Goal: Communication & Community: Answer question/provide support

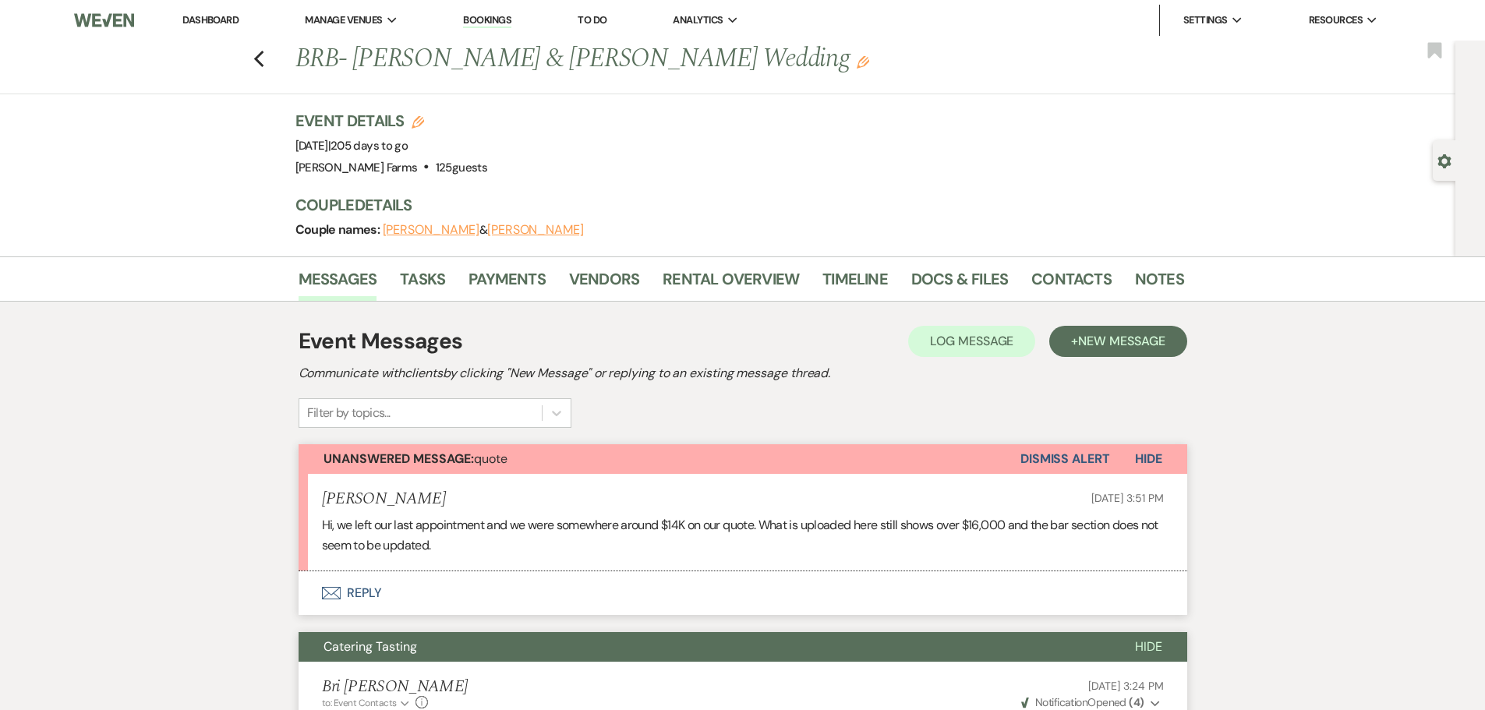
click at [207, 15] on link "Dashboard" at bounding box center [210, 19] width 56 height 13
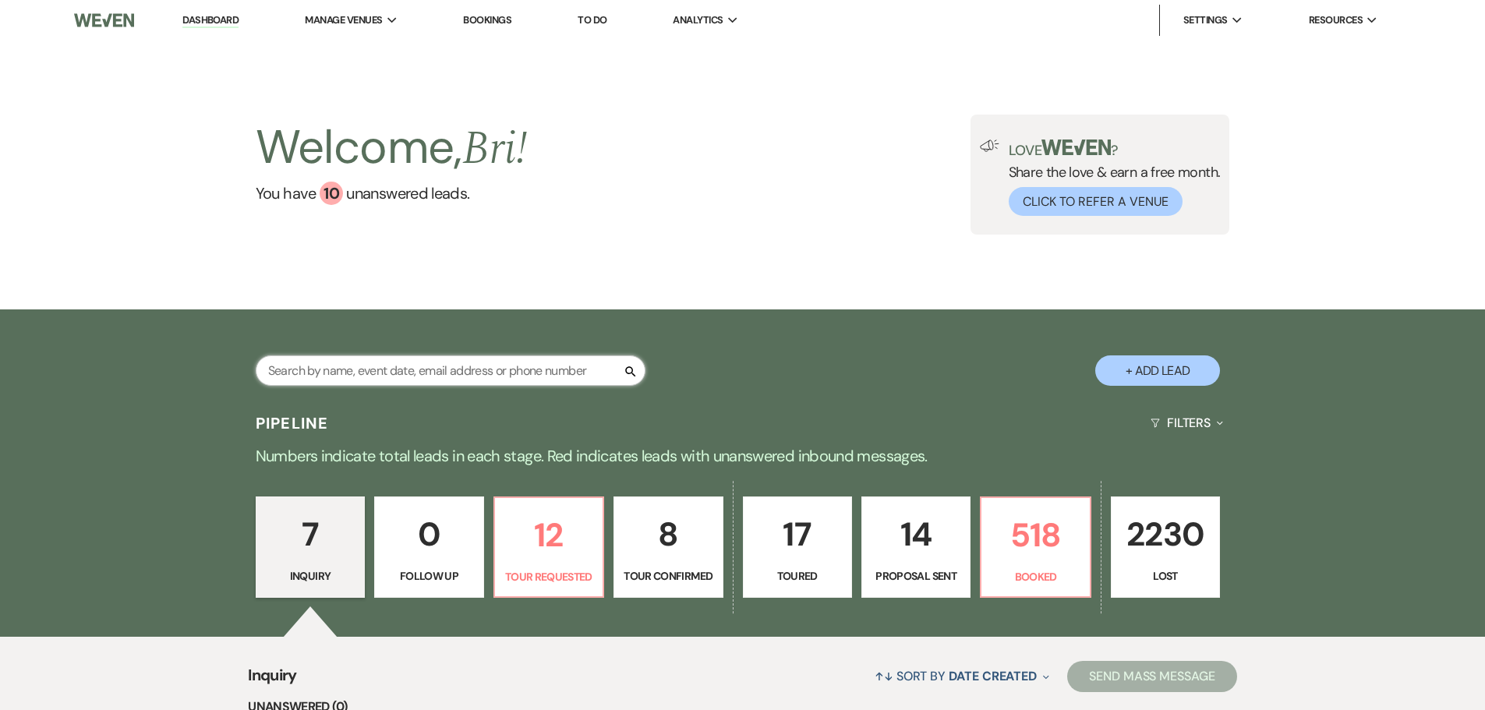
click at [341, 371] on input "text" at bounding box center [451, 370] width 390 height 30
type input "caputo"
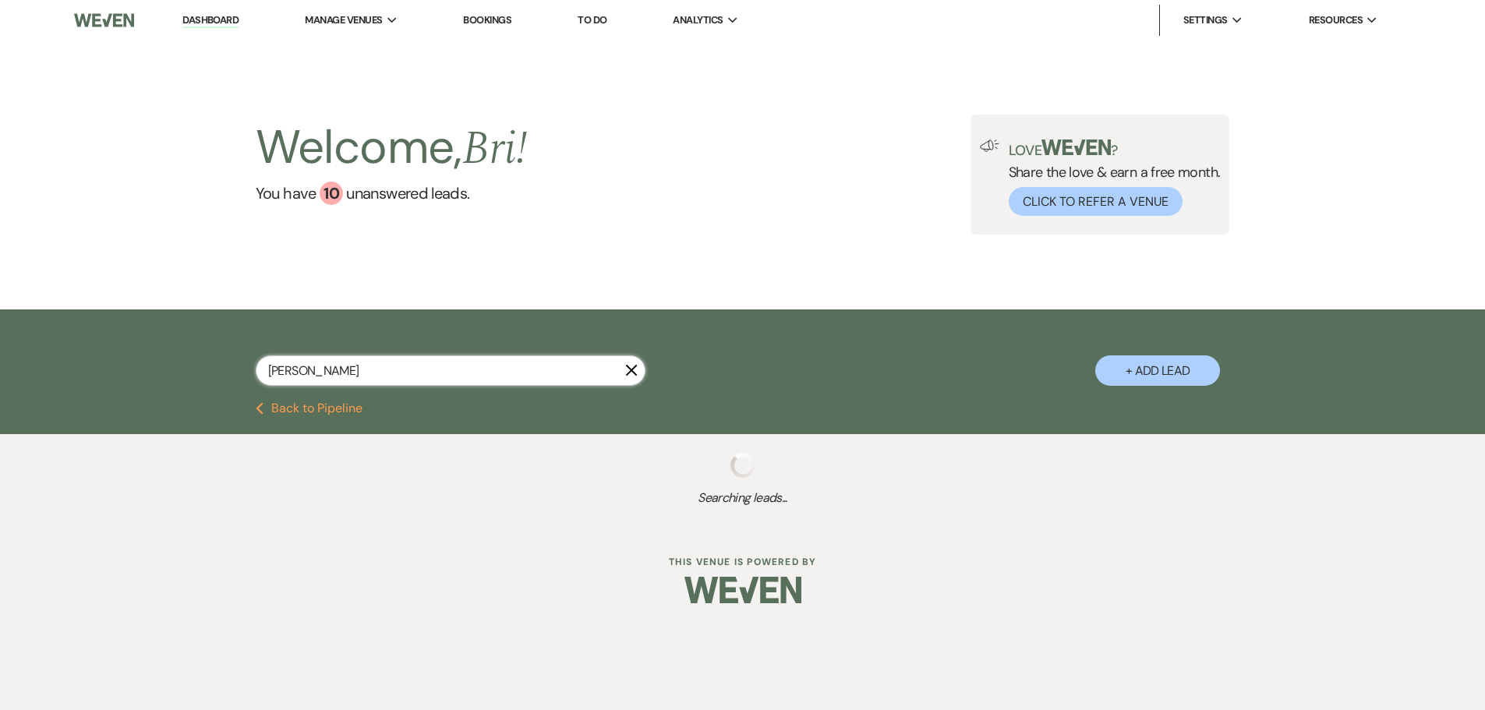
select select "4"
select select "8"
select select "5"
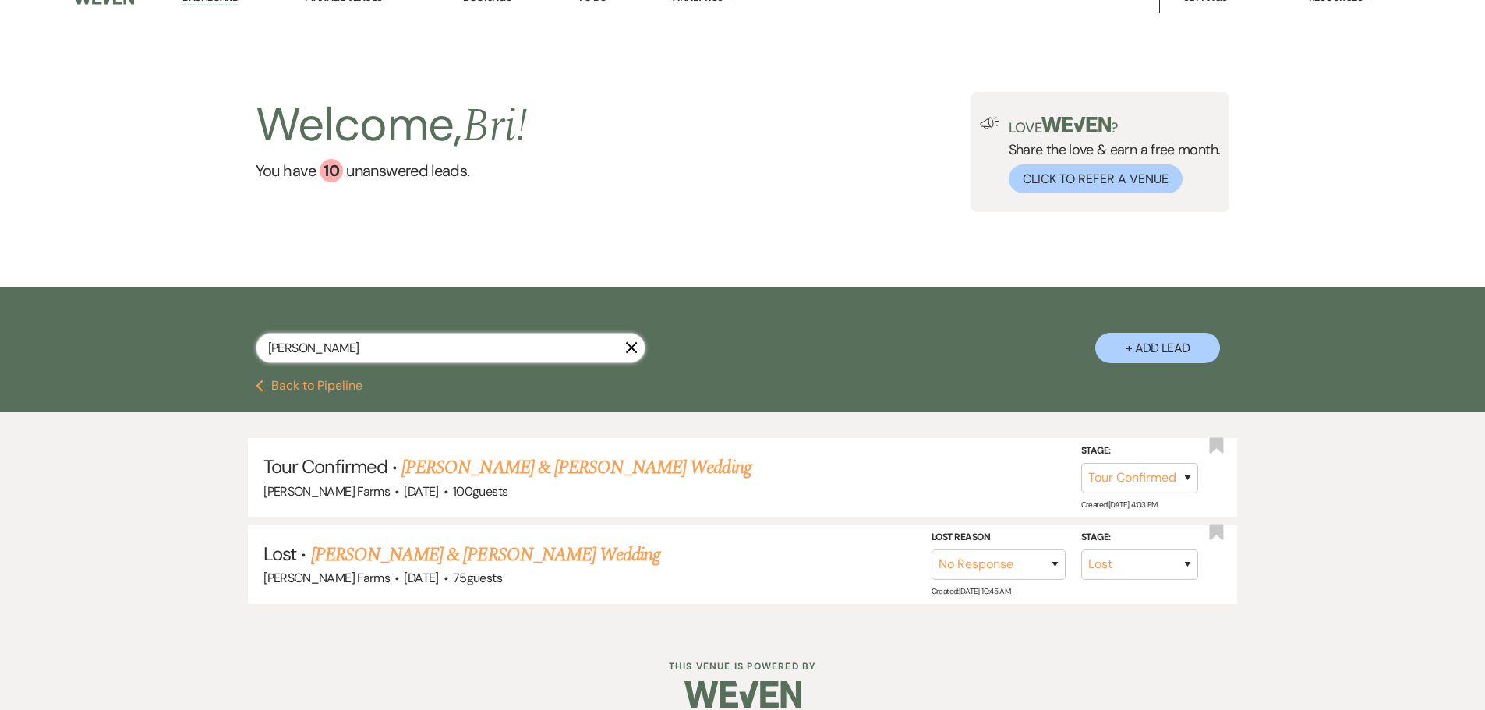
scroll to position [44, 0]
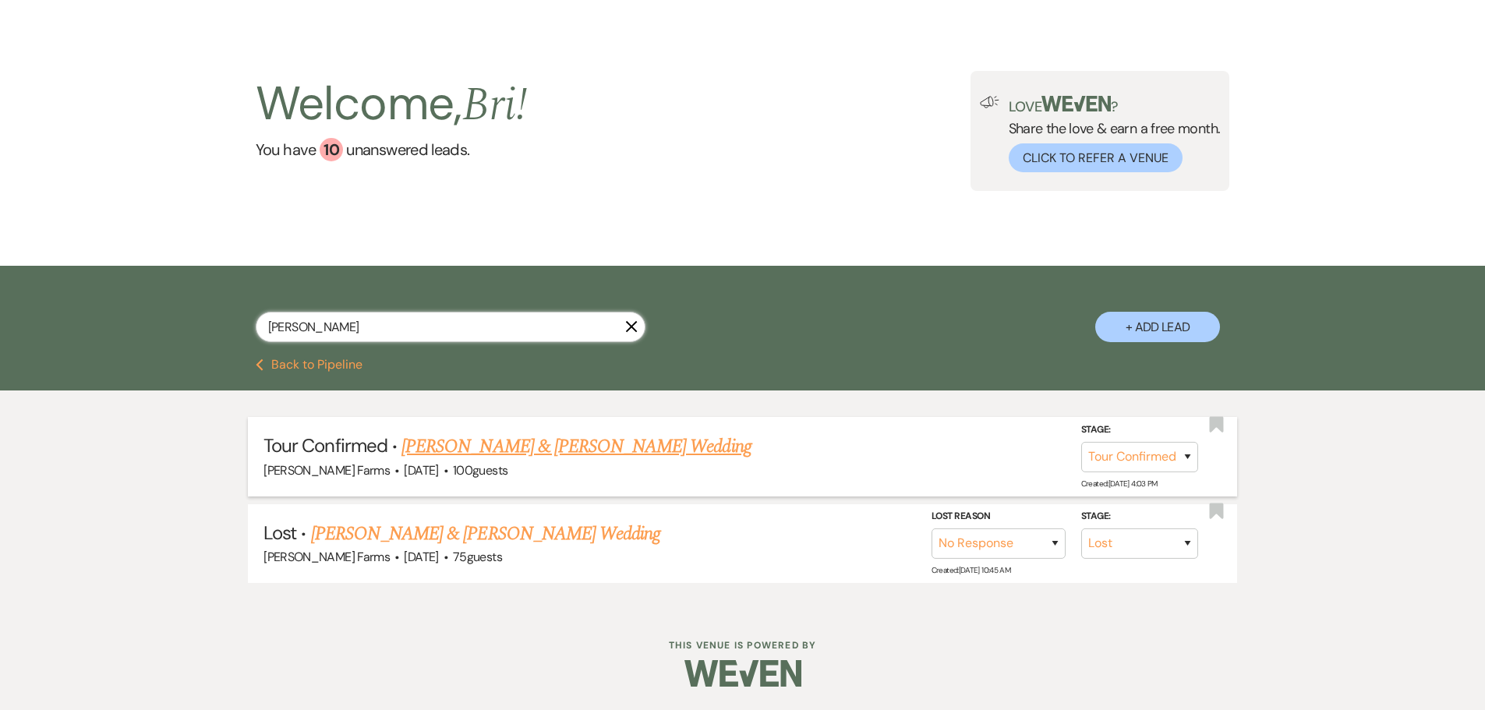
type input "caputo"
click at [535, 433] on link "Justin Rucinski & Alexa Caputo's Wedding" at bounding box center [575, 447] width 349 height 28
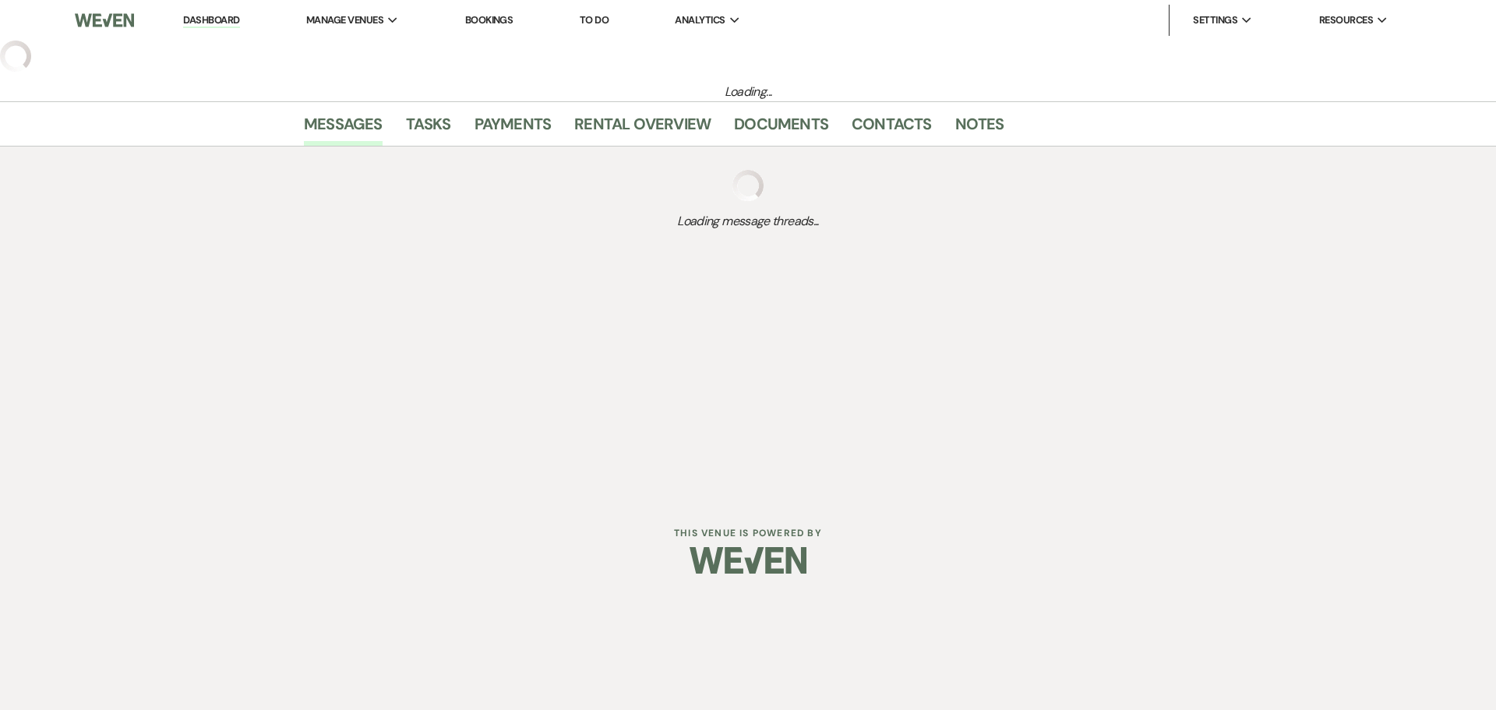
select select "4"
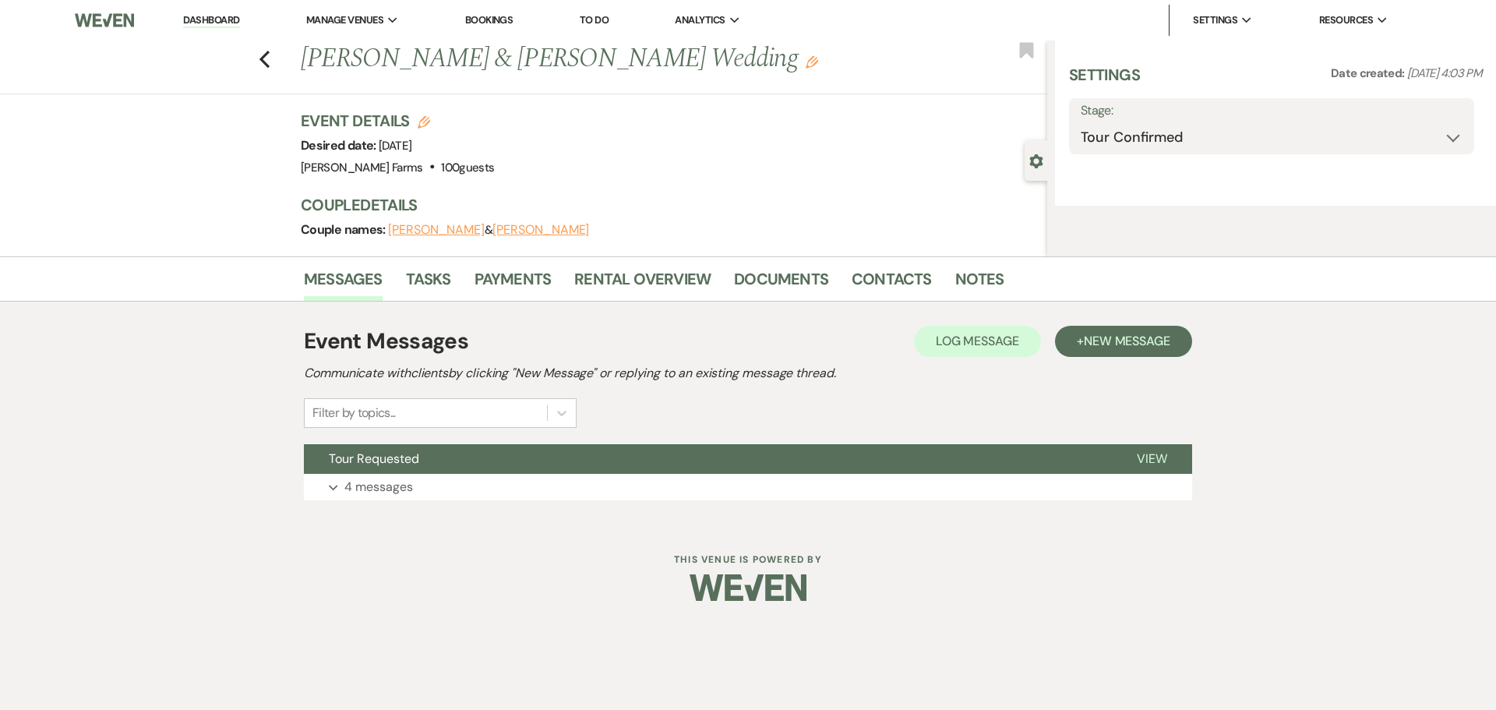
select select "5"
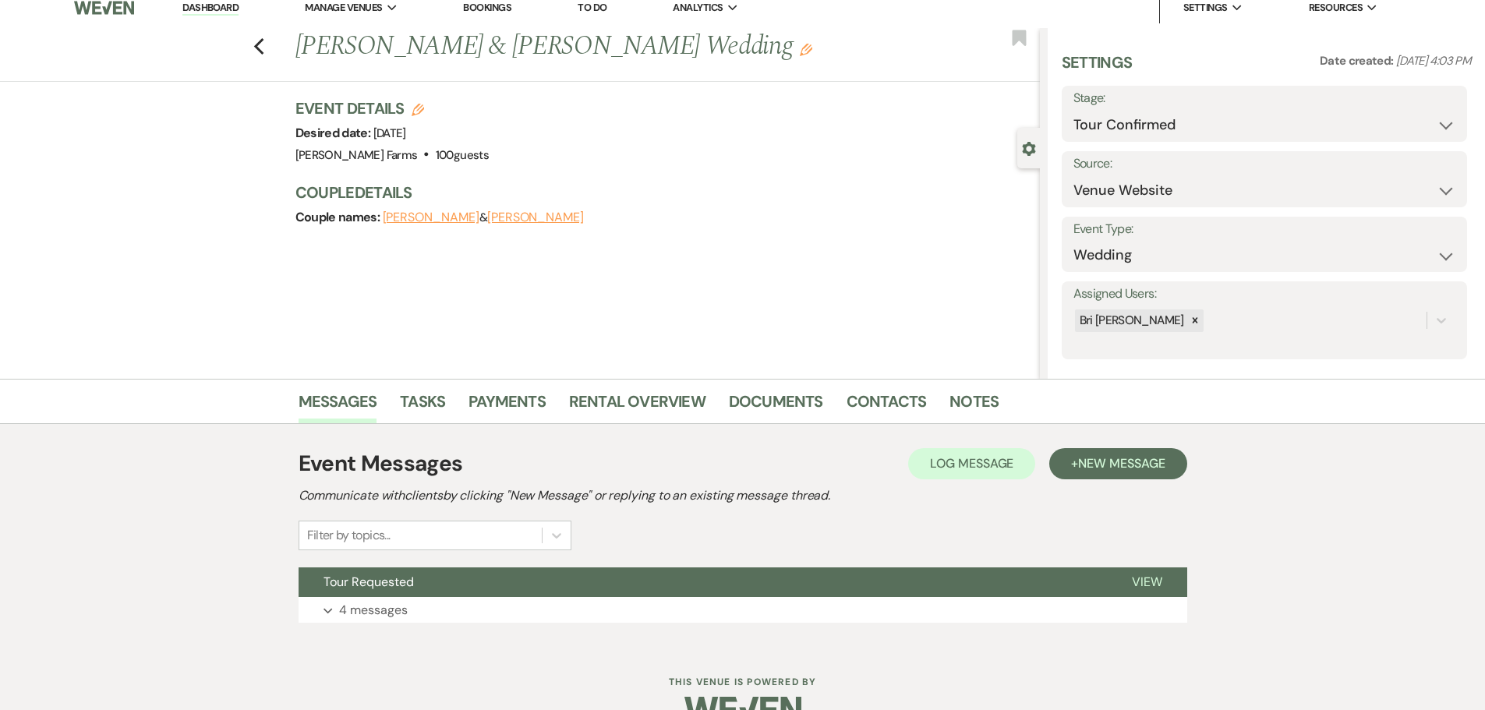
scroll to position [49, 0]
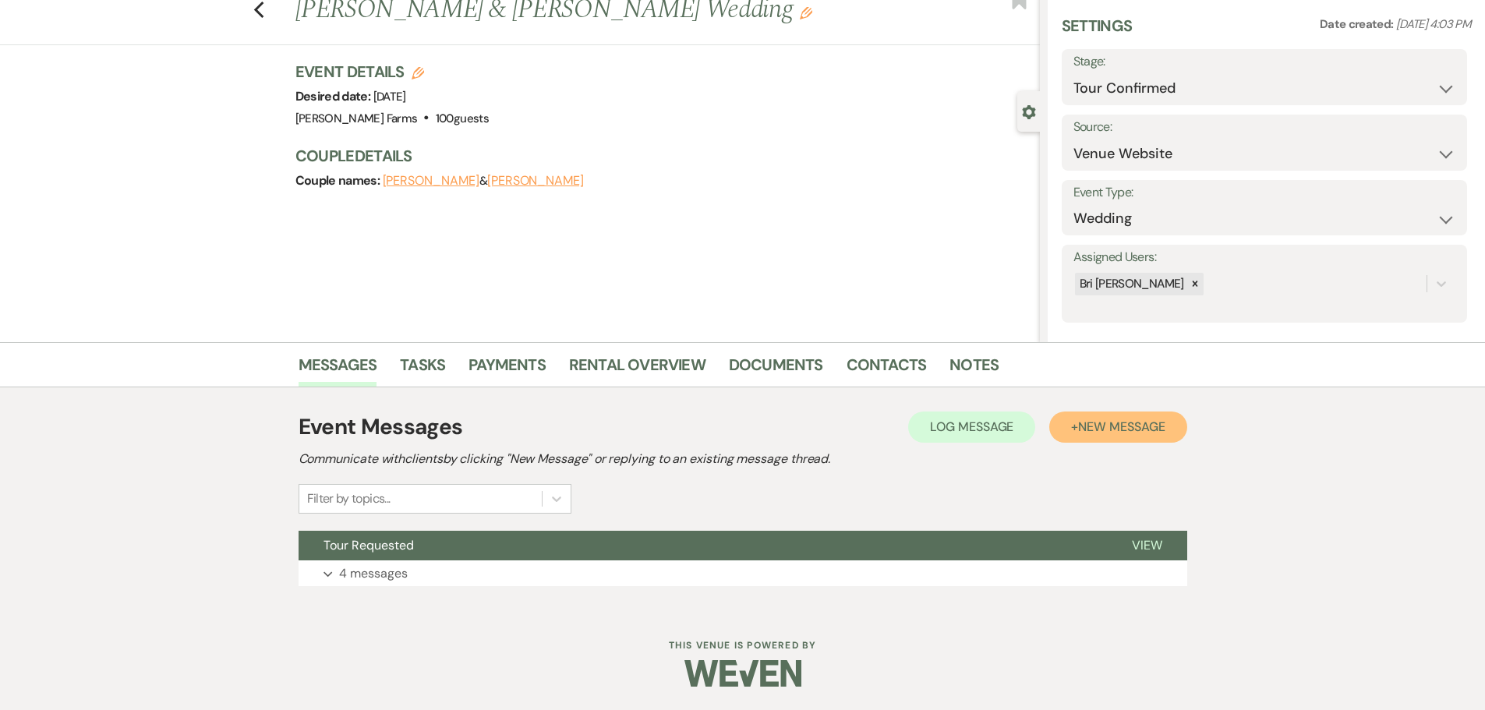
click at [1089, 430] on span "New Message" at bounding box center [1121, 426] width 87 height 16
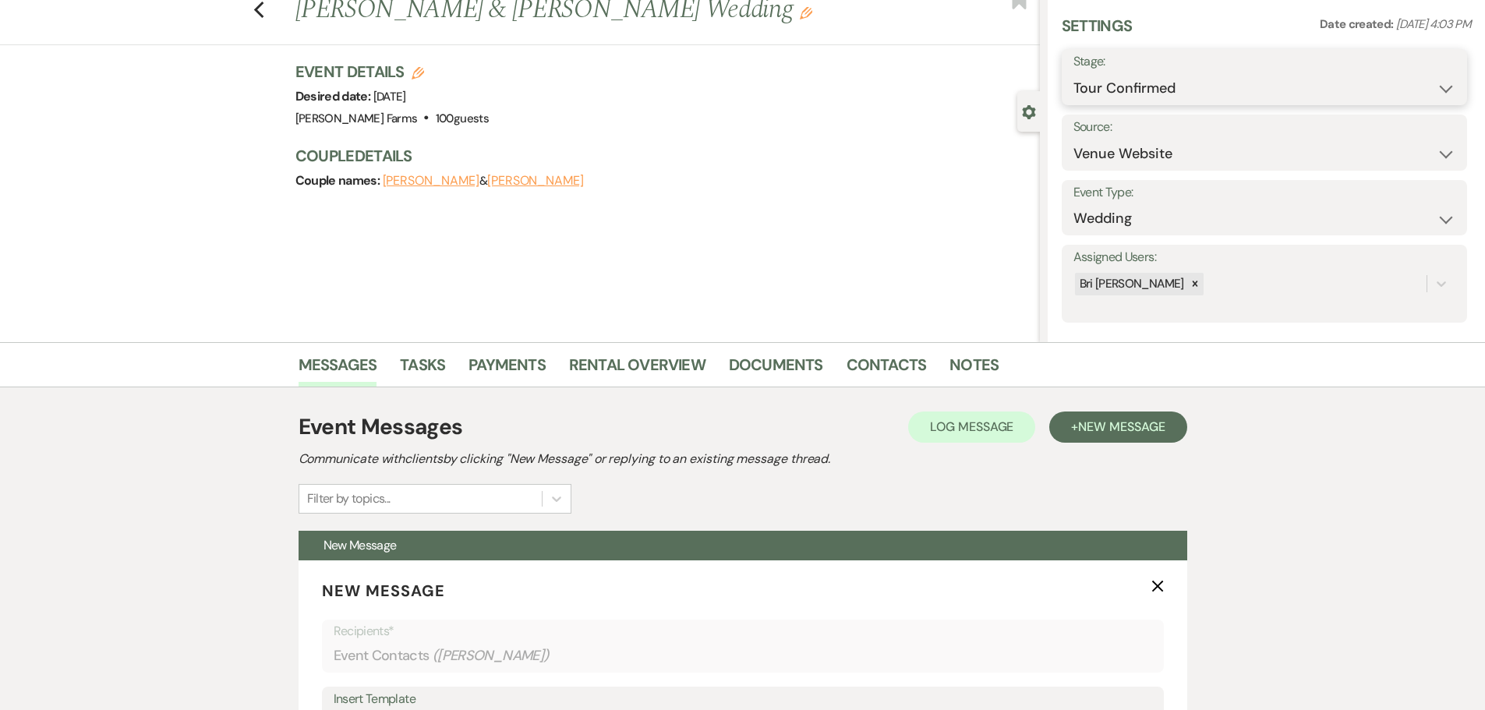
click at [1114, 98] on select "Inquiry Follow Up Tour Requested Tour Confirmed Toured Proposal Sent Booked Lost" at bounding box center [1264, 88] width 382 height 30
select select "5"
click at [1073, 73] on select "Inquiry Follow Up Tour Requested Tour Confirmed Toured Proposal Sent Booked Lost" at bounding box center [1264, 88] width 382 height 30
click at [1396, 75] on button "Save" at bounding box center [1423, 77] width 88 height 31
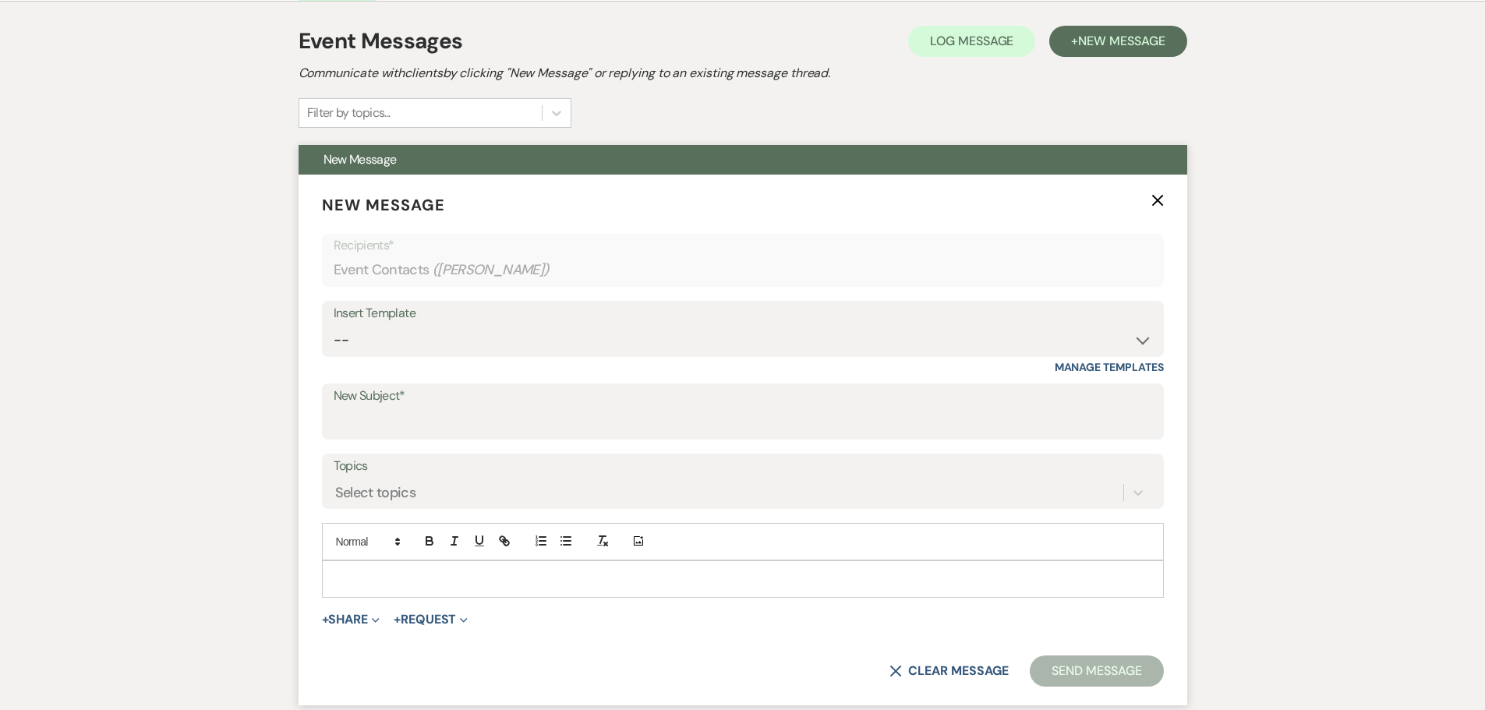
scroll to position [439, 0]
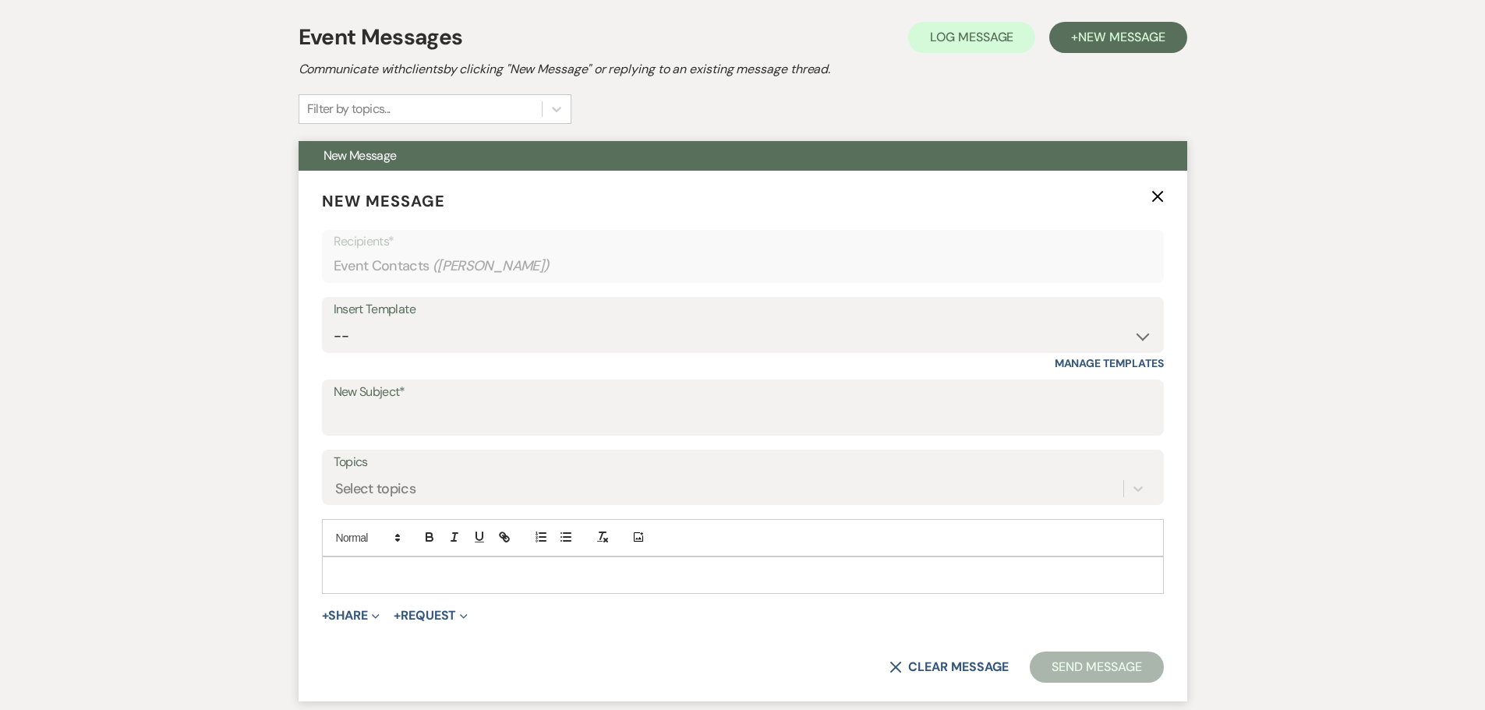
click at [471, 358] on div "Insert Template -- Tour Request Response Follow Up Contract (Pre-Booked Leads) …" at bounding box center [743, 333] width 842 height 73
click at [468, 343] on select "-- Tour Request Response Follow Up Contract (Pre-Booked Leads) Weven Planning P…" at bounding box center [743, 336] width 818 height 30
select select "4589"
click at [334, 321] on select "-- Tour Request Response Follow Up Contract (Pre-Booked Leads) Weven Planning P…" at bounding box center [743, 336] width 818 height 30
type input "Quote and More Info from [PERSON_NAME] Farms"
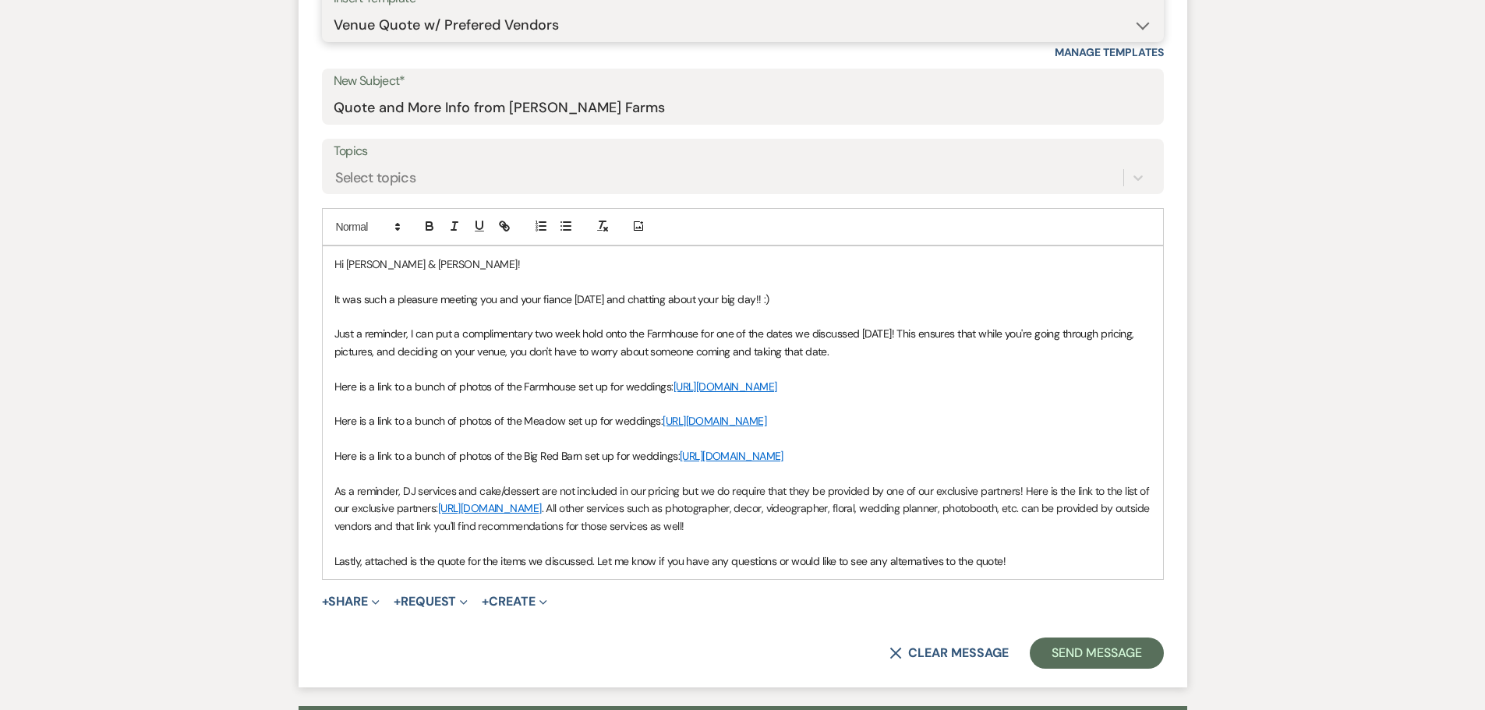
scroll to position [750, 0]
drag, startPoint x: 567, startPoint y: 297, endPoint x: 552, endPoint y: 296, distance: 14.8
click at [552, 296] on span "It was such a pleasure meeting you and your fiance today and chatting about you…" at bounding box center [551, 298] width 435 height 14
drag, startPoint x: 569, startPoint y: 301, endPoint x: 503, endPoint y: 298, distance: 66.3
click at [503, 298] on span "It was such a pleasure meeting you and your fiance today and chatting about you…" at bounding box center [551, 298] width 435 height 14
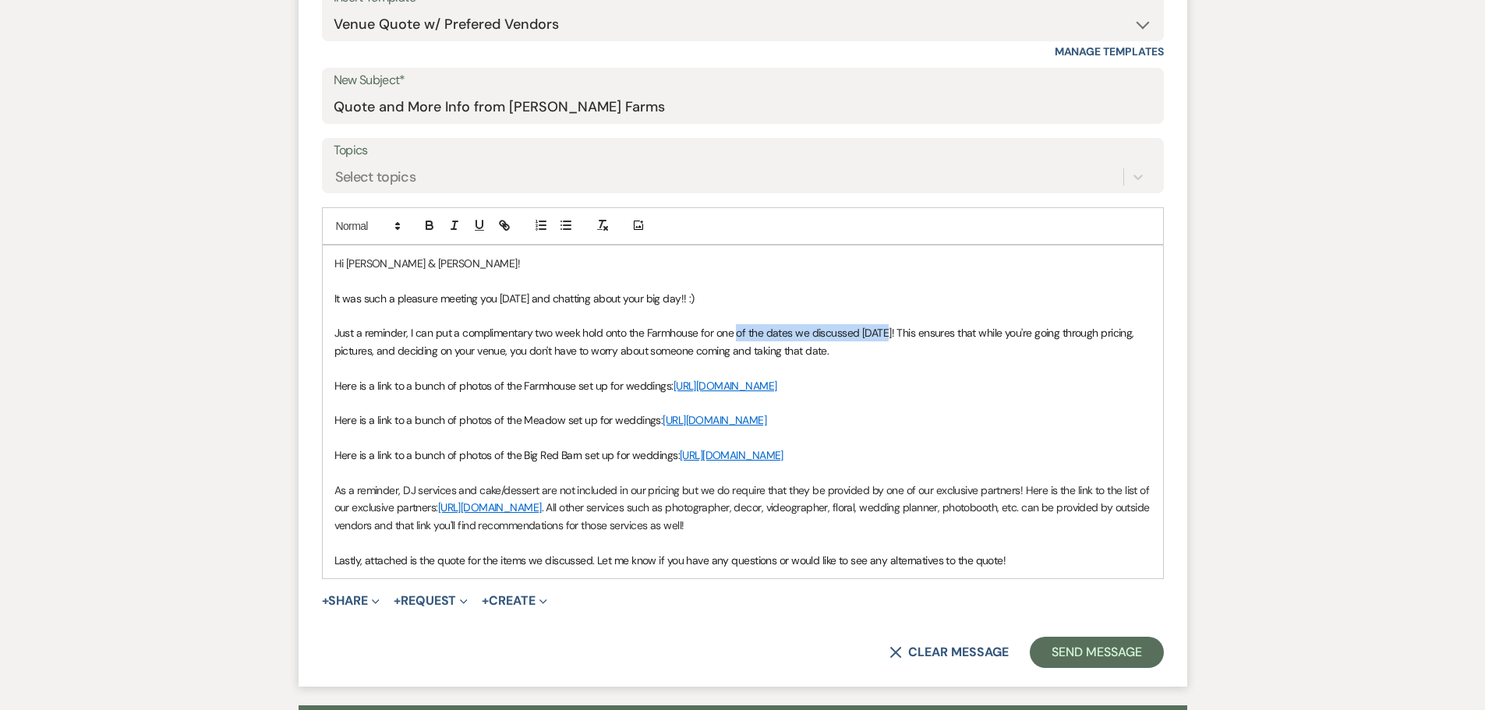
drag, startPoint x: 885, startPoint y: 334, endPoint x: 736, endPoint y: 332, distance: 148.9
click at [736, 332] on span "Just a reminder, I can put a complimentary two week hold onto the Farmhouse for…" at bounding box center [735, 341] width 803 height 31
click at [850, 348] on p "Just a reminder, I can put a complimentary two week hold onto the Farmhouse for…" at bounding box center [742, 341] width 817 height 35
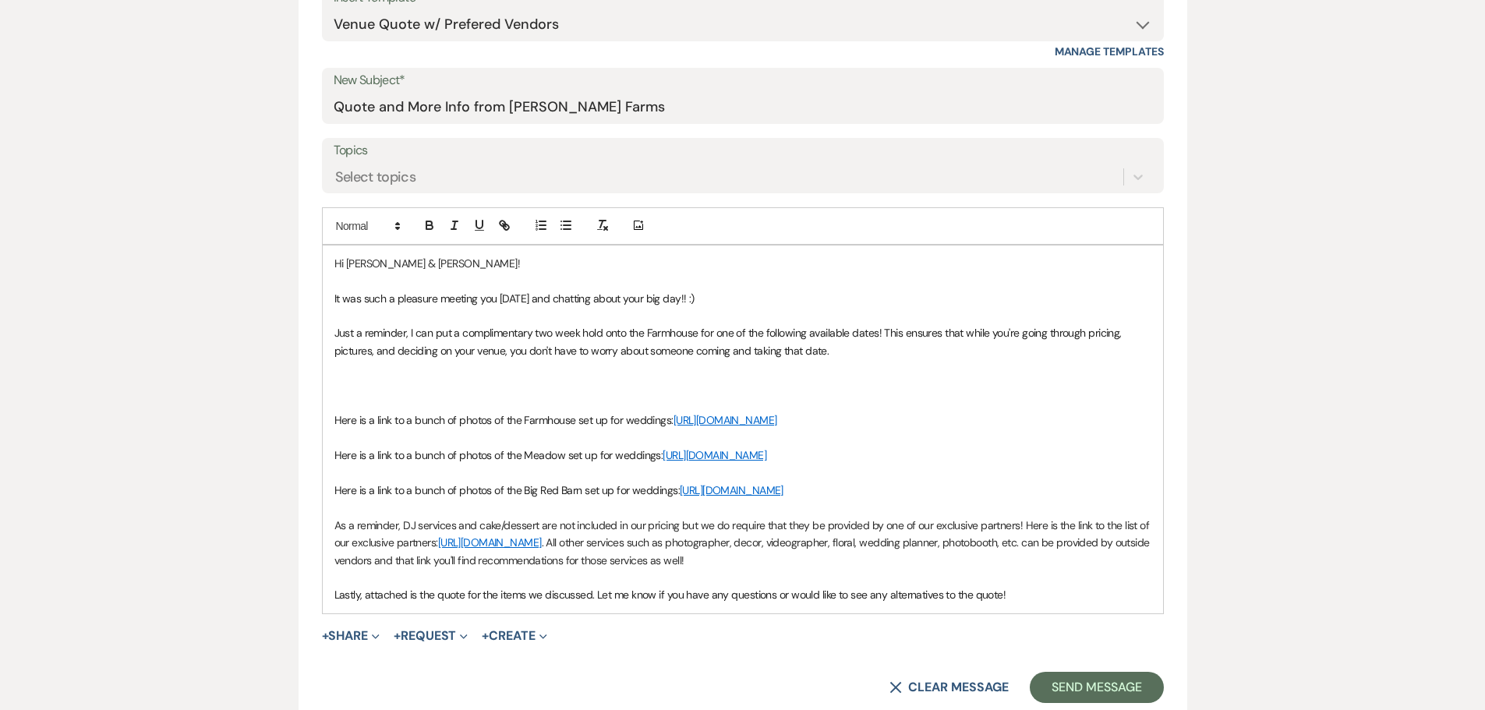
drag, startPoint x: 606, startPoint y: 549, endPoint x: 293, endPoint y: 479, distance: 320.9
click at [293, 479] on div "Messages Tasks Payments Rental Overview Documents Contacts Notes Event Messages…" at bounding box center [742, 230] width 1485 height 1178
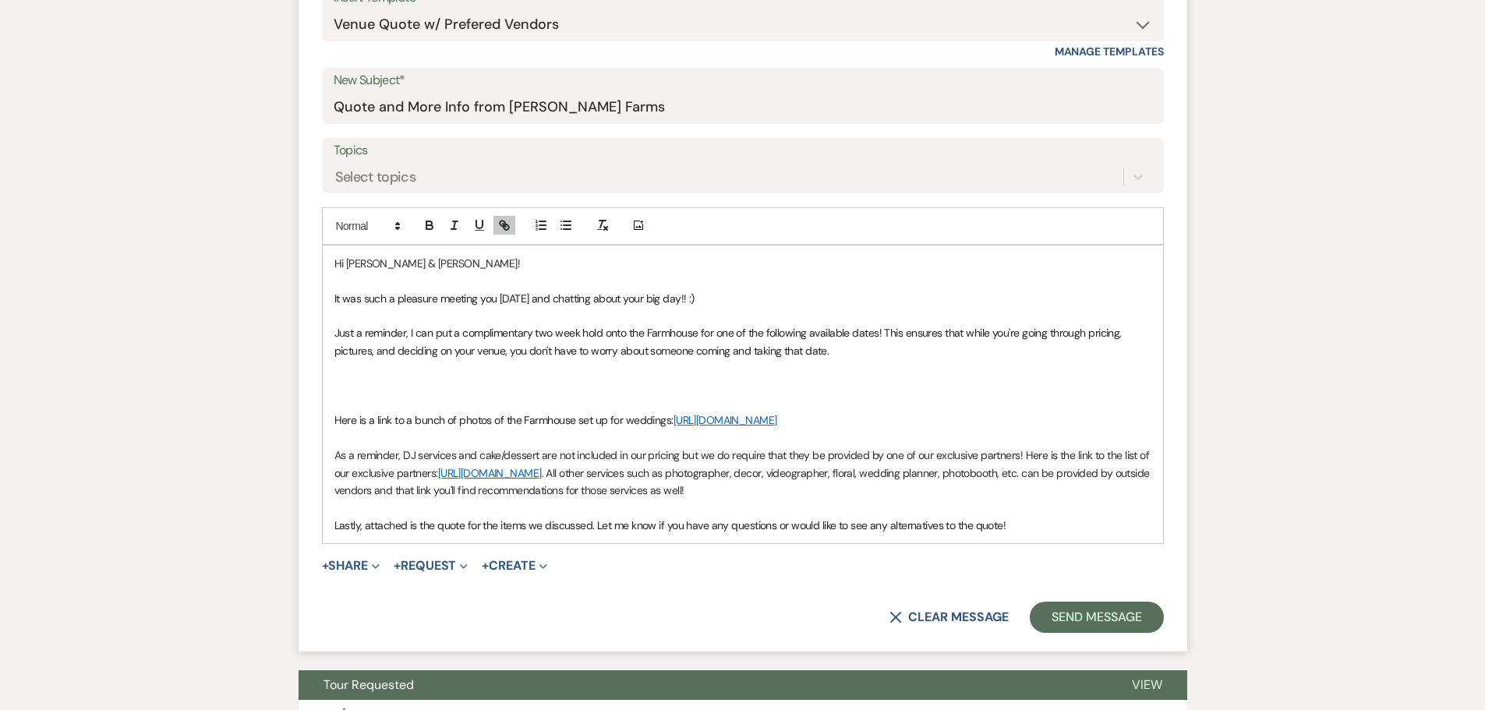
click at [358, 389] on p at bounding box center [742, 385] width 817 height 17
click at [450, 382] on p at bounding box center [742, 385] width 817 height 17
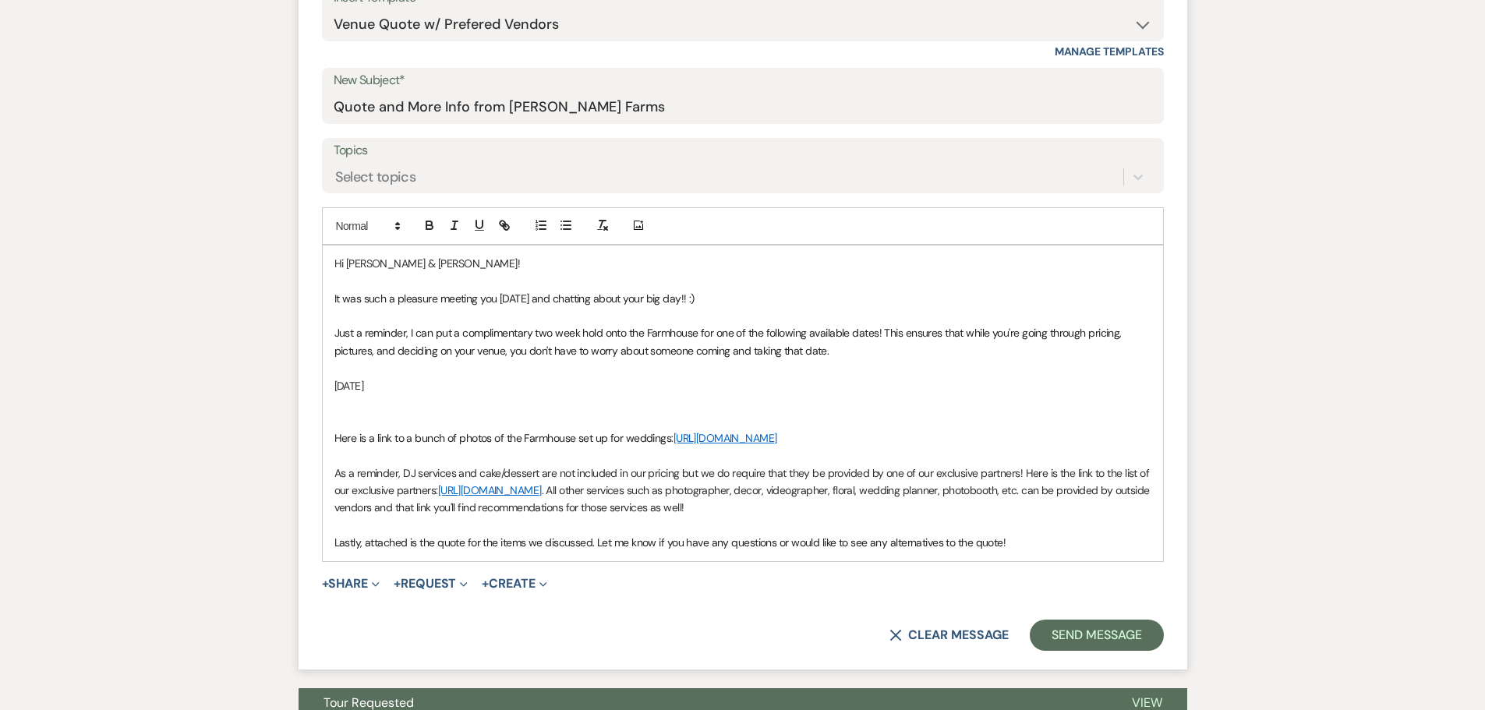
click at [369, 366] on p at bounding box center [742, 367] width 817 height 17
click at [361, 408] on p at bounding box center [742, 402] width 817 height 17
click at [344, 368] on p at bounding box center [742, 367] width 817 height 17
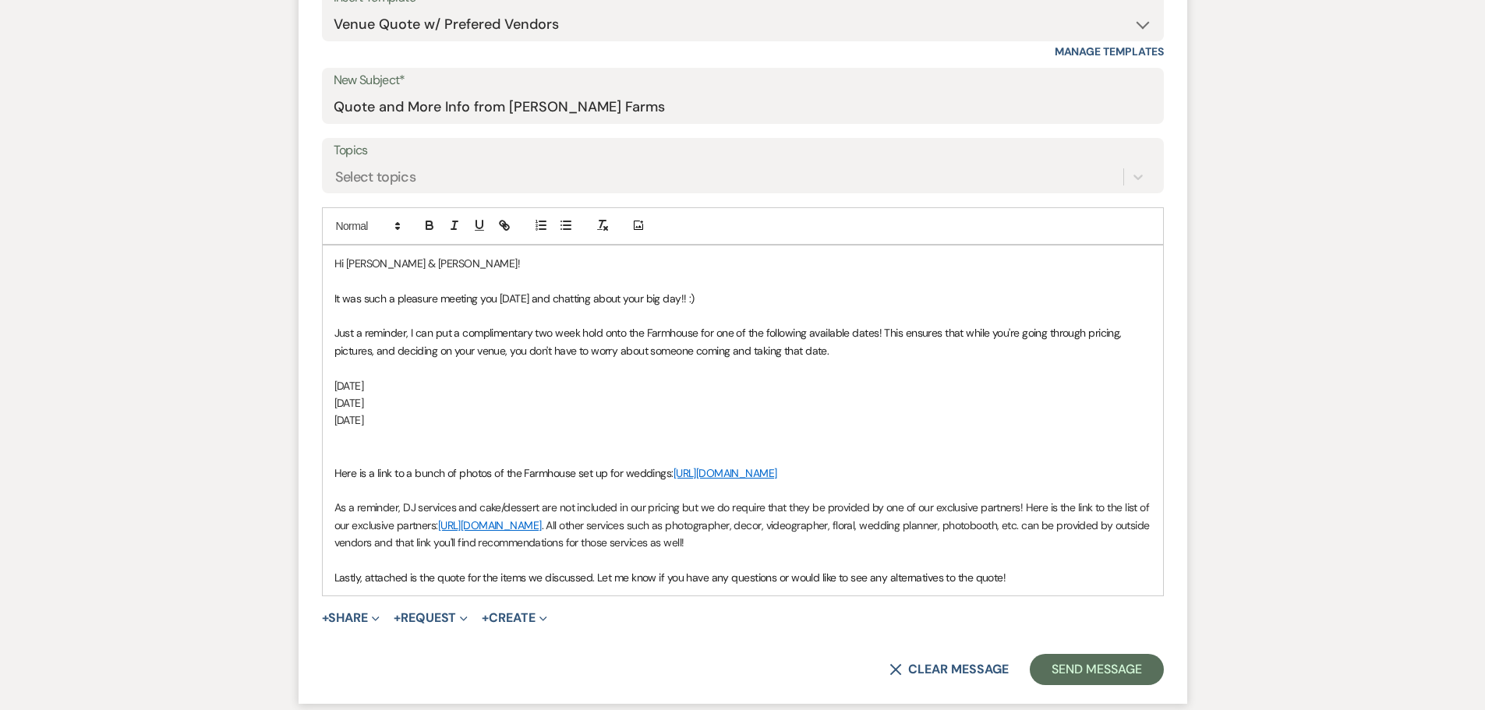
click at [447, 419] on p "Sunday, April 26, 2026" at bounding box center [742, 419] width 817 height 17
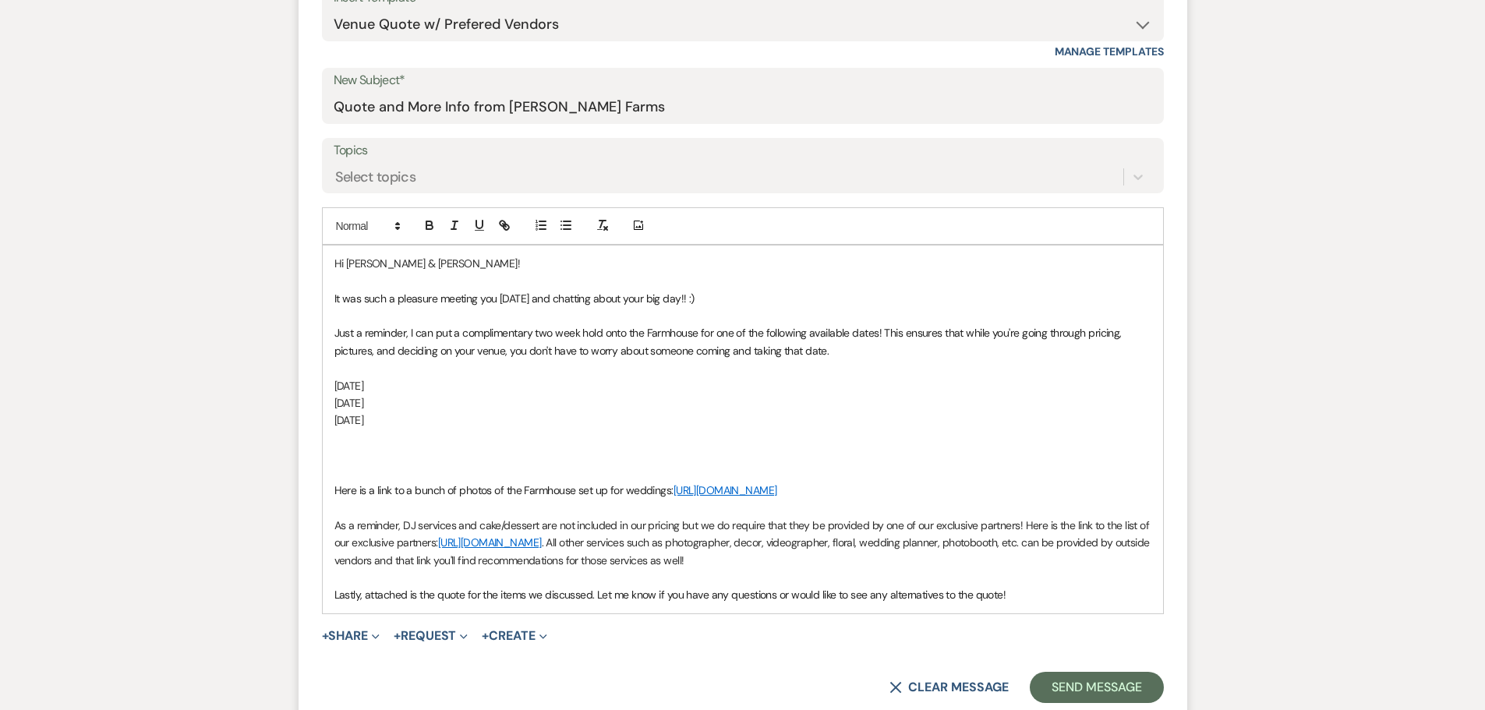
click at [445, 404] on p "Sunday, March 29, 2026" at bounding box center [742, 402] width 817 height 17
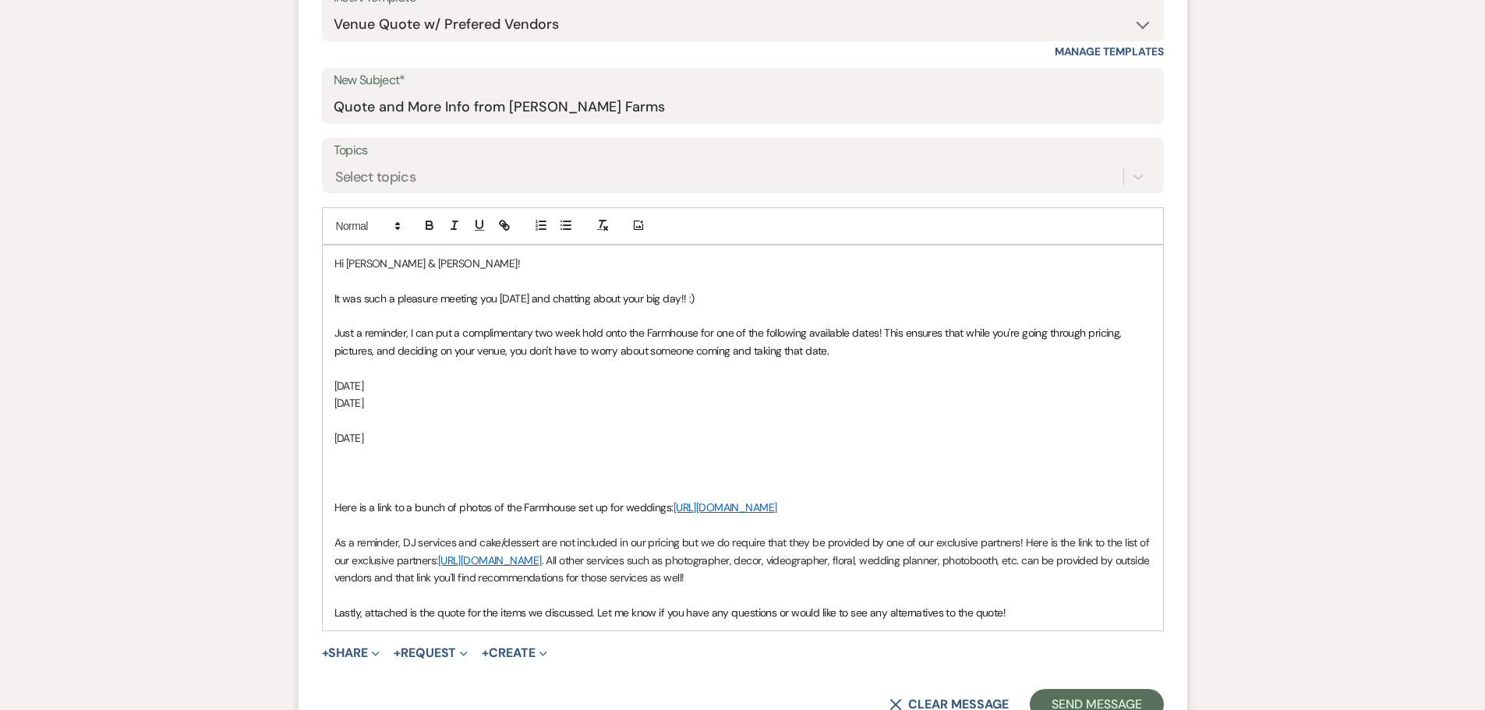
click at [444, 439] on p "Sunday, April 26, 2026" at bounding box center [742, 437] width 817 height 17
click at [434, 466] on p at bounding box center [742, 472] width 817 height 17
click at [387, 467] on p at bounding box center [742, 472] width 817 height 17
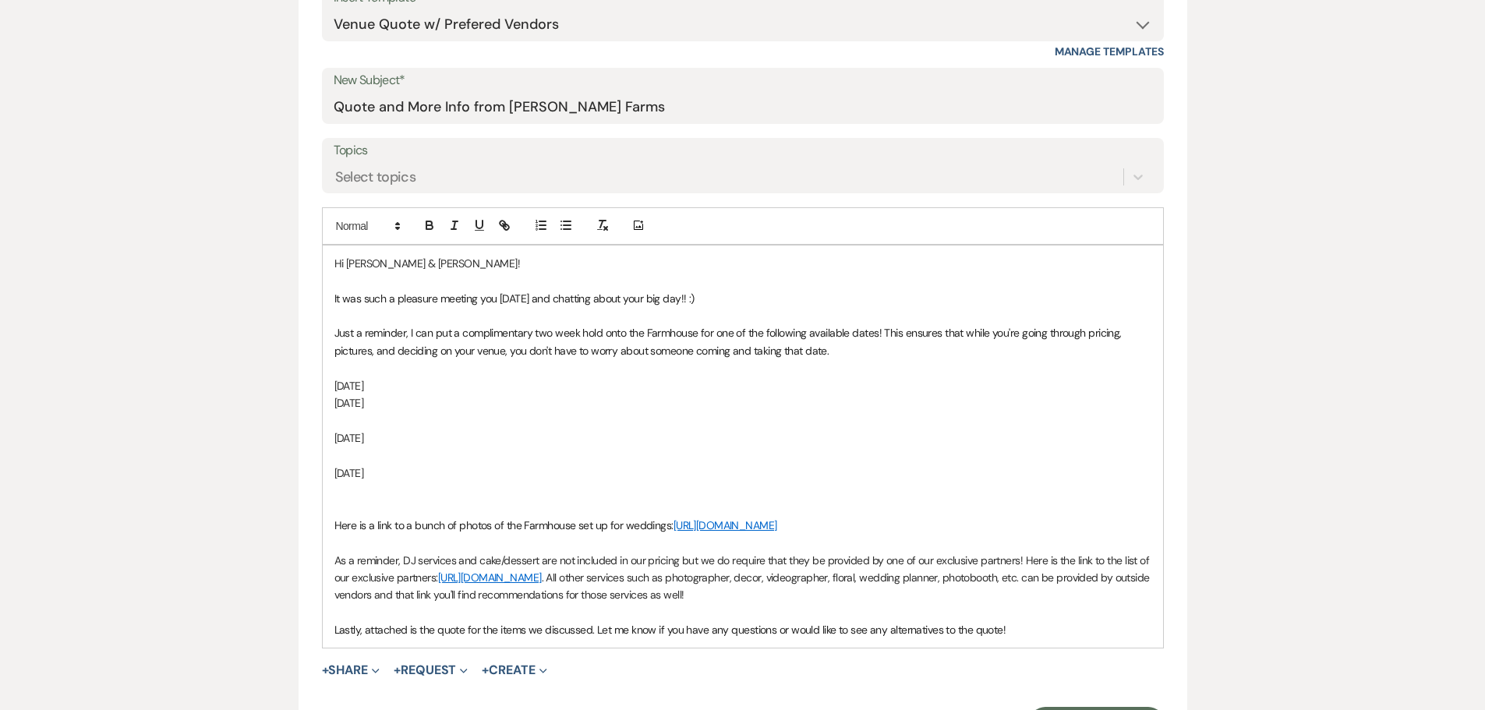
drag, startPoint x: 481, startPoint y: 475, endPoint x: 291, endPoint y: 479, distance: 189.4
click at [291, 479] on div "Messages Tasks Payments Rental Overview Documents Contacts Notes Event Messages…" at bounding box center [742, 247] width 1485 height 1213
copy p "Saturday, September 5, 2026"
click at [359, 490] on p at bounding box center [742, 490] width 817 height 17
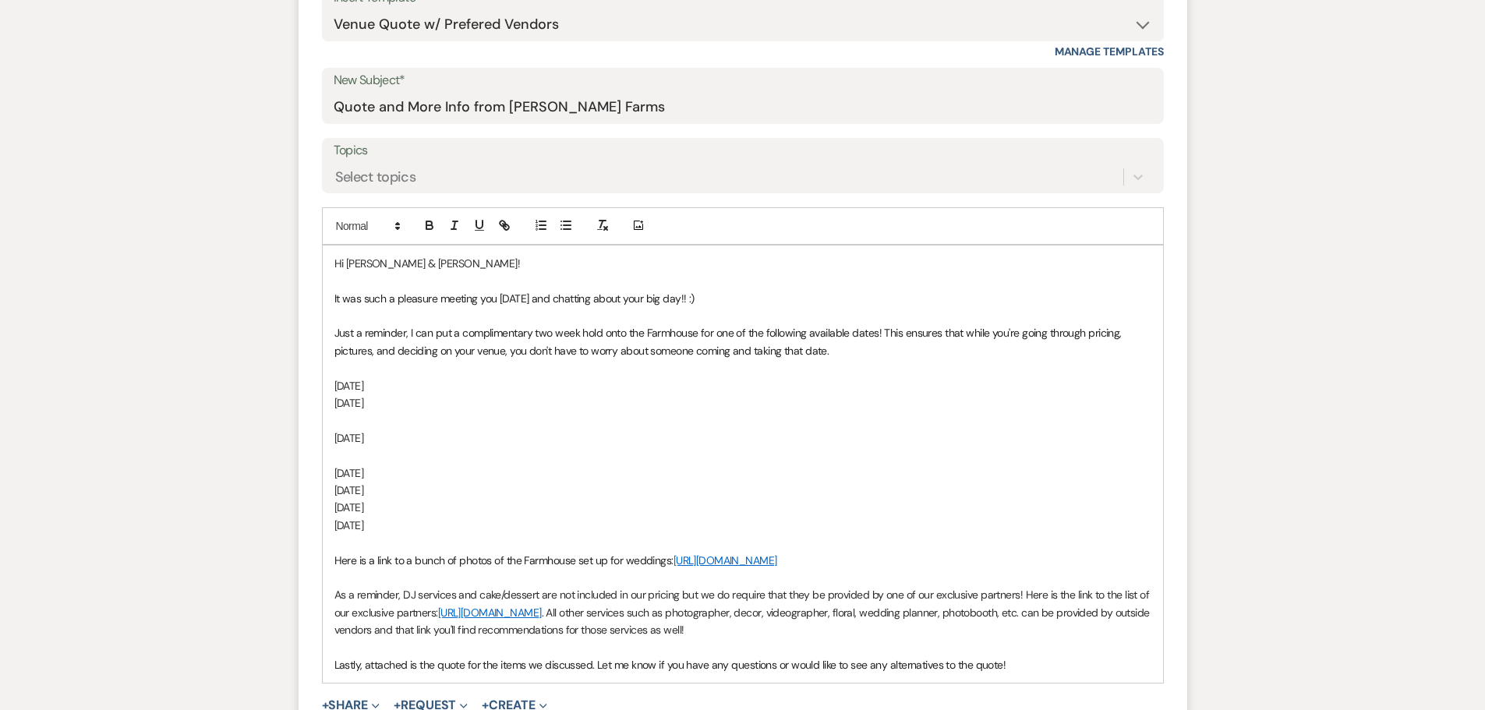
click at [441, 493] on p "Saturday, September 5, 2026" at bounding box center [742, 490] width 817 height 17
click at [430, 524] on p "Saturday, September26, 2026" at bounding box center [742, 525] width 817 height 17
click at [495, 527] on p "Saturday, September 26, 2026" at bounding box center [742, 525] width 817 height 17
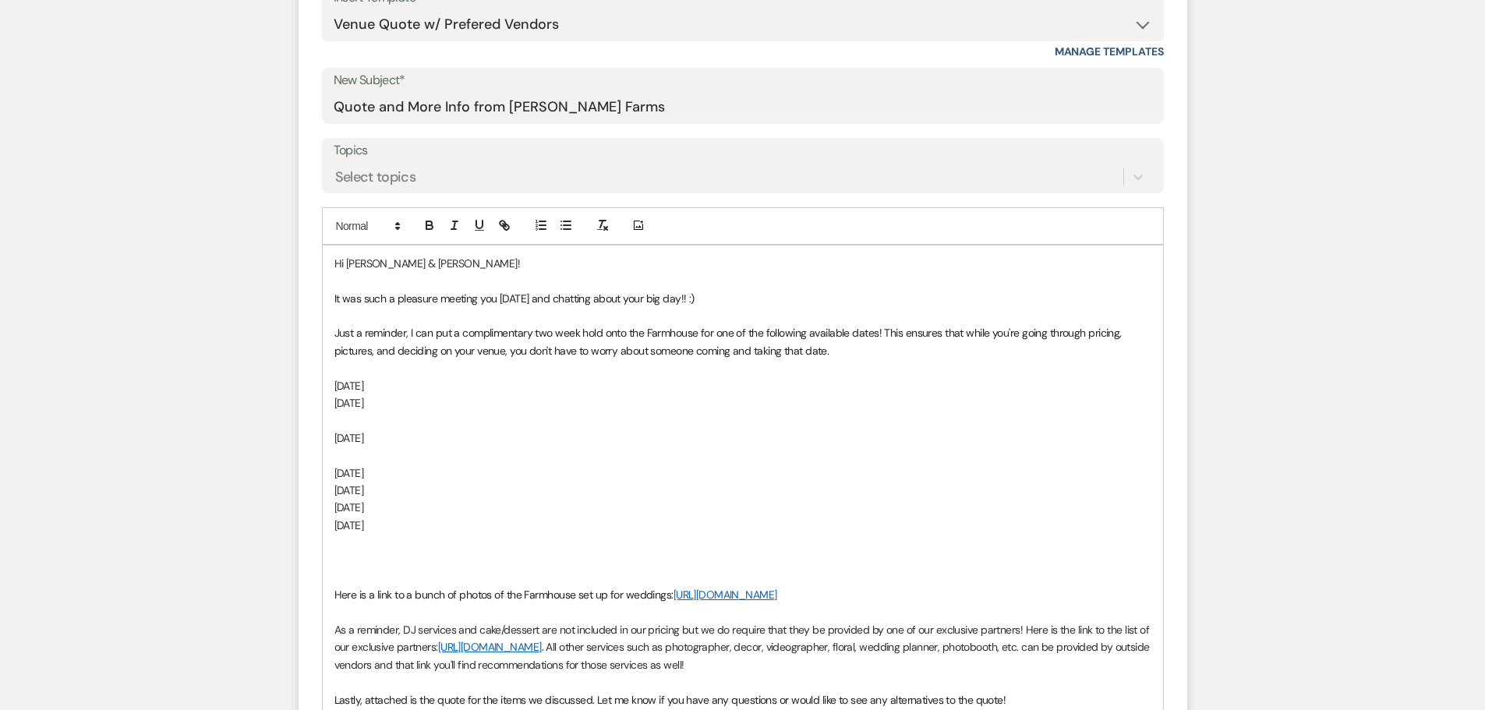
click at [395, 565] on p at bounding box center [742, 560] width 817 height 17
click at [392, 555] on p at bounding box center [742, 560] width 817 height 17
drag, startPoint x: 452, startPoint y: 556, endPoint x: 321, endPoint y: 559, distance: 130.9
click at [322, 559] on div "Hi Justin & Alexa! It was such a pleasure meeting you today and chatting about …" at bounding box center [743, 482] width 842 height 474
copy p "Sunday, October 4, 2026"
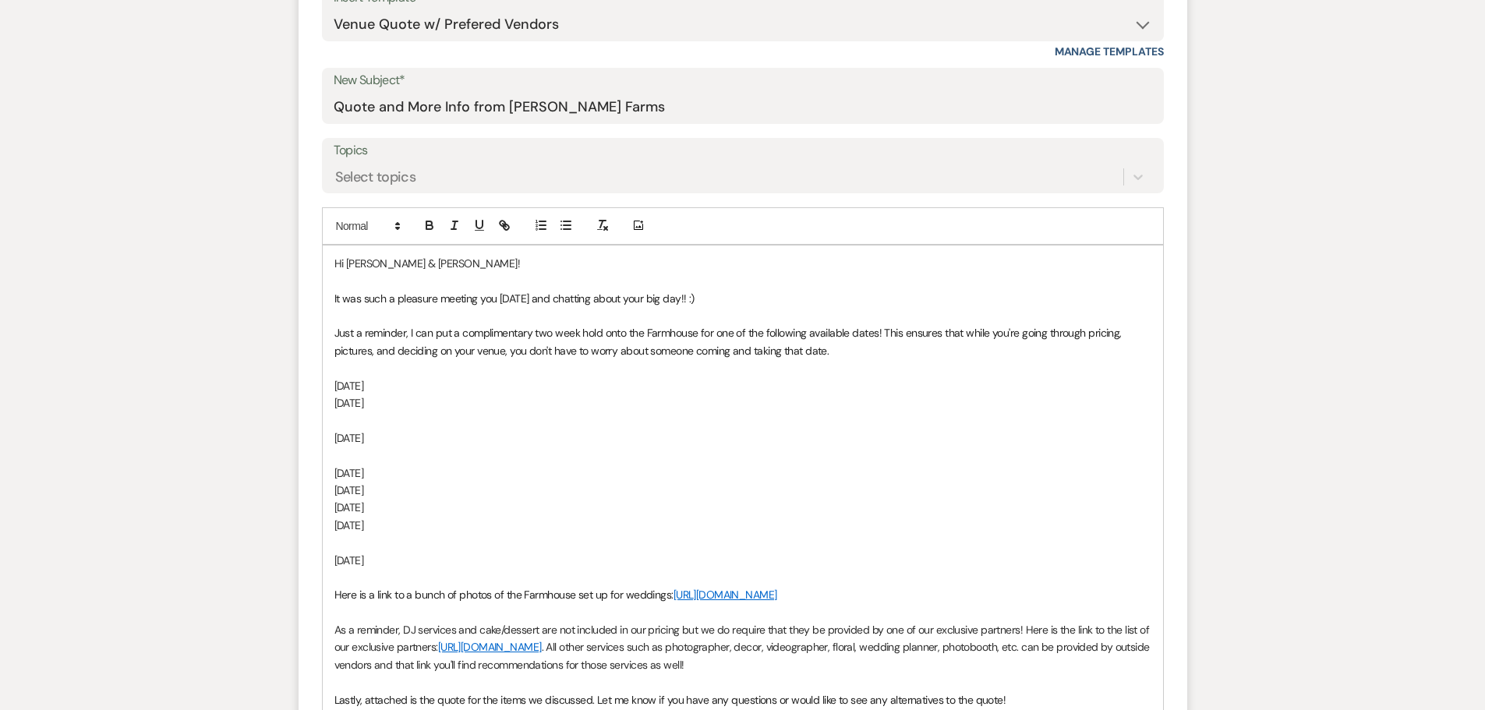
click at [482, 563] on p "Sunday, October 4, 2026" at bounding box center [742, 560] width 817 height 17
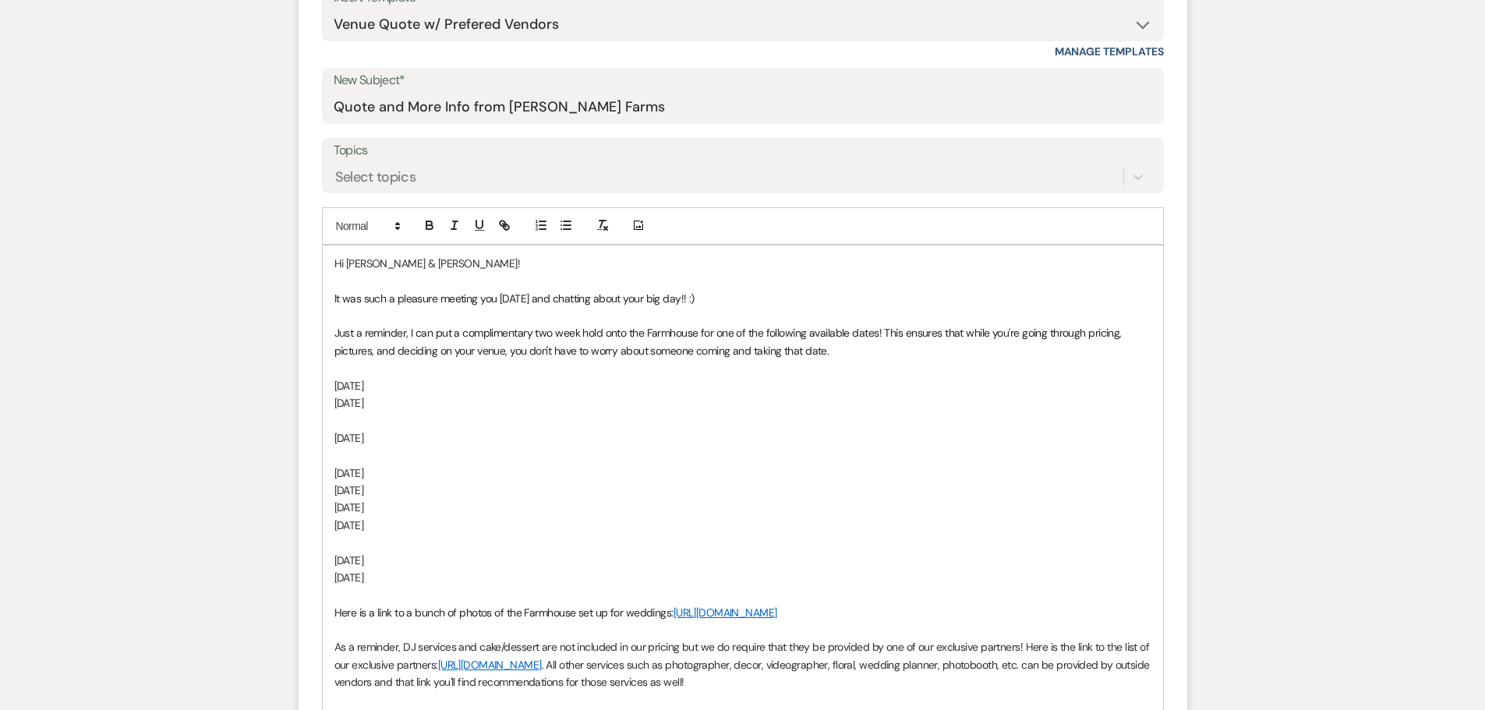
click at [414, 576] on p "Sunday, October 4, 2026" at bounding box center [742, 577] width 817 height 17
click at [471, 577] on p "Sunday, October 11, 2026" at bounding box center [742, 577] width 817 height 17
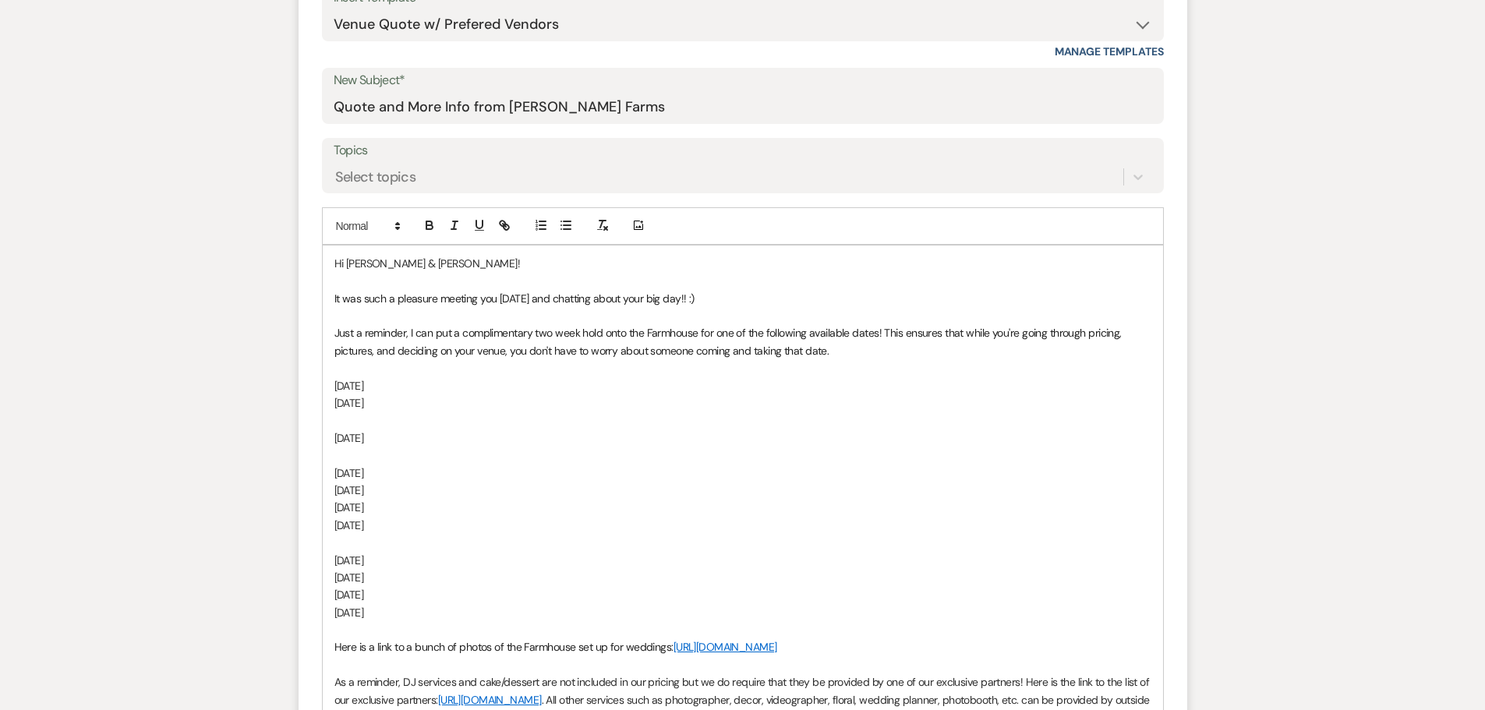
click at [415, 613] on p "Sunday, October 4, 2026" at bounding box center [742, 612] width 817 height 17
click at [464, 610] on p "Sunday, October 18, 2026" at bounding box center [742, 612] width 817 height 17
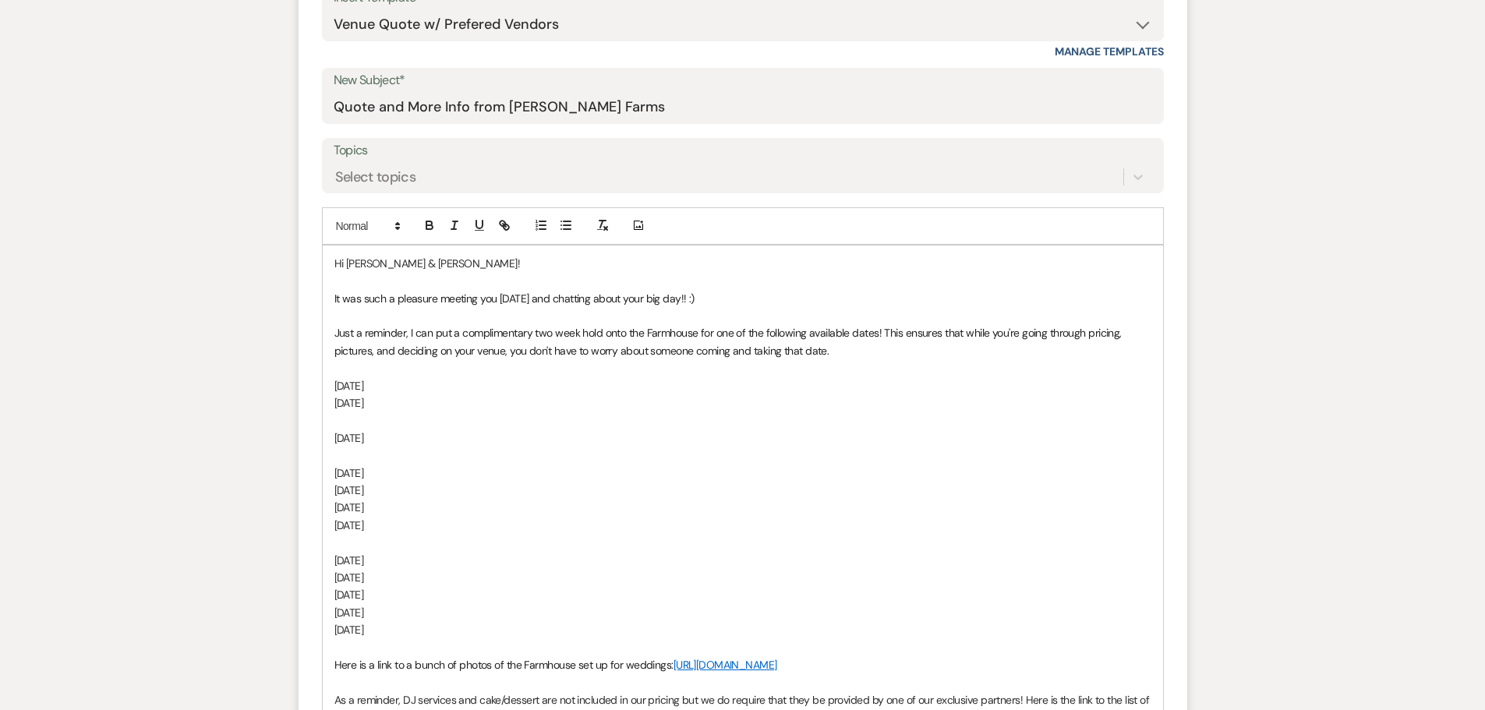
click at [420, 627] on p "Sunday, October 4, 2026" at bounding box center [742, 629] width 817 height 17
click at [468, 634] on p "Sunday, October 23, 2026" at bounding box center [742, 629] width 817 height 17
click at [458, 619] on p "Sunday, October 18, 2026" at bounding box center [742, 612] width 817 height 17
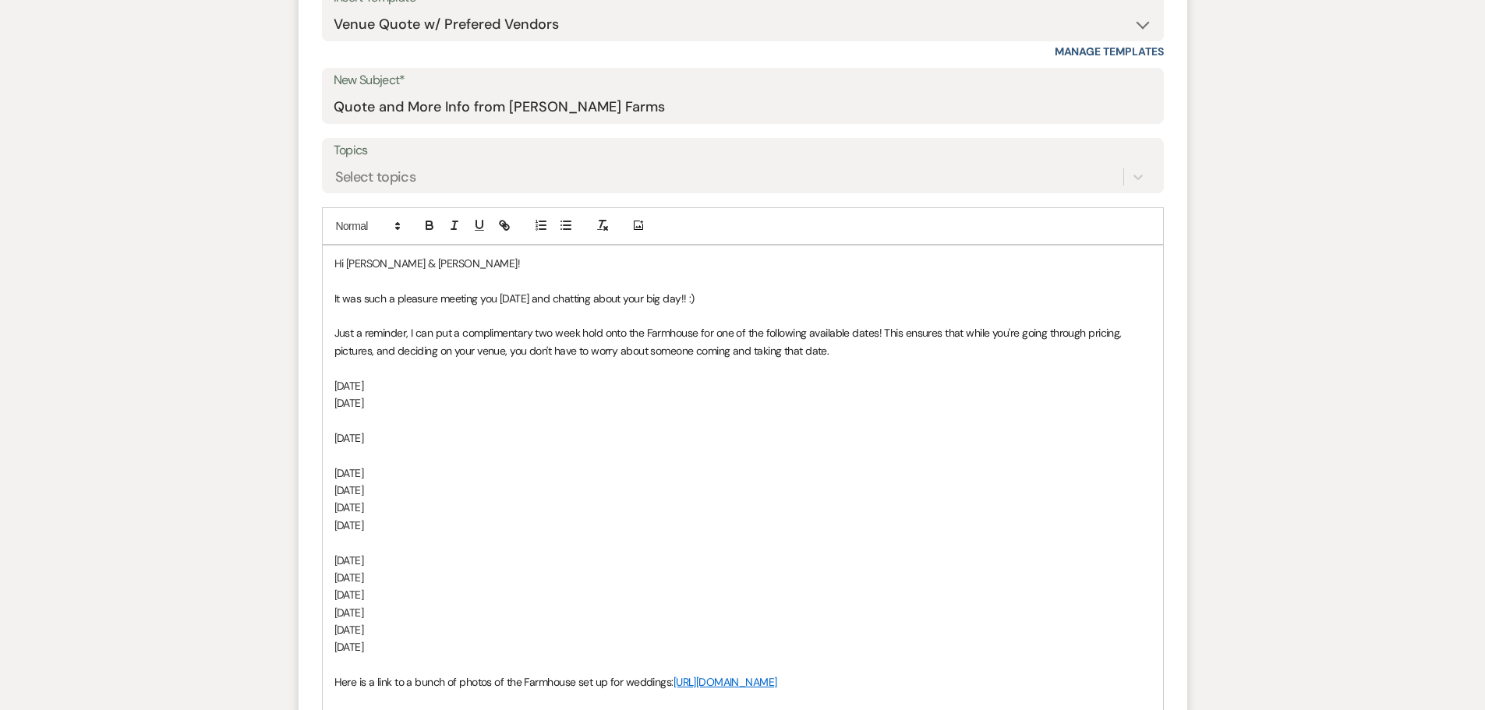
click at [419, 646] on p "Sunday, October 4, 2026" at bounding box center [742, 646] width 817 height 17
click at [461, 642] on p "Sunday, October 25, 2026" at bounding box center [742, 646] width 817 height 17
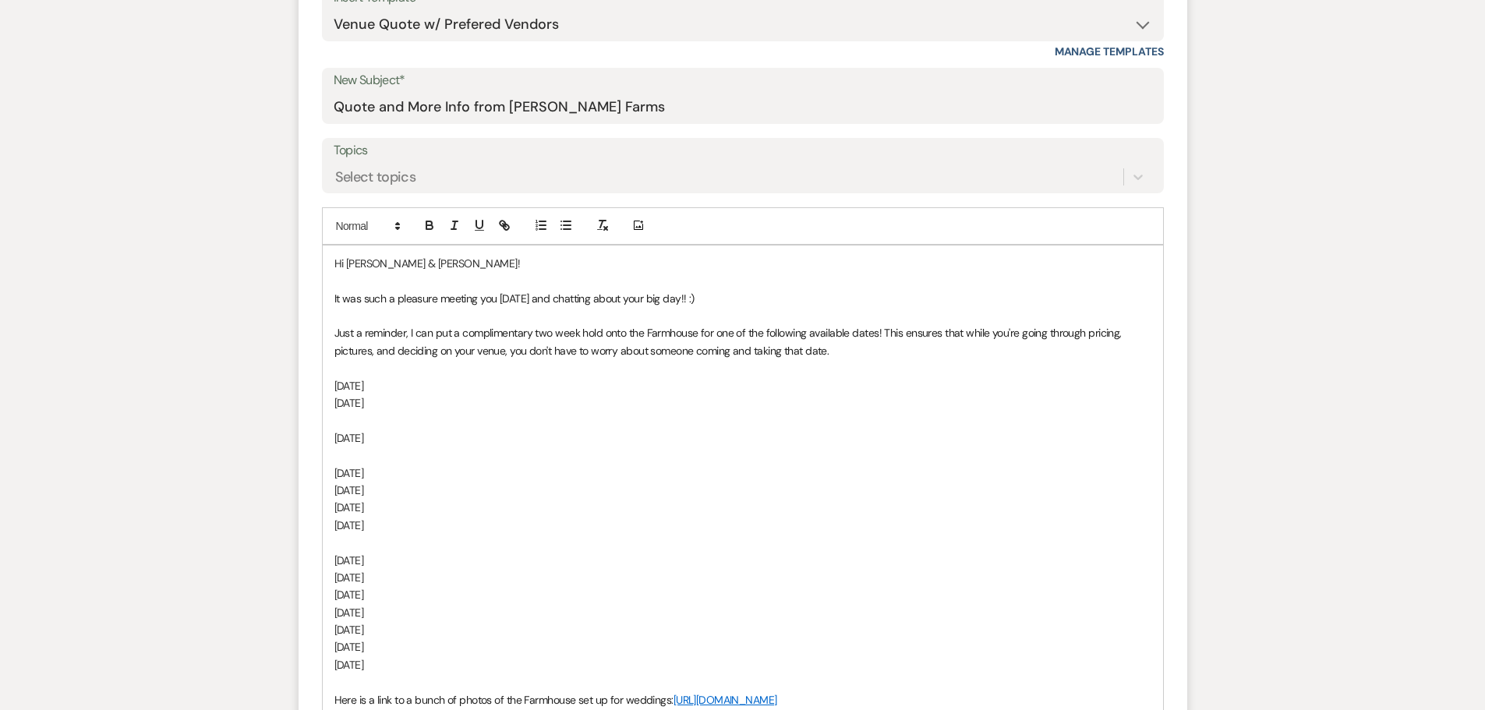
click at [461, 642] on p "Sunday, October 25, 2026" at bounding box center [742, 646] width 817 height 17
drag, startPoint x: 428, startPoint y: 685, endPoint x: 311, endPoint y: 680, distance: 117.0
click at [309, 682] on form "New Message X Saving draft... Recipients* Event Contacts ( Alexa Caputo ) Inser…" at bounding box center [742, 403] width 888 height 1089
click at [456, 605] on p "Sunday, October 18, 2026" at bounding box center [742, 612] width 817 height 17
click at [429, 573] on p "Sunday, October 11, 2026" at bounding box center [742, 577] width 817 height 17
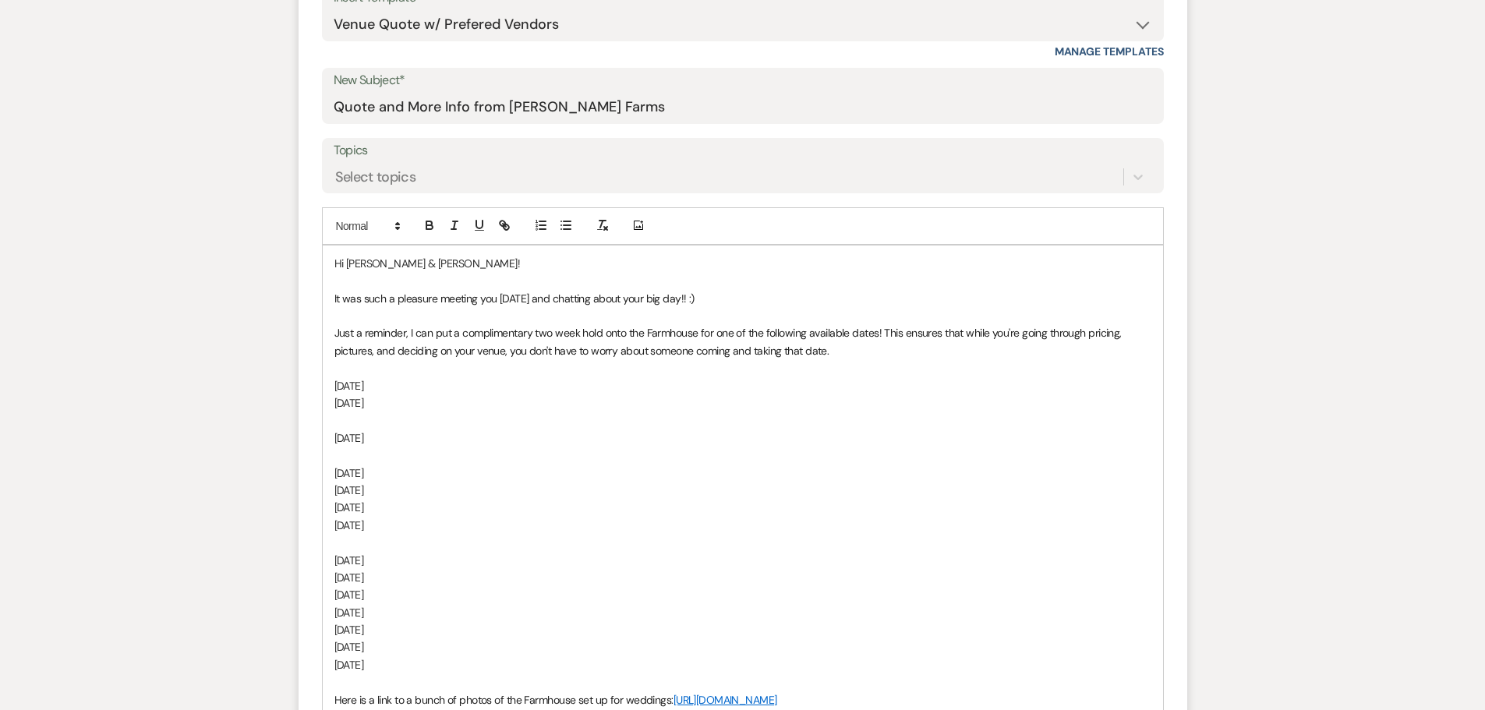
click at [415, 614] on p "Sunday, October 18, 2026" at bounding box center [742, 612] width 817 height 17
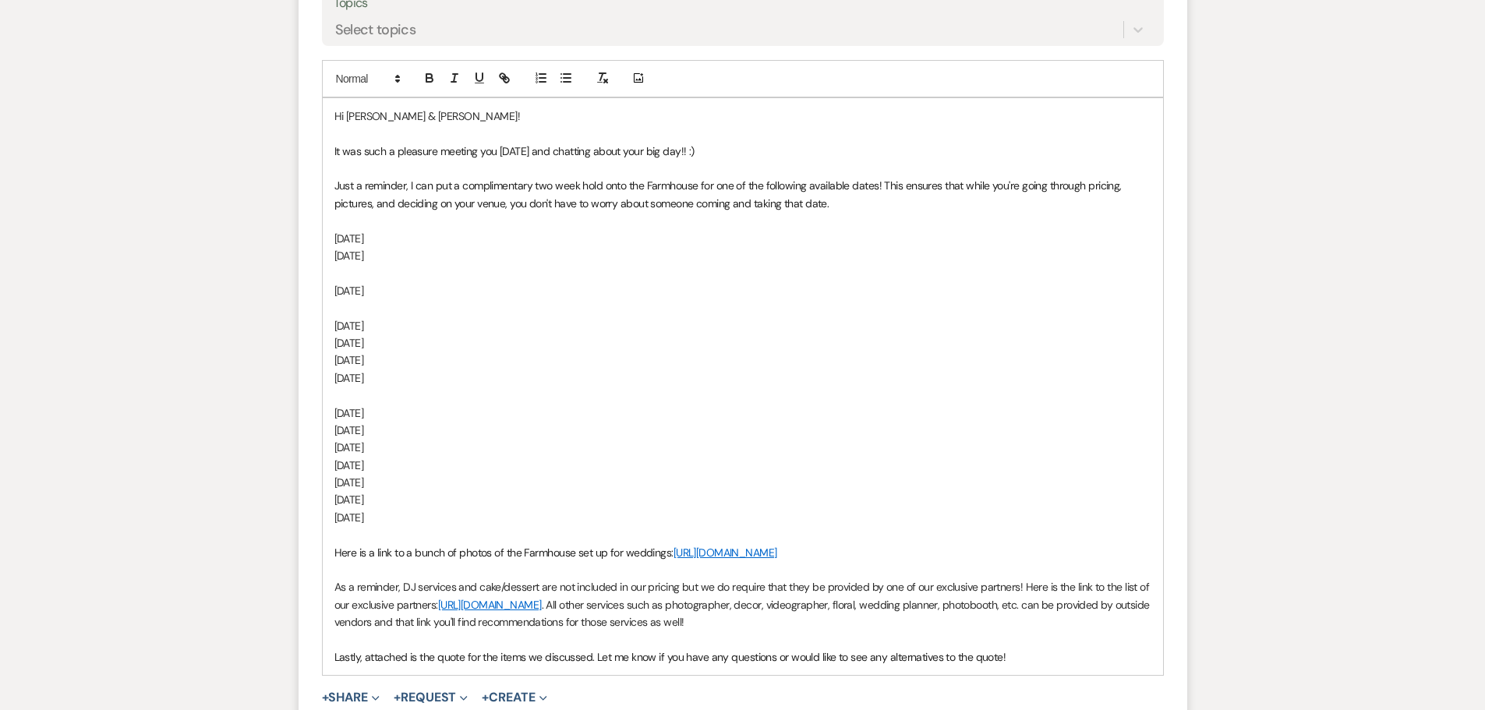
scroll to position [906, 0]
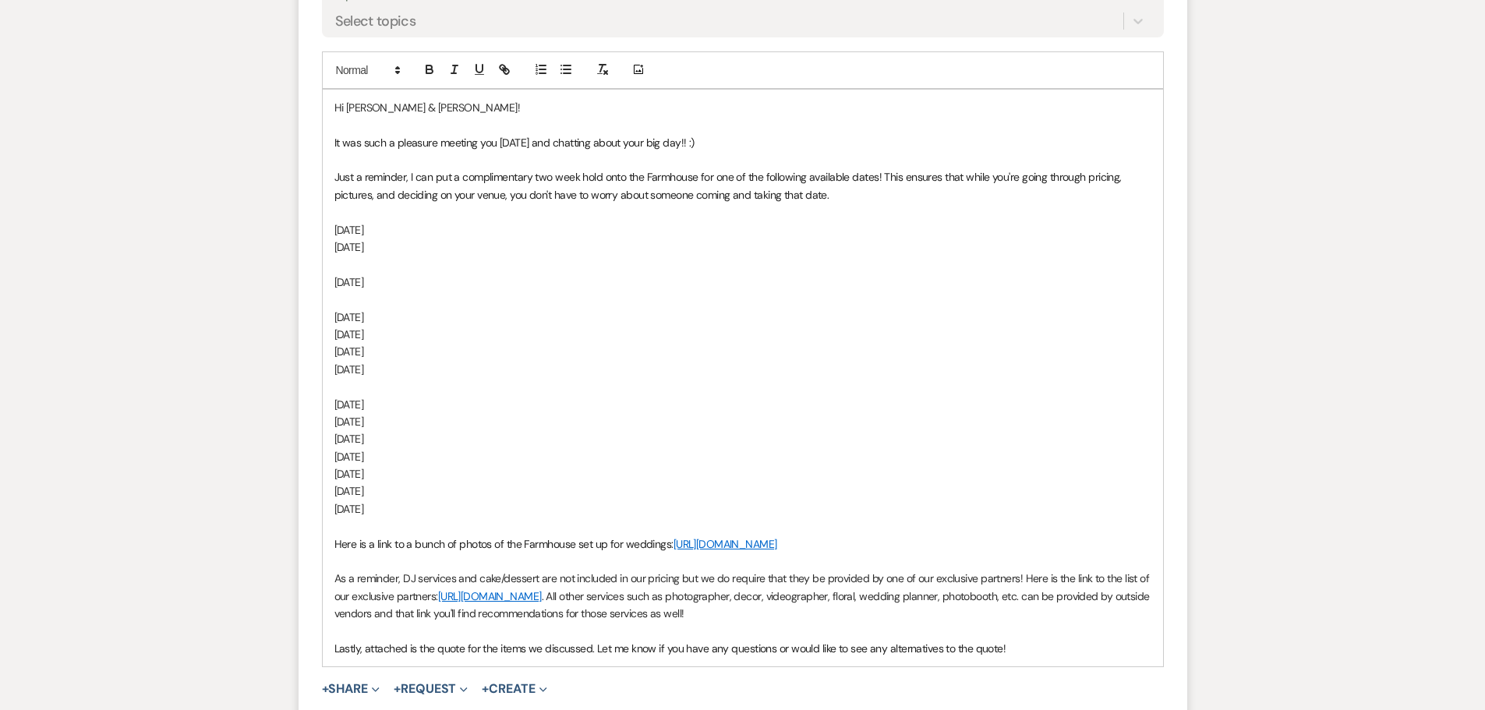
click at [461, 514] on p "Friday, October 30, 2026" at bounding box center [742, 508] width 817 height 17
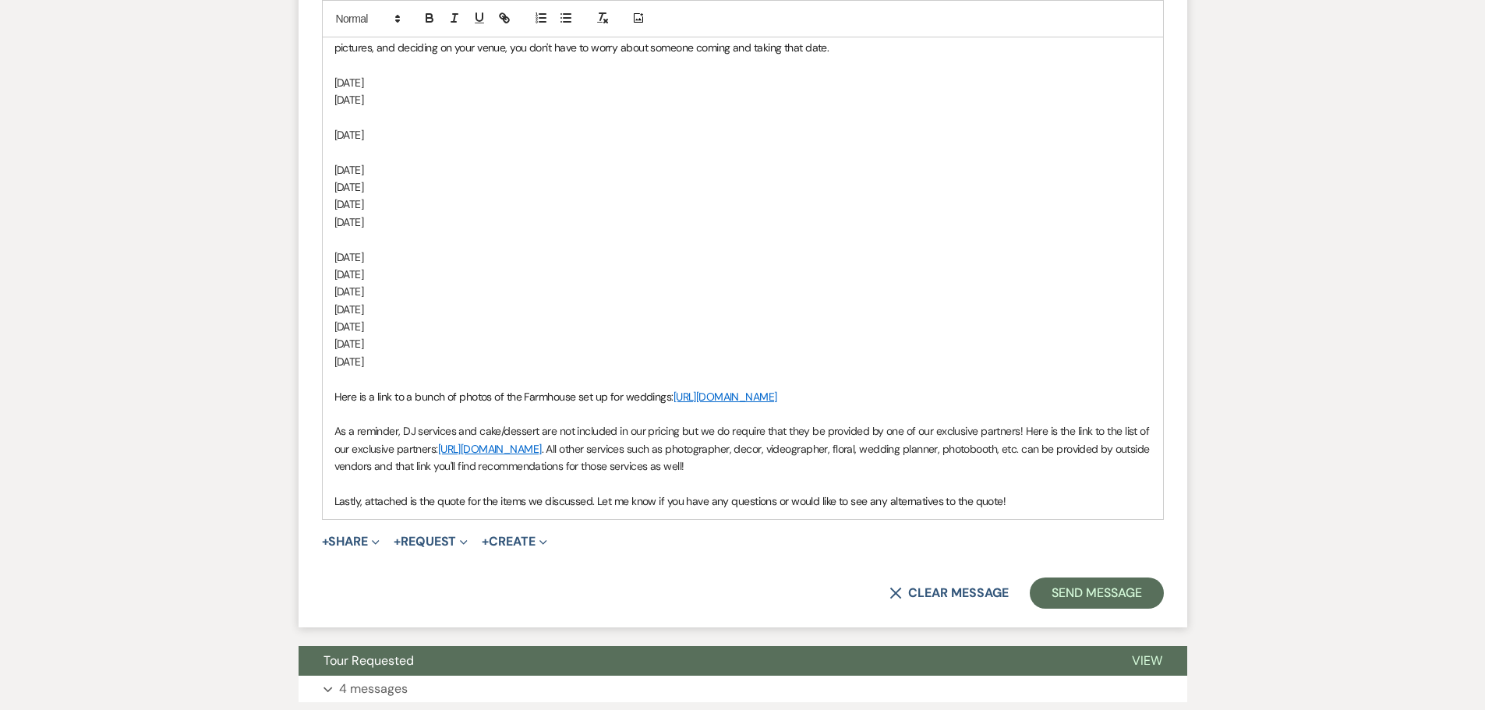
scroll to position [1062, 0]
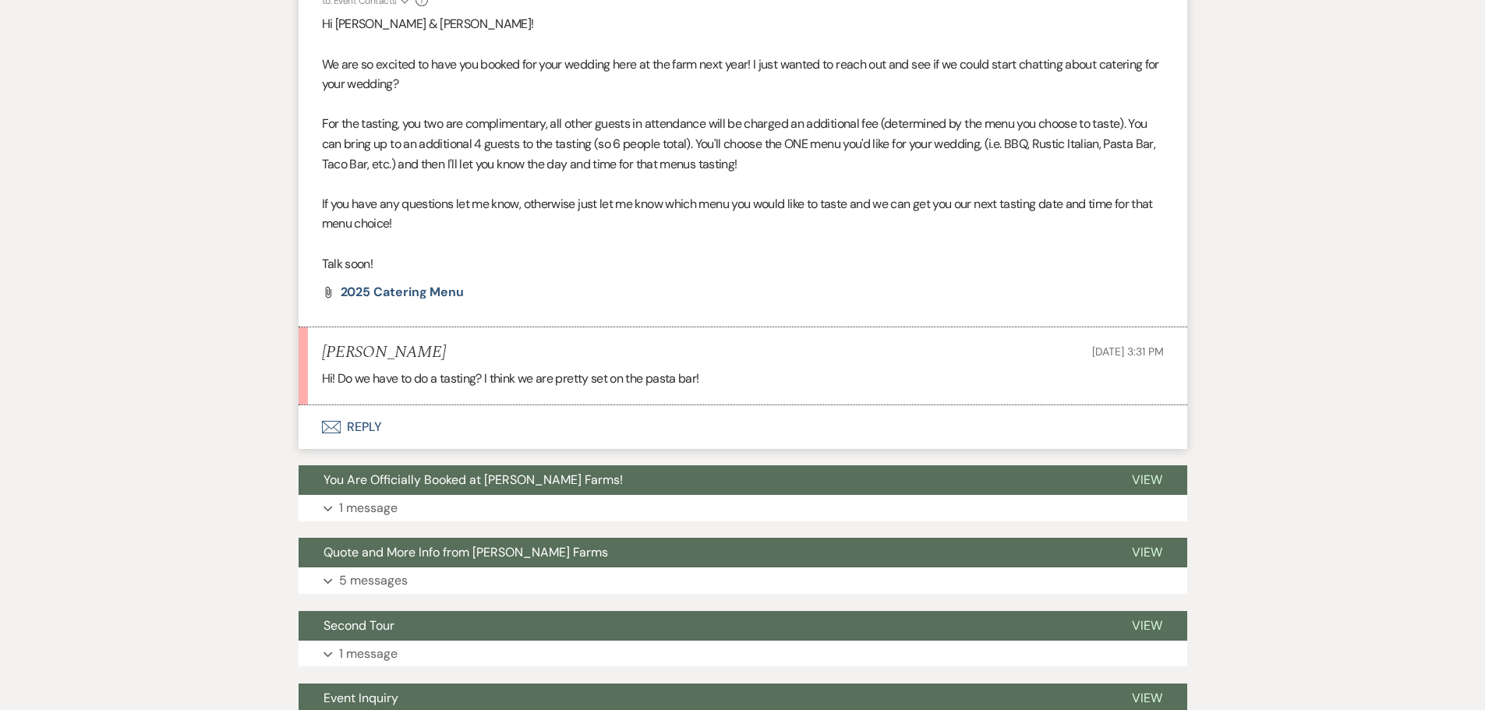
click at [462, 436] on button "Envelope Reply" at bounding box center [742, 427] width 888 height 44
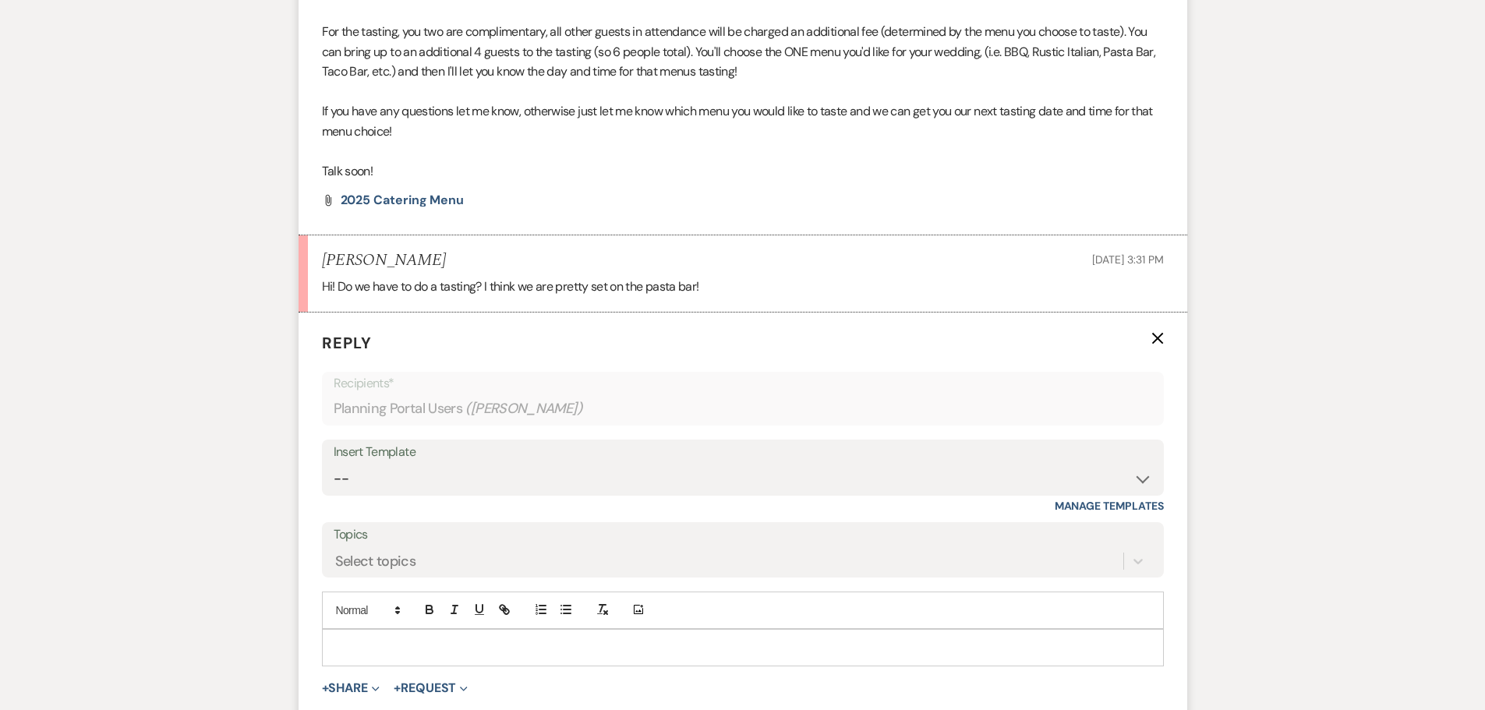
scroll to position [858, 0]
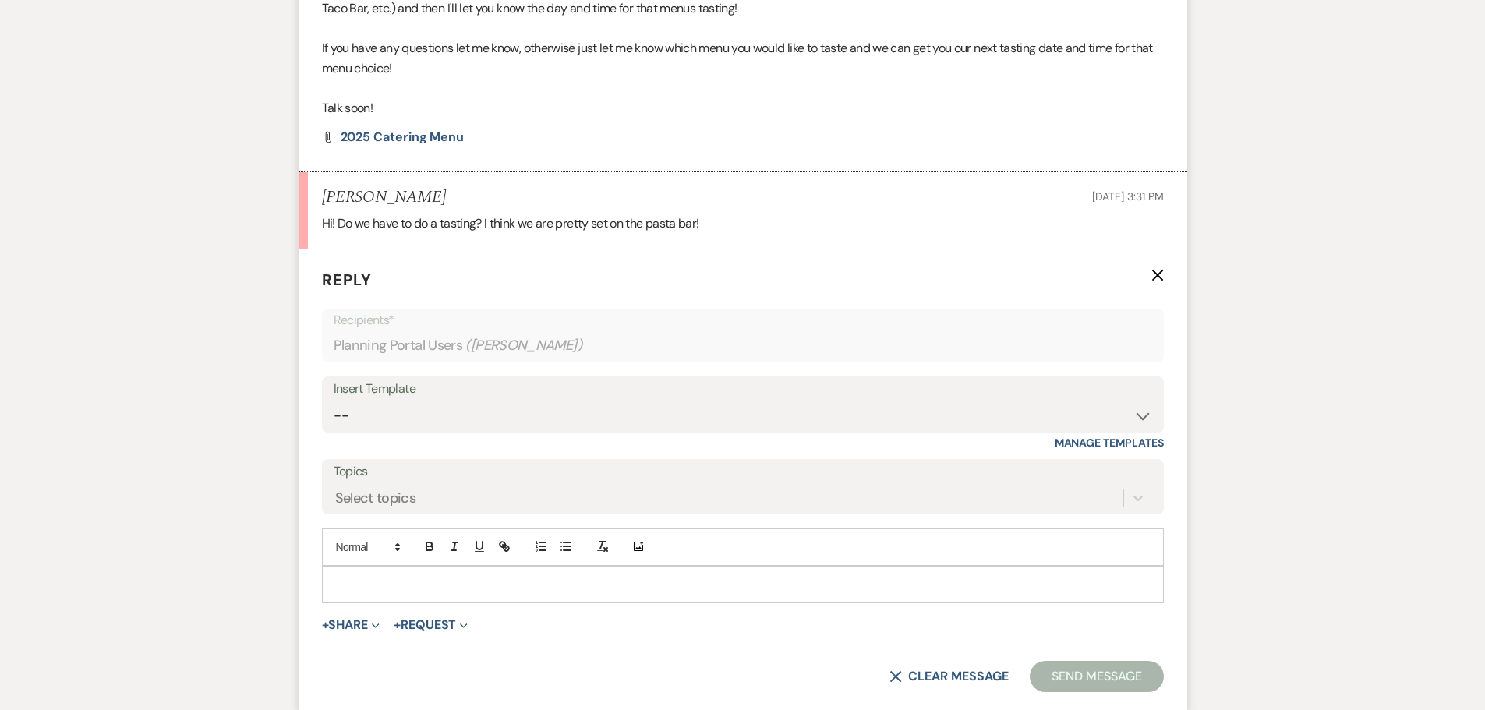
click at [388, 586] on p at bounding box center [742, 584] width 817 height 17
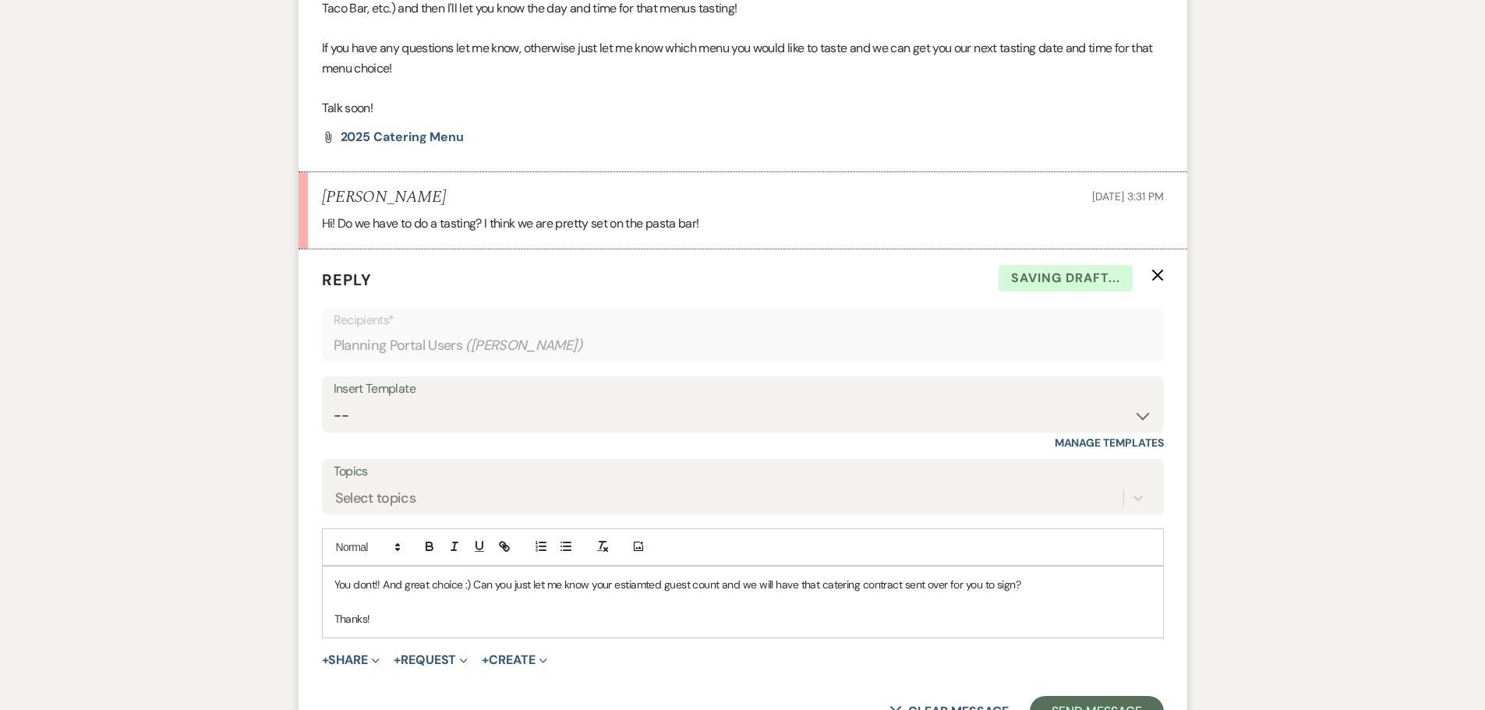
click at [369, 586] on p "You dont!! And great choice :) Can you just let me know your estiamted guest co…" at bounding box center [742, 584] width 817 height 17
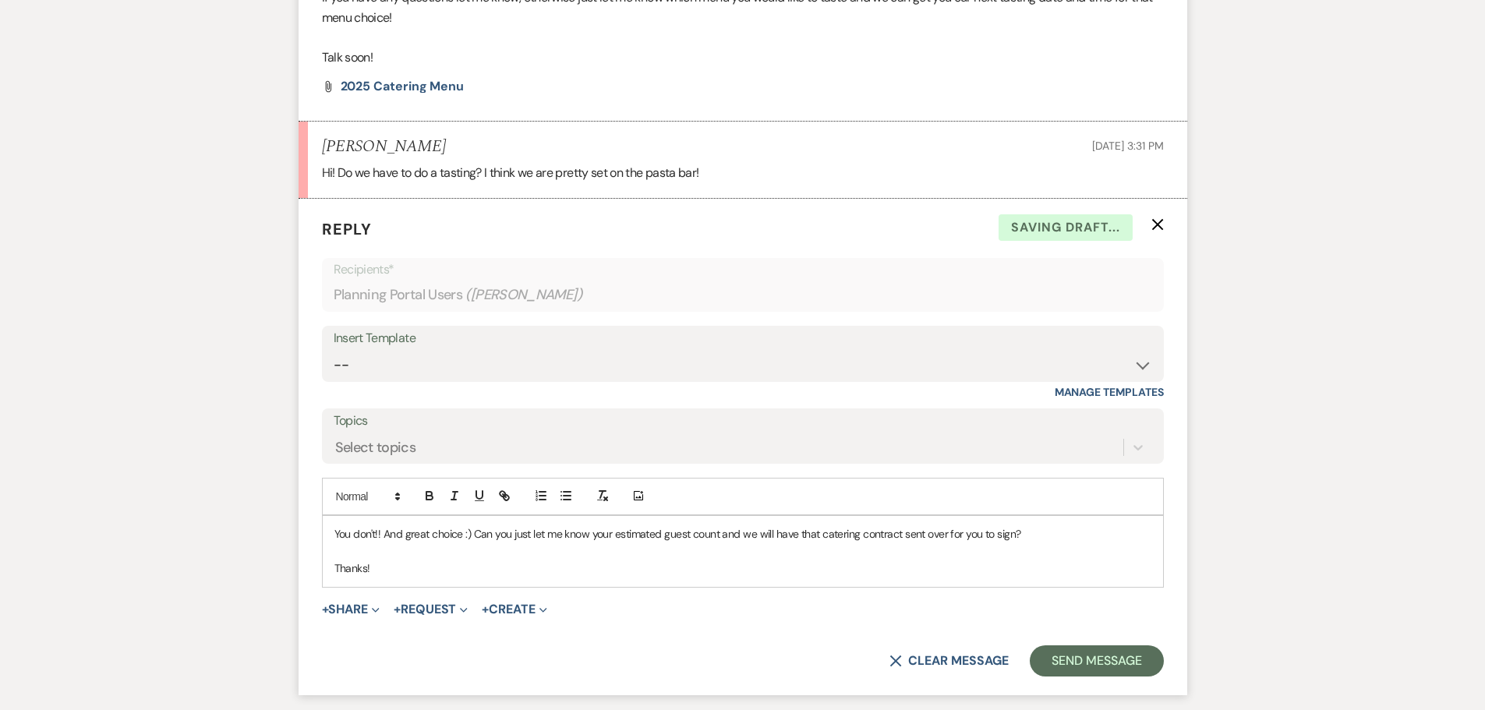
scroll to position [936, 0]
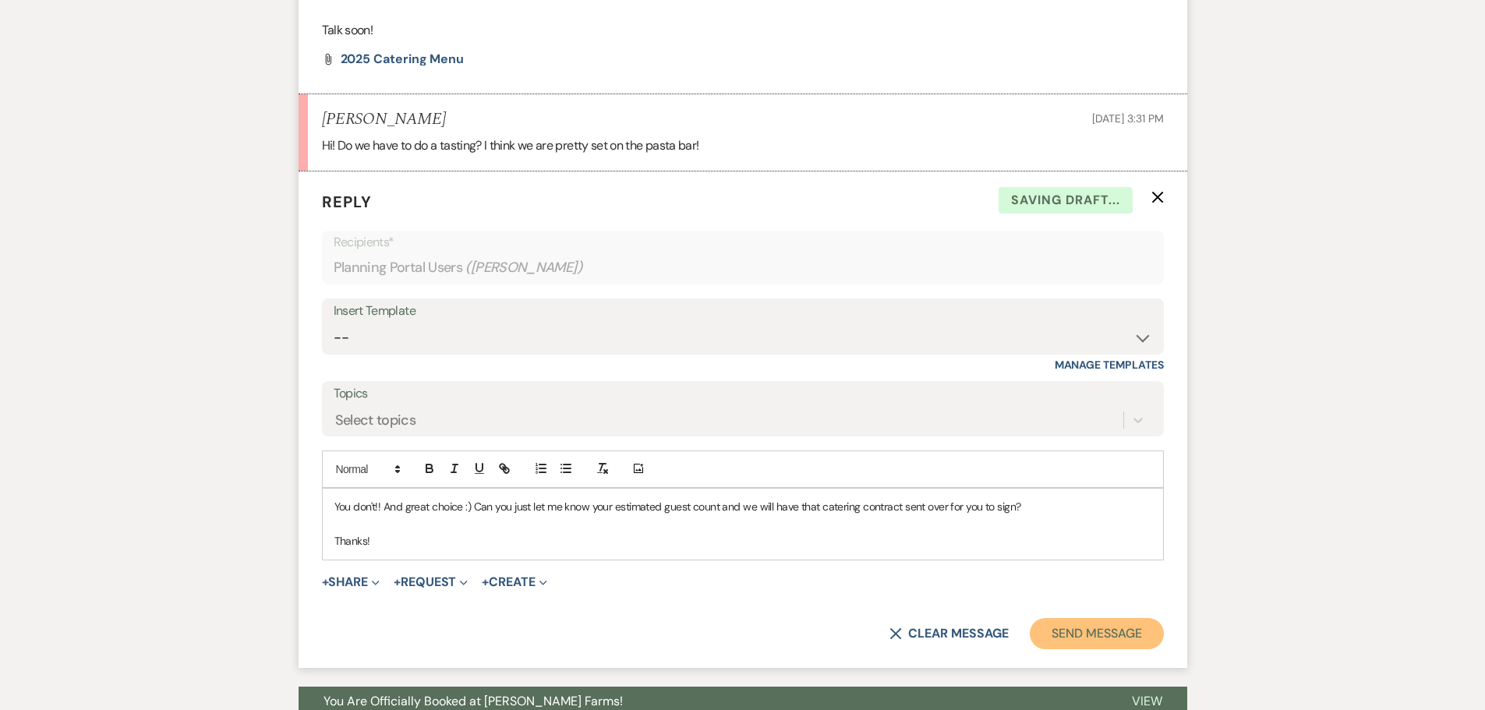
click at [1100, 625] on button "Send Message" at bounding box center [1095, 633] width 133 height 31
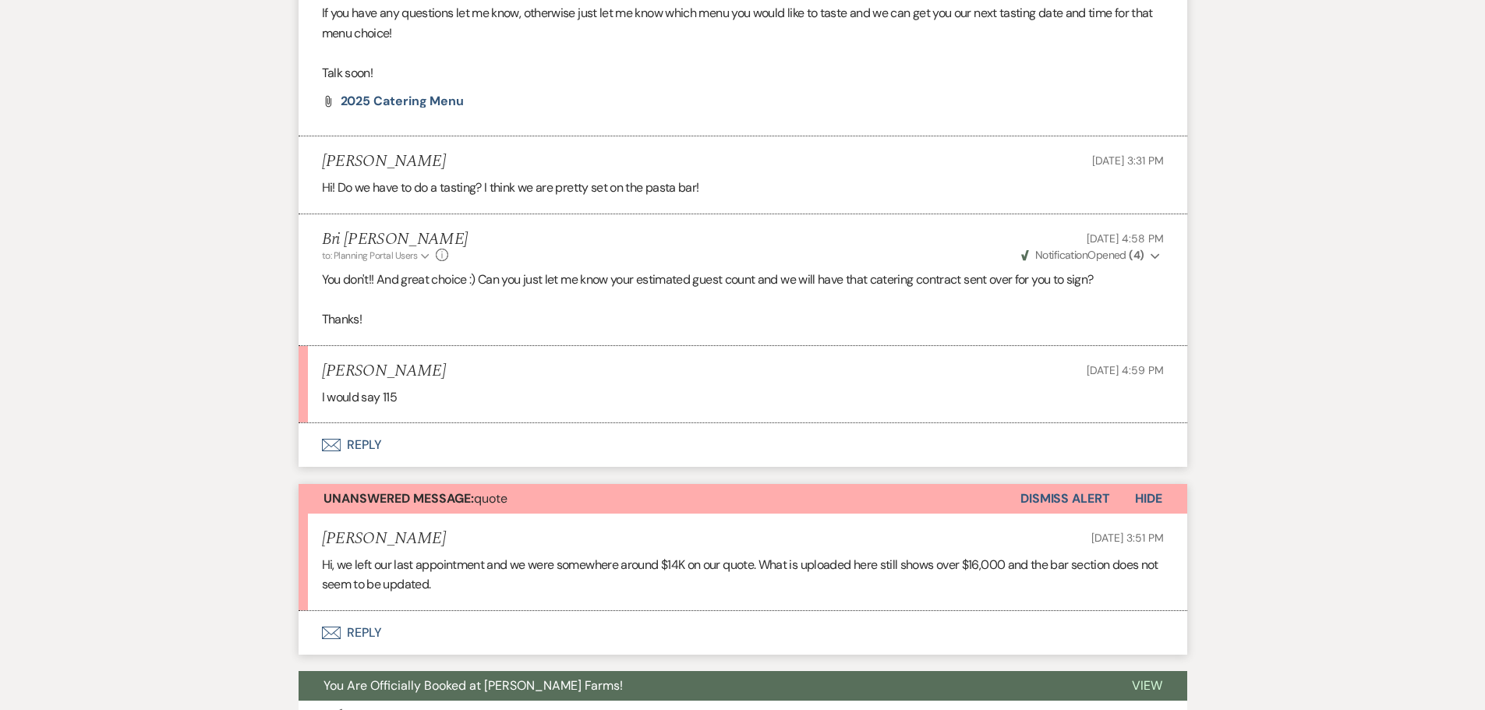
scroll to position [724, 0]
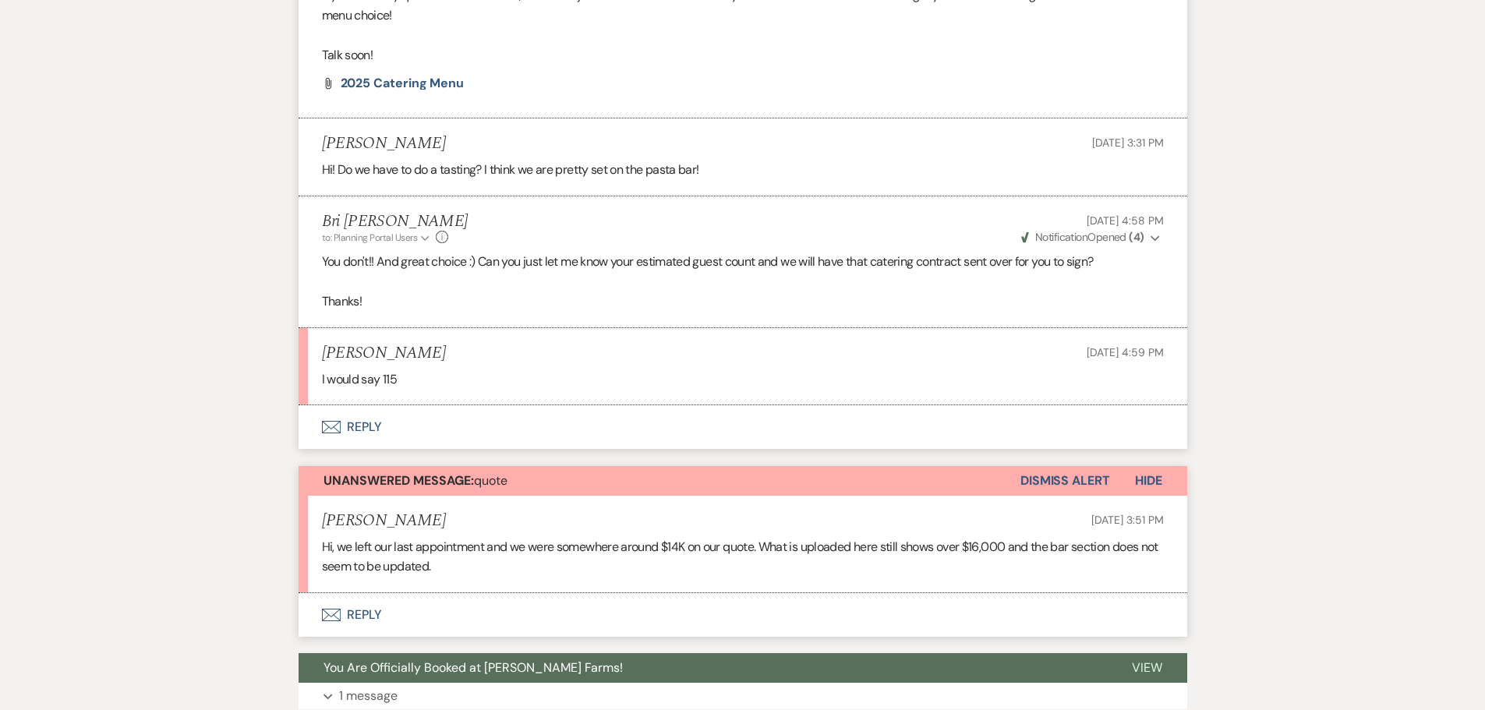
click at [422, 427] on button "Envelope Reply" at bounding box center [742, 427] width 888 height 44
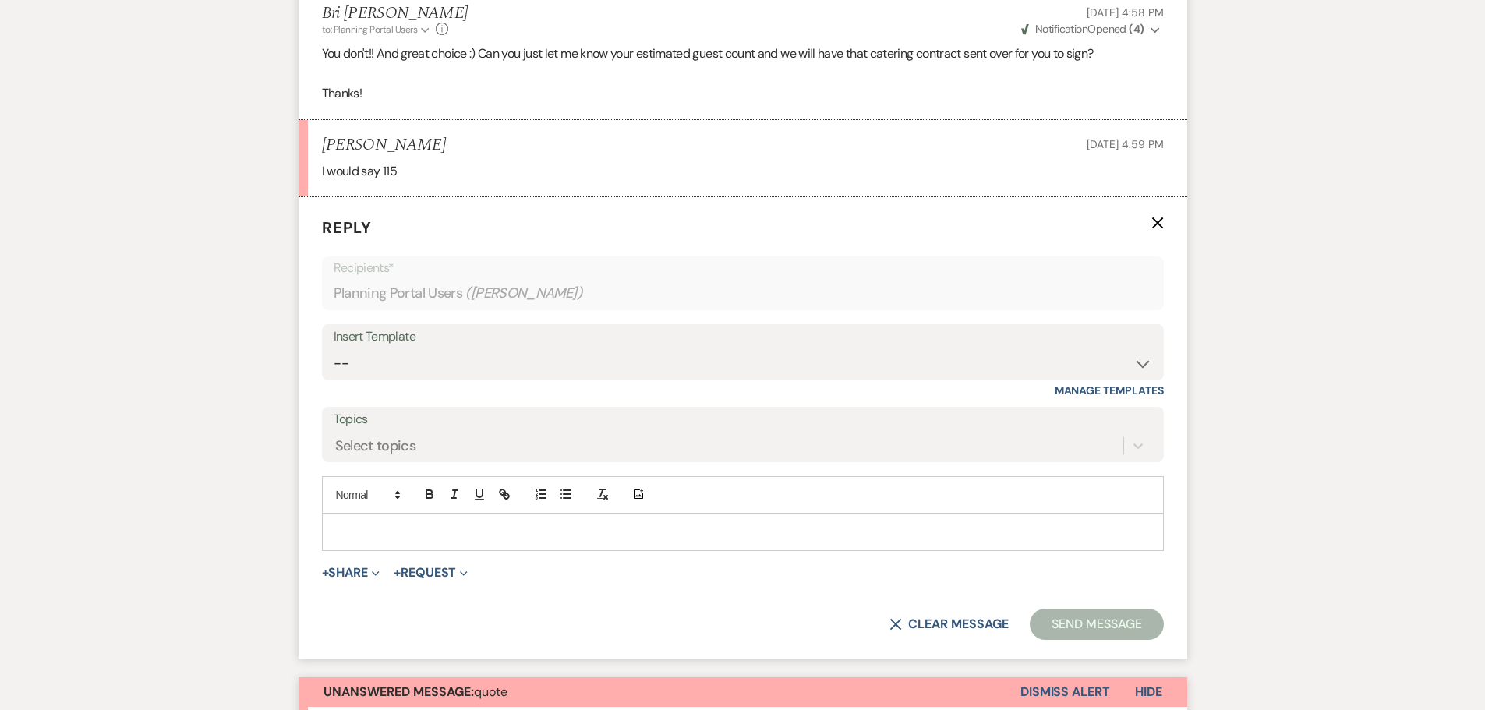
scroll to position [1036, 0]
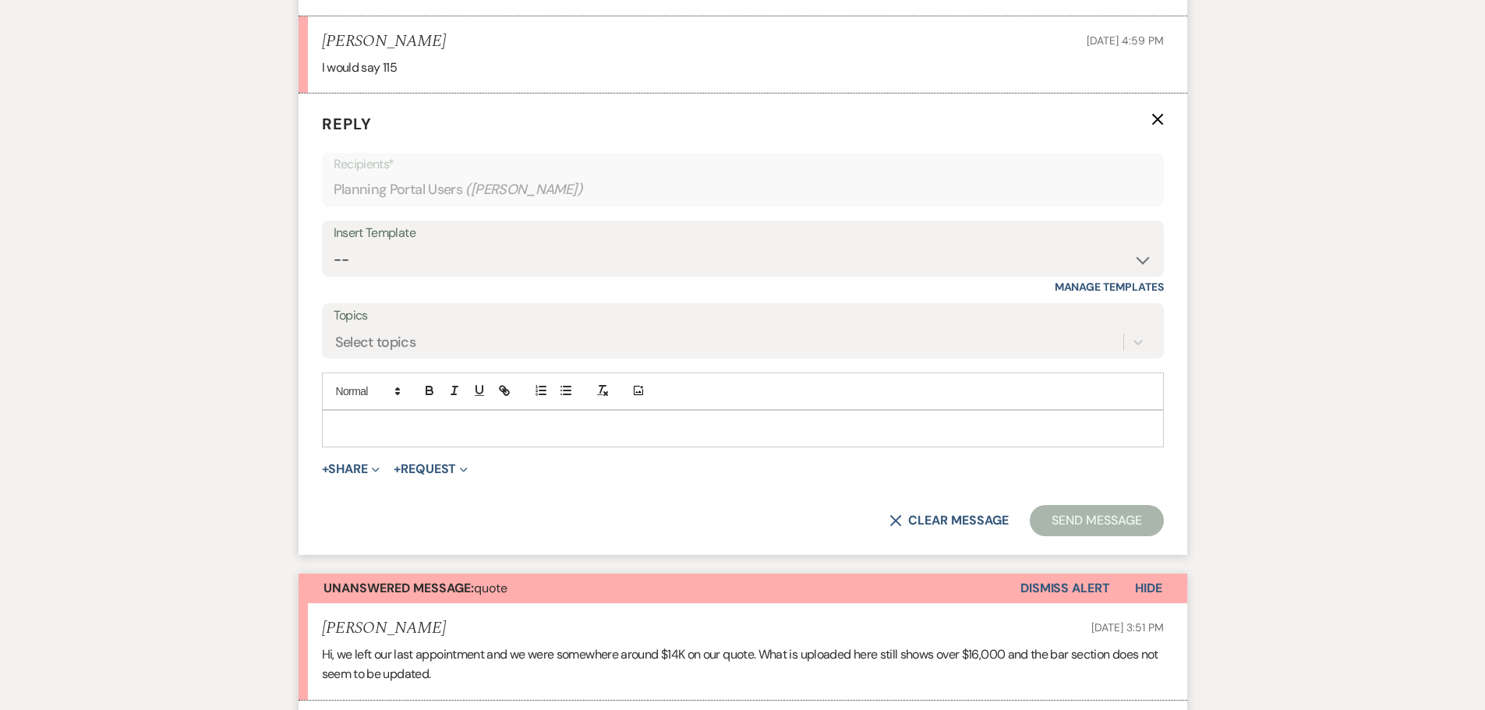
click at [379, 420] on p at bounding box center [742, 428] width 817 height 17
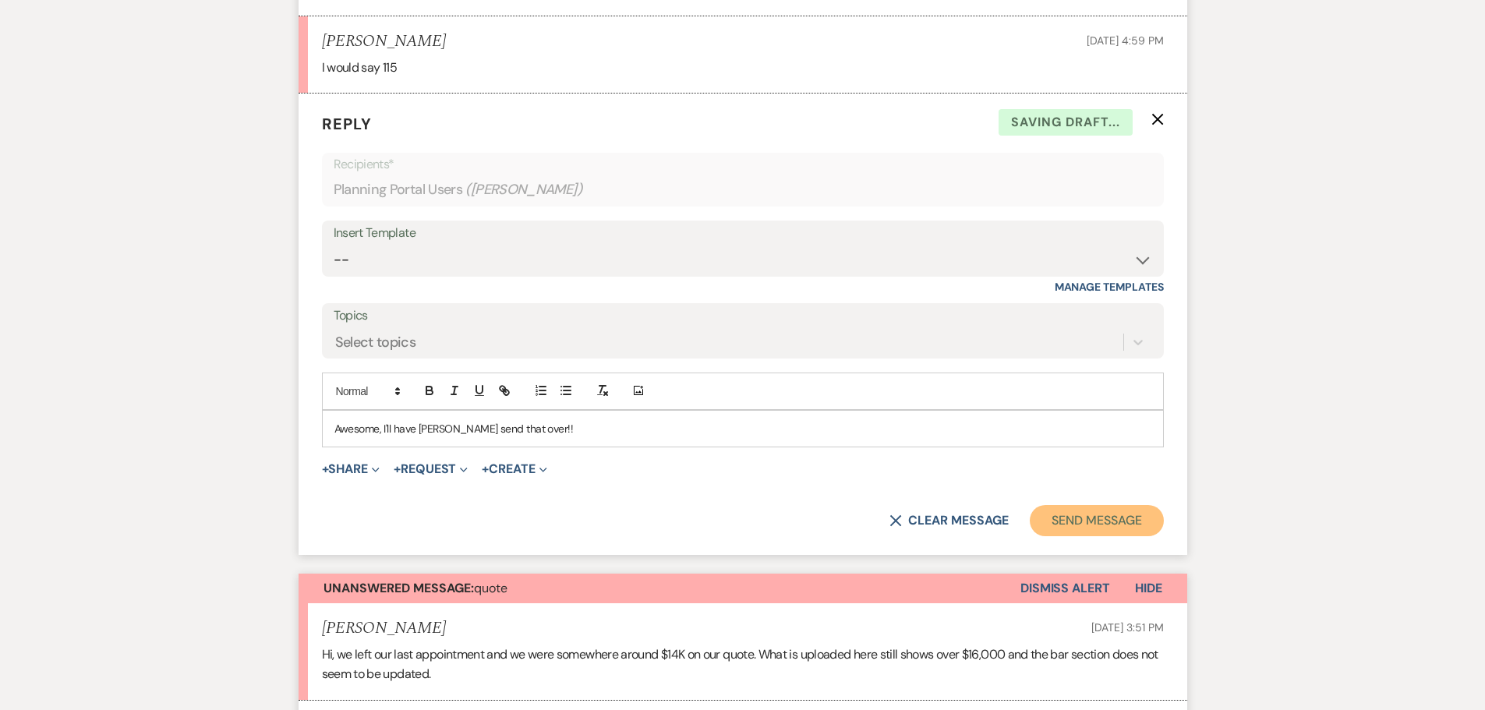
click at [1104, 515] on button "Send Message" at bounding box center [1095, 520] width 133 height 31
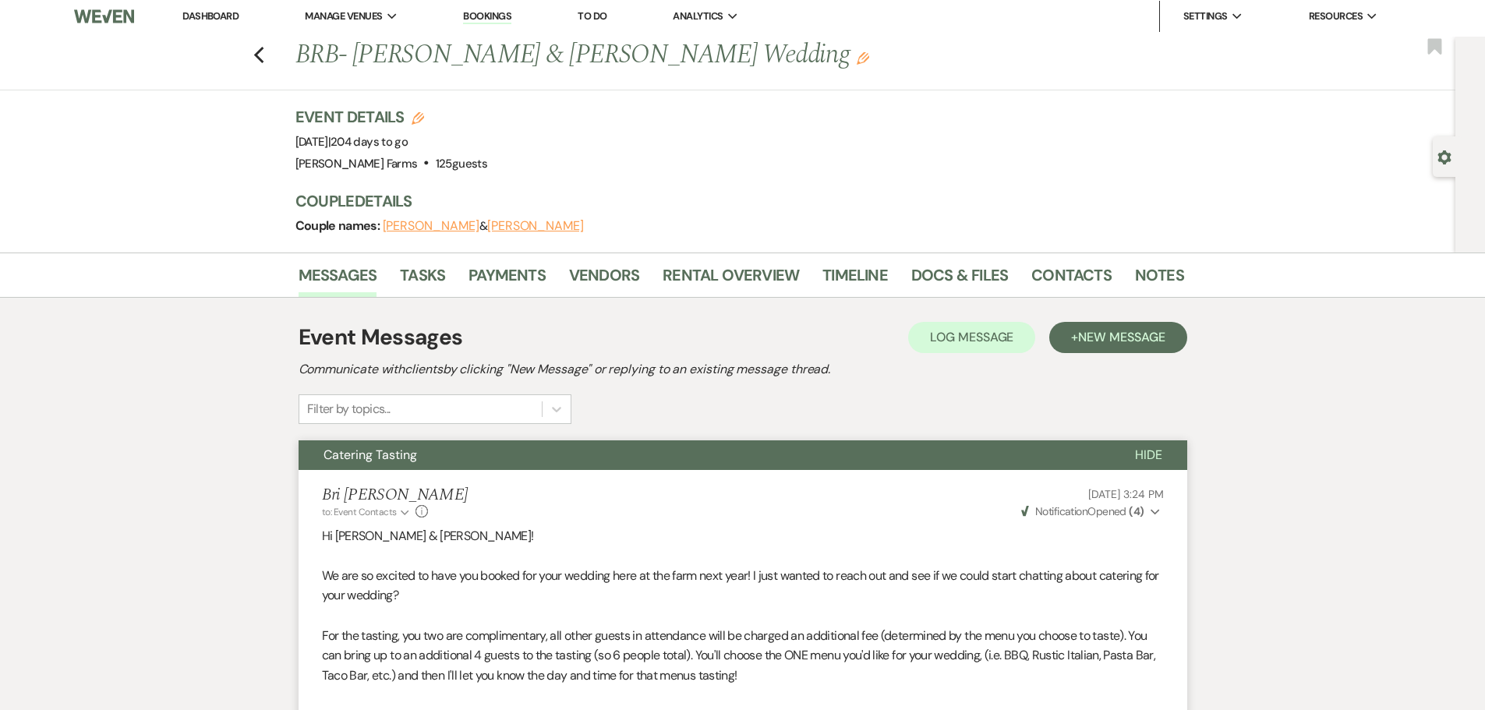
scroll to position [0, 0]
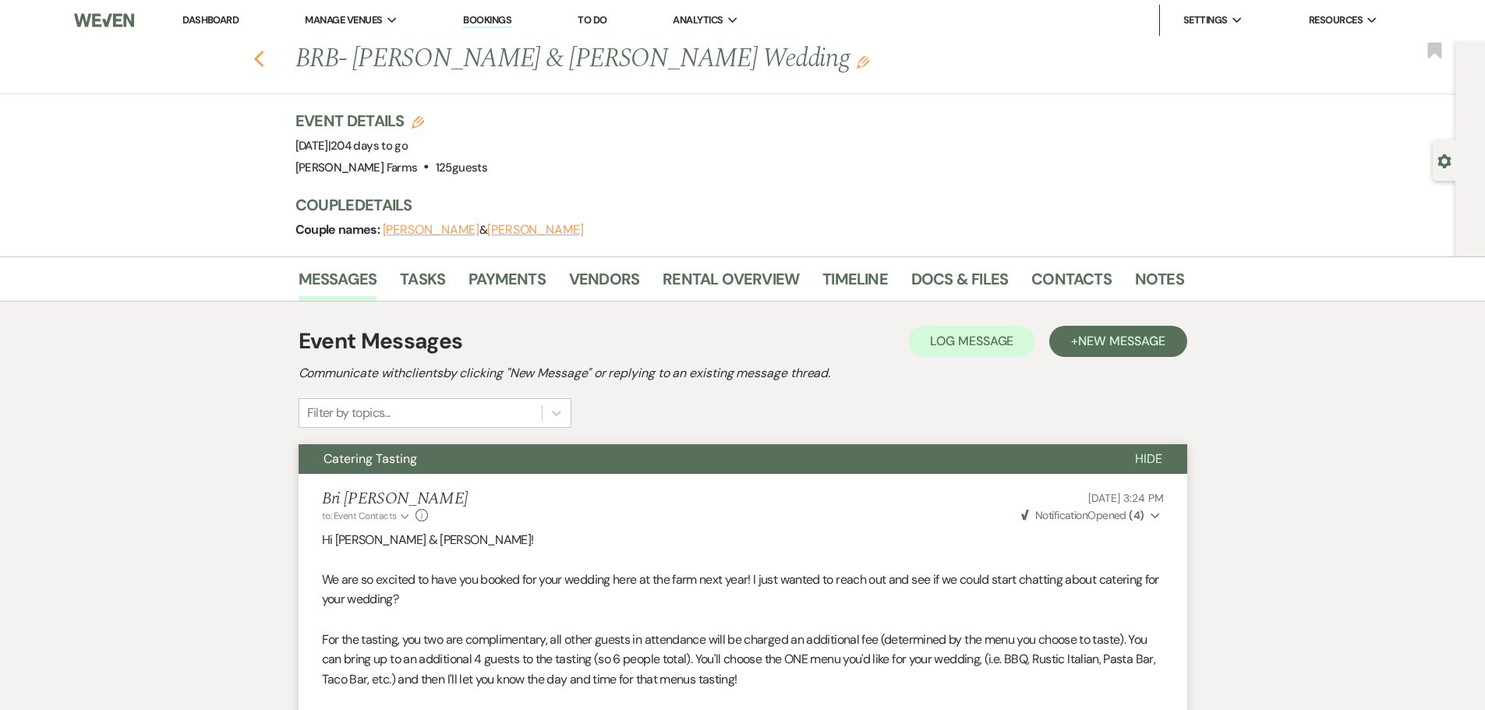
click at [263, 55] on use "button" at bounding box center [258, 59] width 10 height 17
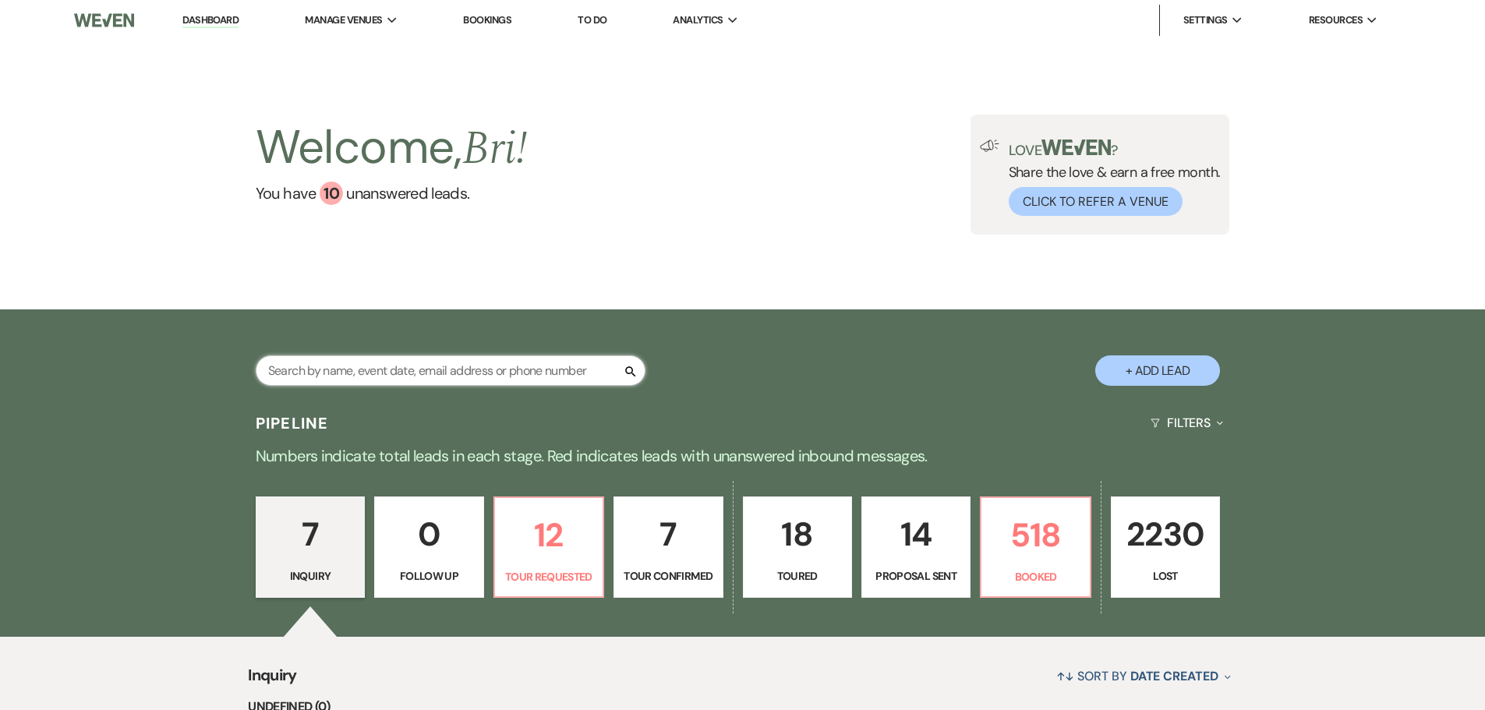
click at [302, 384] on input "text" at bounding box center [451, 370] width 390 height 30
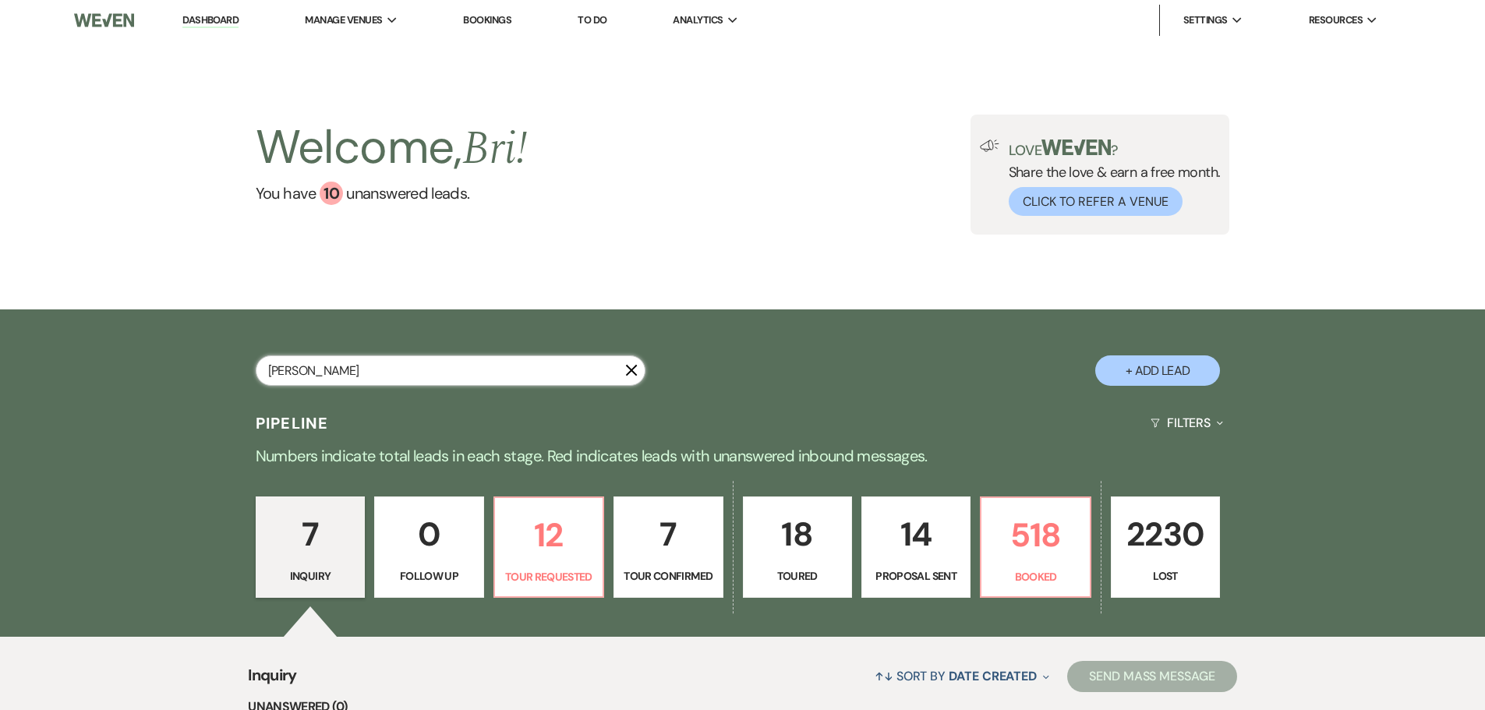
type input "caputo"
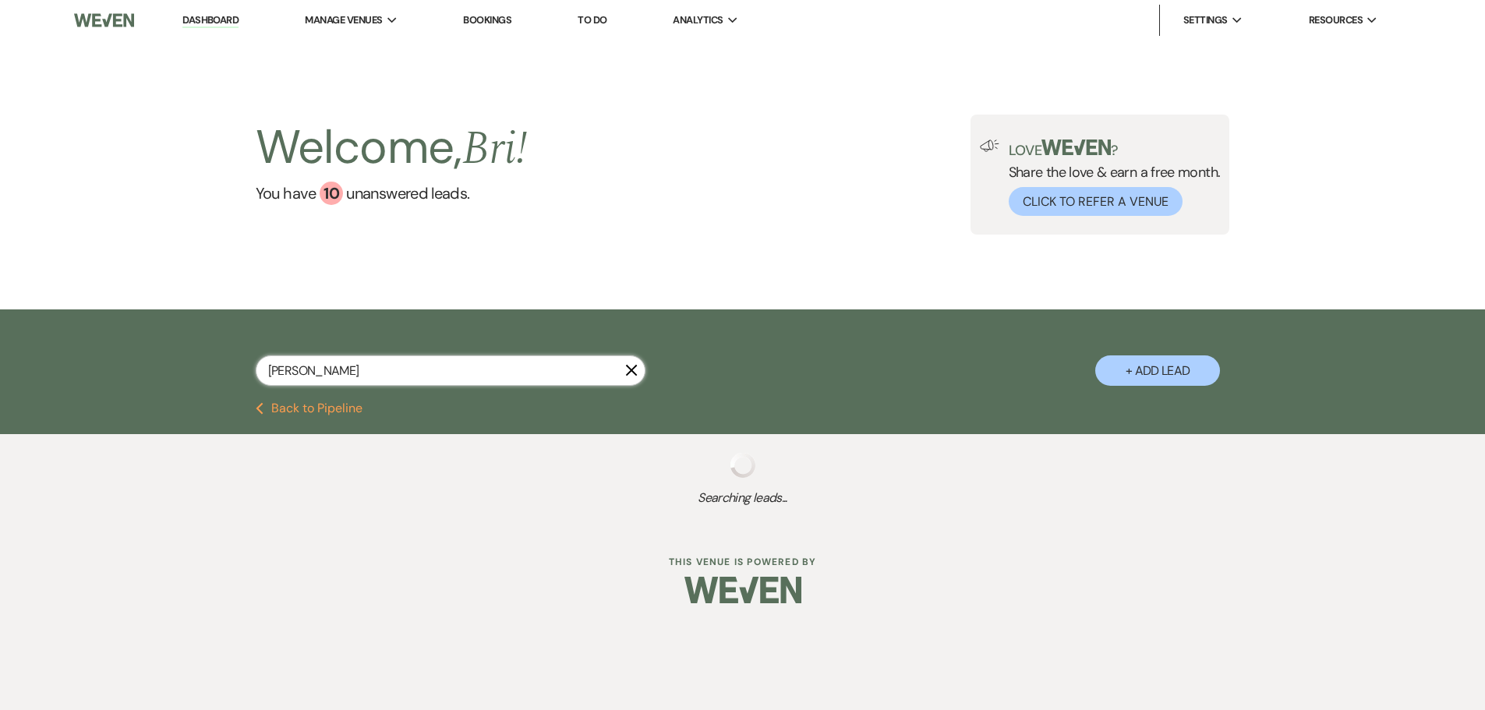
select select "5"
select select "8"
select select "5"
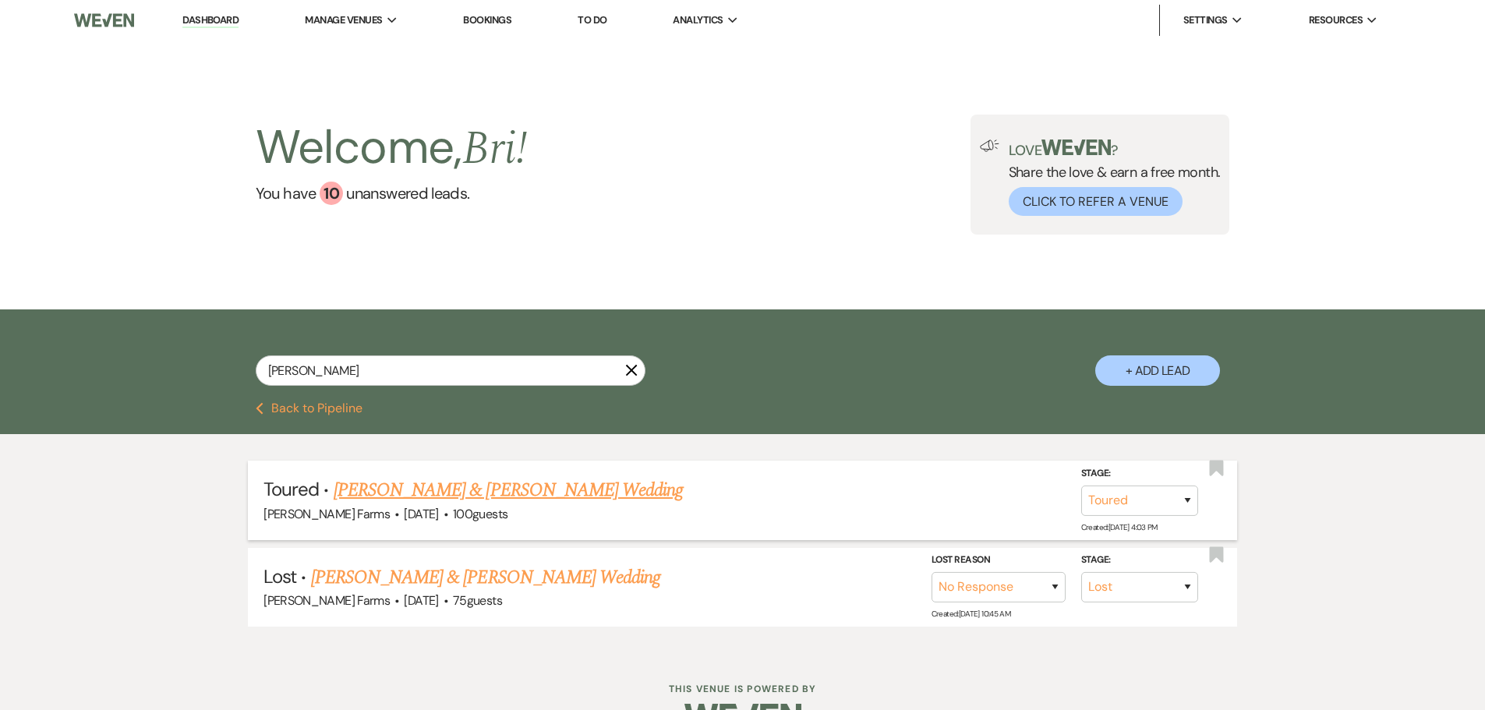
click at [481, 494] on link "Justin Rucinski & Alexa Caputo's Wedding" at bounding box center [508, 490] width 349 height 28
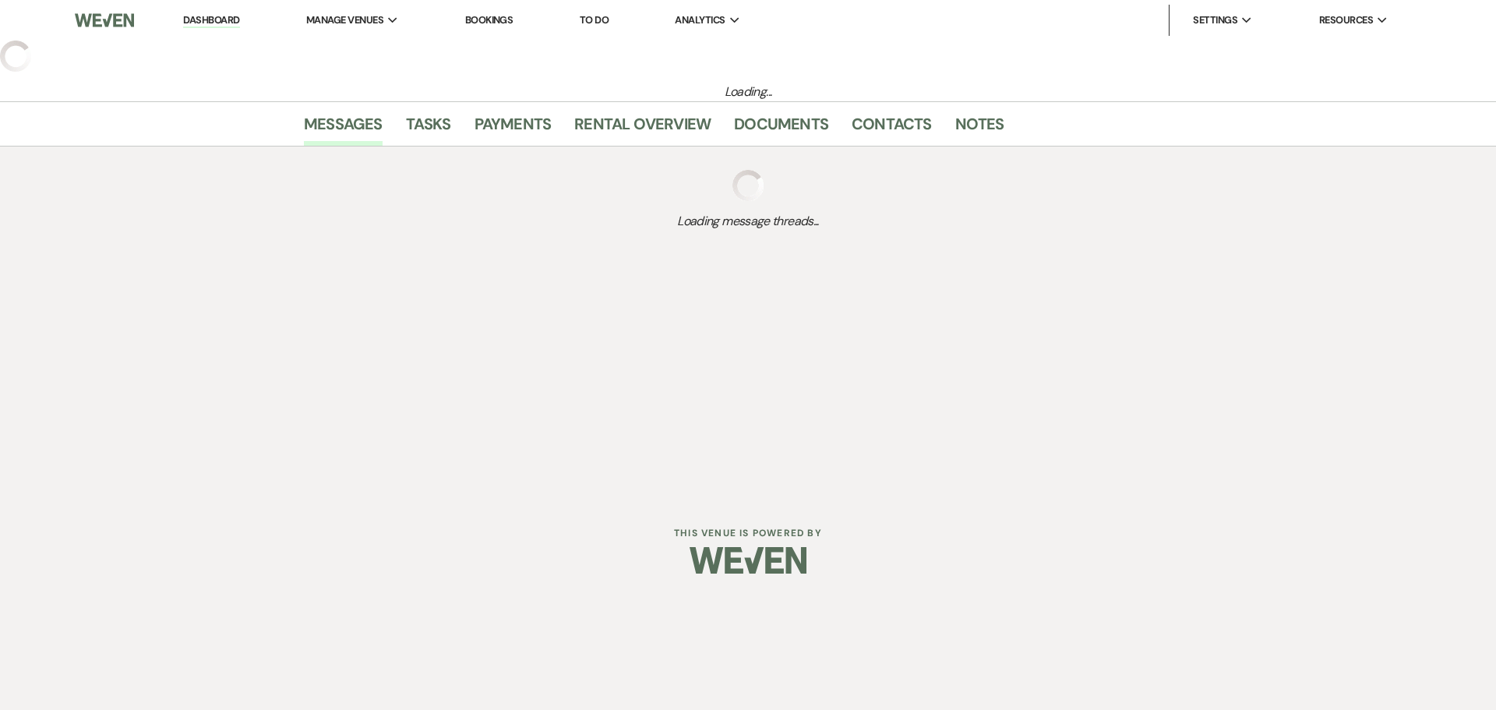
select select "5"
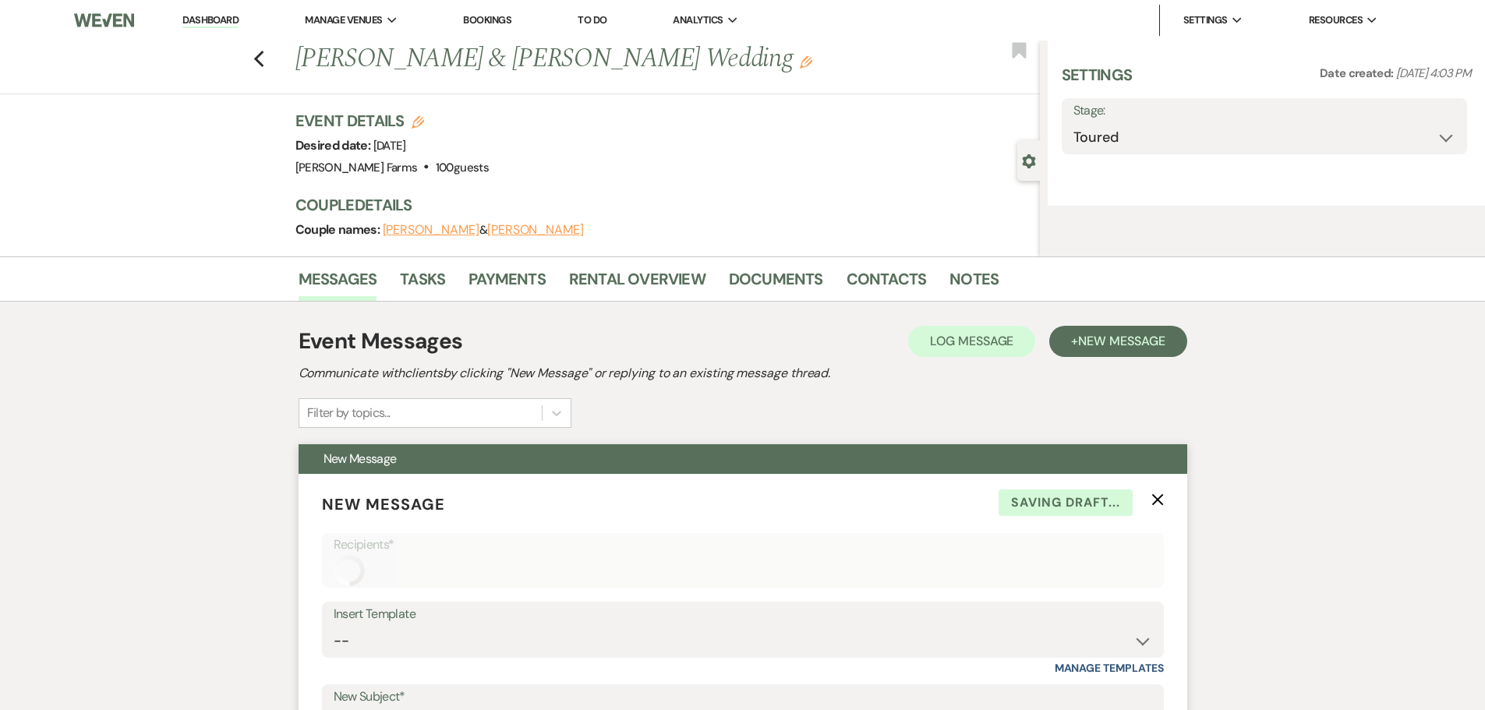
select select "5"
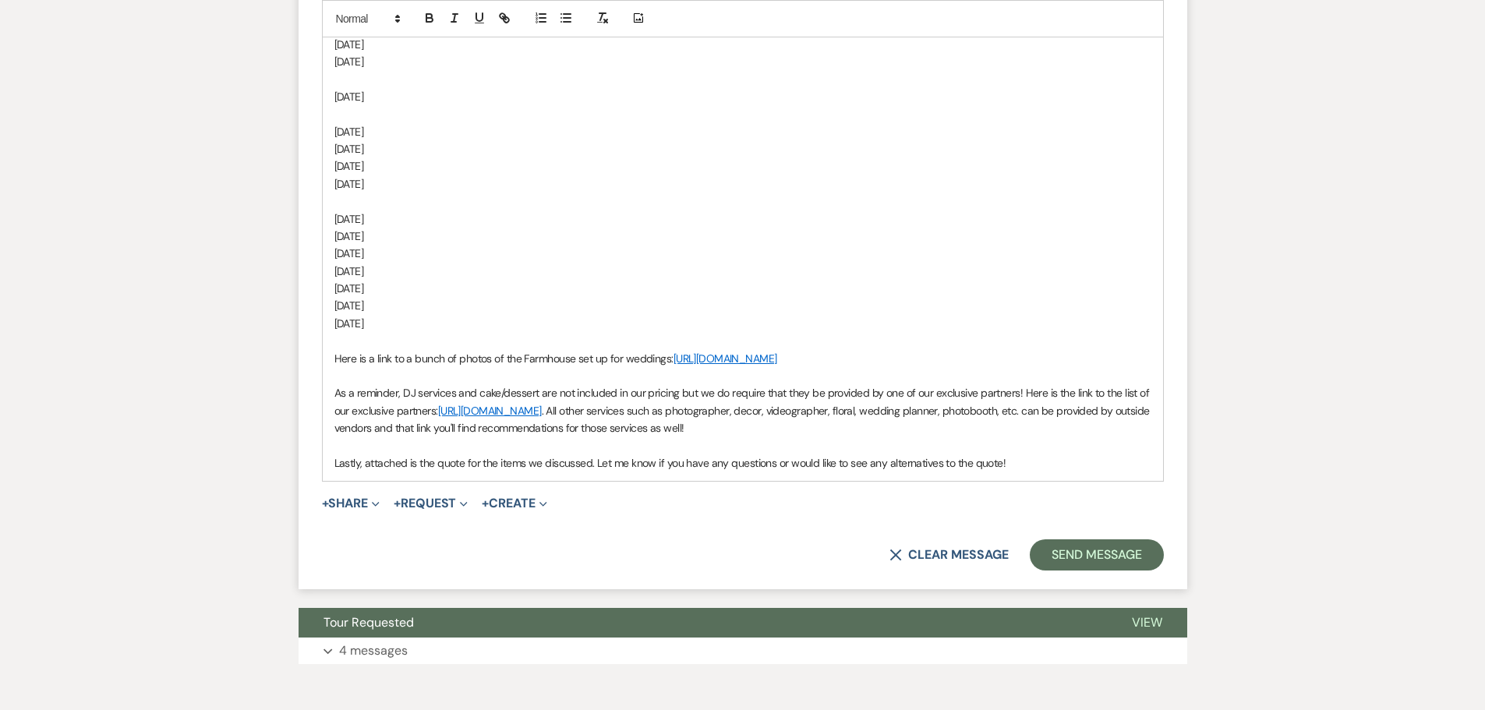
scroll to position [1187, 0]
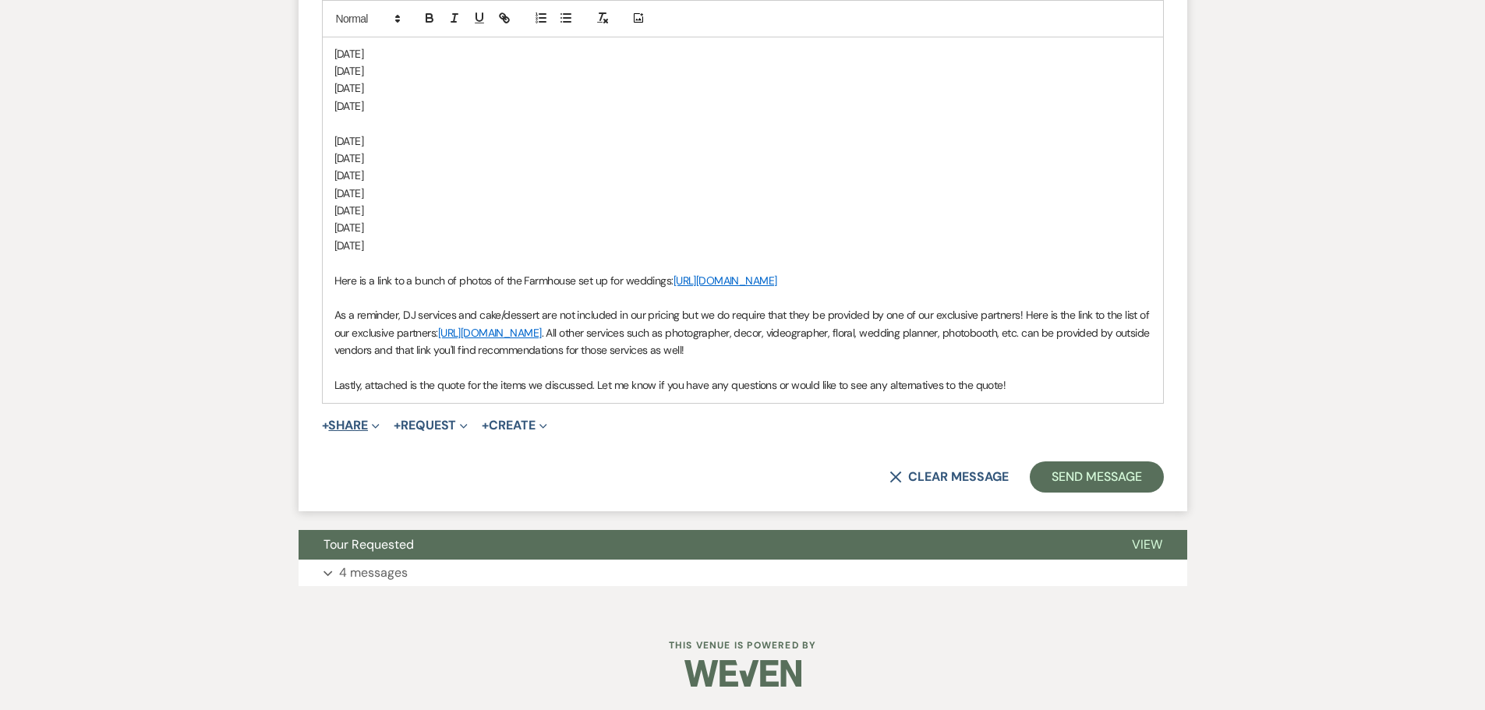
click at [362, 427] on button "+ Share Expand" at bounding box center [351, 425] width 58 height 12
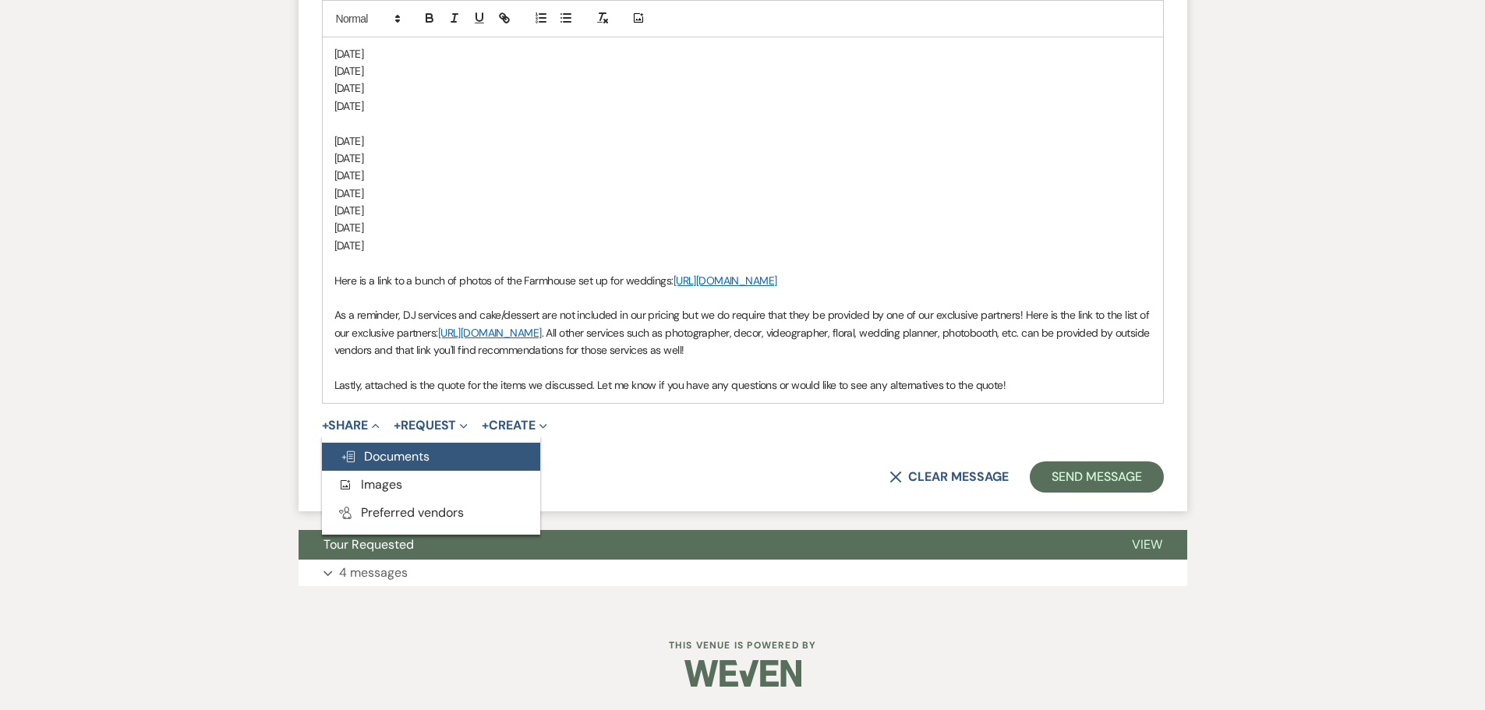
click at [376, 456] on span "Doc Upload Documents" at bounding box center [385, 456] width 89 height 16
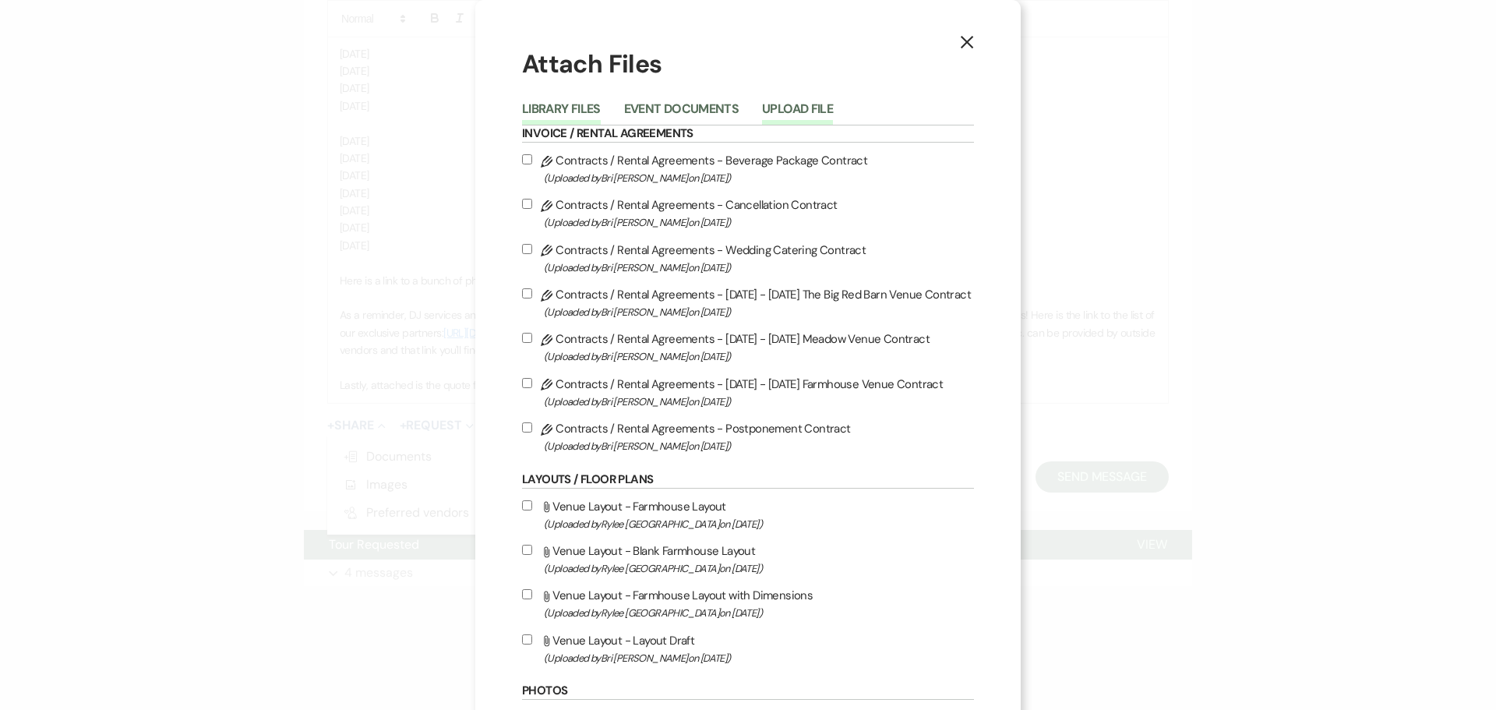
click at [825, 105] on button "Upload File" at bounding box center [797, 114] width 71 height 22
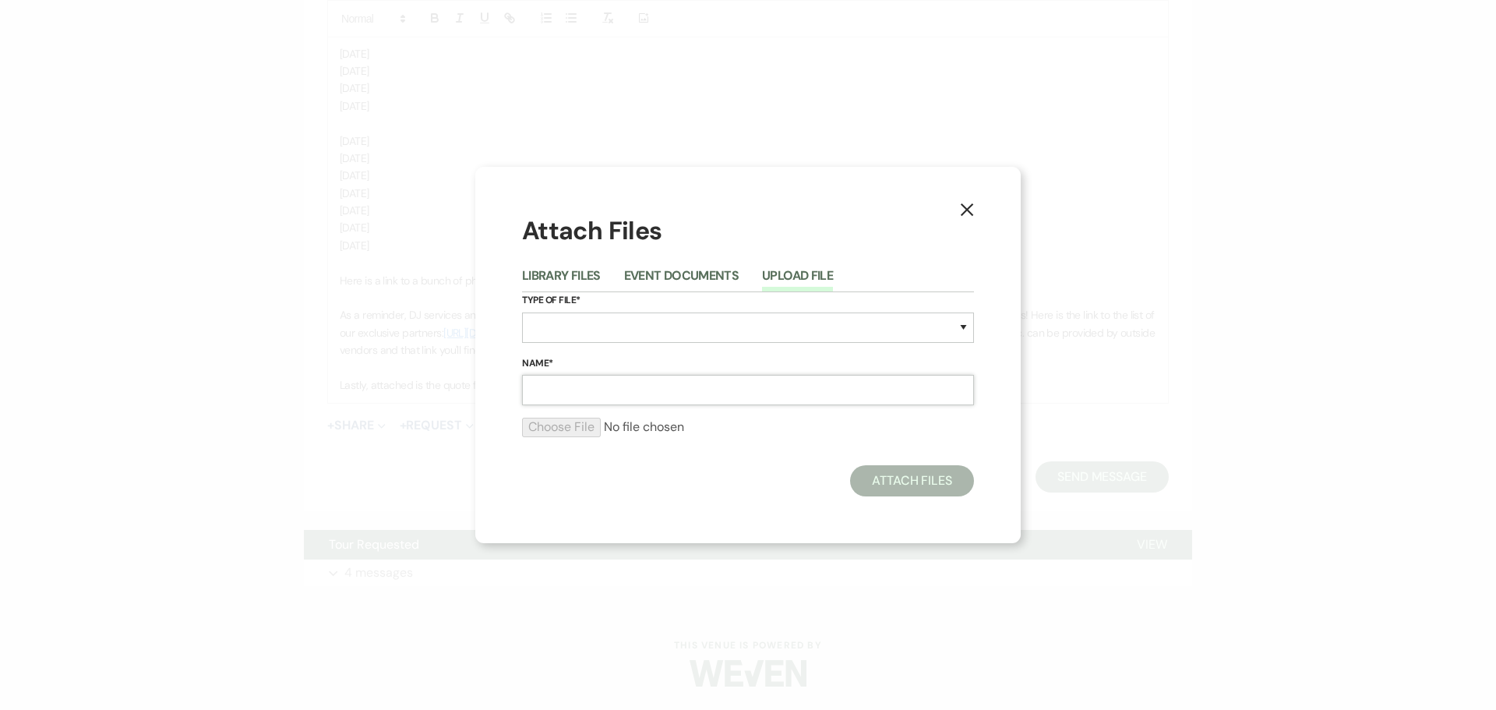
click at [625, 377] on input "Name*" at bounding box center [748, 390] width 452 height 30
type input "Wedding Quote"
click at [613, 328] on select "Special Event Insurance Vendor Certificate of Insurance Contracts / Rental Agre…" at bounding box center [748, 328] width 452 height 30
select select "8"
click at [522, 313] on select "Special Event Insurance Vendor Certificate of Insurance Contracts / Rental Agre…" at bounding box center [748, 328] width 452 height 30
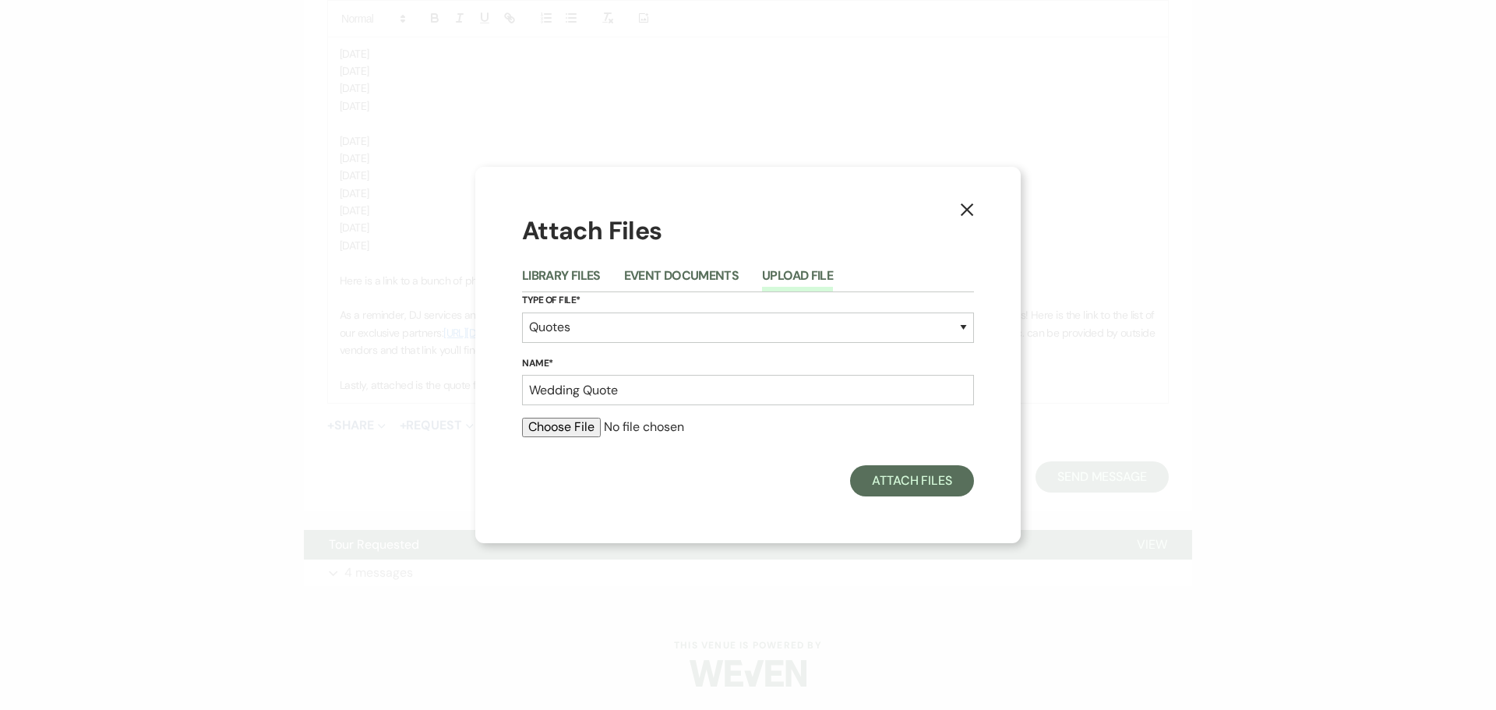
click at [575, 426] on input "file" at bounding box center [748, 427] width 452 height 19
type input "C:\fakepath\WEDDING QUOTE - Caputo_Rucinski.docx.pdf"
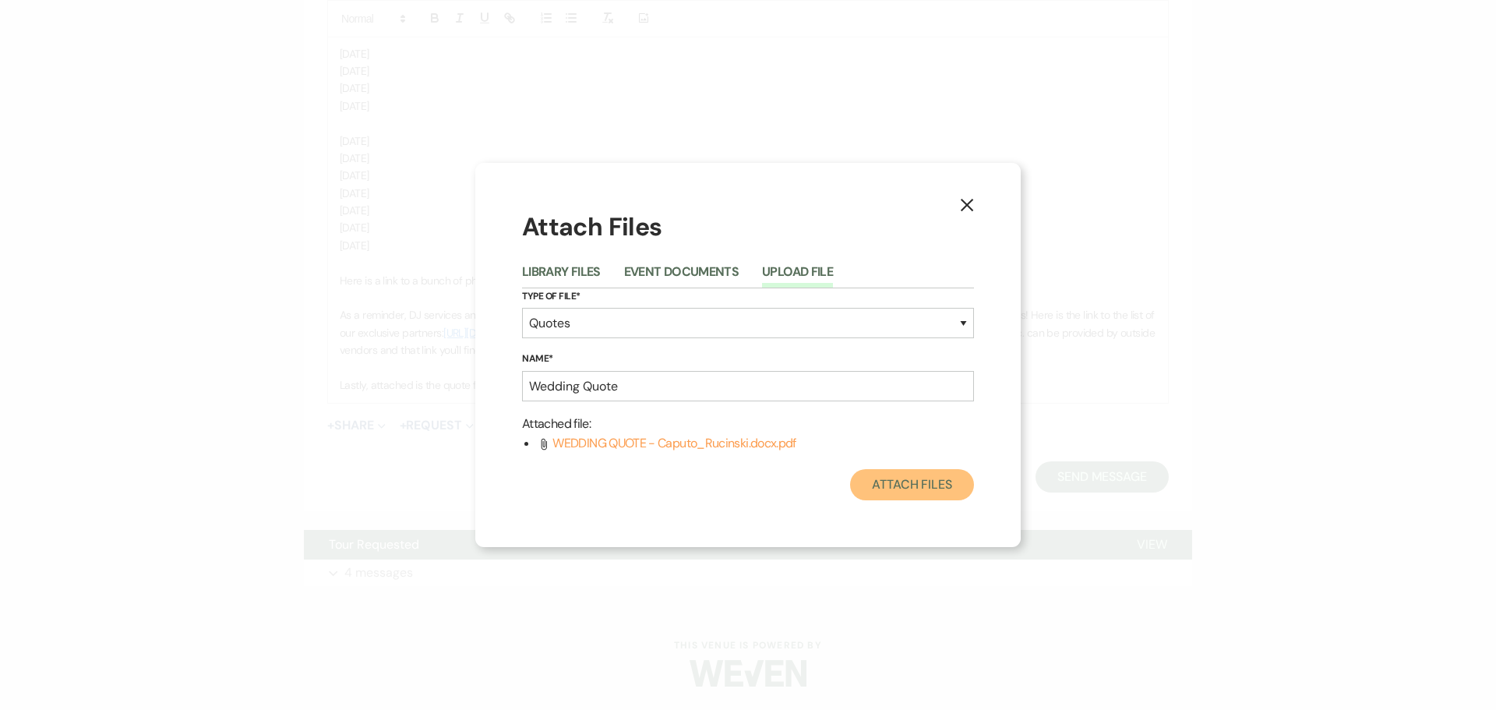
click at [955, 480] on button "Attach Files" at bounding box center [912, 484] width 124 height 31
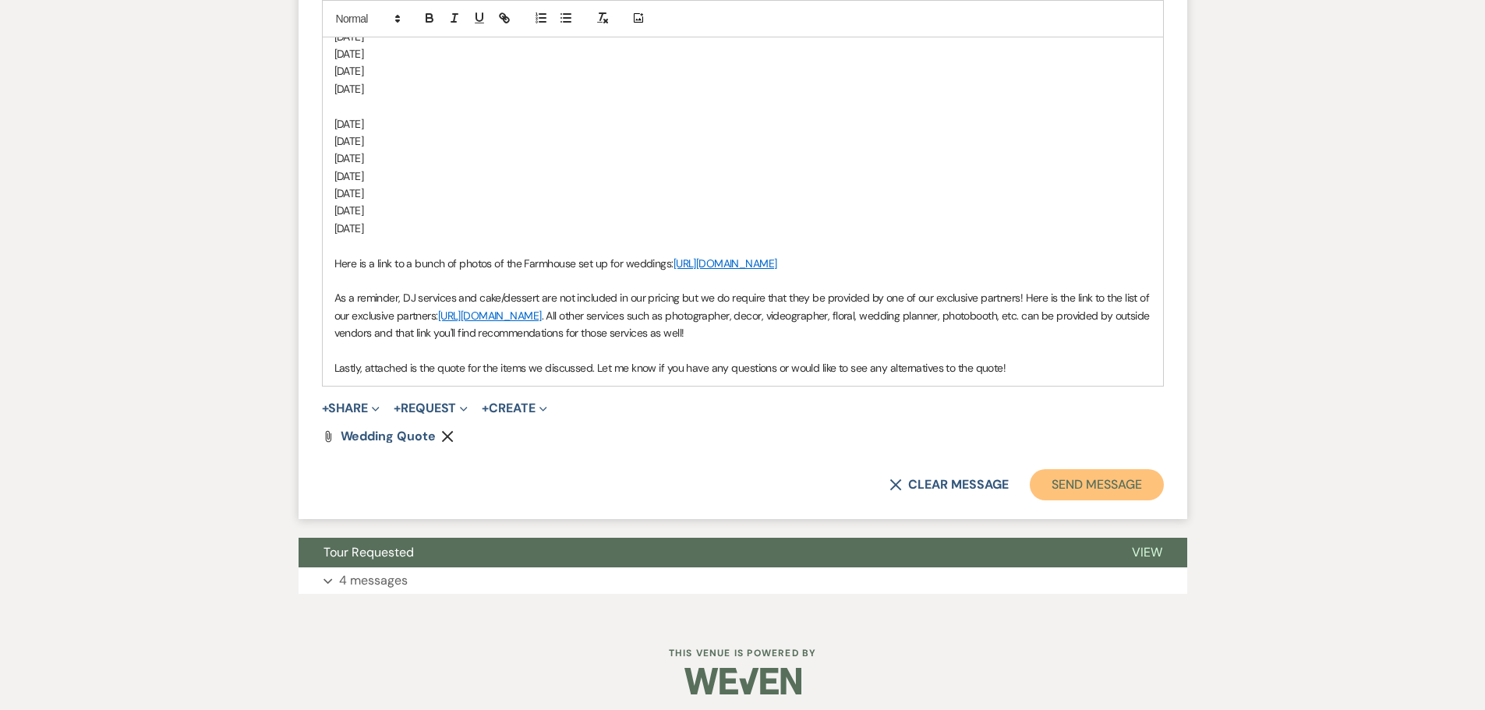
click at [1066, 497] on button "Send Message" at bounding box center [1095, 484] width 133 height 31
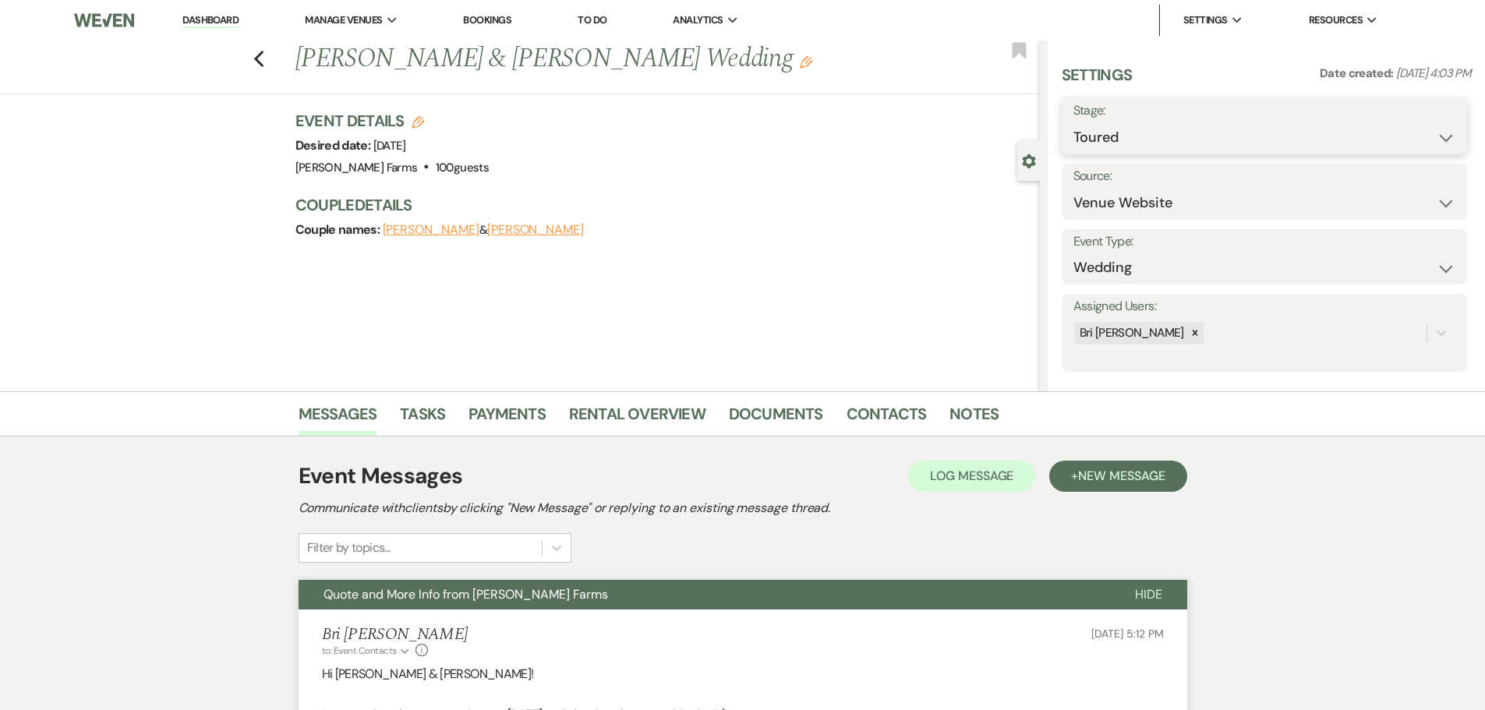
drag, startPoint x: 1159, startPoint y: 127, endPoint x: 1153, endPoint y: 147, distance: 21.2
click at [1159, 127] on select "Inquiry Follow Up Tour Requested Tour Confirmed Toured Proposal Sent Booked Lost" at bounding box center [1264, 137] width 382 height 30
drag, startPoint x: 1103, startPoint y: 124, endPoint x: 1109, endPoint y: 147, distance: 24.0
click at [1103, 124] on select "Inquiry Follow Up Tour Requested Tour Confirmed Toured Proposal Sent Booked Lost" at bounding box center [1264, 137] width 382 height 30
select select "6"
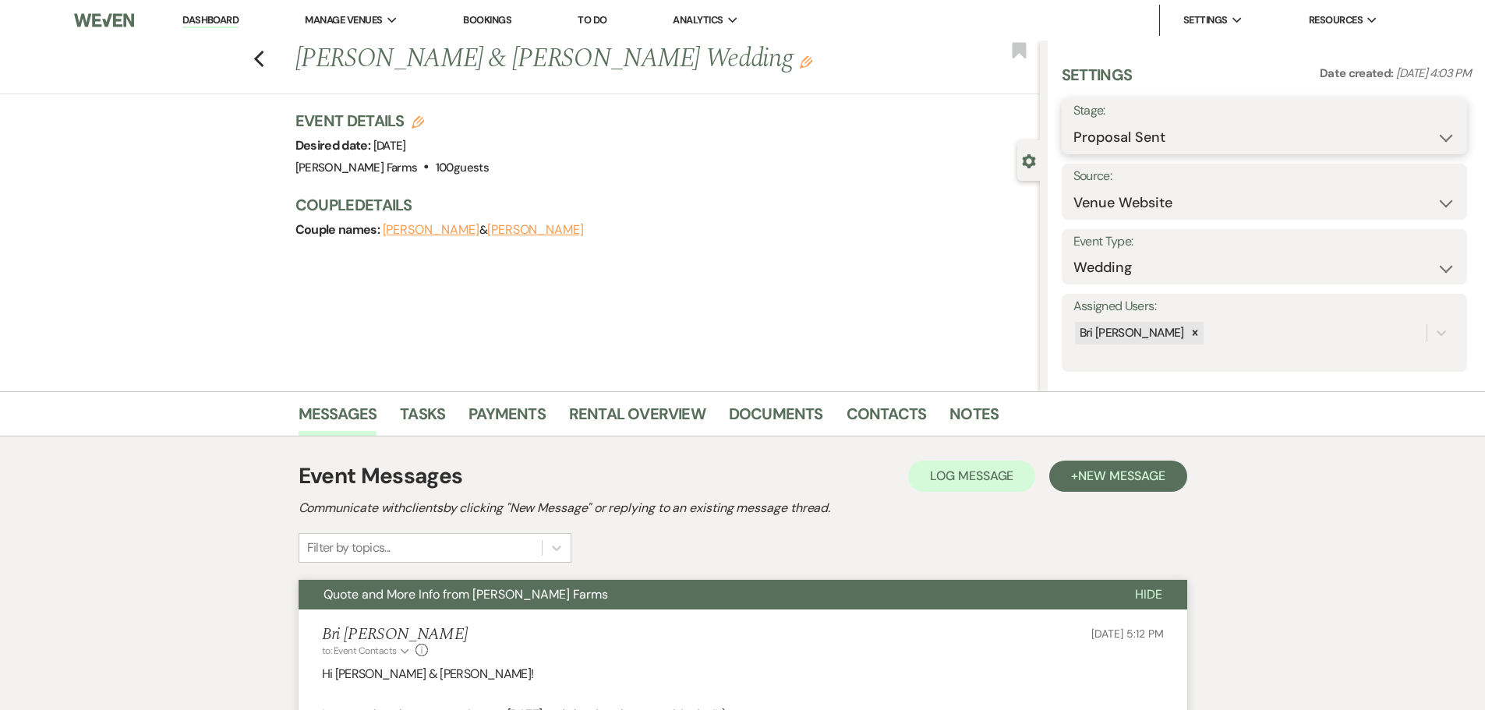
click at [1073, 122] on select "Inquiry Follow Up Tour Requested Tour Confirmed Toured Proposal Sent Booked Lost" at bounding box center [1264, 137] width 382 height 30
click at [1386, 132] on button "Save" at bounding box center [1423, 126] width 88 height 31
click at [203, 22] on link "Dashboard" at bounding box center [210, 20] width 56 height 15
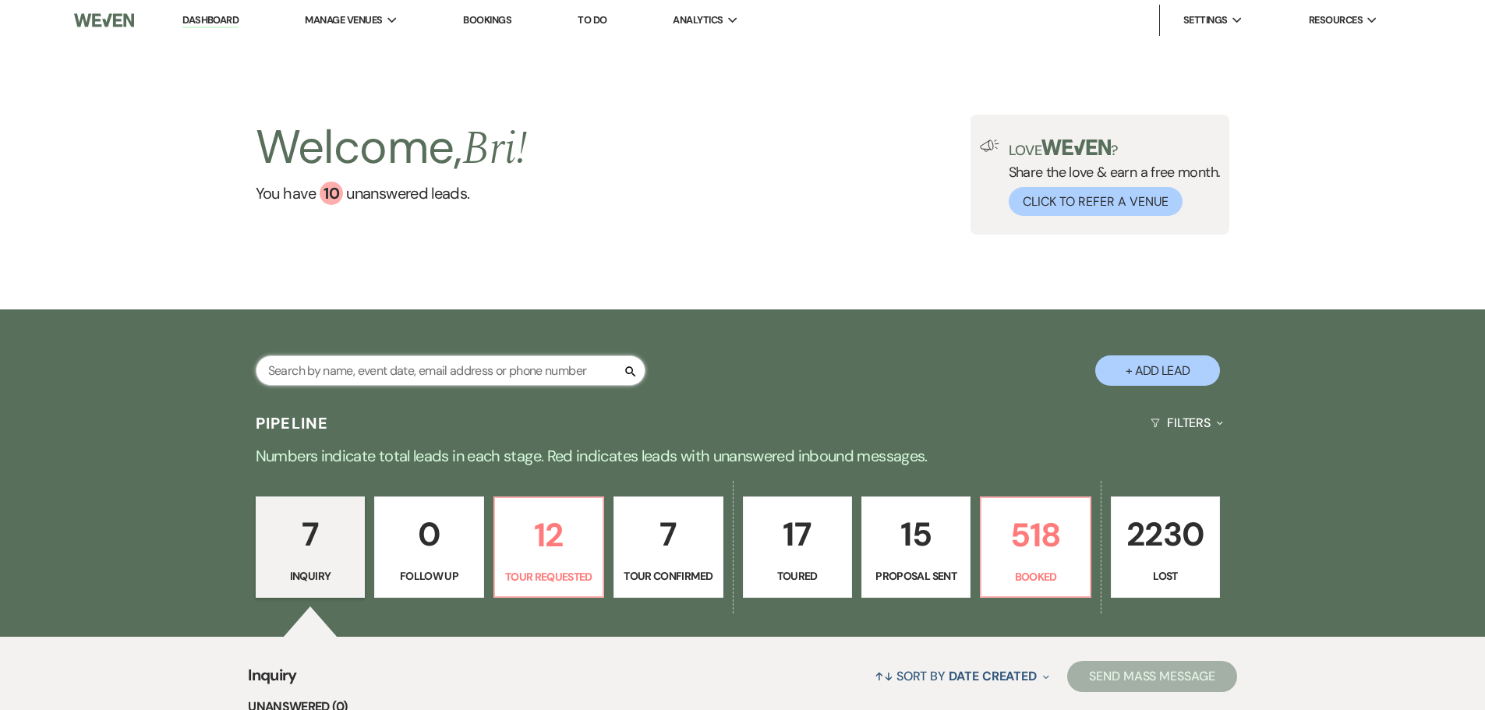
click at [362, 371] on input "text" at bounding box center [451, 370] width 390 height 30
type input "ashleigh"
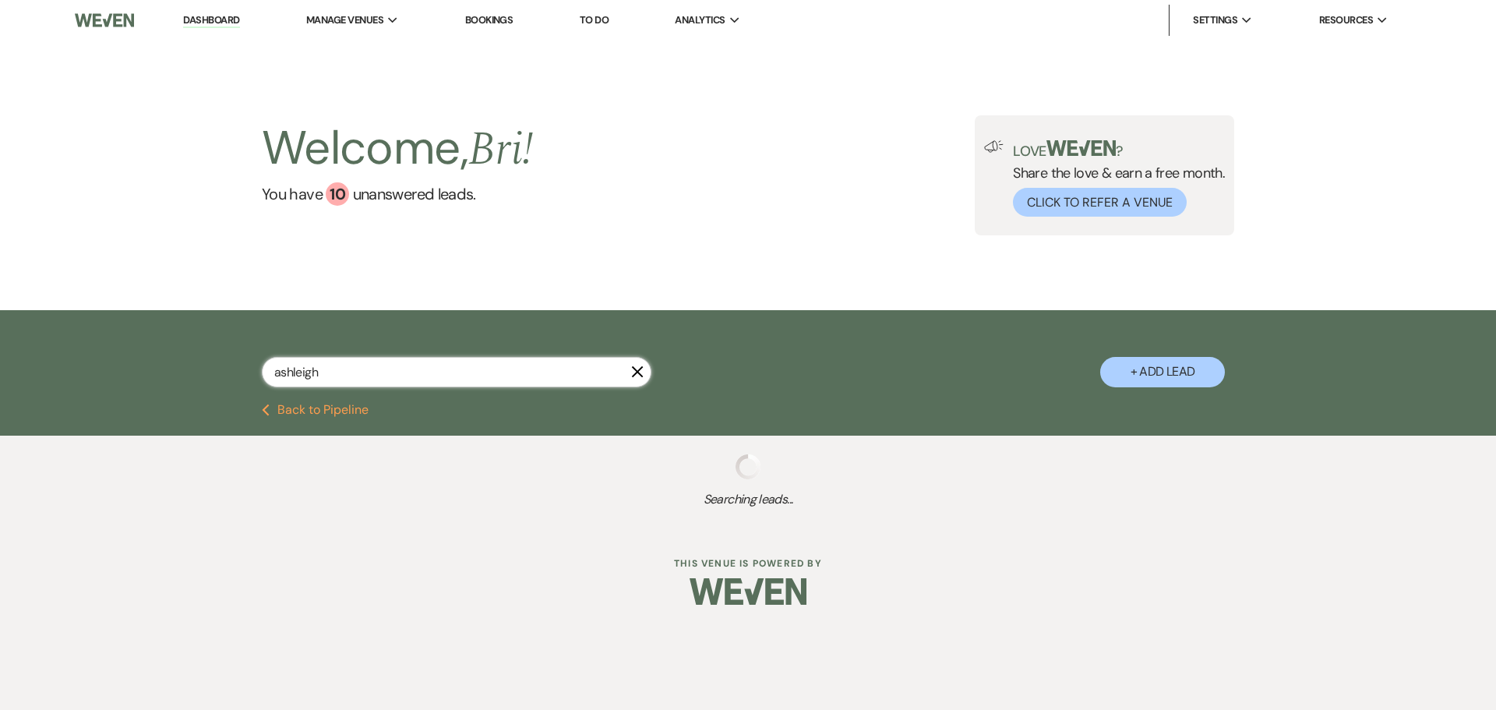
select select "4"
select select "8"
select select "6"
select select "8"
select select "5"
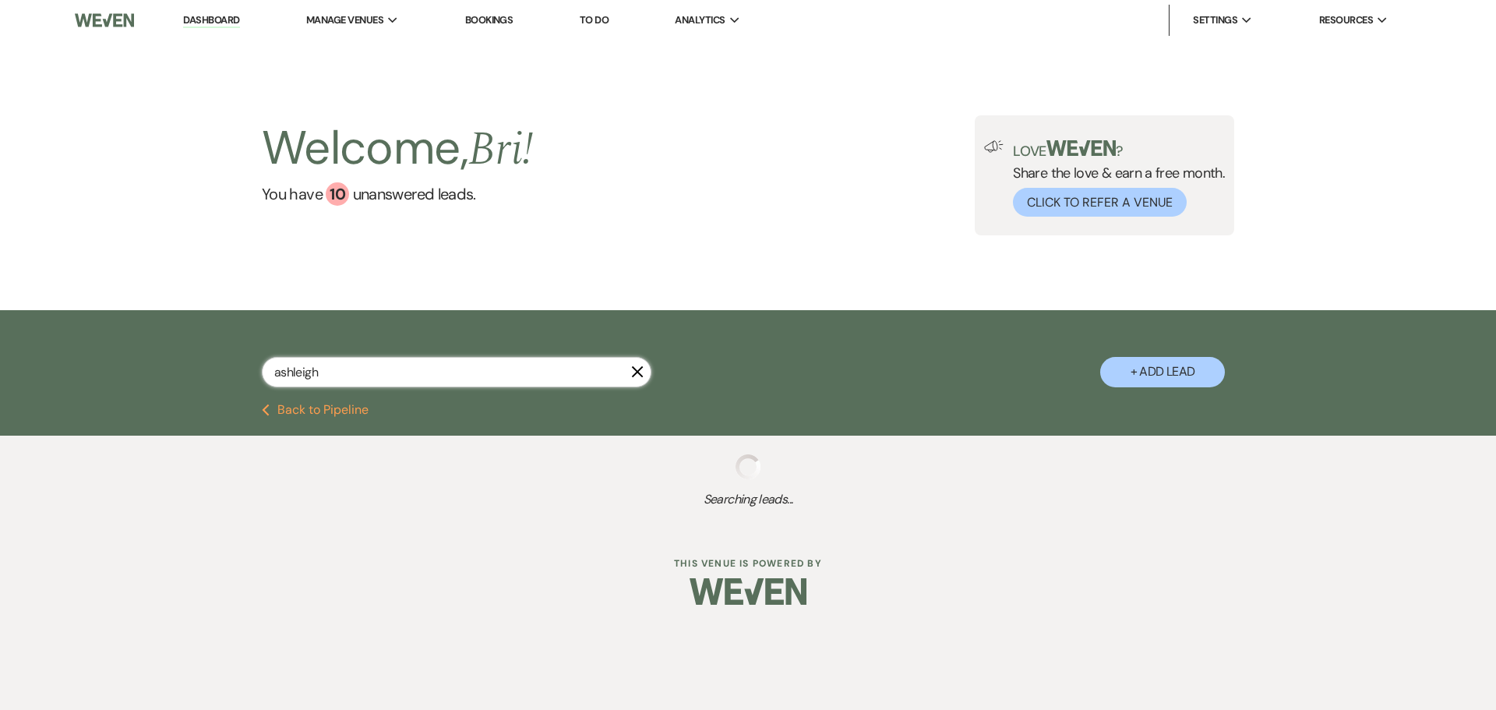
select select "8"
select select "5"
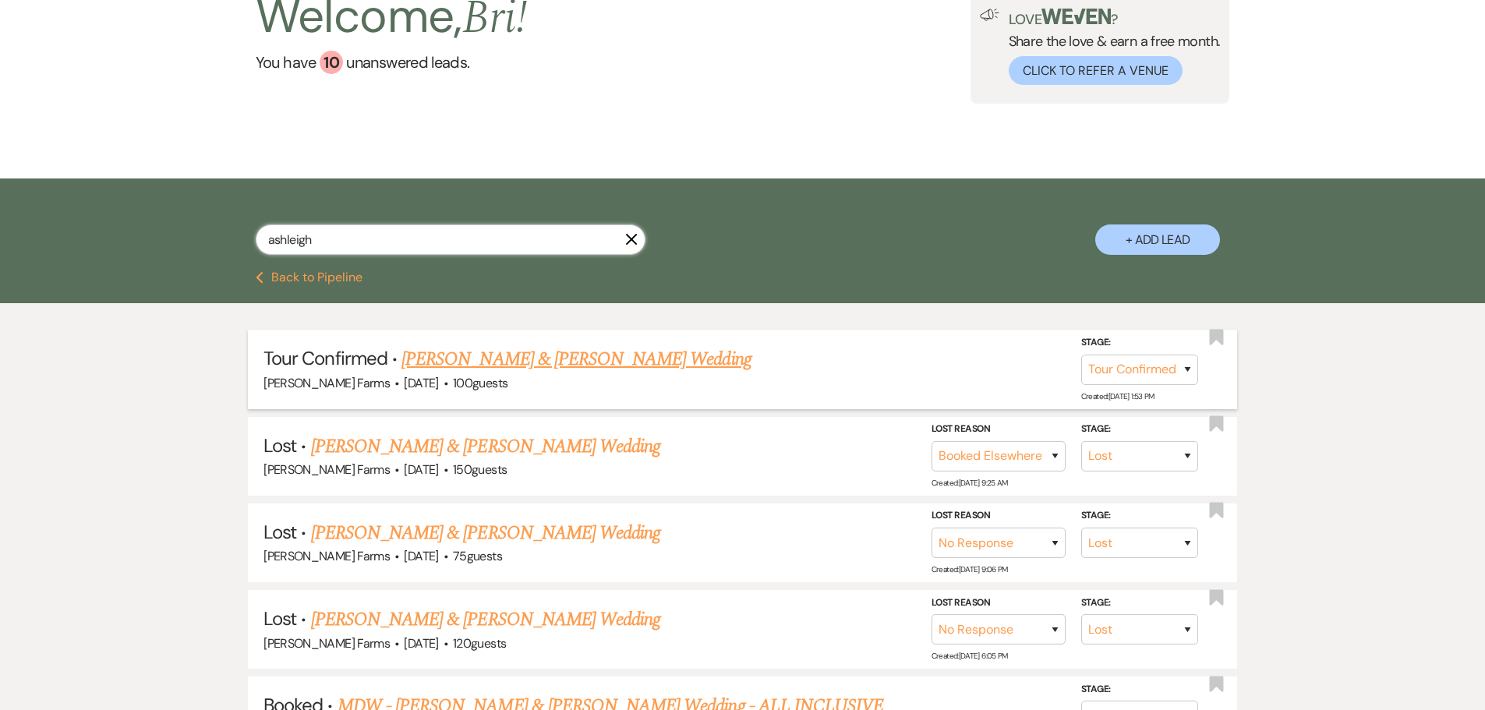
scroll to position [156, 0]
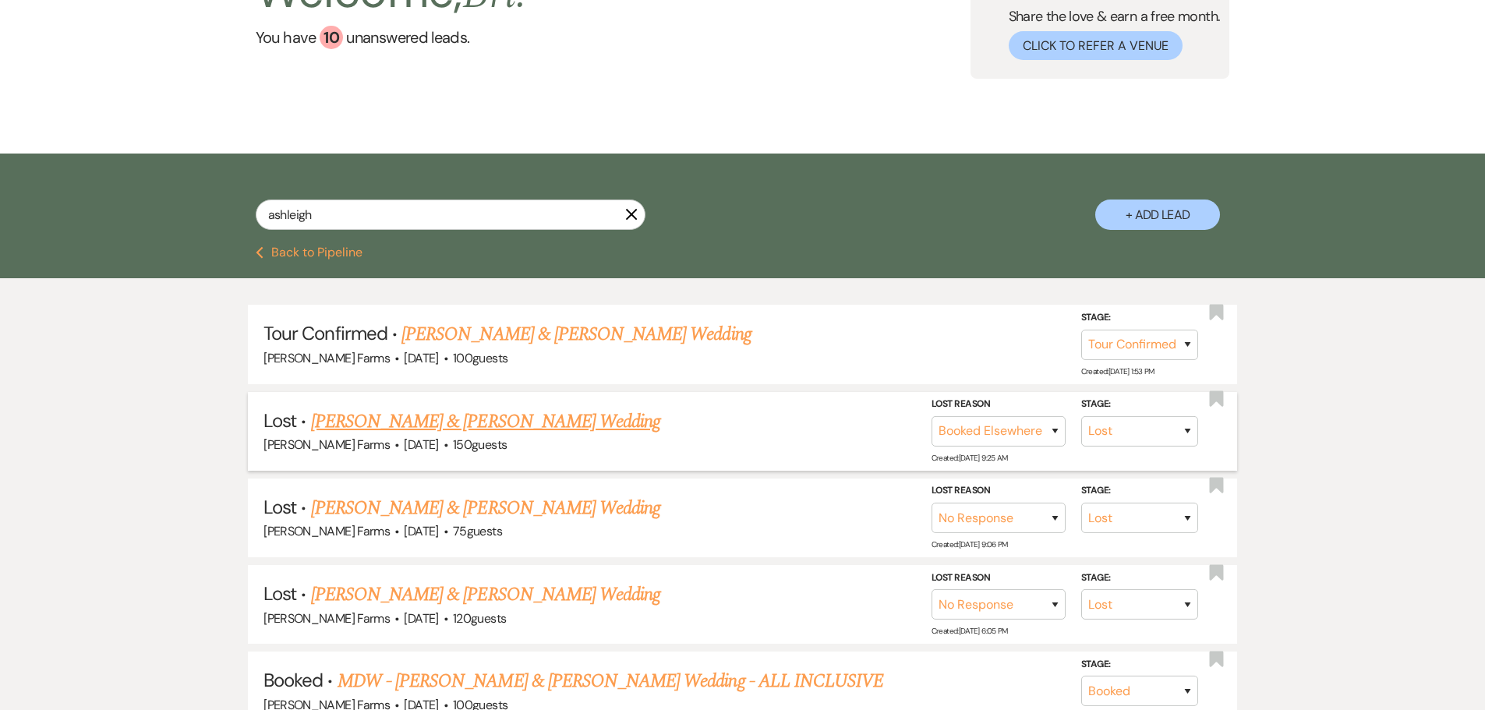
click at [501, 411] on link "Keanu Arce & Ashleigh Walker's Wedding" at bounding box center [485, 422] width 349 height 28
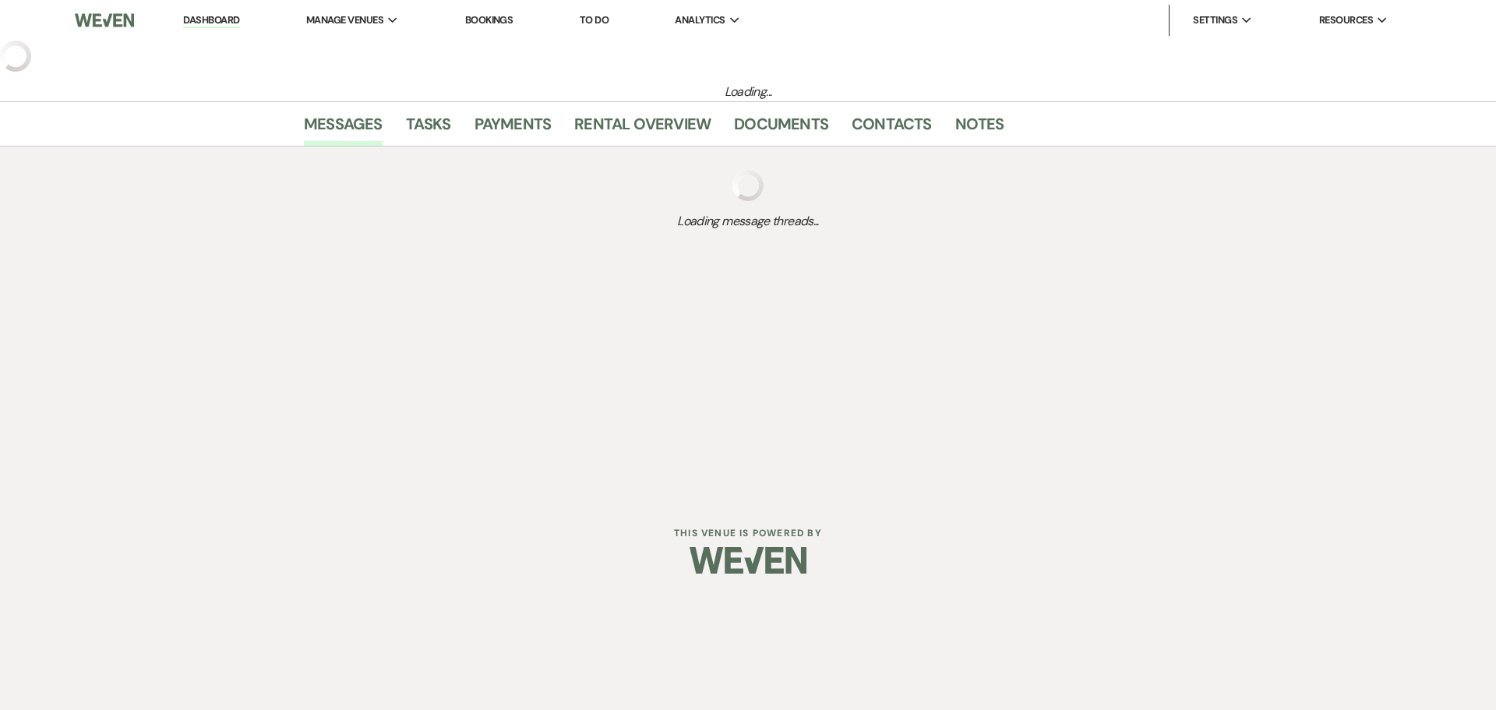
select select "8"
select select "6"
select select "5"
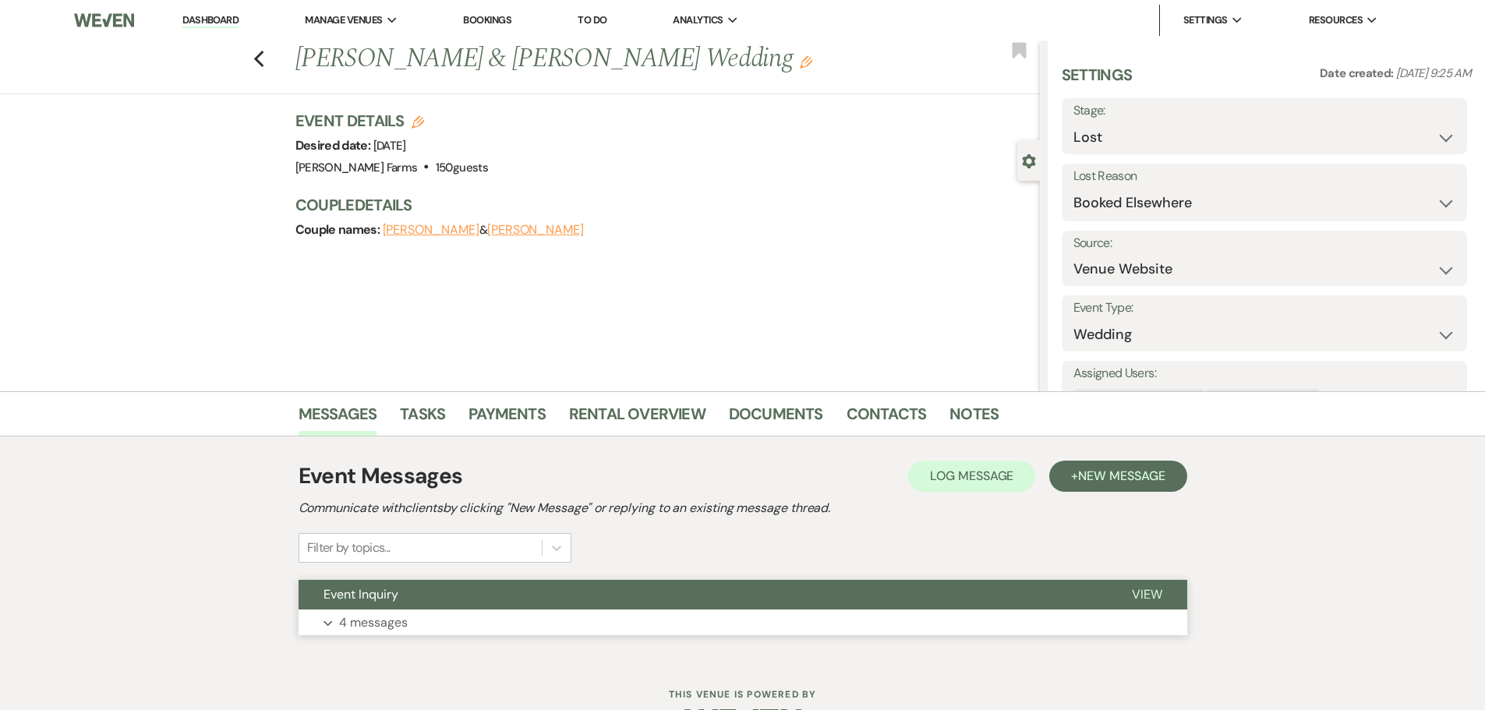
click at [426, 581] on button "Event Inquiry" at bounding box center [702, 595] width 808 height 30
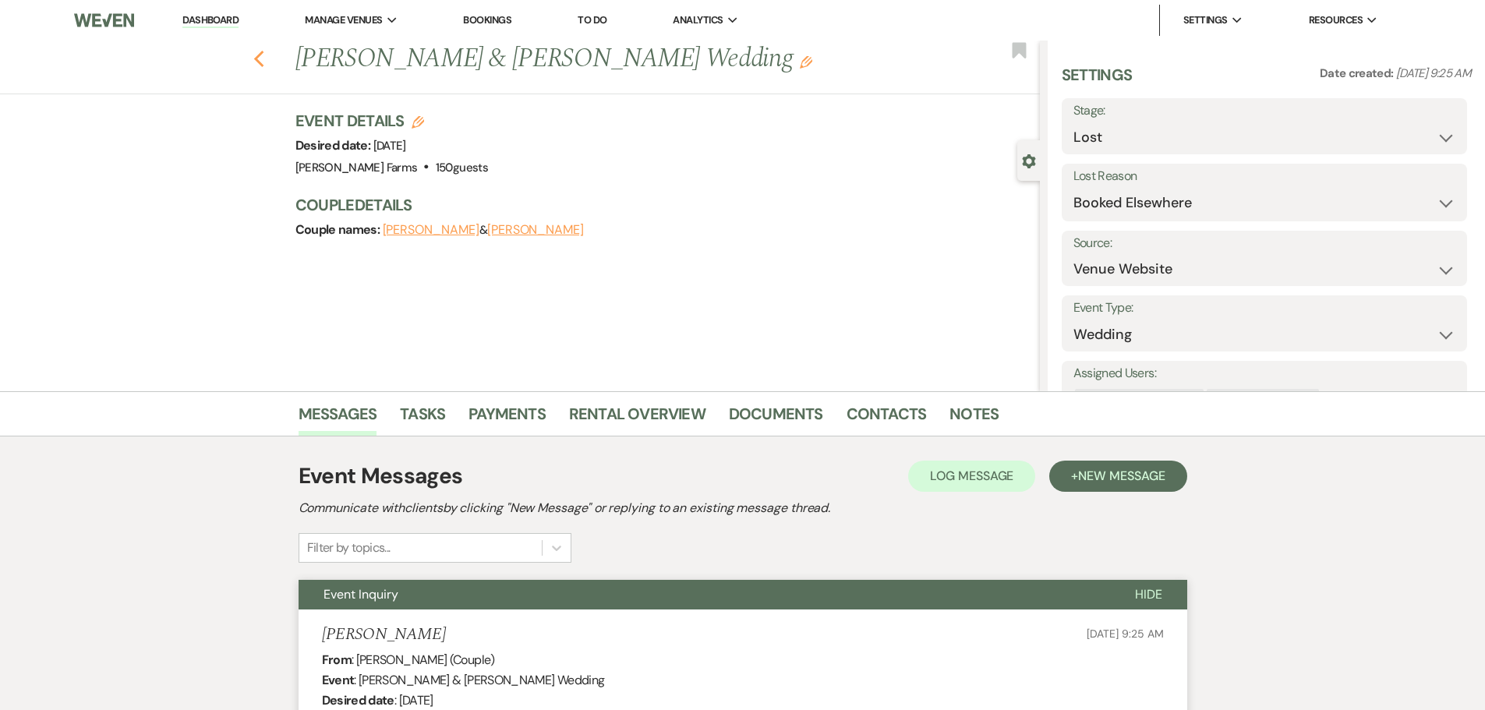
click at [259, 58] on icon "Previous" at bounding box center [259, 59] width 12 height 19
select select "4"
select select "8"
select select "6"
select select "8"
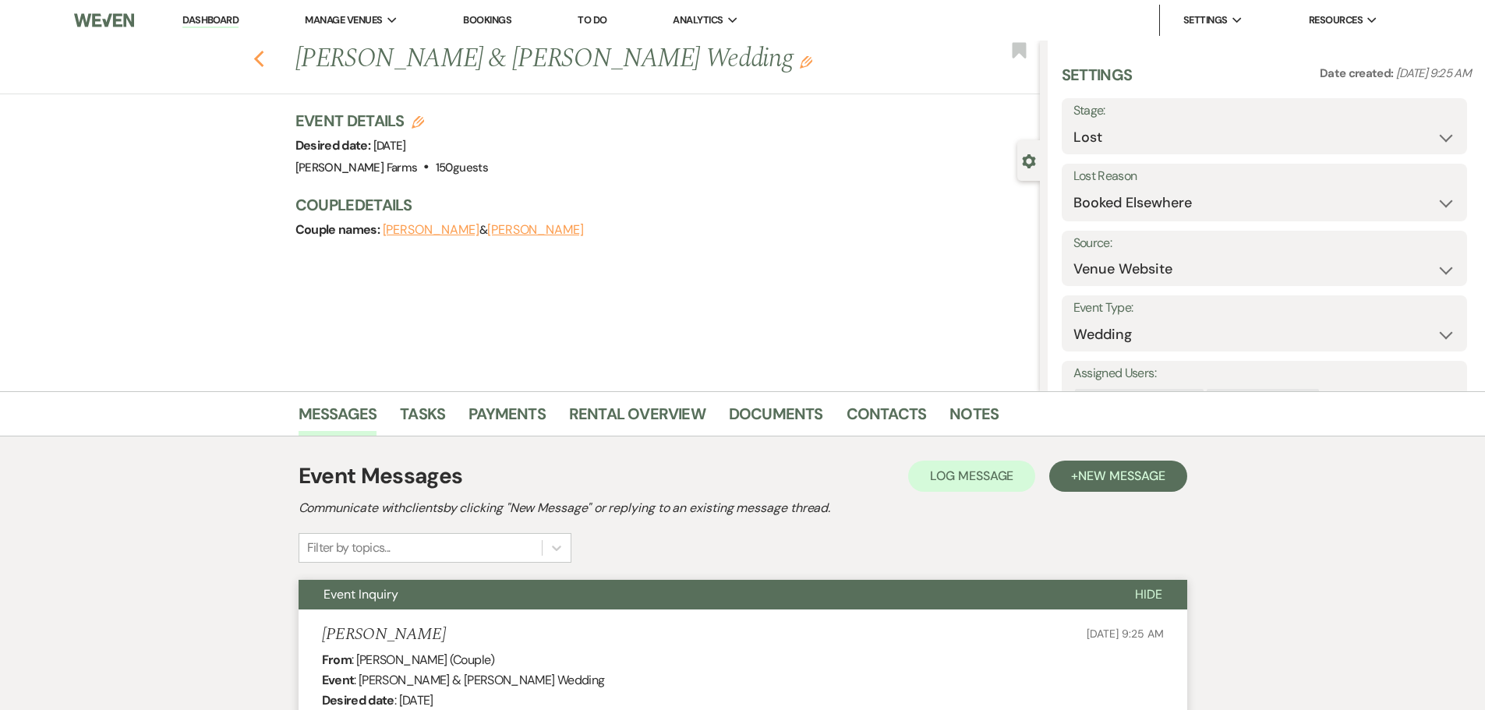
select select "5"
select select "8"
select select "5"
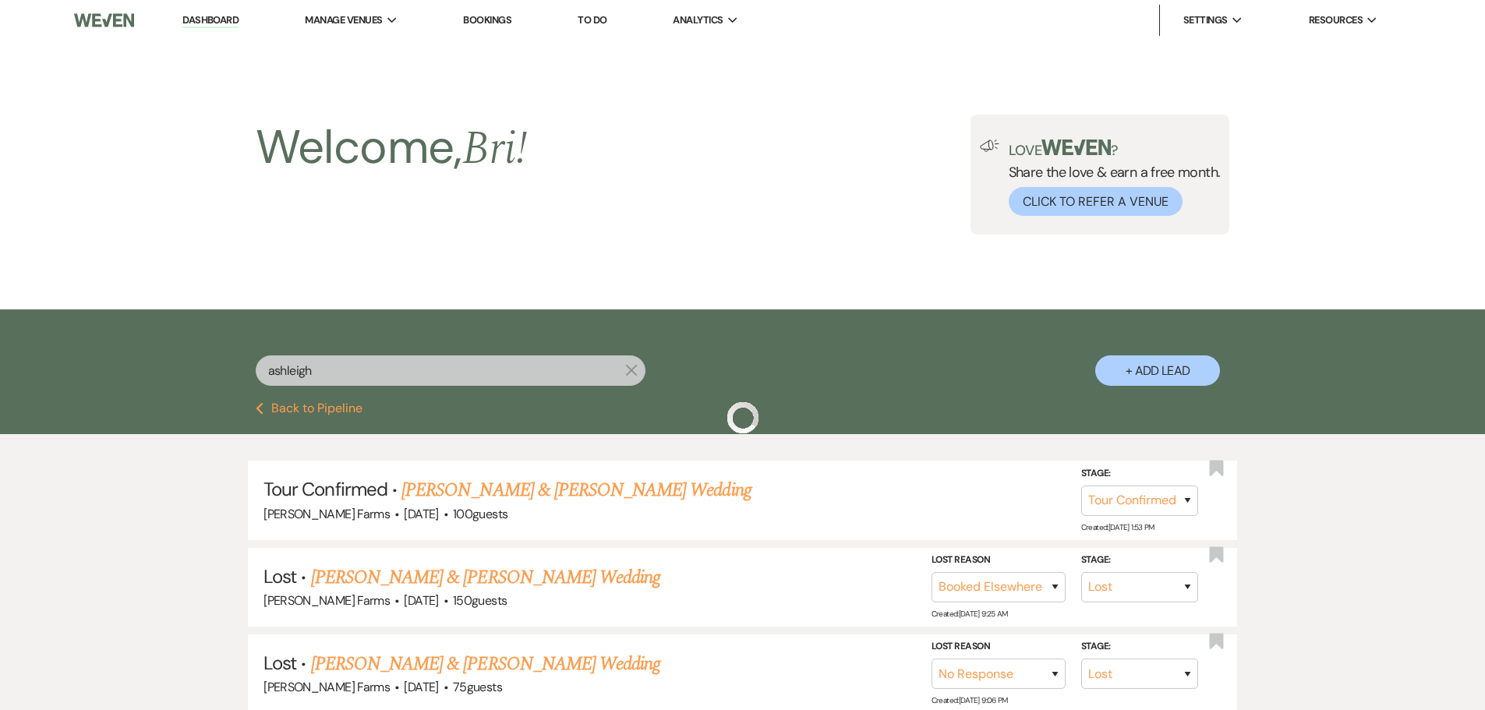
scroll to position [156, 0]
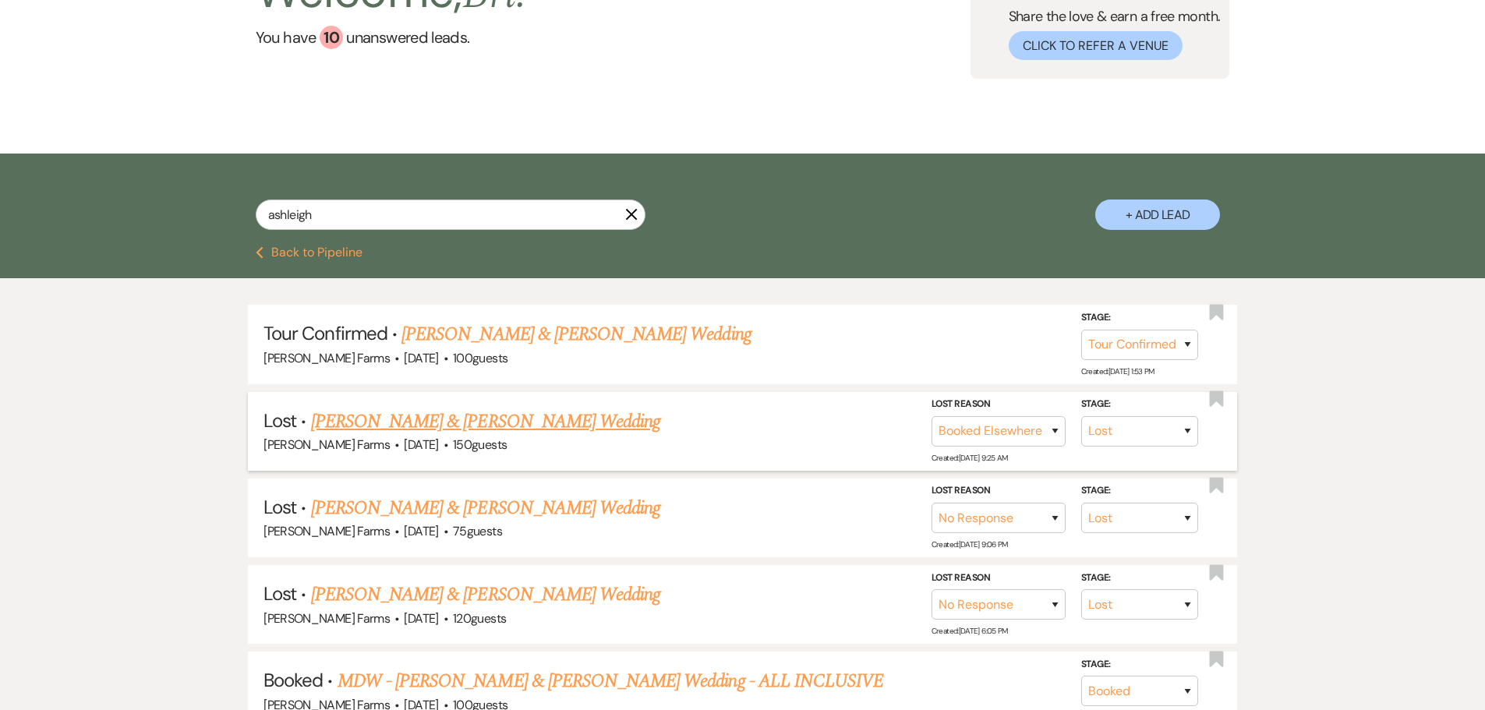
click at [528, 408] on link "Keanu Arce & Ashleigh Walker's Wedding" at bounding box center [485, 422] width 349 height 28
select select "8"
select select "6"
select select "5"
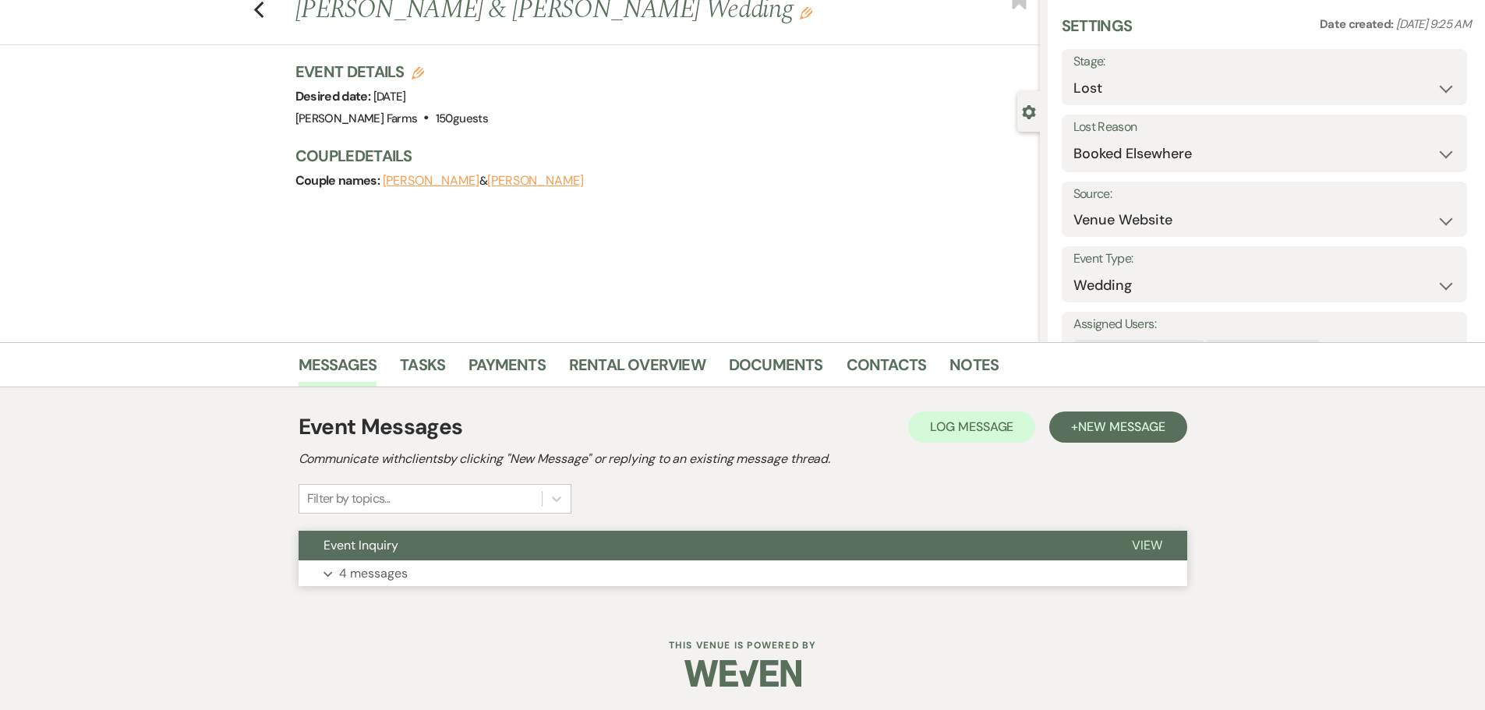
click at [496, 548] on button "Event Inquiry" at bounding box center [702, 546] width 808 height 30
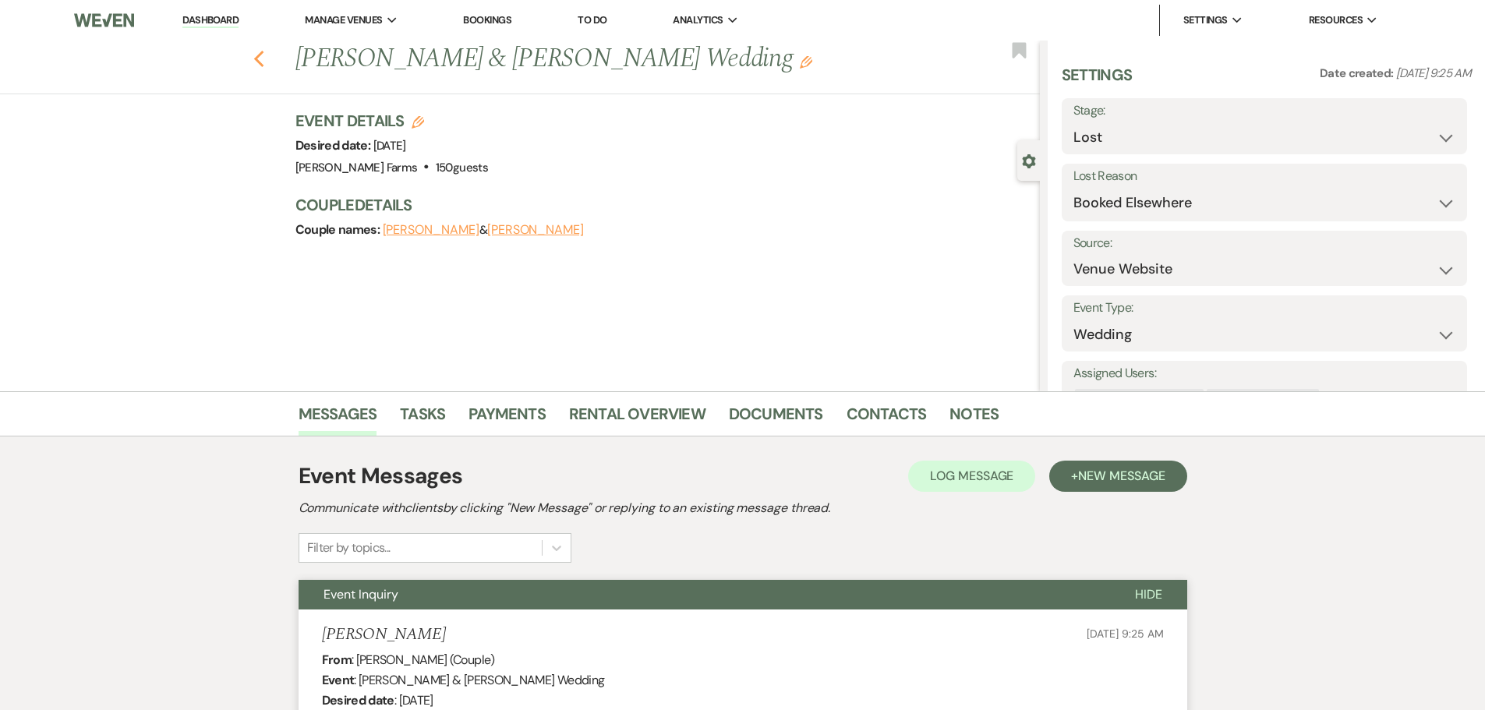
click at [260, 53] on icon "Previous" at bounding box center [259, 59] width 12 height 19
select select "4"
select select "8"
select select "6"
select select "8"
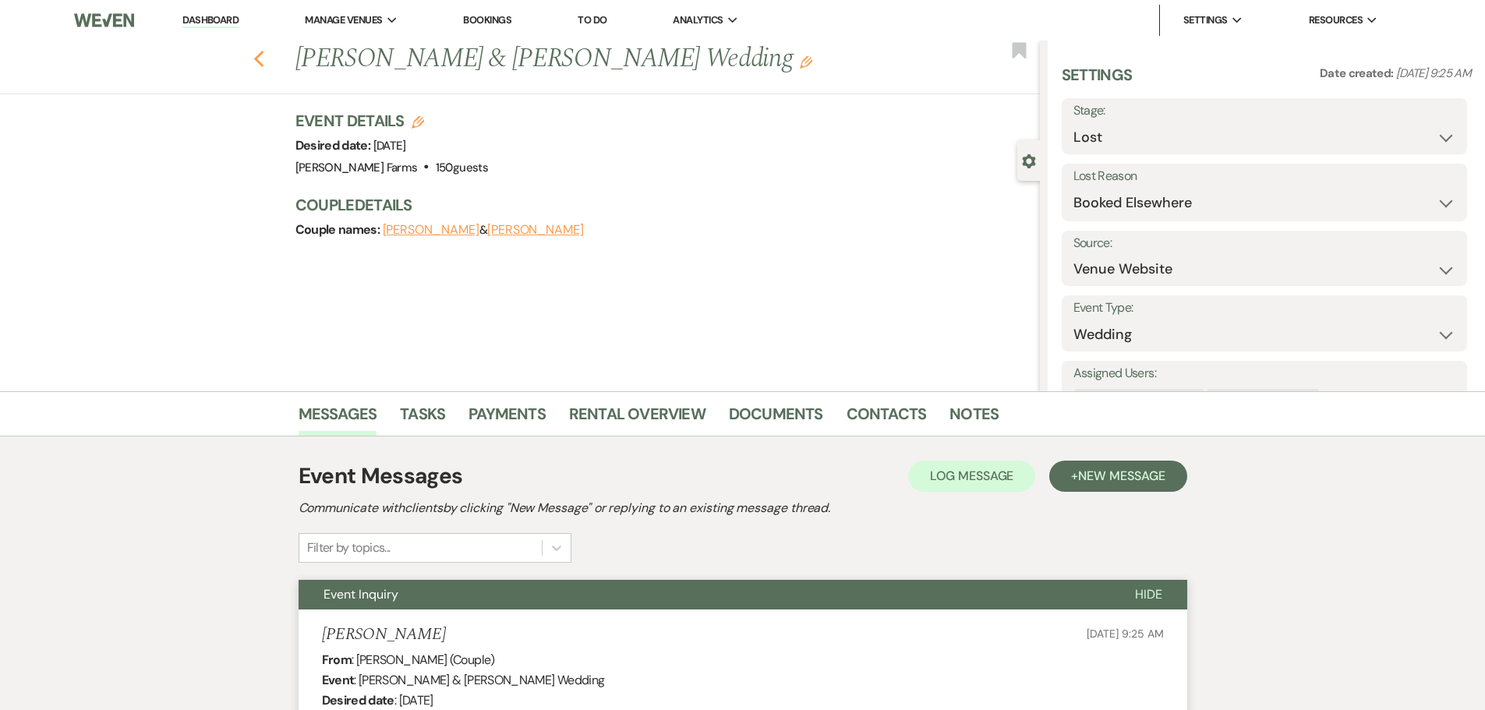
select select "5"
select select "8"
select select "5"
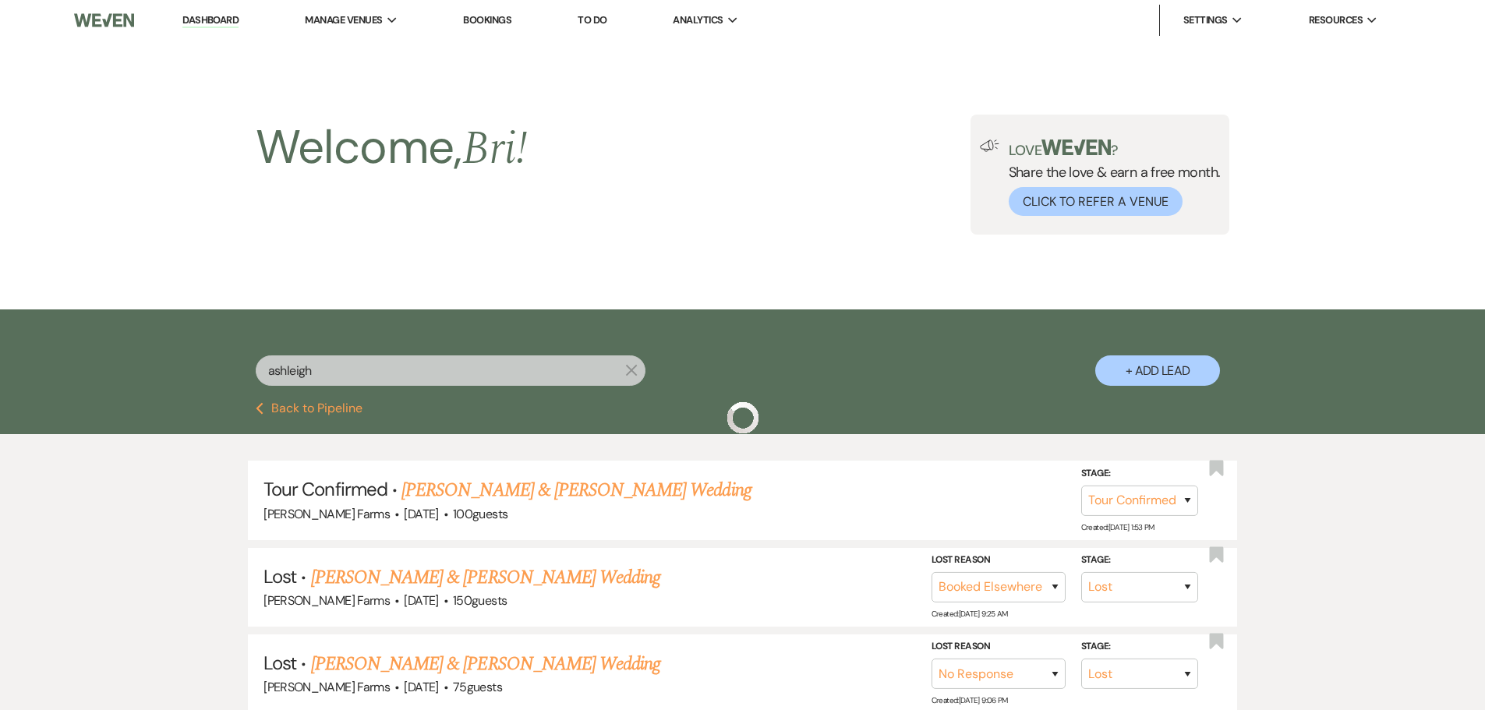
scroll to position [156, 0]
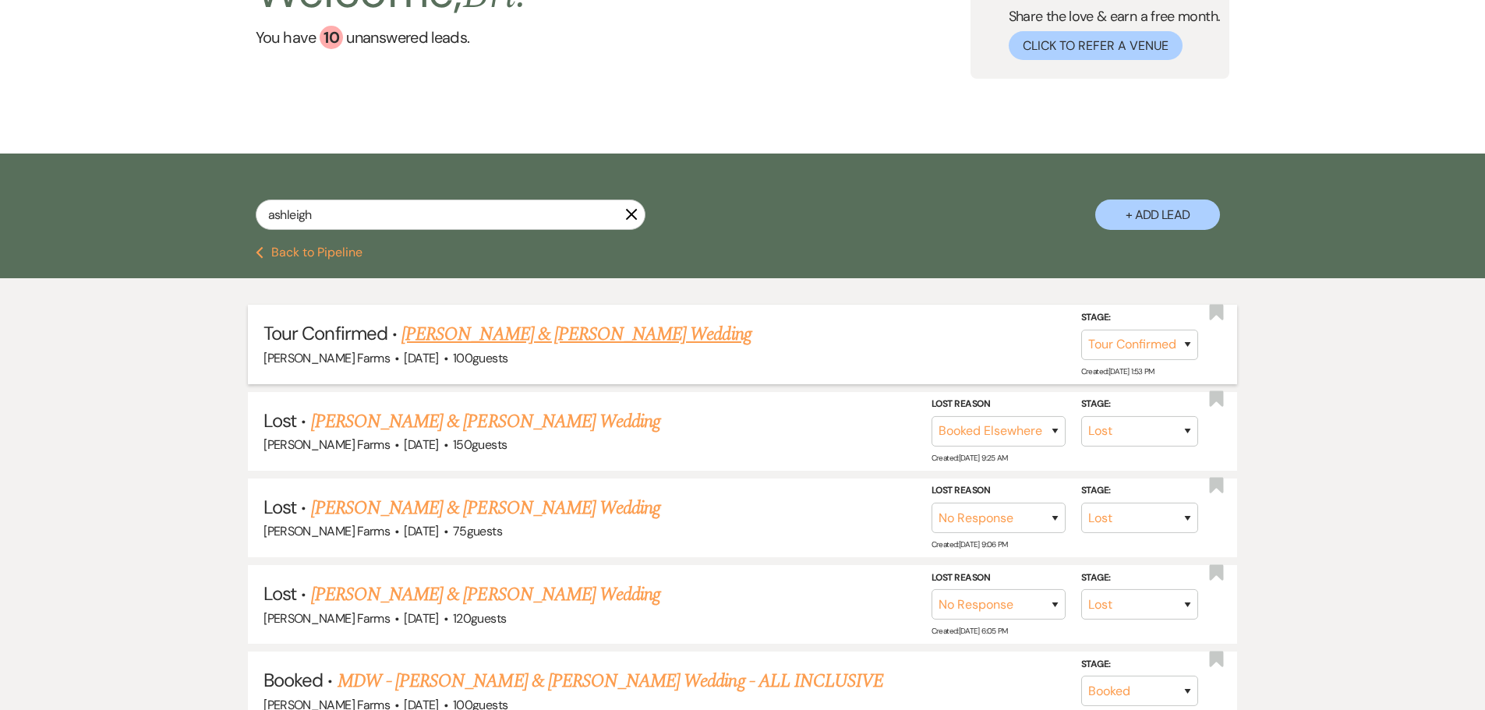
click at [517, 327] on link "Keanu Arce & Ashleigh Walker's Wedding" at bounding box center [575, 334] width 349 height 28
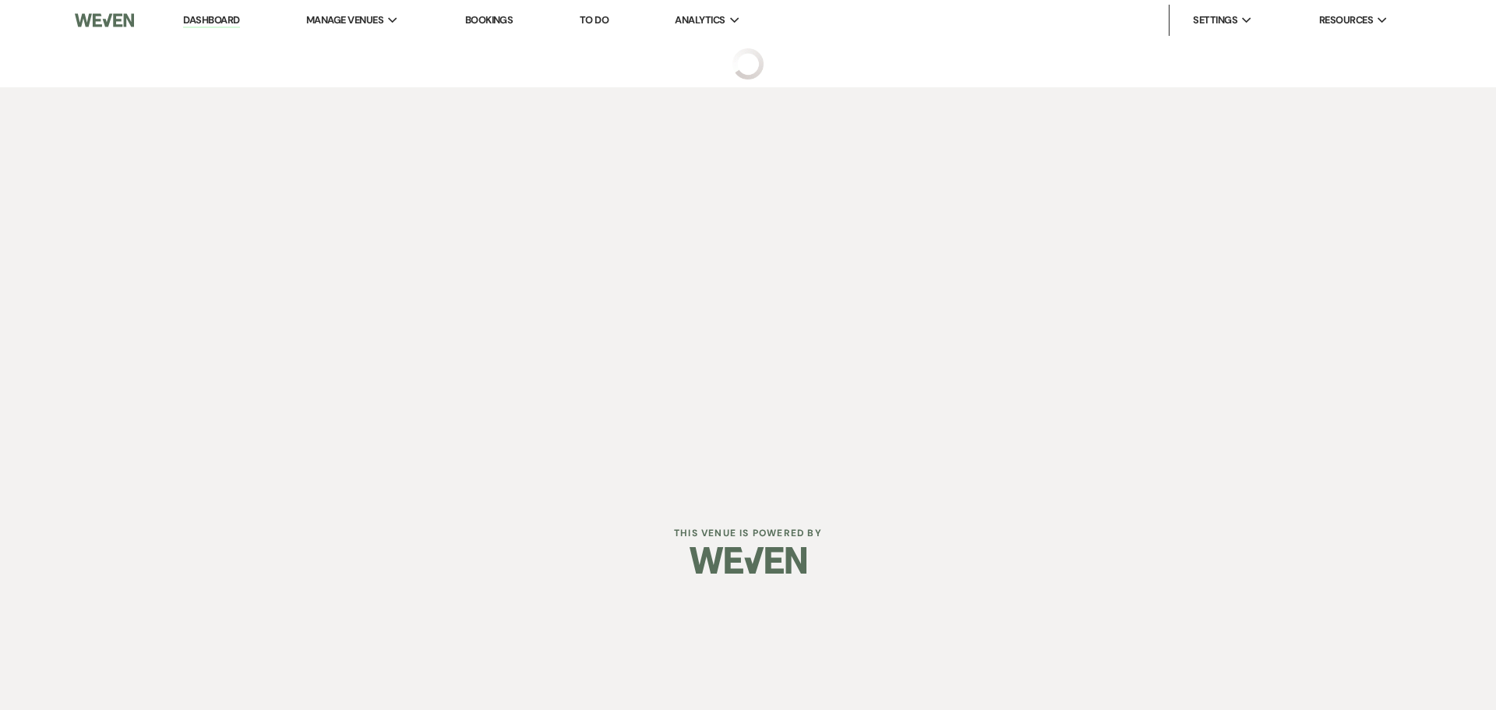
select select "4"
select select "5"
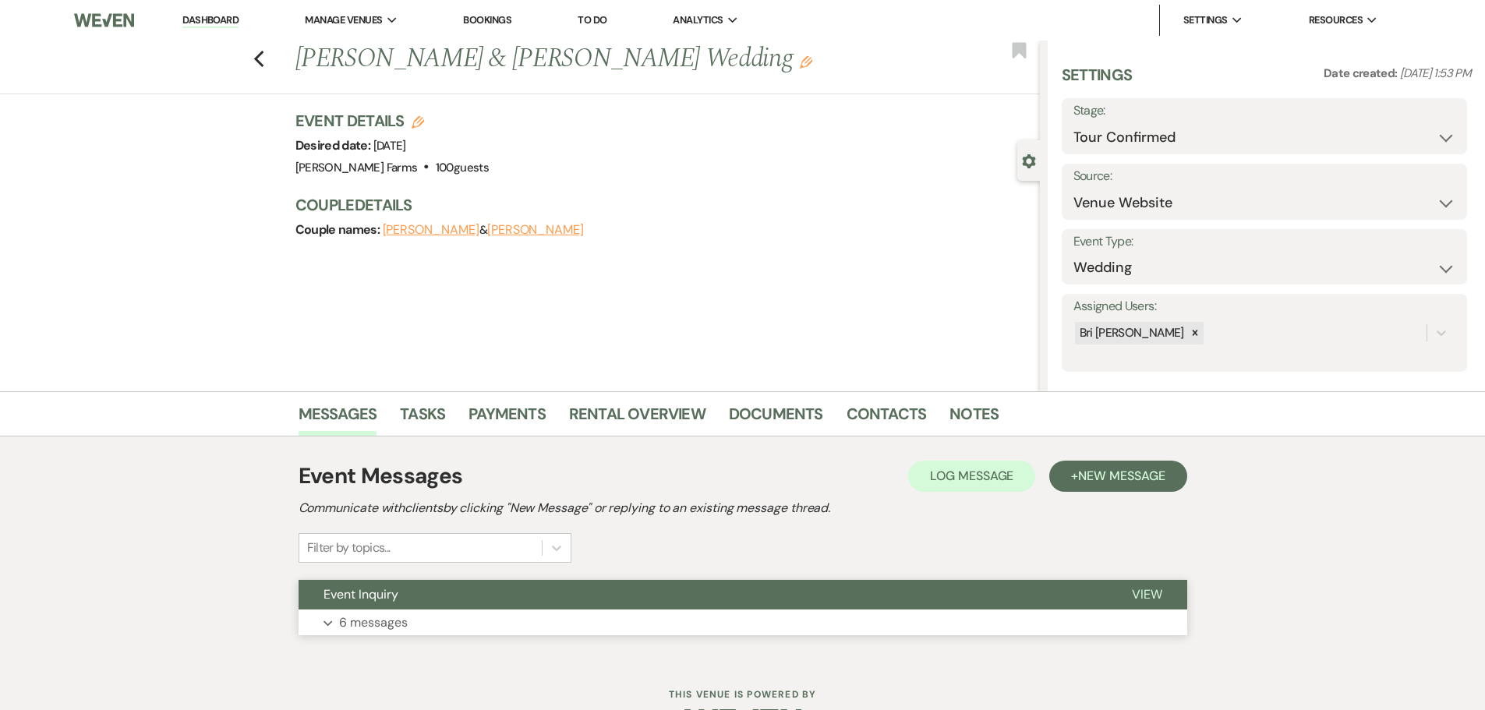
click at [508, 600] on button "Event Inquiry" at bounding box center [702, 595] width 808 height 30
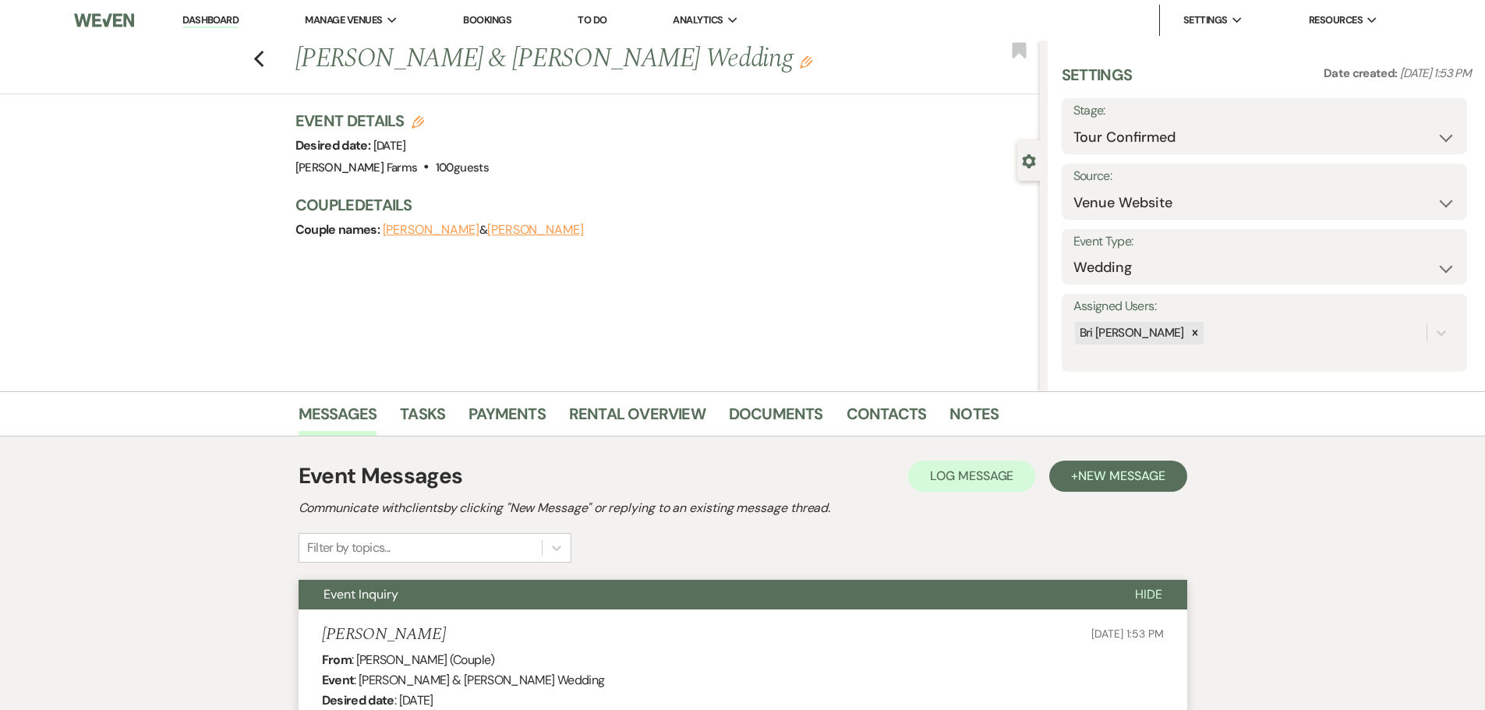
click at [227, 19] on link "Dashboard" at bounding box center [210, 20] width 56 height 15
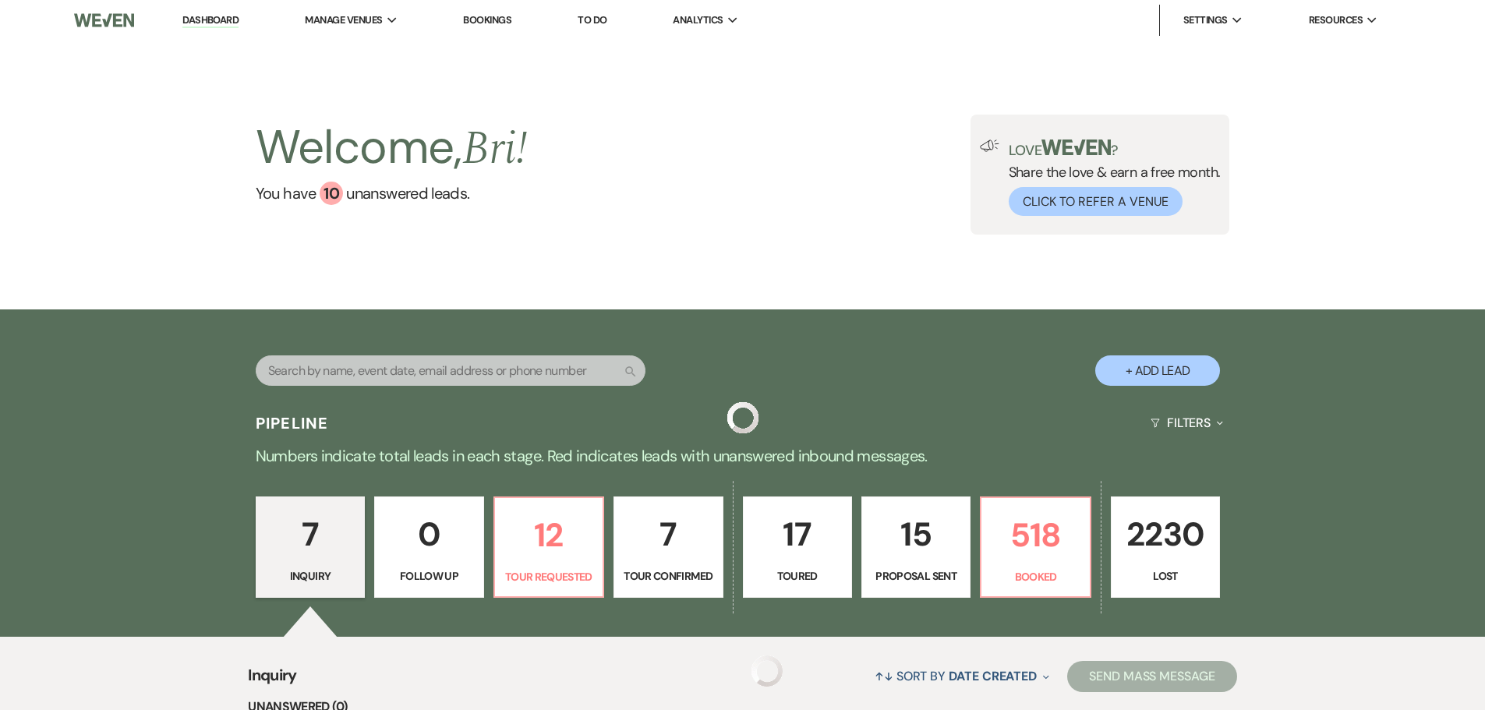
select select "4"
select select "5"
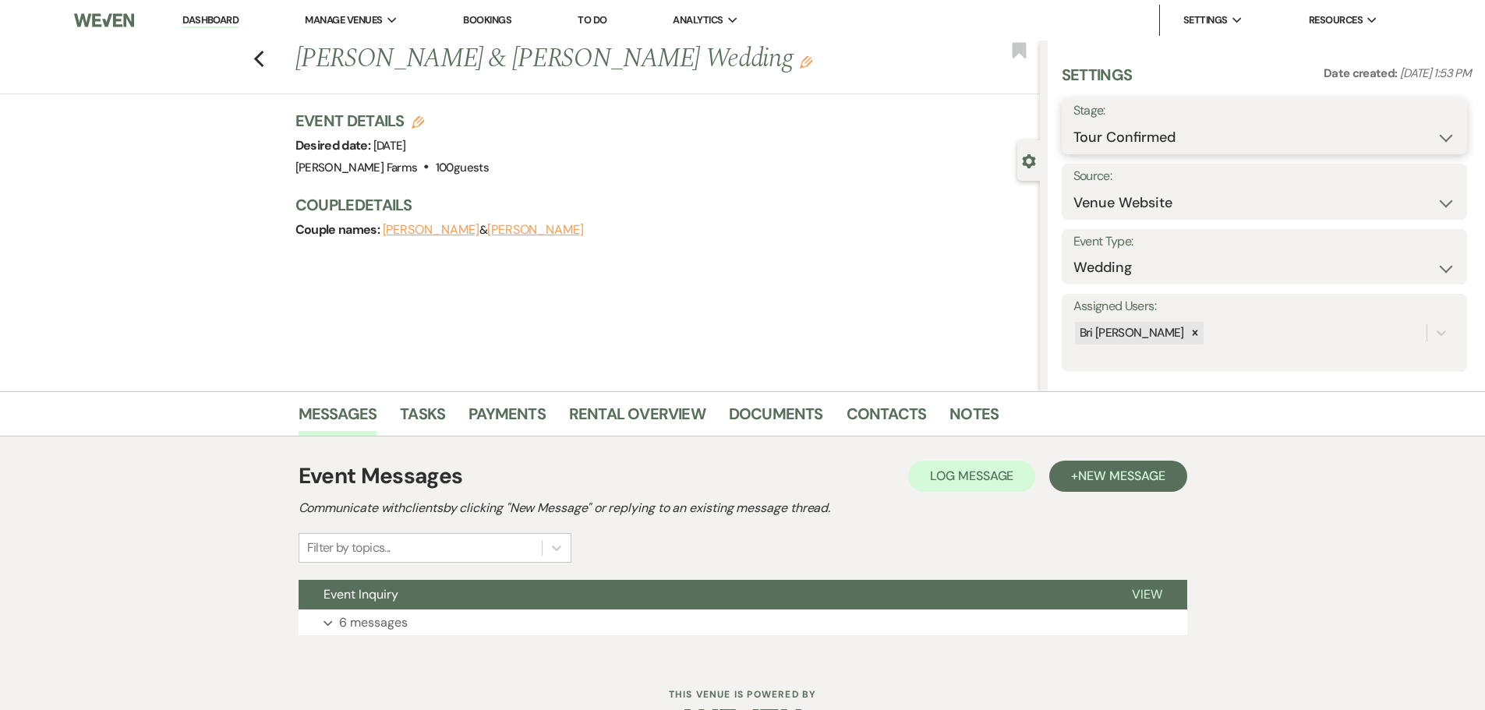
click at [1114, 141] on select "Inquiry Follow Up Tour Requested Tour Confirmed Toured Proposal Sent Booked Lost" at bounding box center [1264, 137] width 382 height 30
select select "5"
click at [1073, 122] on select "Inquiry Follow Up Tour Requested Tour Confirmed Toured Proposal Sent Booked Lost" at bounding box center [1264, 137] width 382 height 30
click at [1425, 124] on button "Save" at bounding box center [1423, 126] width 88 height 31
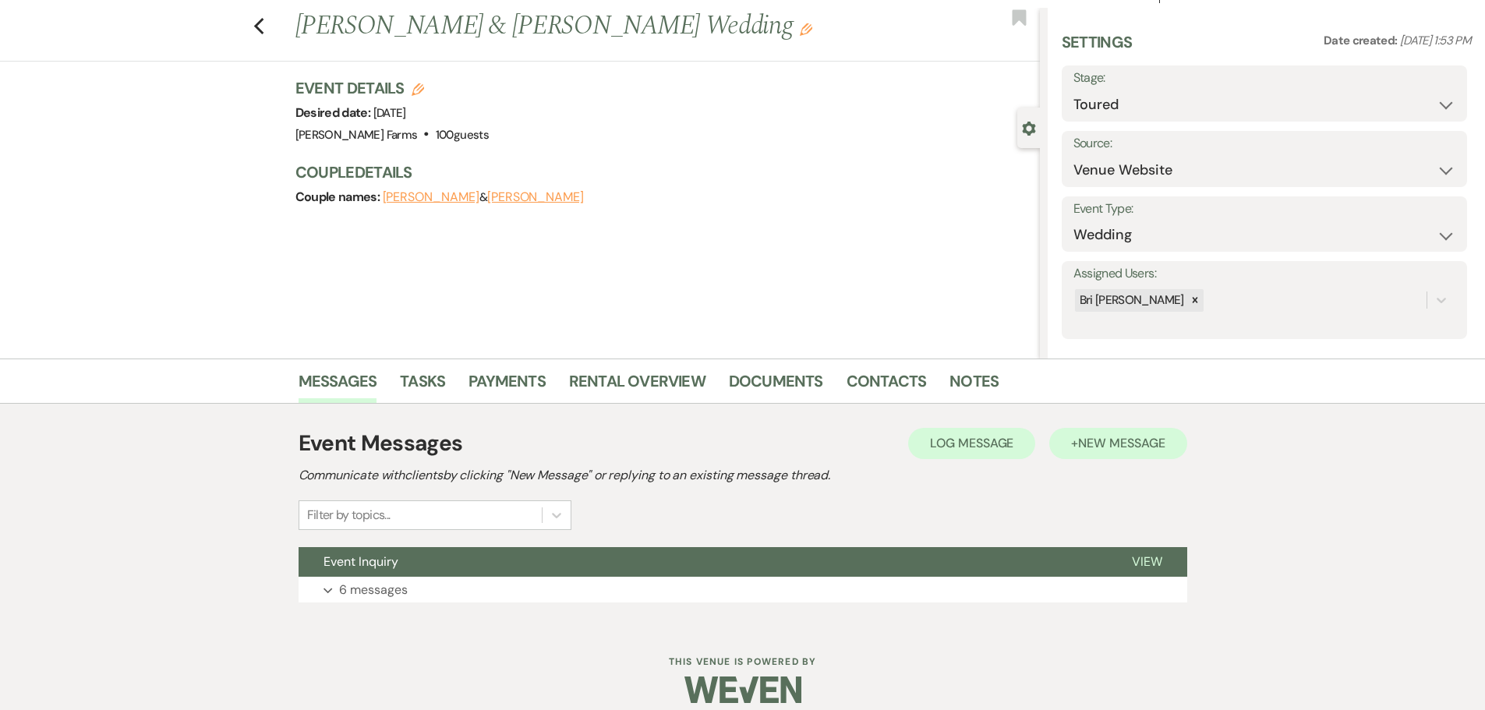
scroll to position [49, 0]
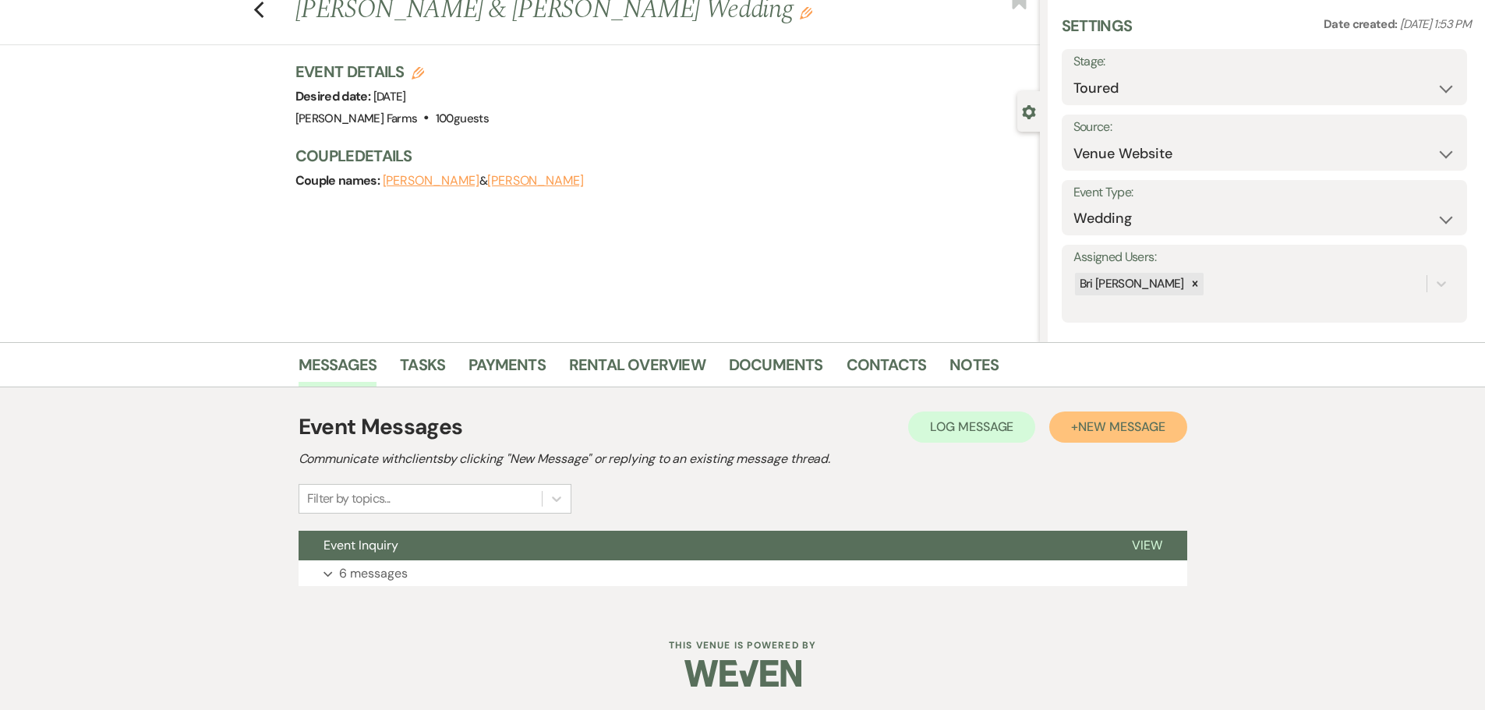
click at [1139, 415] on button "+ New Message" at bounding box center [1117, 426] width 137 height 31
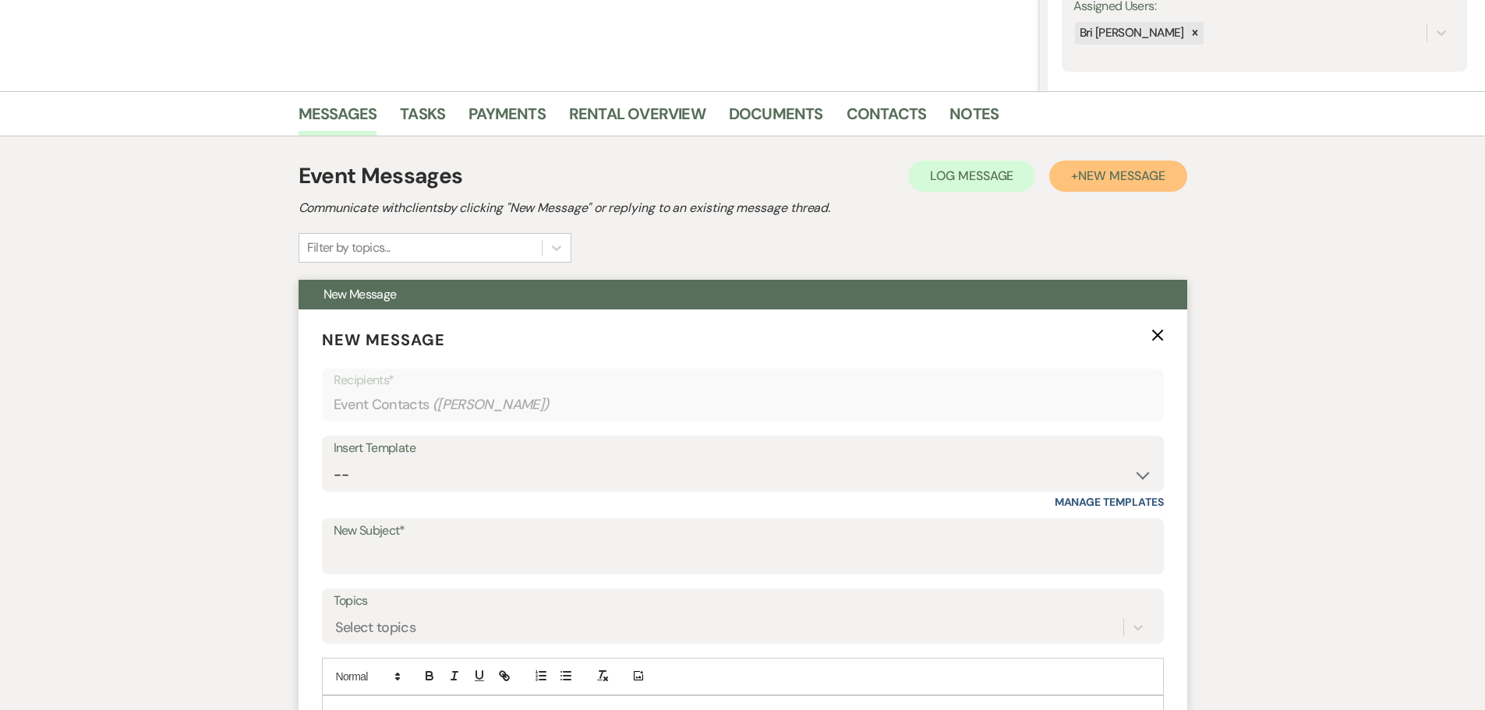
scroll to position [439, 0]
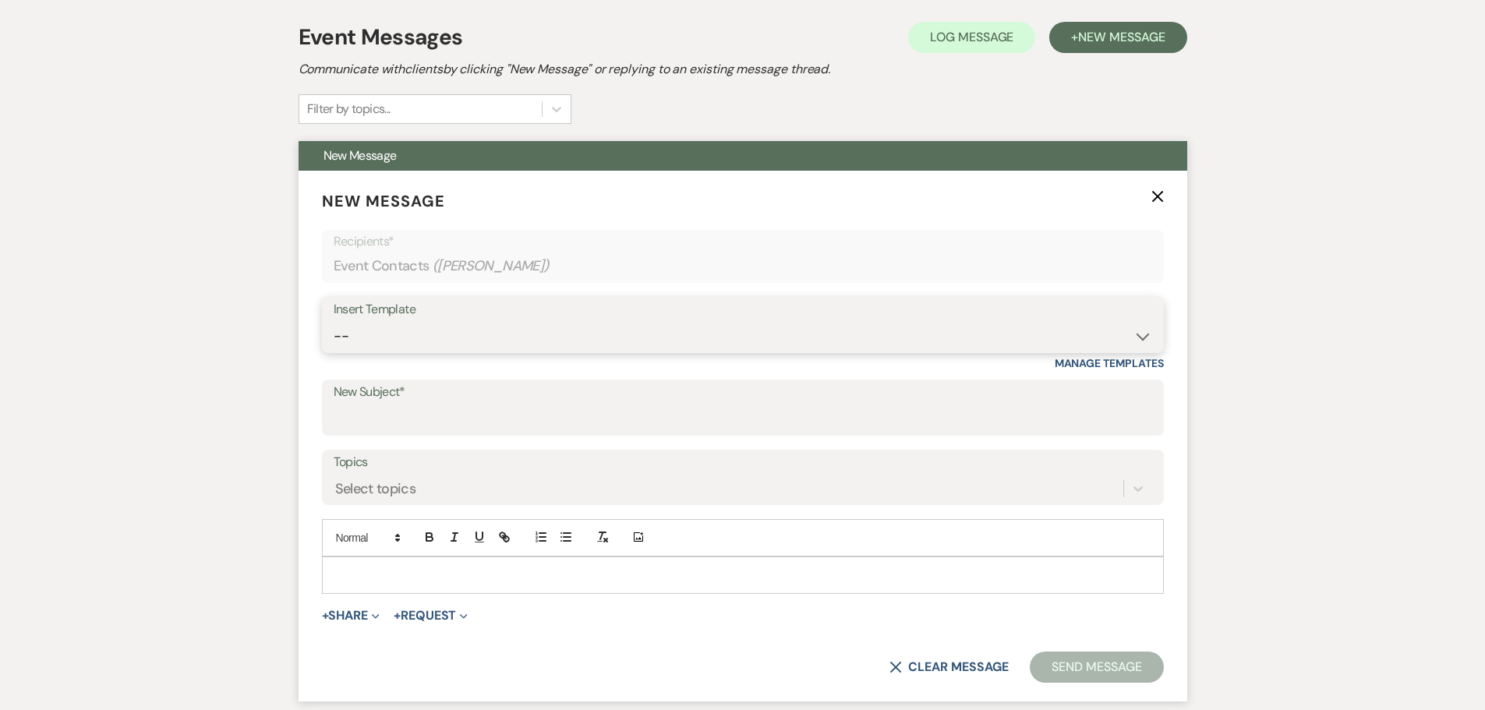
click at [447, 336] on select "-- Tour Request Response Follow Up Contract (Pre-Booked Leads) Weven Planning P…" at bounding box center [743, 336] width 818 height 30
click at [532, 355] on div "Insert Template -- Tour Request Response Follow Up Contract (Pre-Booked Leads) …" at bounding box center [743, 333] width 842 height 73
click at [529, 345] on select "-- Tour Request Response Follow Up Contract (Pre-Booked Leads) Weven Planning P…" at bounding box center [743, 336] width 818 height 30
select select "4589"
click at [334, 321] on select "-- Tour Request Response Follow Up Contract (Pre-Booked Leads) Weven Planning P…" at bounding box center [743, 336] width 818 height 30
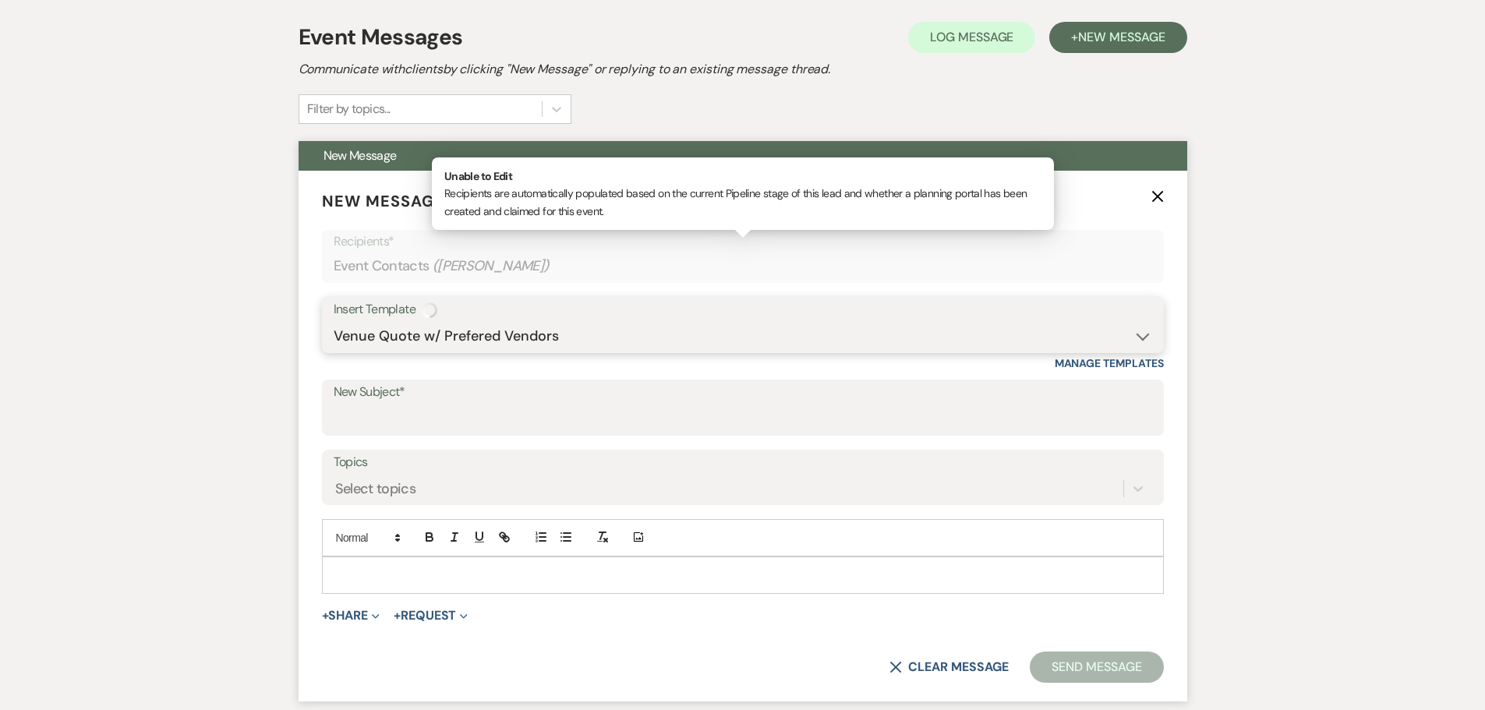
type input "Quote and More Info from [PERSON_NAME] Farms"
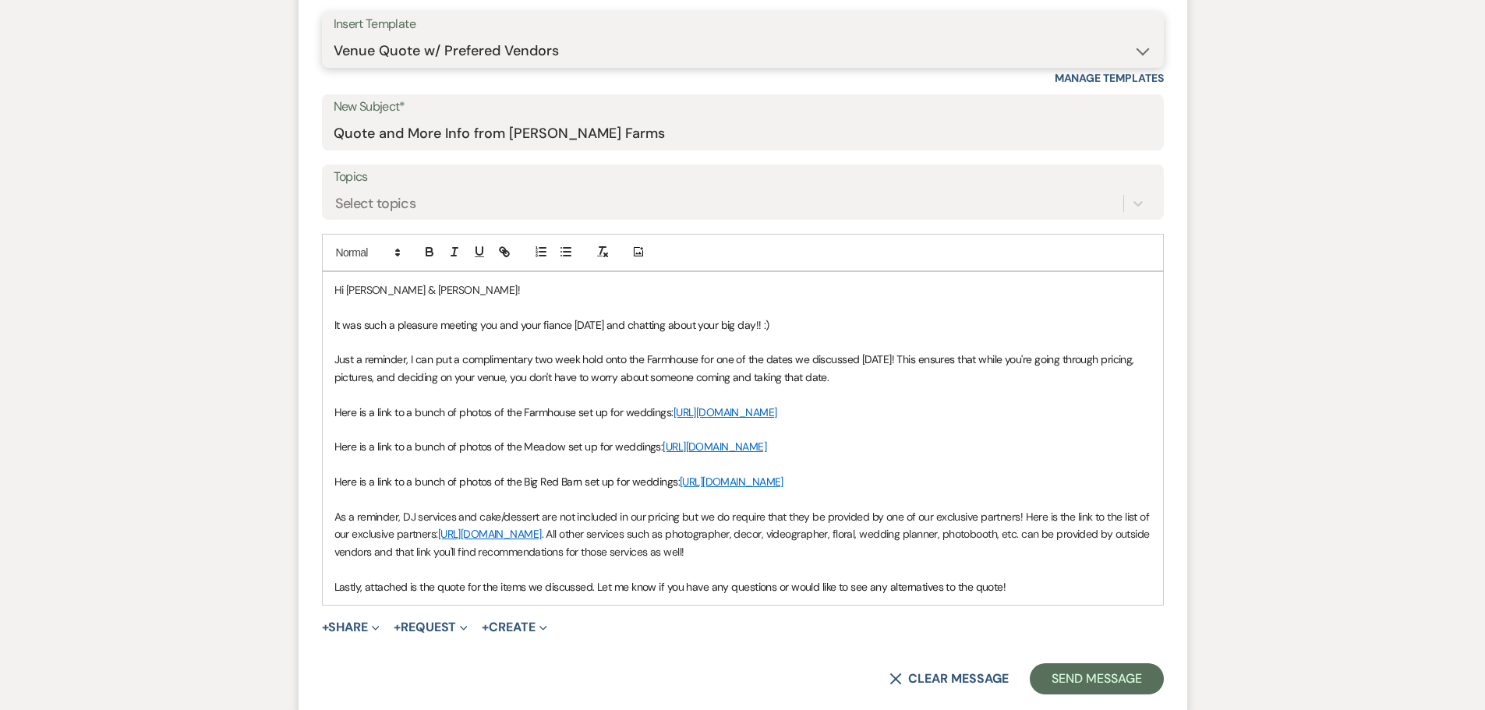
scroll to position [750, 0]
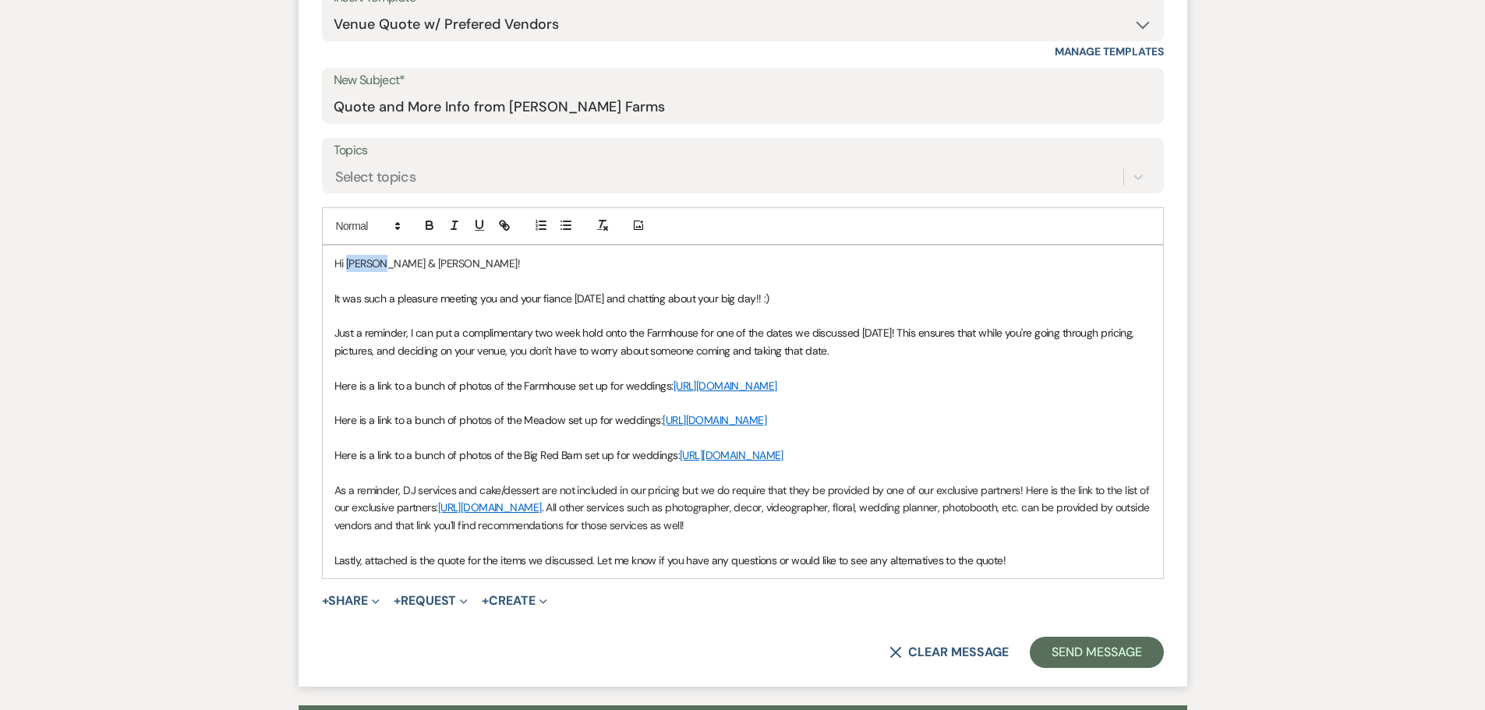
drag, startPoint x: 384, startPoint y: 260, endPoint x: 348, endPoint y: 260, distance: 35.9
click at [348, 260] on p "Hi Keanu & Ashleigh!" at bounding box center [742, 263] width 817 height 17
drag, startPoint x: 570, startPoint y: 298, endPoint x: 541, endPoint y: 298, distance: 28.8
click at [541, 298] on span "It was such a pleasure meeting you and your fiance today and chatting about you…" at bounding box center [551, 298] width 435 height 14
click at [416, 329] on span "Just a reminder, I can put a complimentary two week hold onto the Farmhouse for…" at bounding box center [735, 341] width 803 height 31
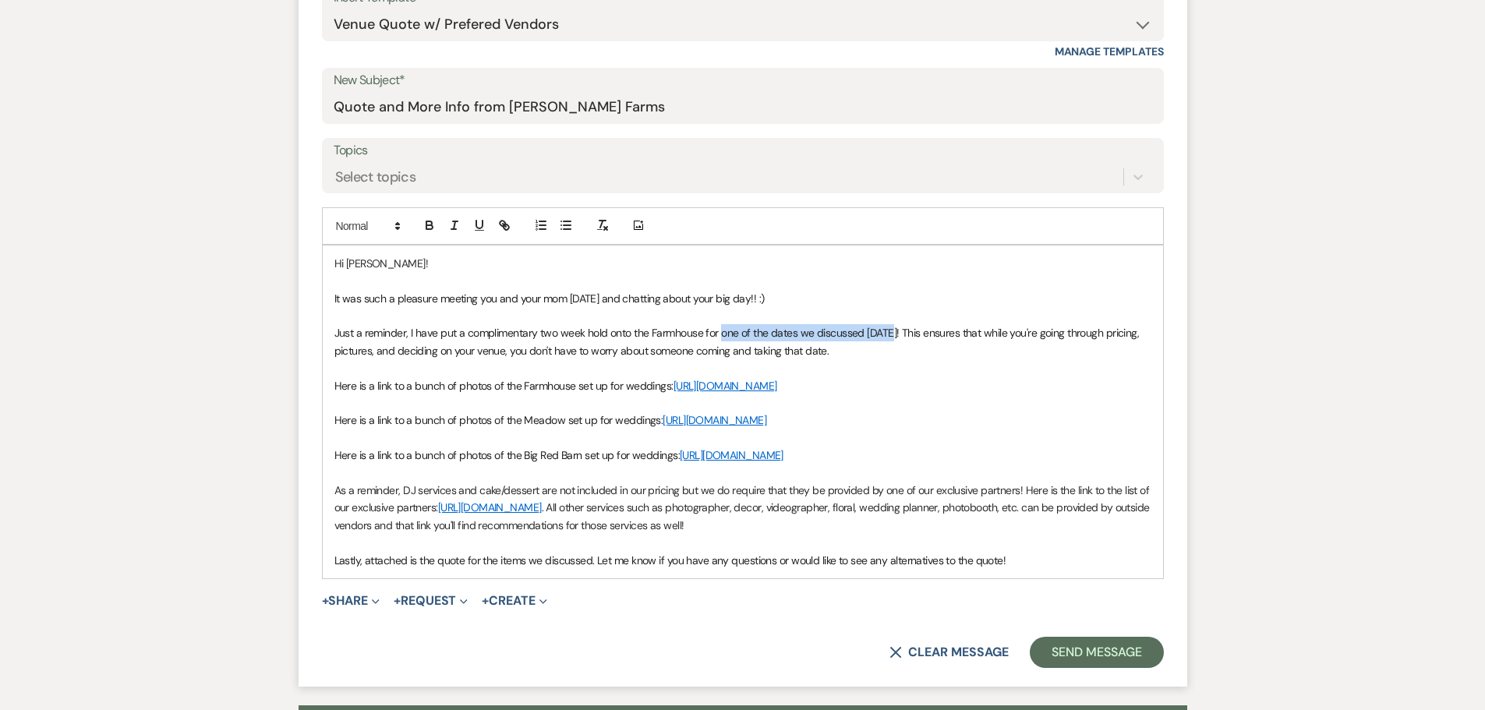
drag, startPoint x: 720, startPoint y: 336, endPoint x: 892, endPoint y: 335, distance: 172.2
click at [892, 335] on span "Just a reminder, I have put a complimentary two week hold onto the Farmhouse fo…" at bounding box center [737, 341] width 807 height 31
drag, startPoint x: 615, startPoint y: 505, endPoint x: 331, endPoint y: 435, distance: 292.2
click at [331, 435] on div "Hi Ashleigh! It was such a pleasure meeting you and your mom today and chatting…" at bounding box center [743, 411] width 840 height 333
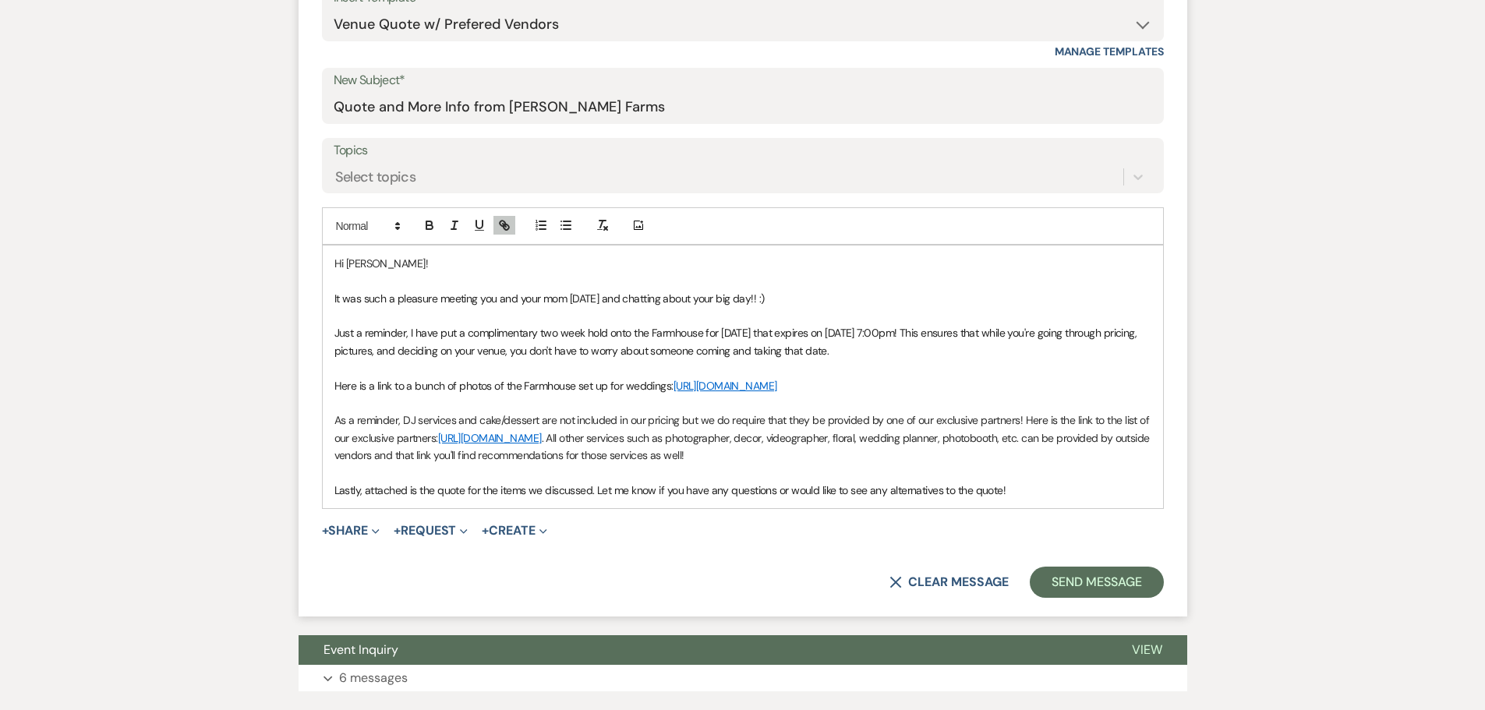
click at [421, 482] on p at bounding box center [742, 472] width 817 height 17
click at [410, 497] on span "Lastly, attached is the quote for the items we discussed. Let me know if you ha…" at bounding box center [670, 490] width 672 height 14
click at [469, 497] on span "Lastly, attached are the quote for the items we discussed. Let me know if you h…" at bounding box center [674, 490] width 680 height 14
click at [1011, 497] on span "Lastly, attached are the quotes for the items we discussed. Let me know if you …" at bounding box center [676, 490] width 685 height 14
click at [361, 537] on button "+ Share Expand" at bounding box center [351, 530] width 58 height 12
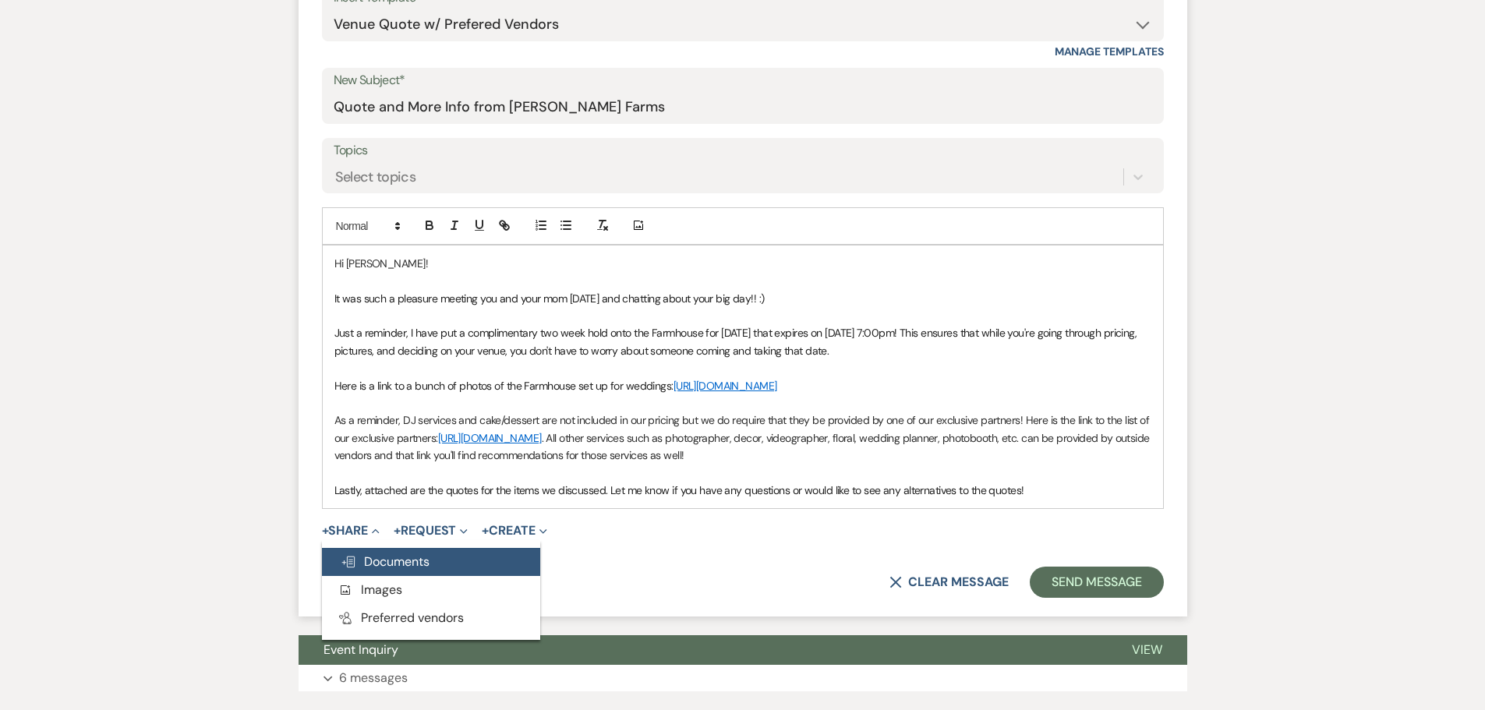
click at [380, 570] on span "Doc Upload Documents" at bounding box center [385, 561] width 89 height 16
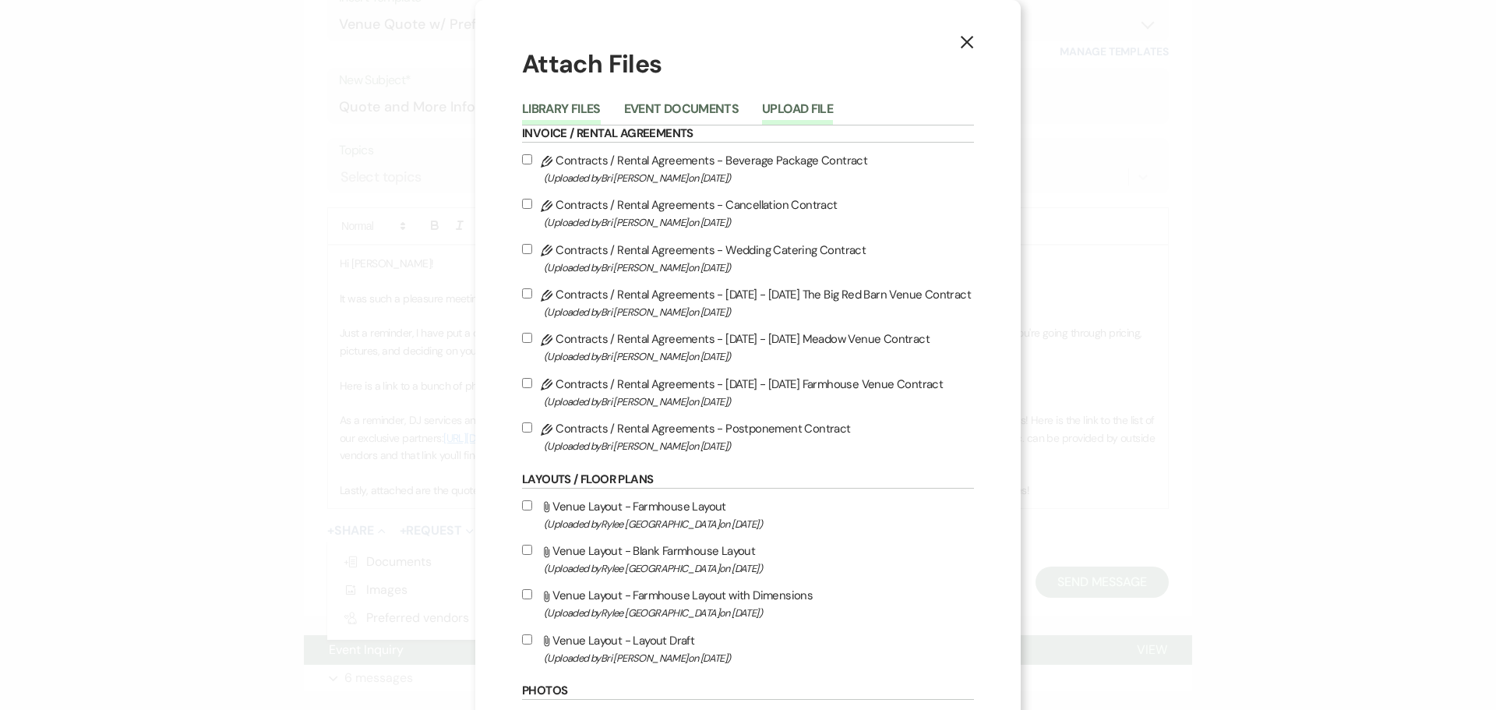
click at [782, 117] on button "Upload File" at bounding box center [797, 114] width 71 height 22
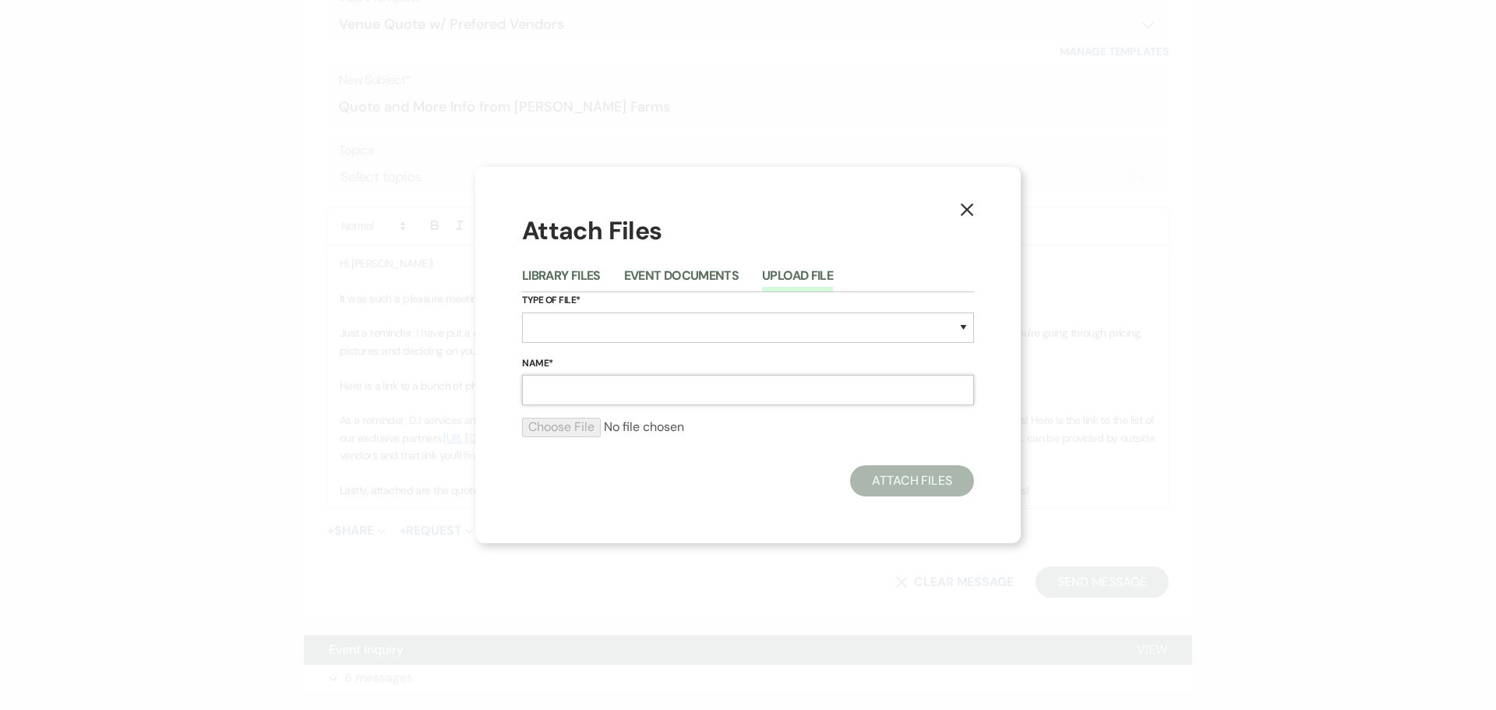
click at [632, 376] on input "Name*" at bounding box center [748, 390] width 452 height 30
type input "Full Wedding Quote"
click at [613, 321] on select "Special Event Insurance Vendor Certificate of Insurance Contracts / Rental Agre…" at bounding box center [748, 328] width 452 height 30
select select "8"
click at [522, 313] on select "Special Event Insurance Vendor Certificate of Insurance Contracts / Rental Agre…" at bounding box center [748, 328] width 452 height 30
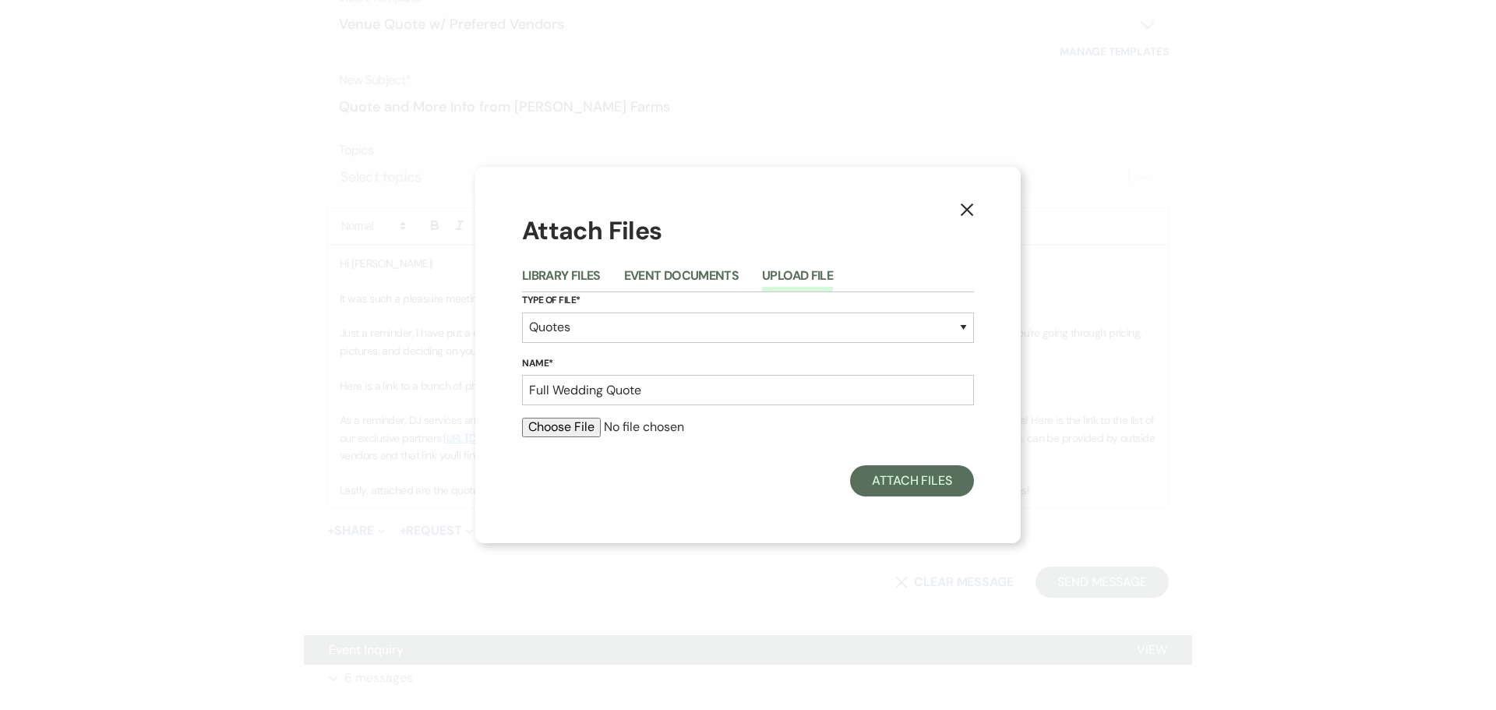
click at [567, 430] on input "file" at bounding box center [748, 427] width 452 height 19
type input "C:\fakepath\WEDDING QUOTE - Walker_Arce Full Wedding.docx.pdf"
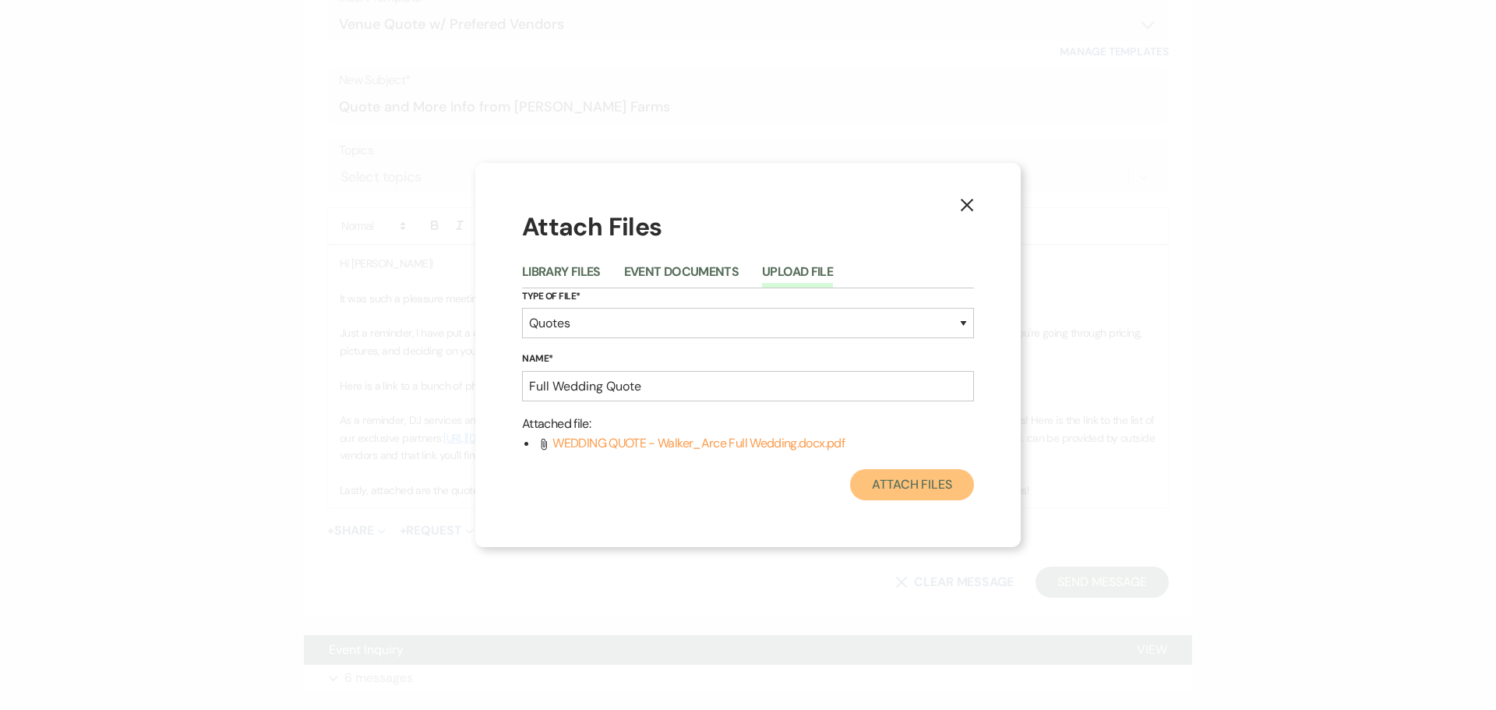
click at [908, 490] on button "Attach Files" at bounding box center [912, 484] width 124 height 31
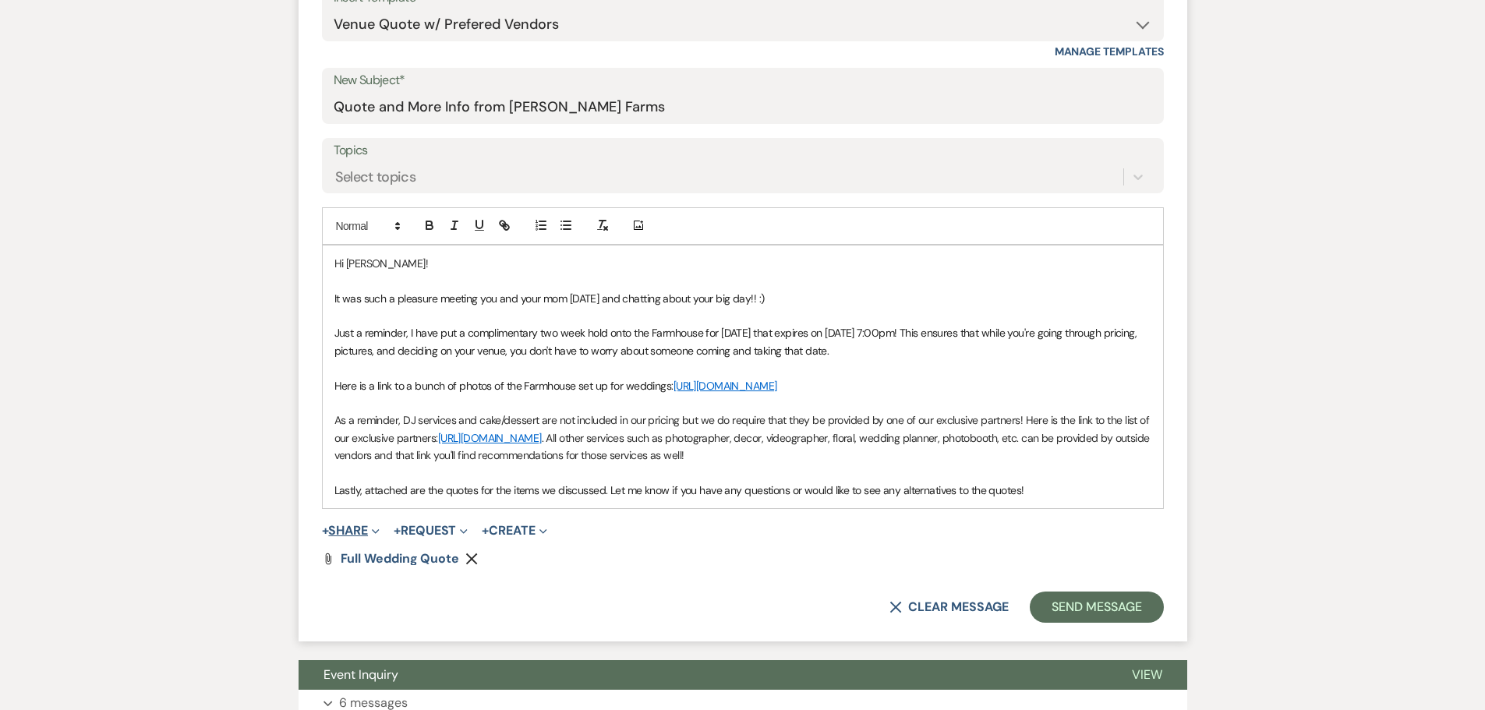
click at [356, 537] on button "+ Share Expand" at bounding box center [351, 530] width 58 height 12
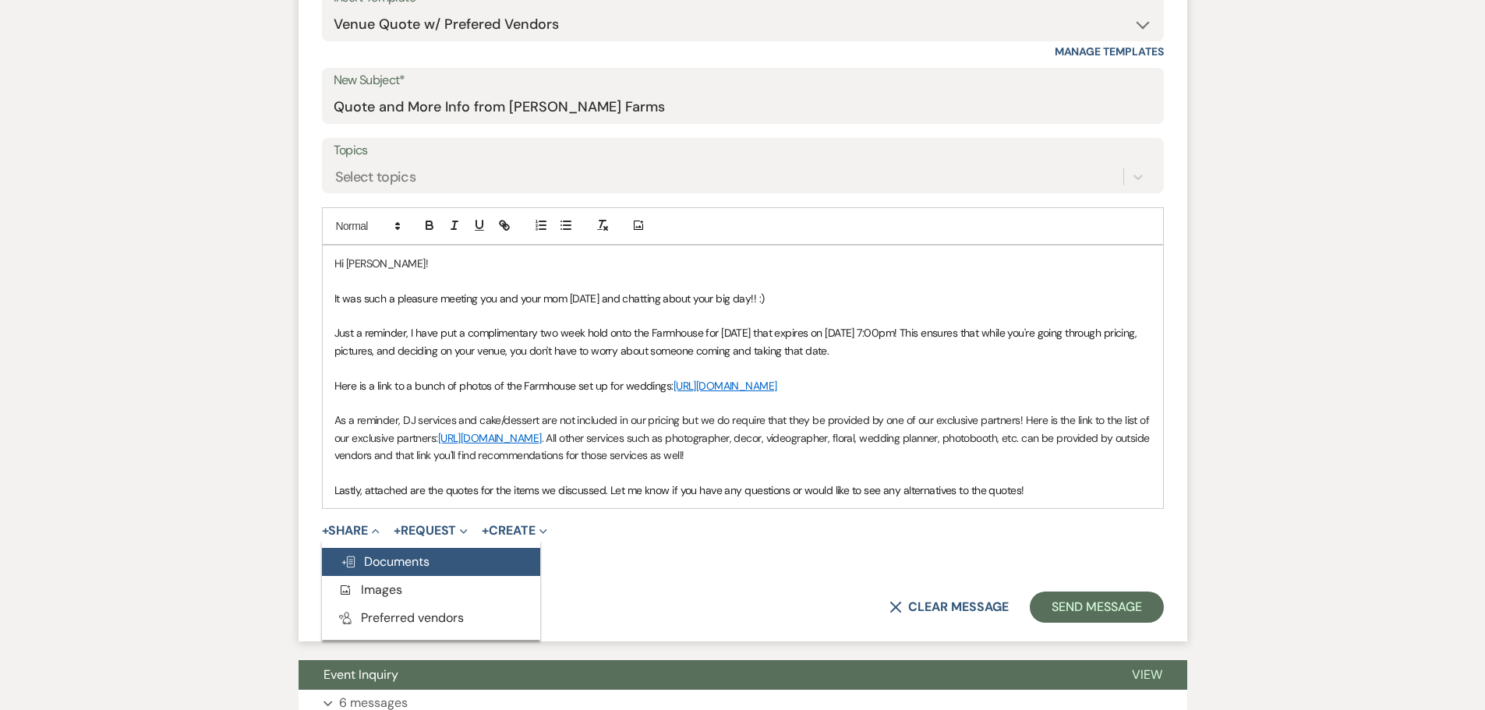
click at [477, 572] on button "Doc Upload Documents" at bounding box center [431, 562] width 218 height 28
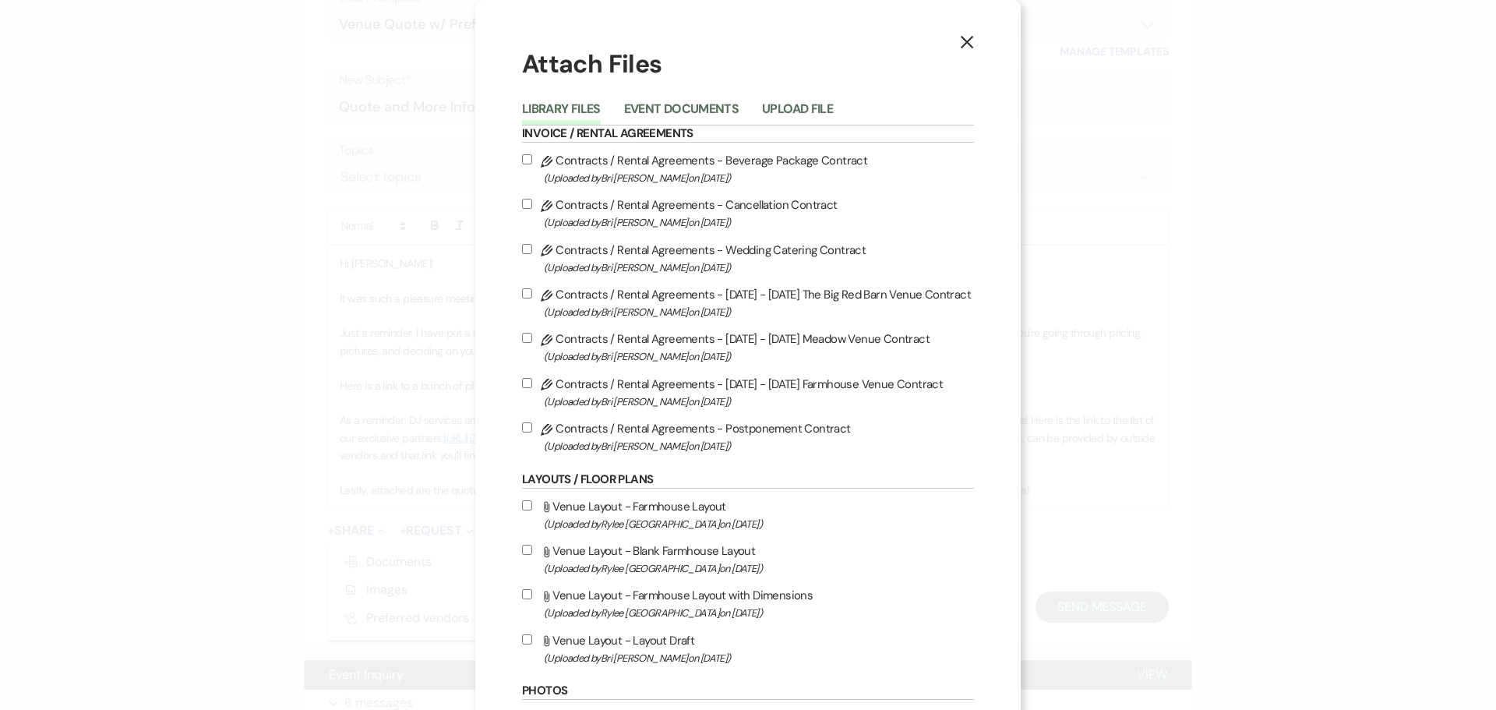
click at [762, 104] on button "Upload File" at bounding box center [797, 114] width 71 height 22
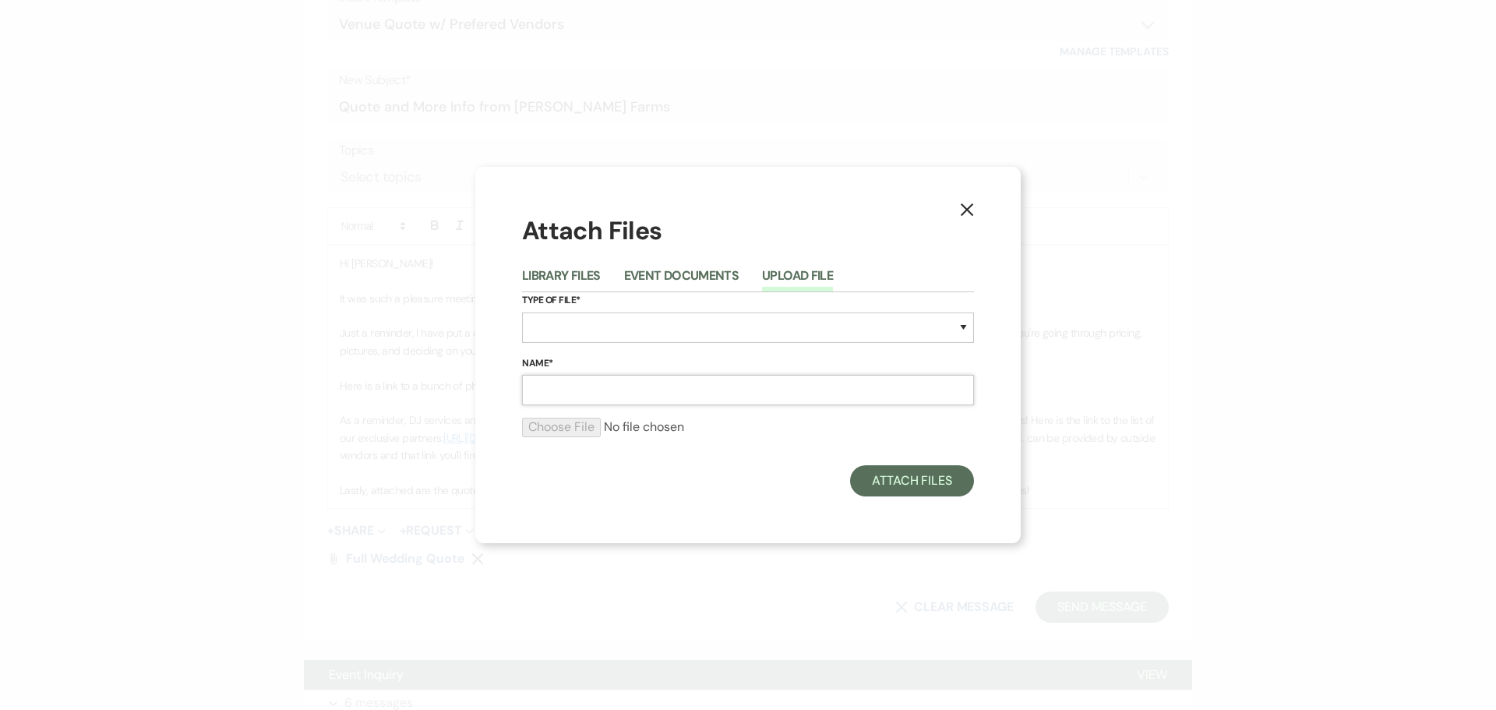
click at [593, 402] on input "Name*" at bounding box center [748, 390] width 452 height 30
type input "Ceremony Only Quote"
click at [613, 330] on select "Special Event Insurance Vendor Certificate of Insurance Contracts / Rental Agre…" at bounding box center [748, 328] width 452 height 30
select select "8"
click at [522, 313] on select "Special Event Insurance Vendor Certificate of Insurance Contracts / Rental Agre…" at bounding box center [748, 328] width 452 height 30
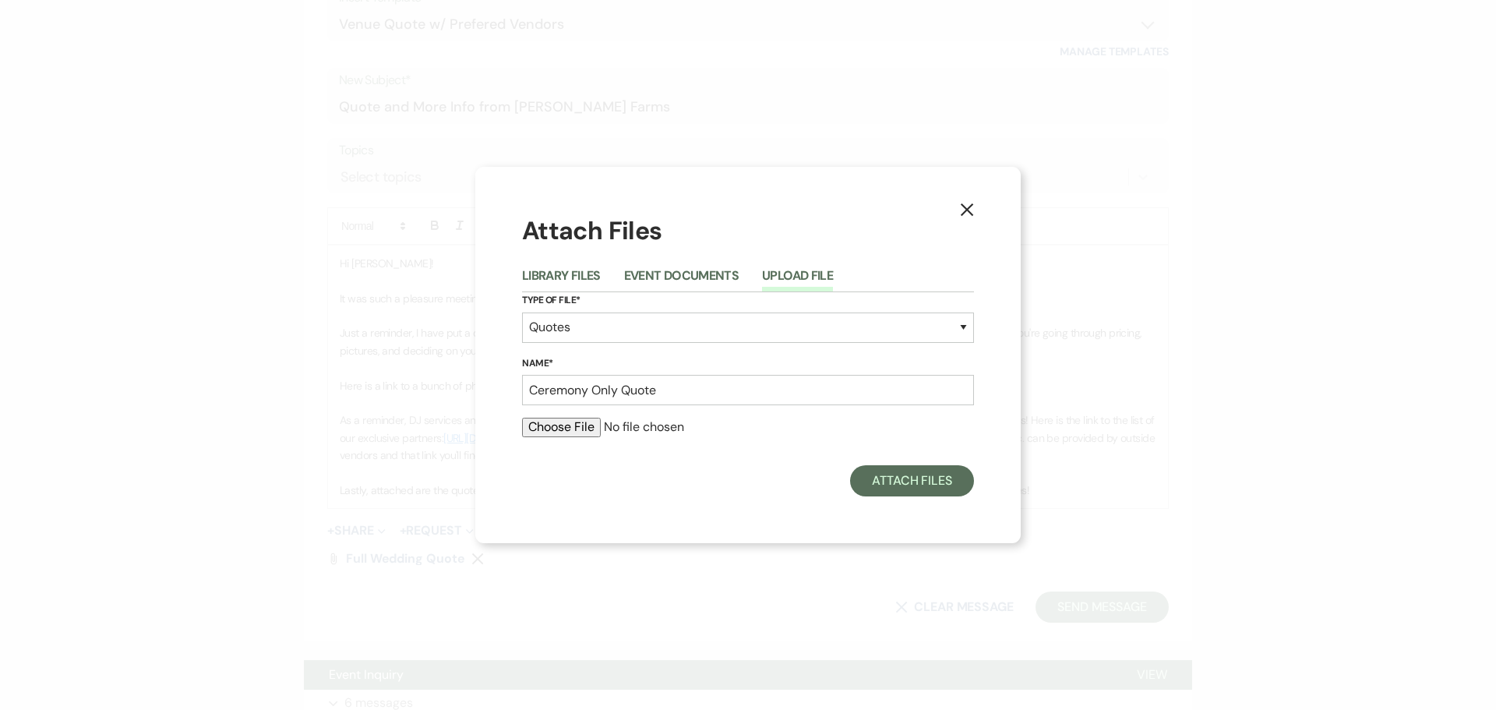
click at [567, 433] on input "file" at bounding box center [748, 427] width 452 height 19
type input "C:\fakepath\WEDDING QUOTE - Walker_Arce Ceremony Only.docx.pdf"
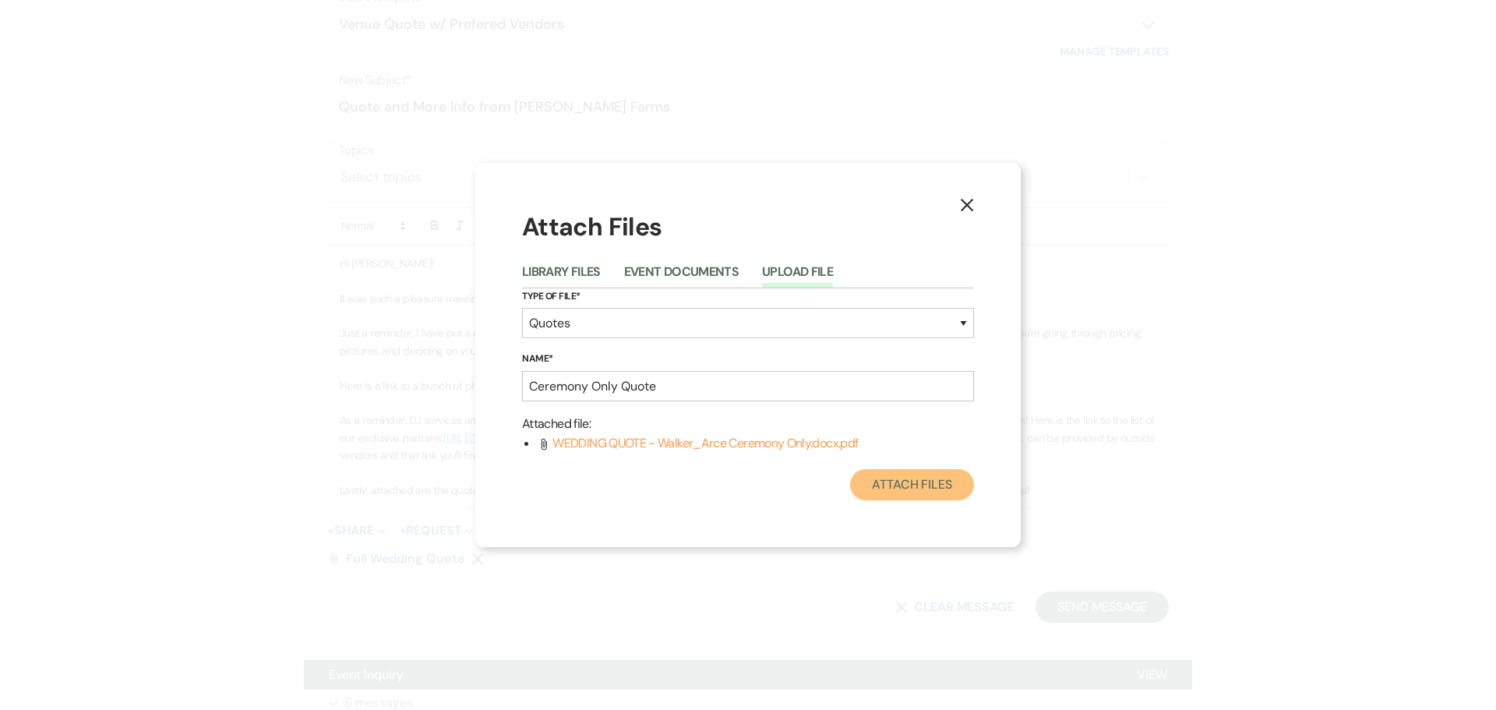
click at [916, 488] on button "Attach Files" at bounding box center [912, 484] width 124 height 31
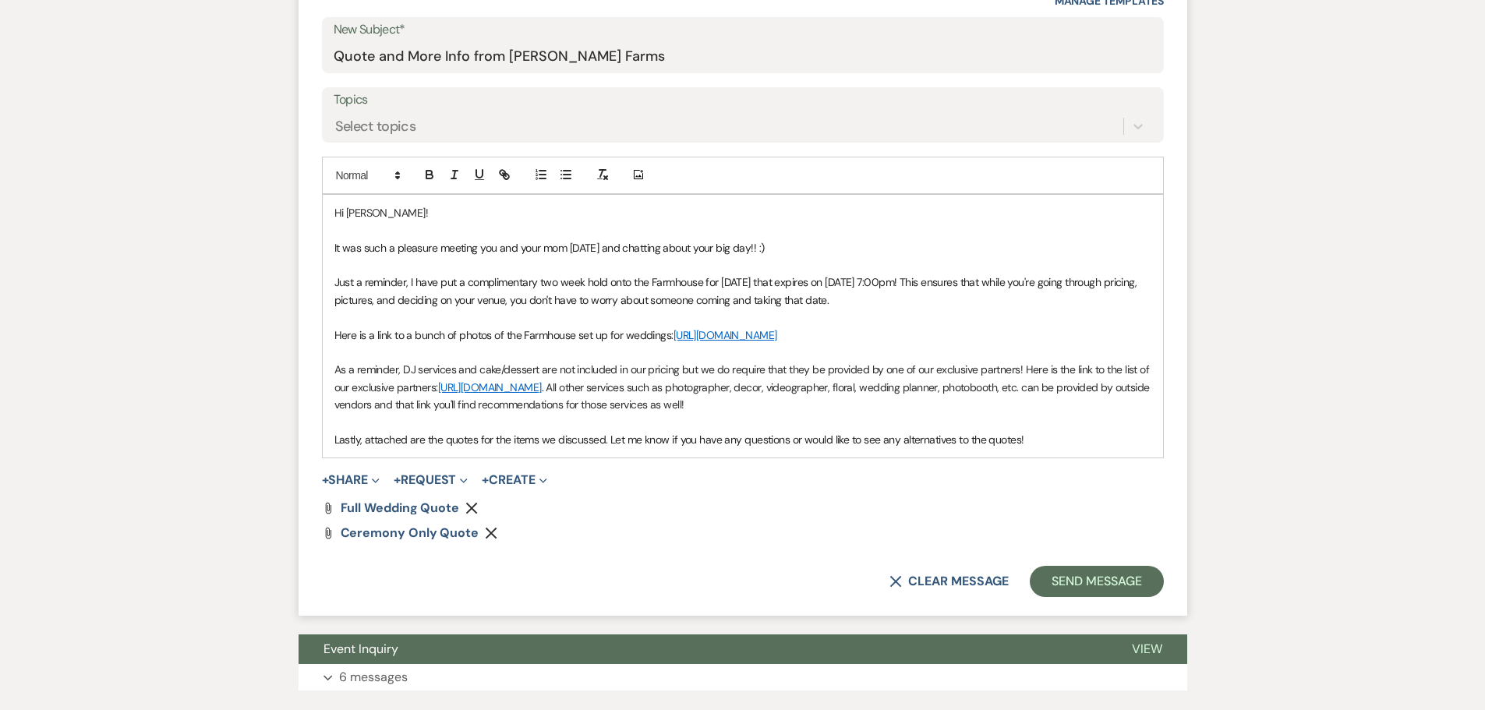
scroll to position [828, 0]
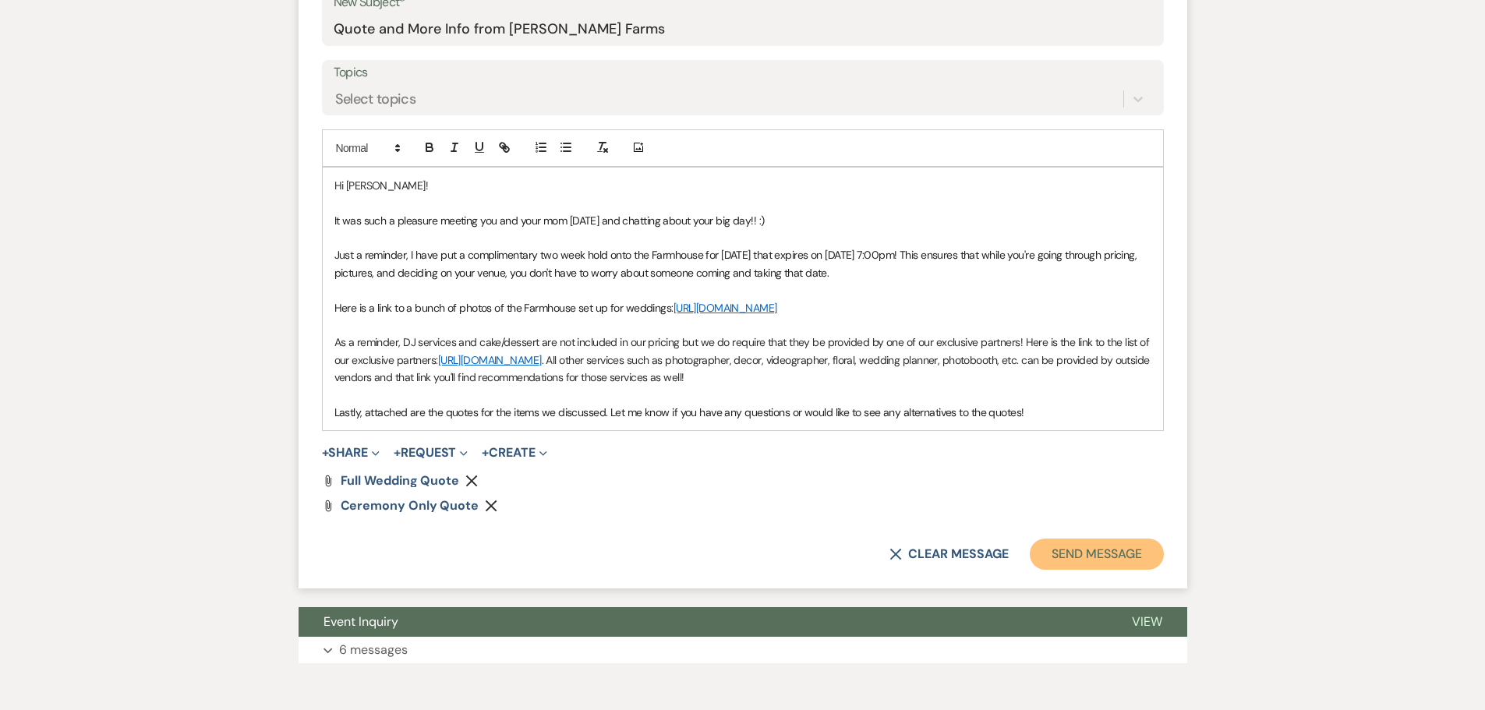
click at [1137, 570] on button "Send Message" at bounding box center [1095, 554] width 133 height 31
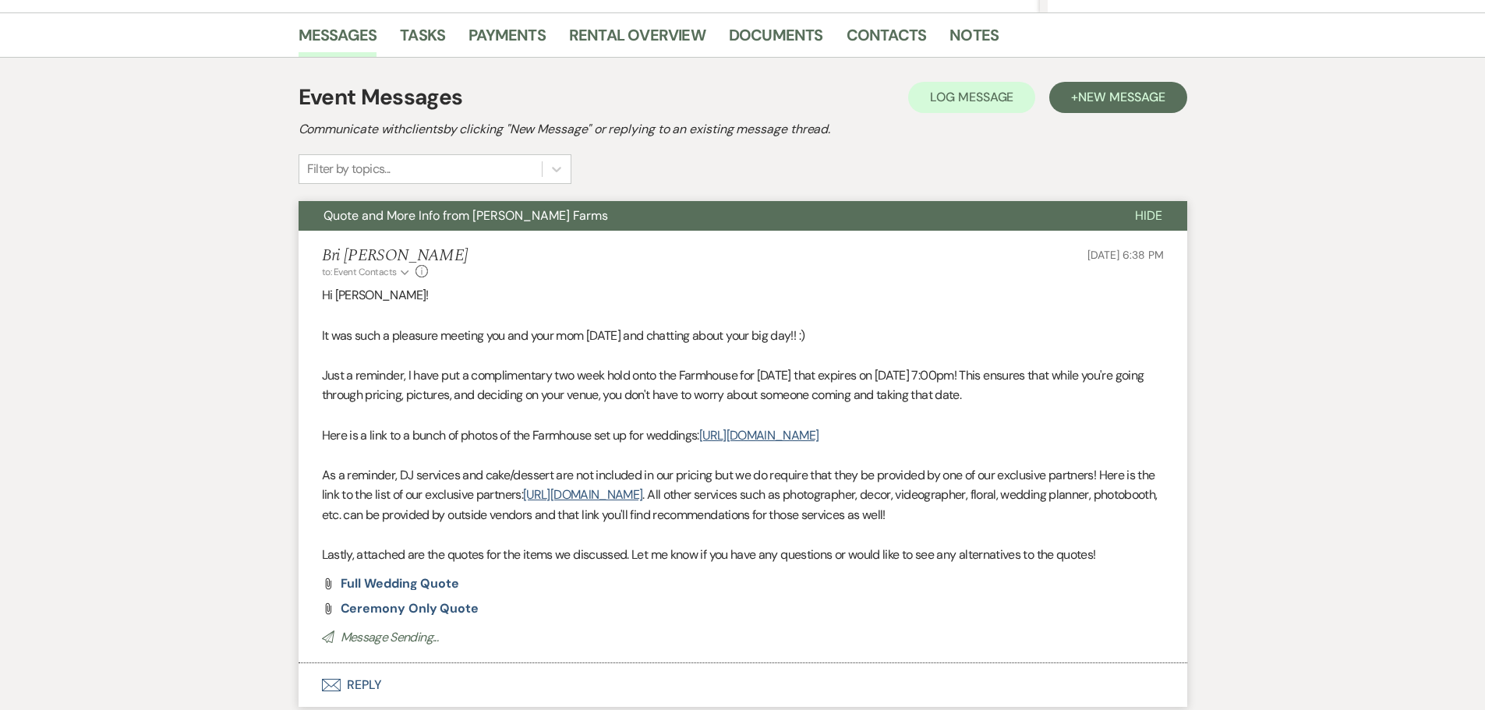
scroll to position [0, 0]
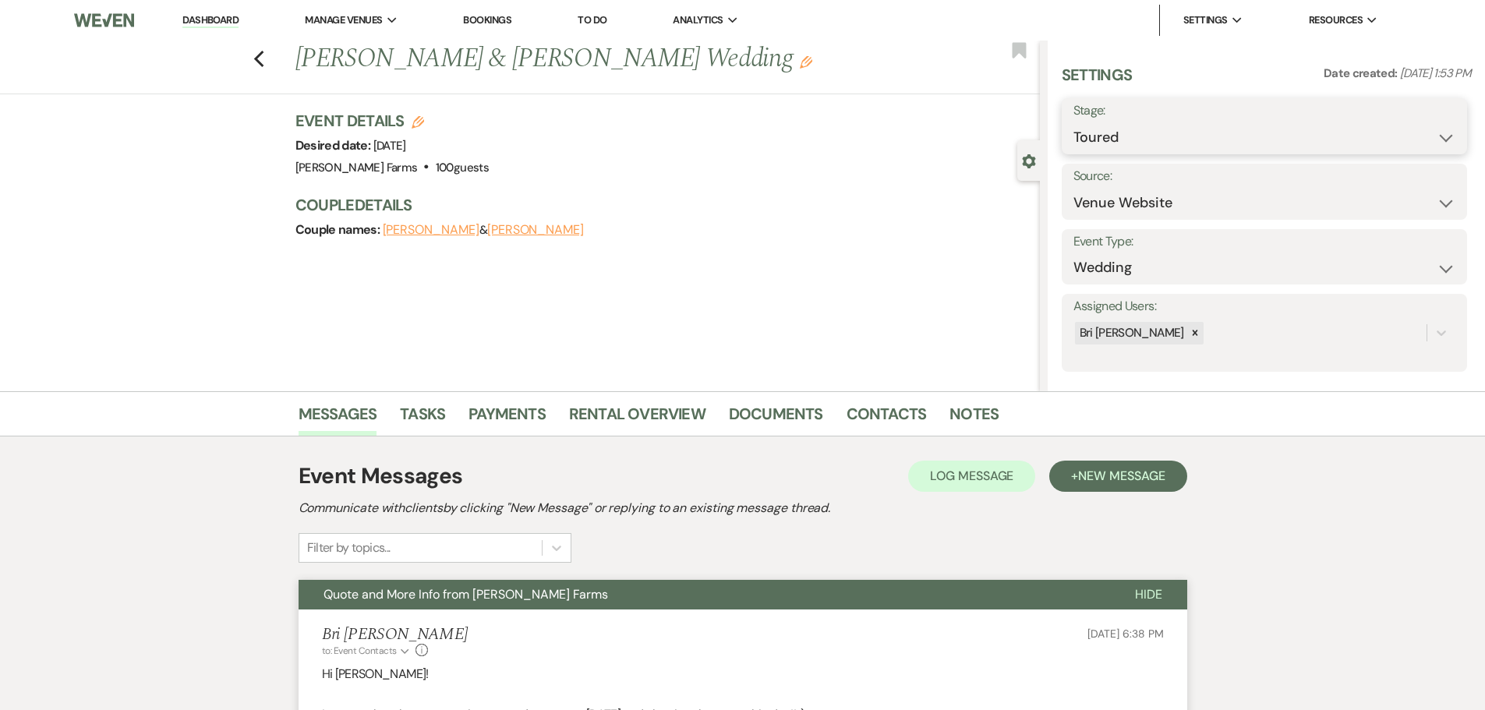
click at [1132, 144] on select "Inquiry Follow Up Tour Requested Tour Confirmed Toured Proposal Sent Booked Lost" at bounding box center [1264, 137] width 382 height 30
click at [1115, 130] on select "Inquiry Follow Up Tour Requested Tour Confirmed Toured Proposal Sent Booked Lost" at bounding box center [1264, 137] width 382 height 30
select select "6"
click at [1073, 122] on select "Inquiry Follow Up Tour Requested Tour Confirmed Toured Proposal Sent Booked Lost" at bounding box center [1264, 137] width 382 height 30
click at [1428, 128] on button "Save" at bounding box center [1423, 126] width 88 height 31
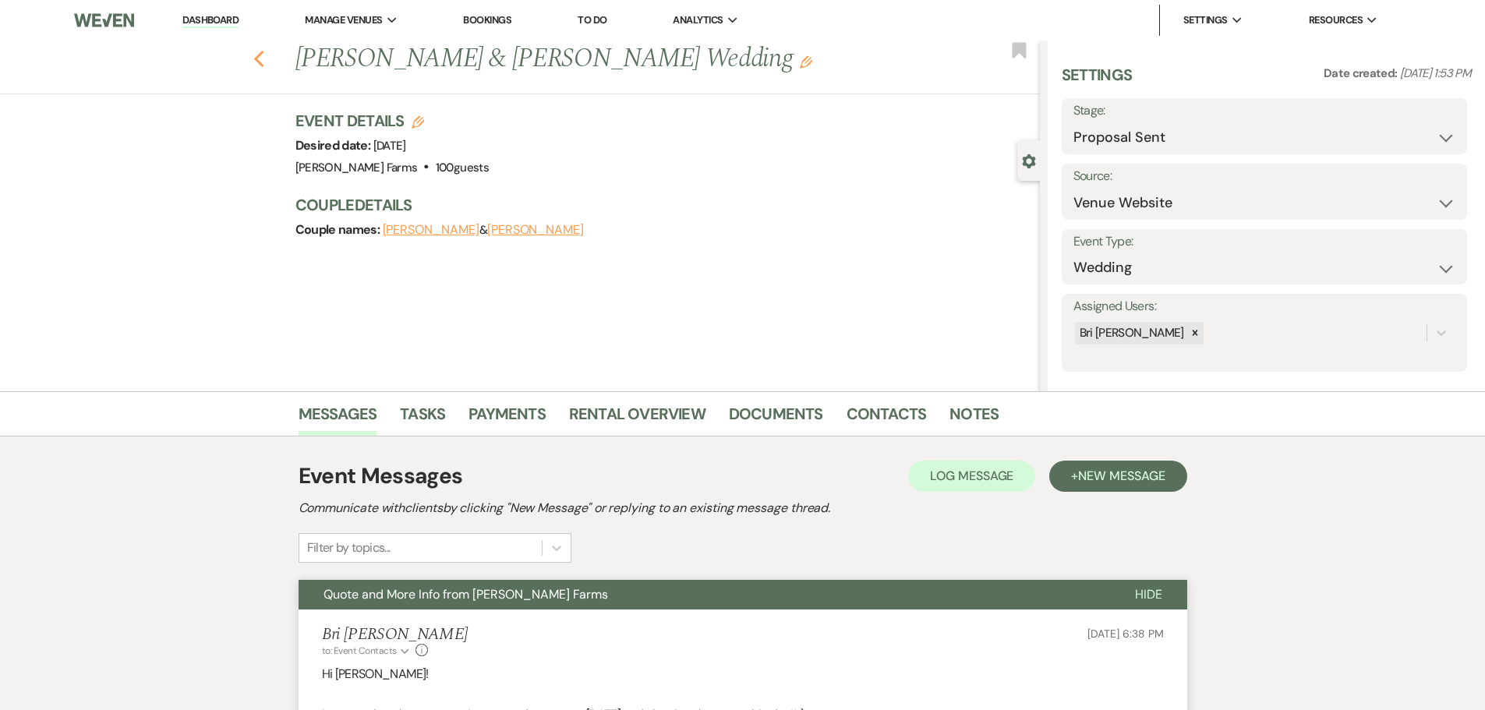
click at [263, 56] on use "button" at bounding box center [258, 59] width 10 height 17
select select "6"
select select "8"
select select "6"
select select "8"
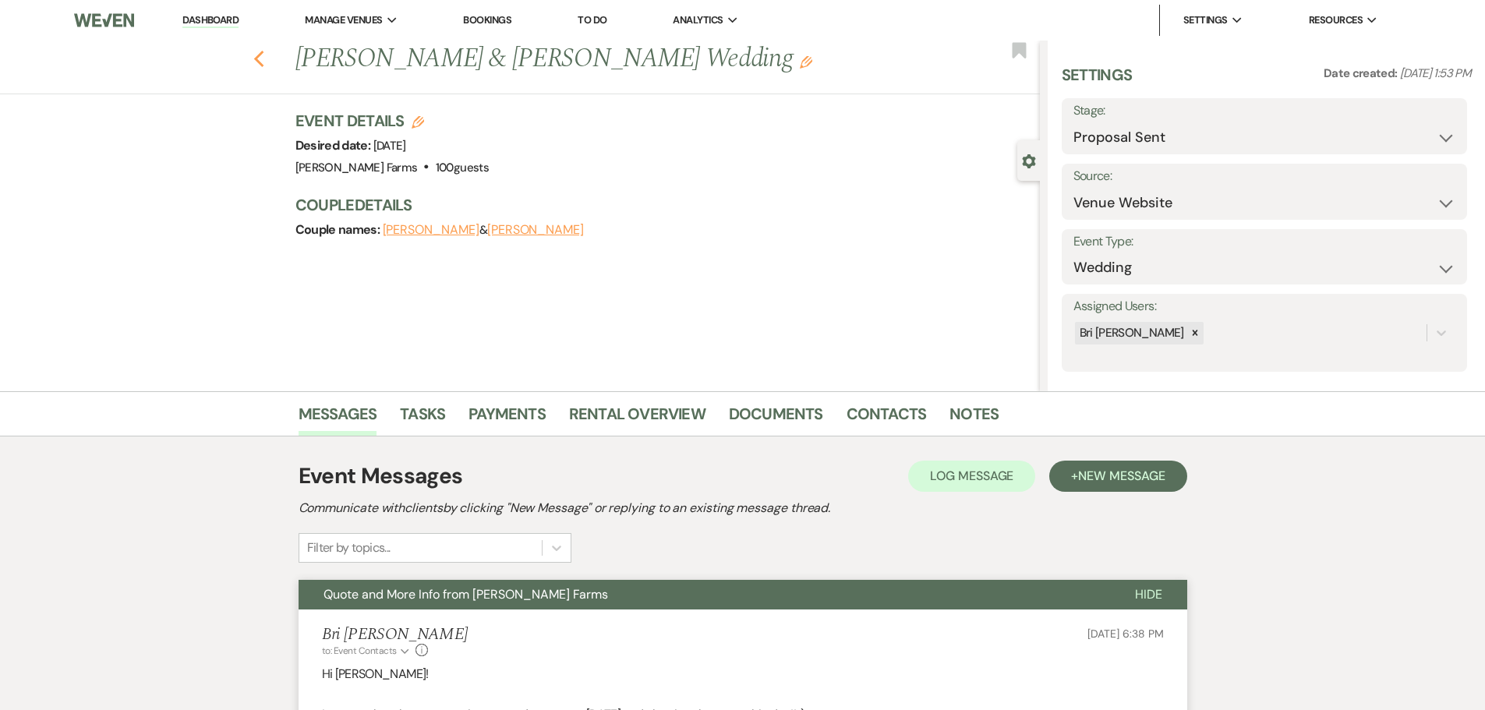
select select "5"
select select "8"
select select "5"
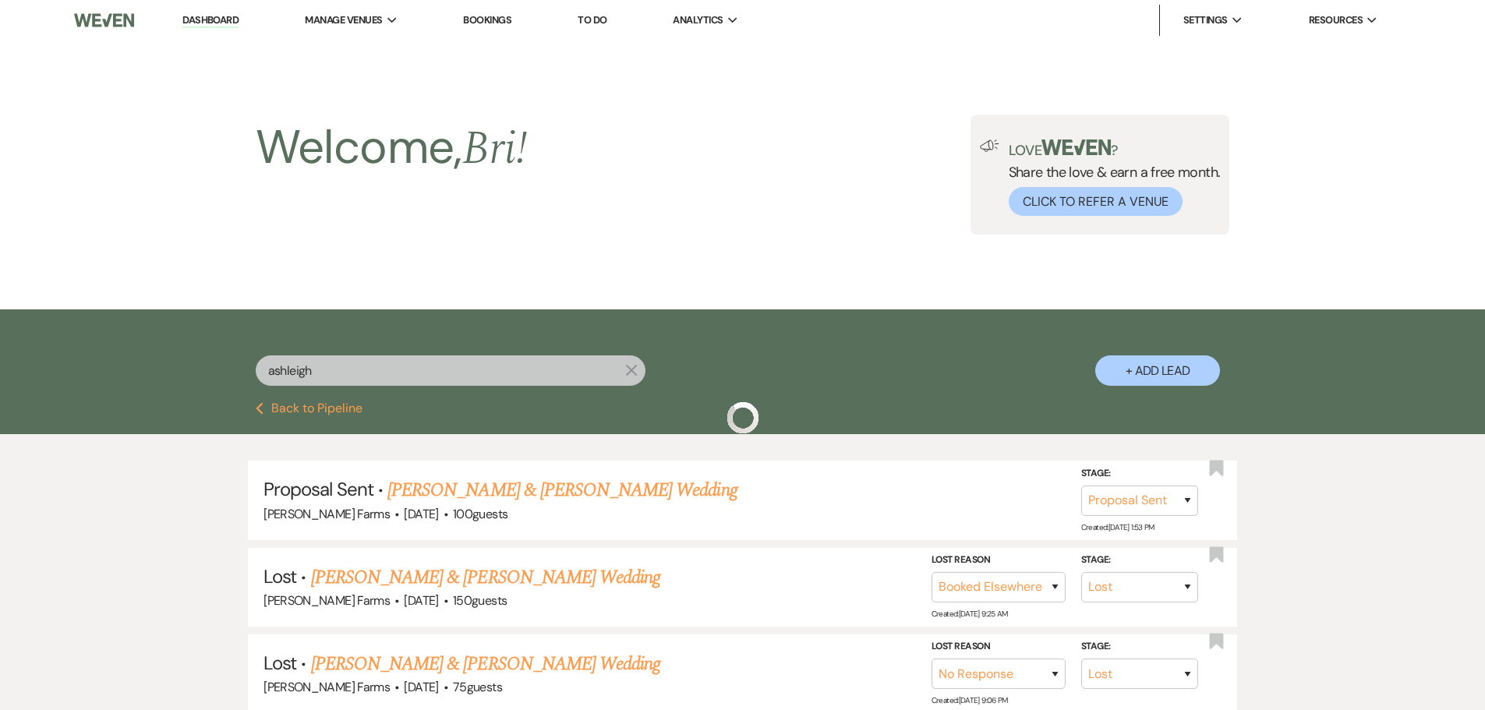
scroll to position [156, 0]
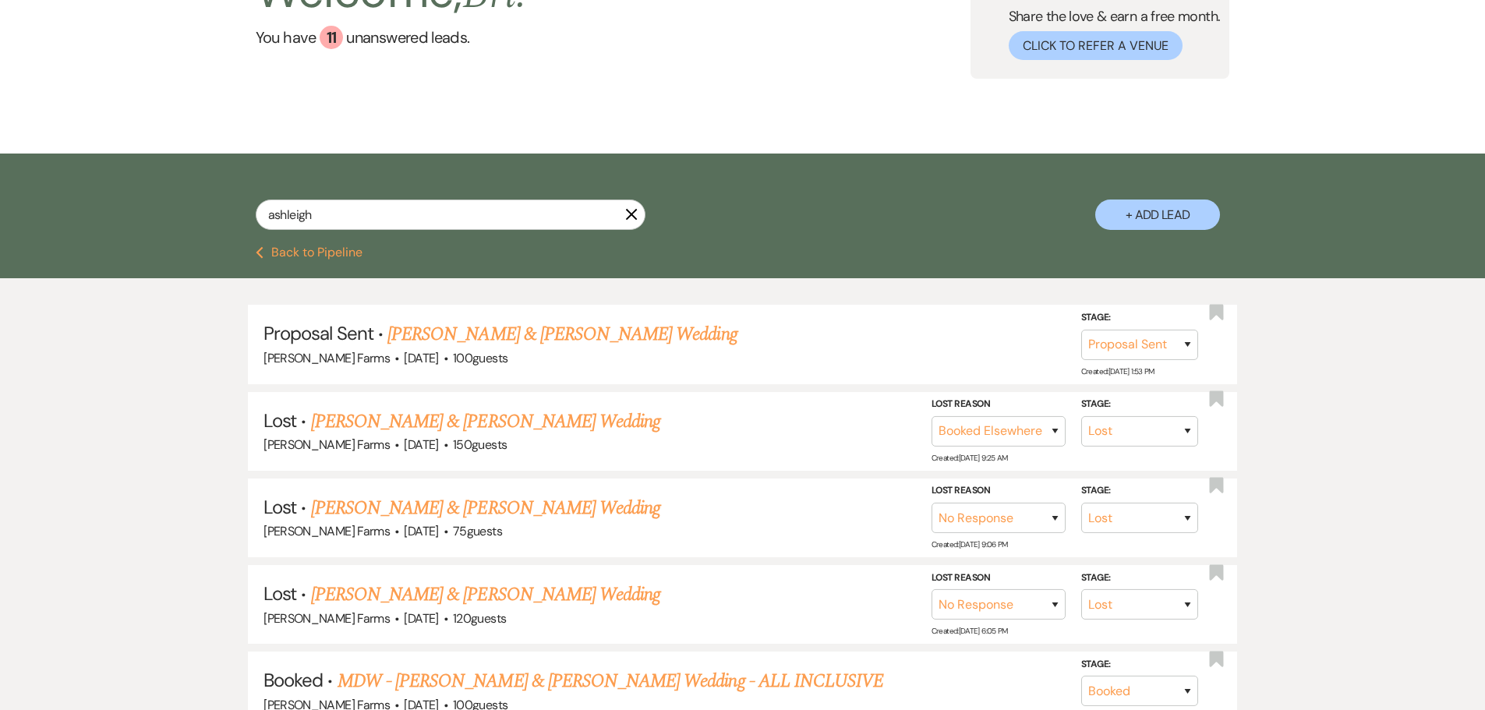
click at [338, 255] on button "Previous Back to Pipeline" at bounding box center [309, 252] width 107 height 12
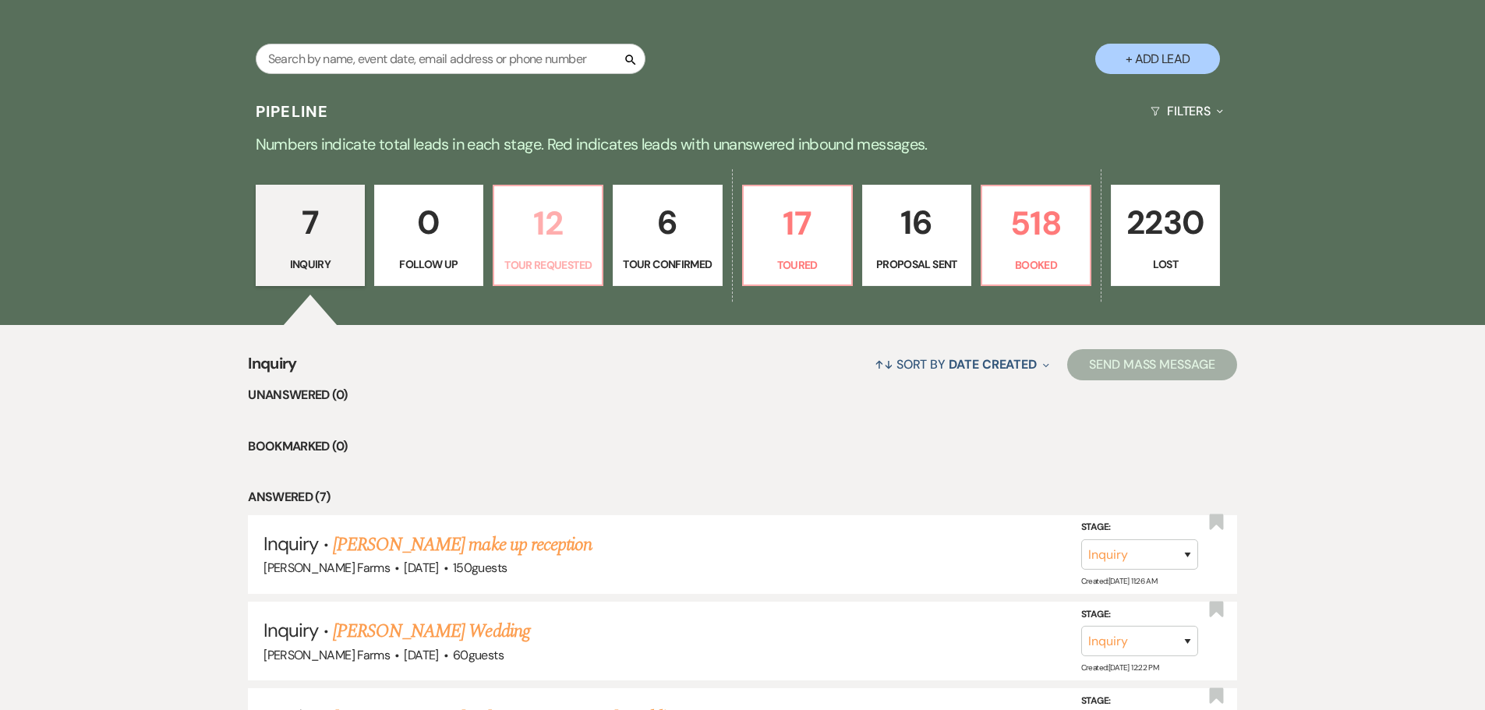
click at [563, 239] on p "12" at bounding box center [547, 223] width 89 height 52
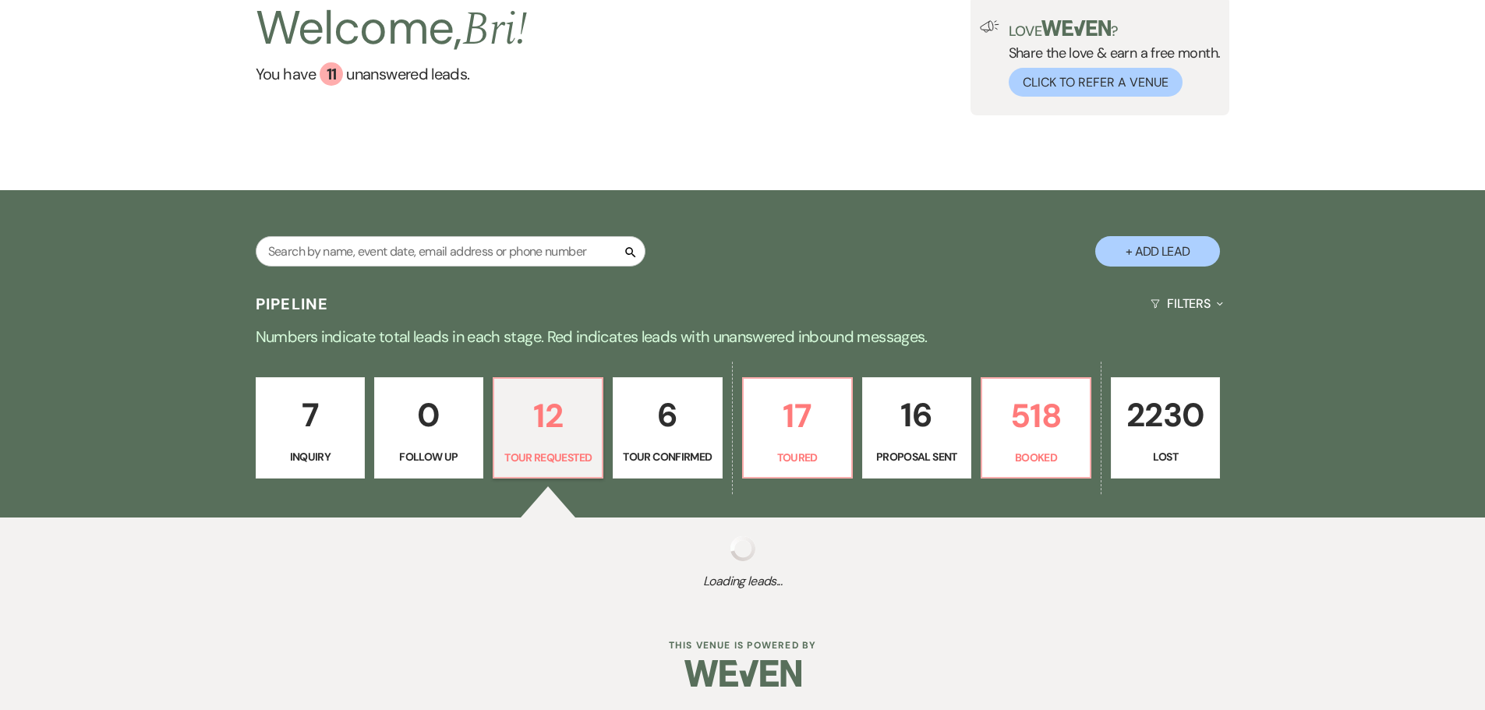
select select "2"
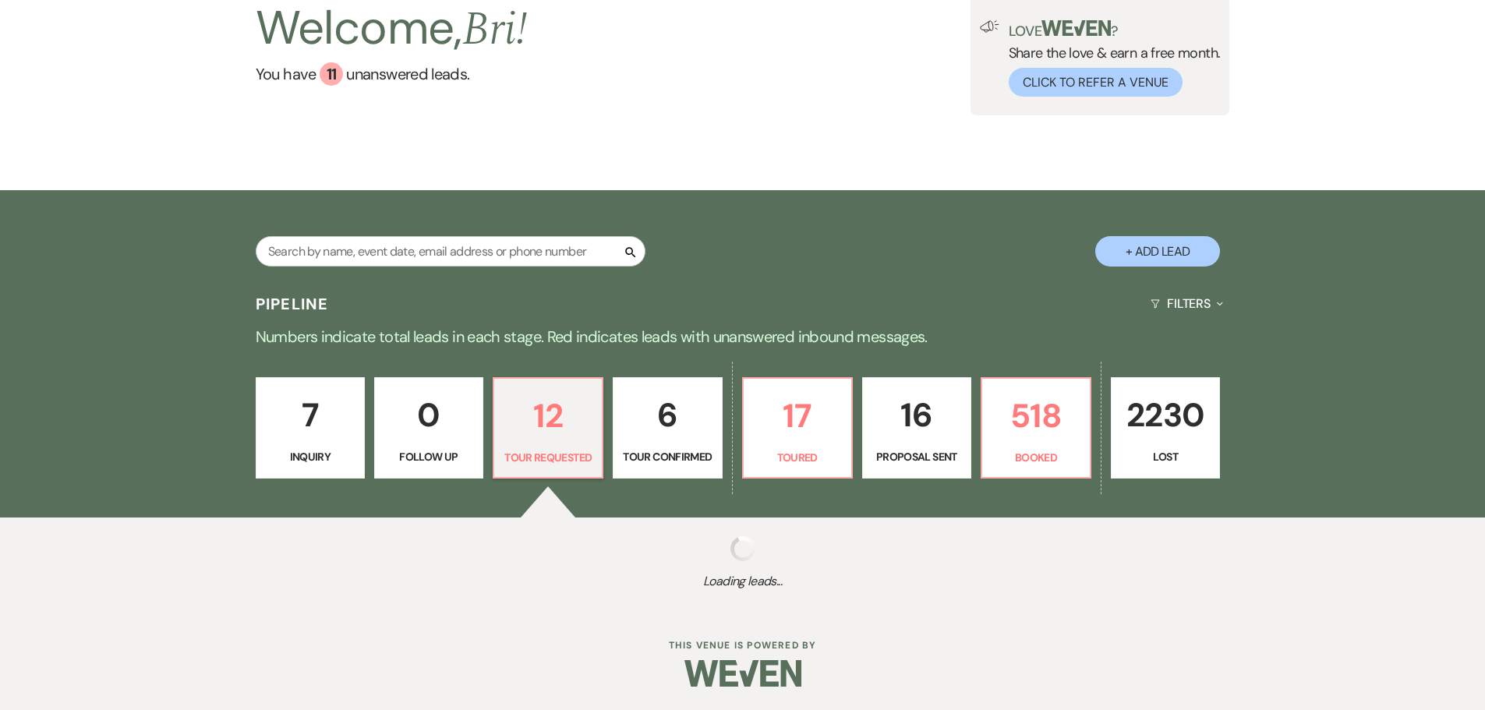
select select "2"
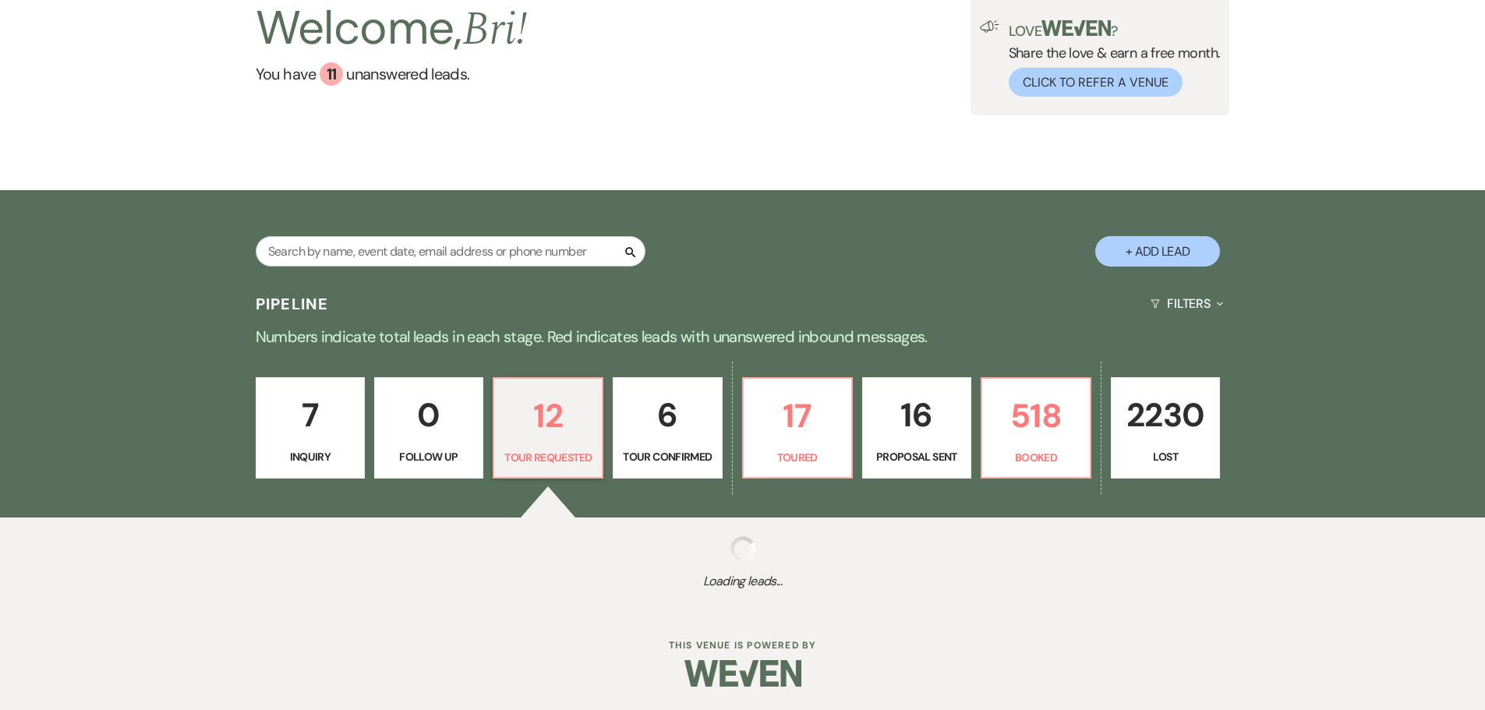
select select "2"
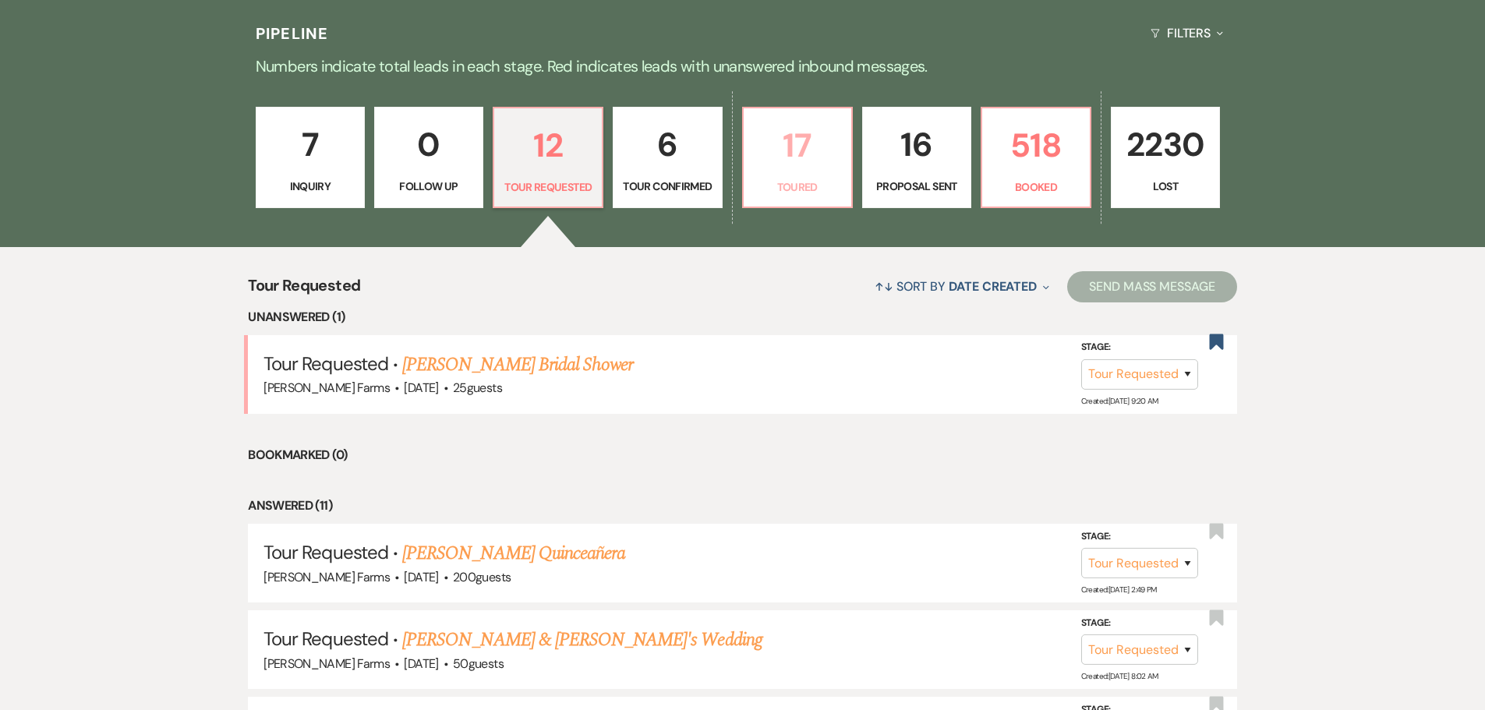
click at [817, 182] on p "Toured" at bounding box center [797, 186] width 89 height 17
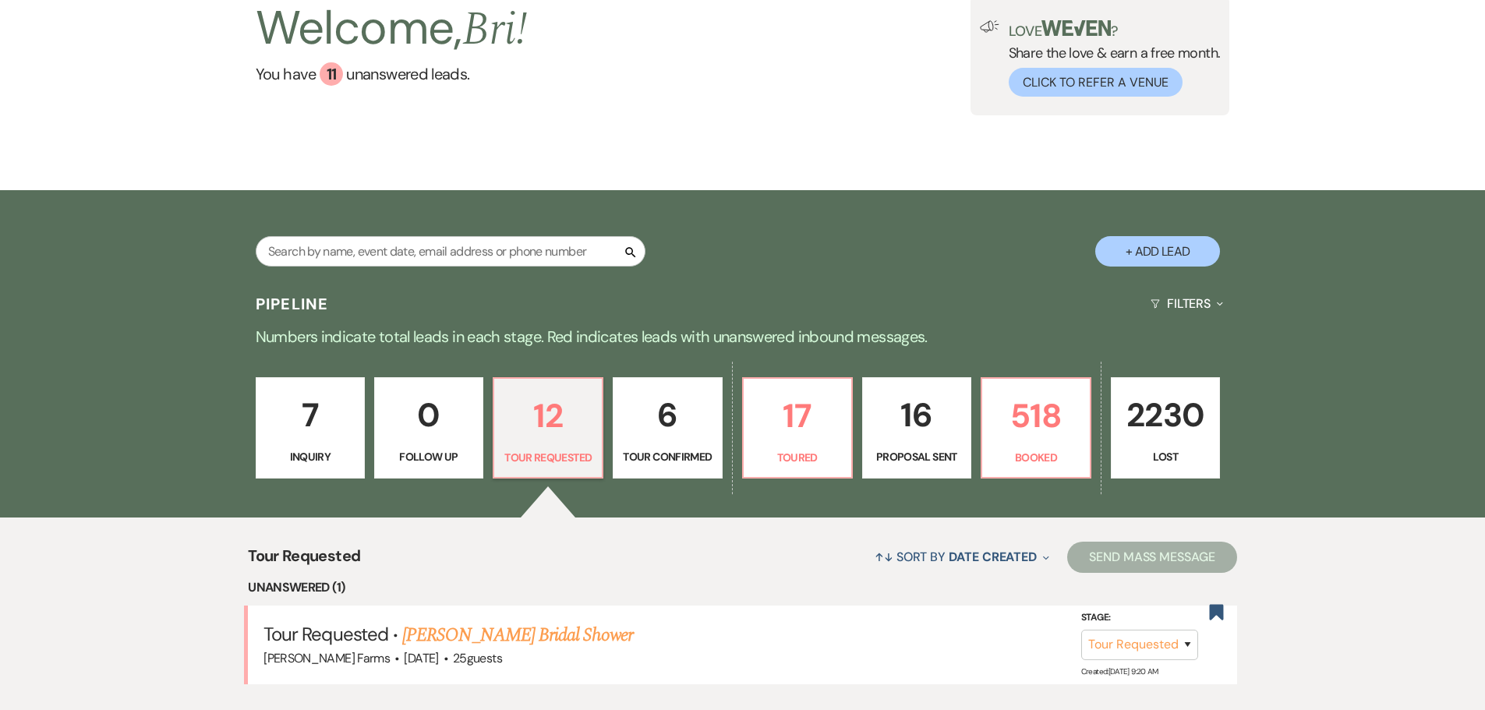
select select "5"
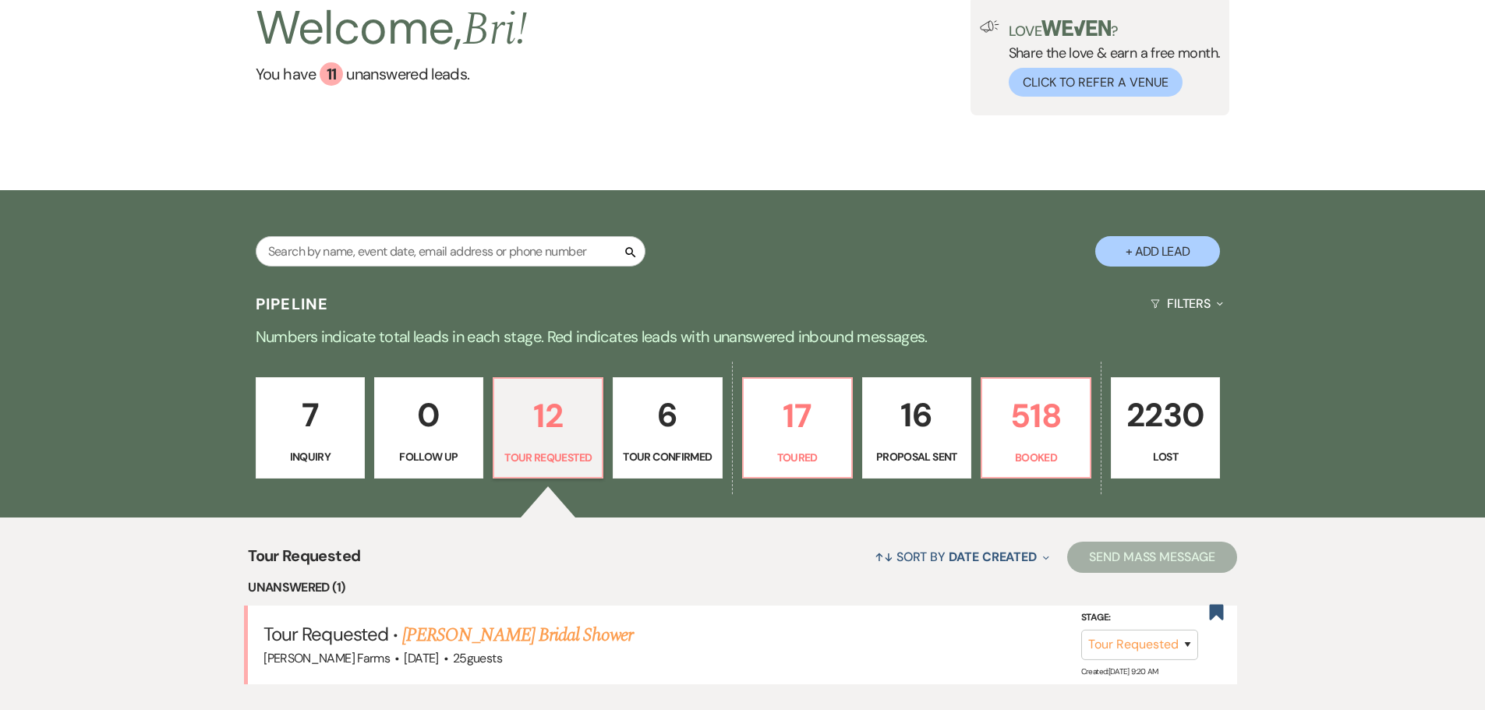
select select "5"
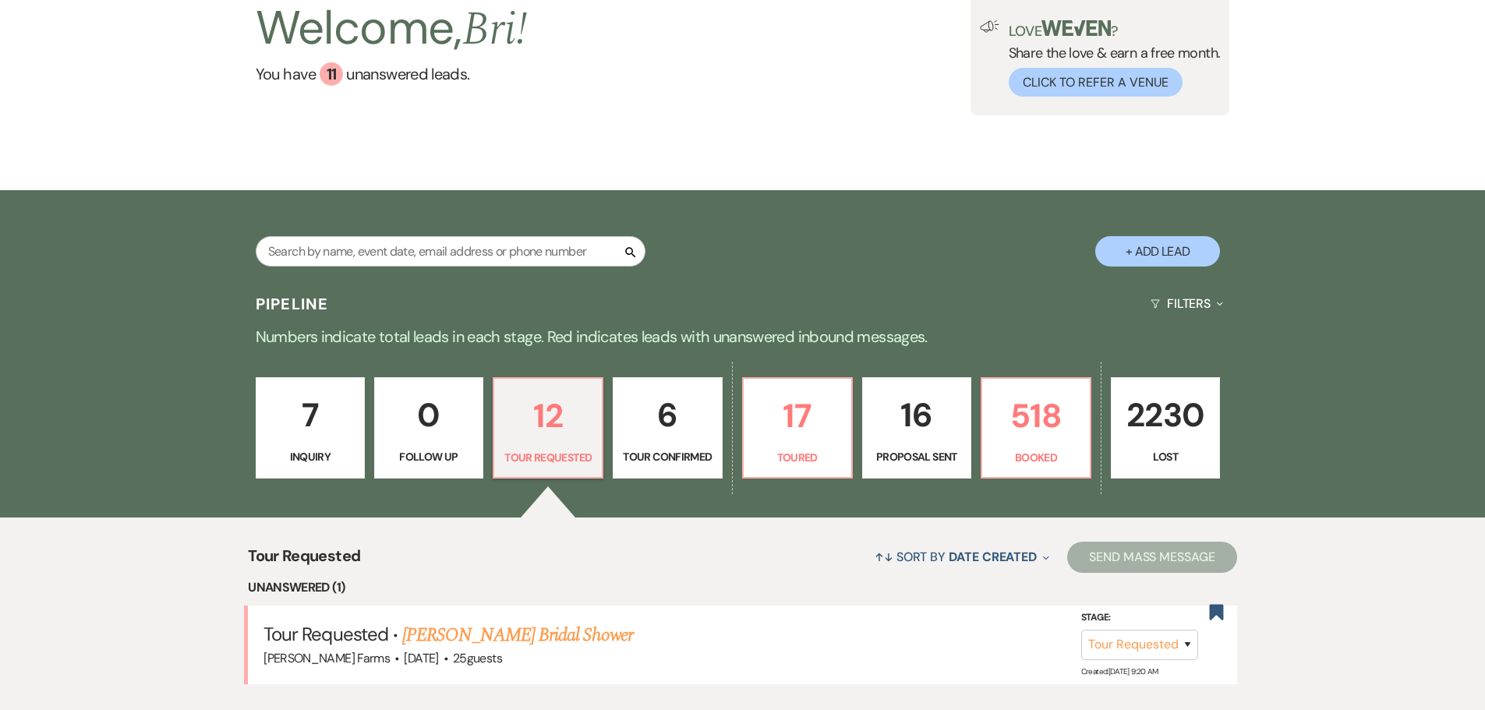
select select "5"
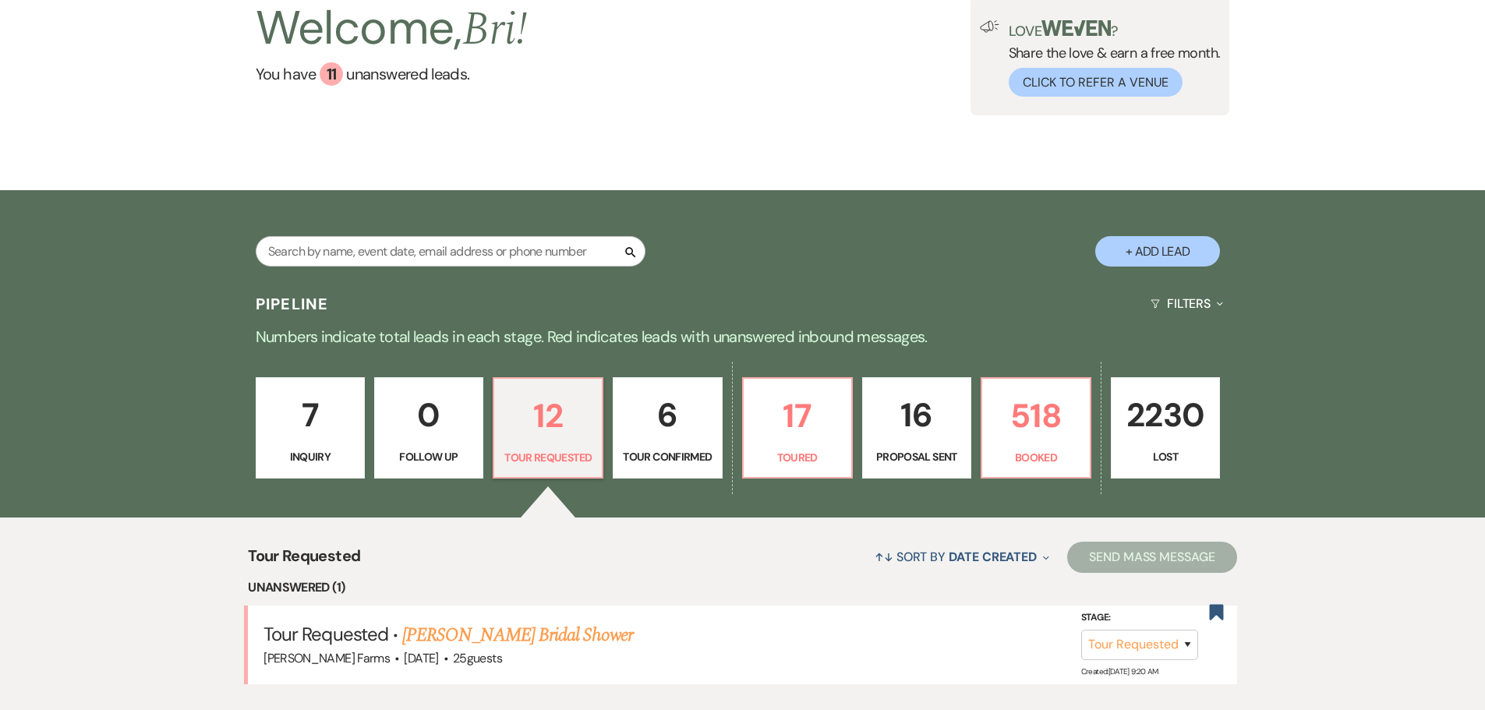
select select "5"
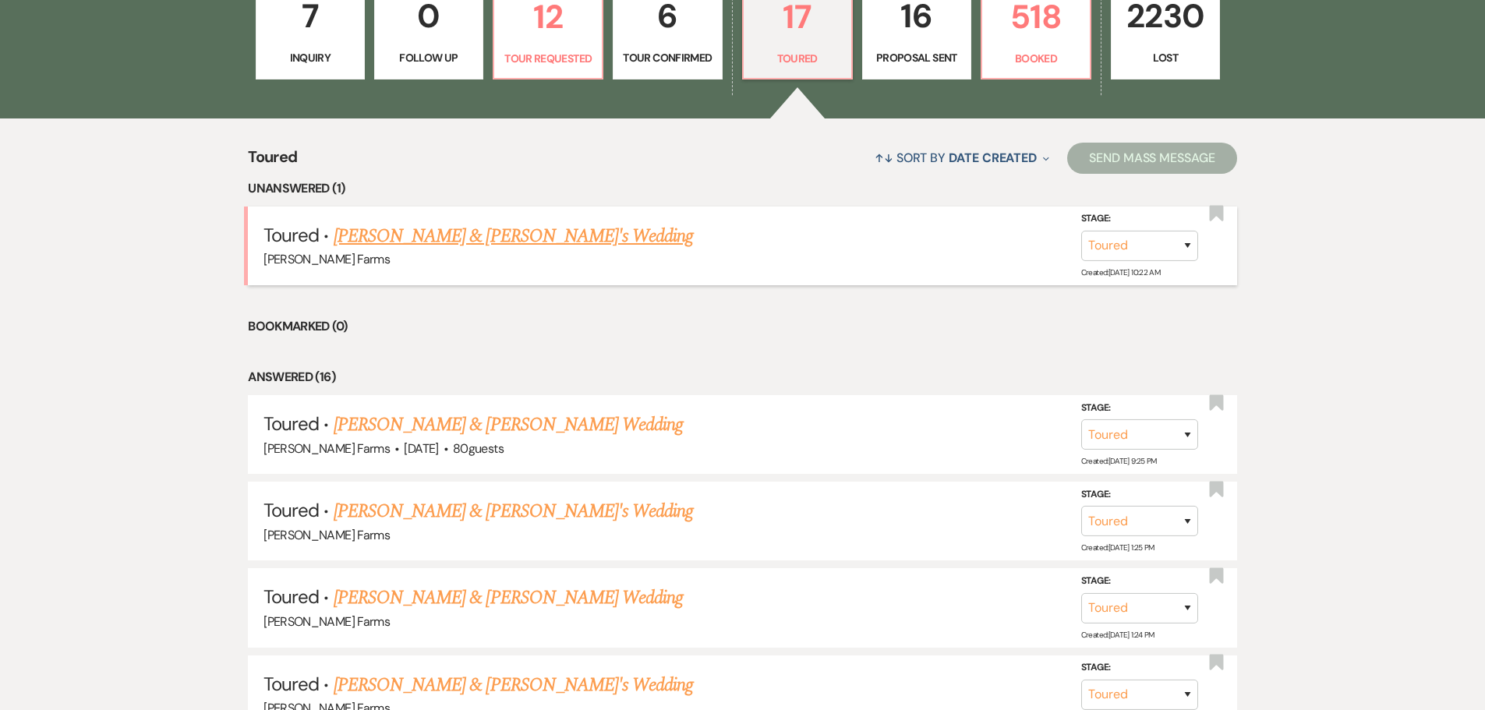
scroll to position [546, 0]
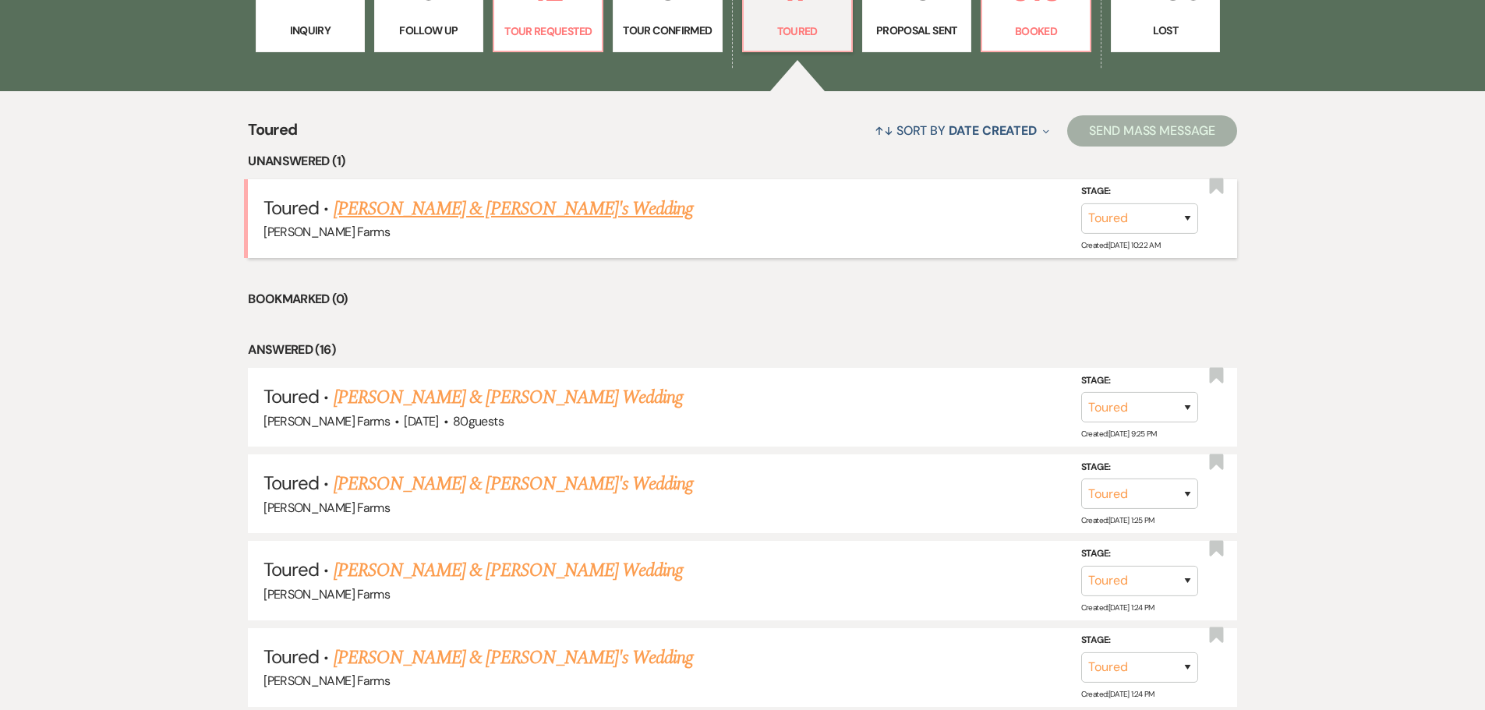
click at [493, 208] on link "Katherine McLaughlin & Fiance's Wedding" at bounding box center [514, 209] width 360 height 28
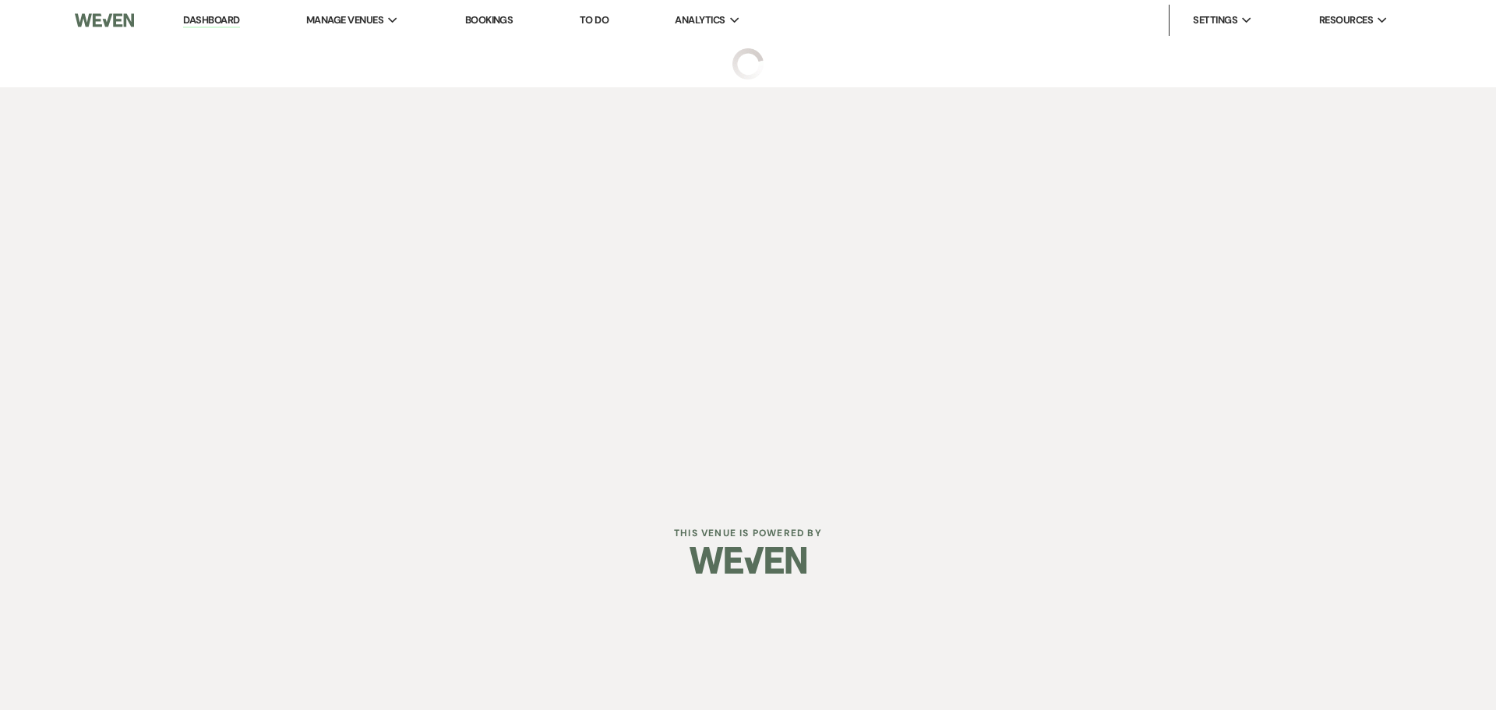
select select "5"
select select "23"
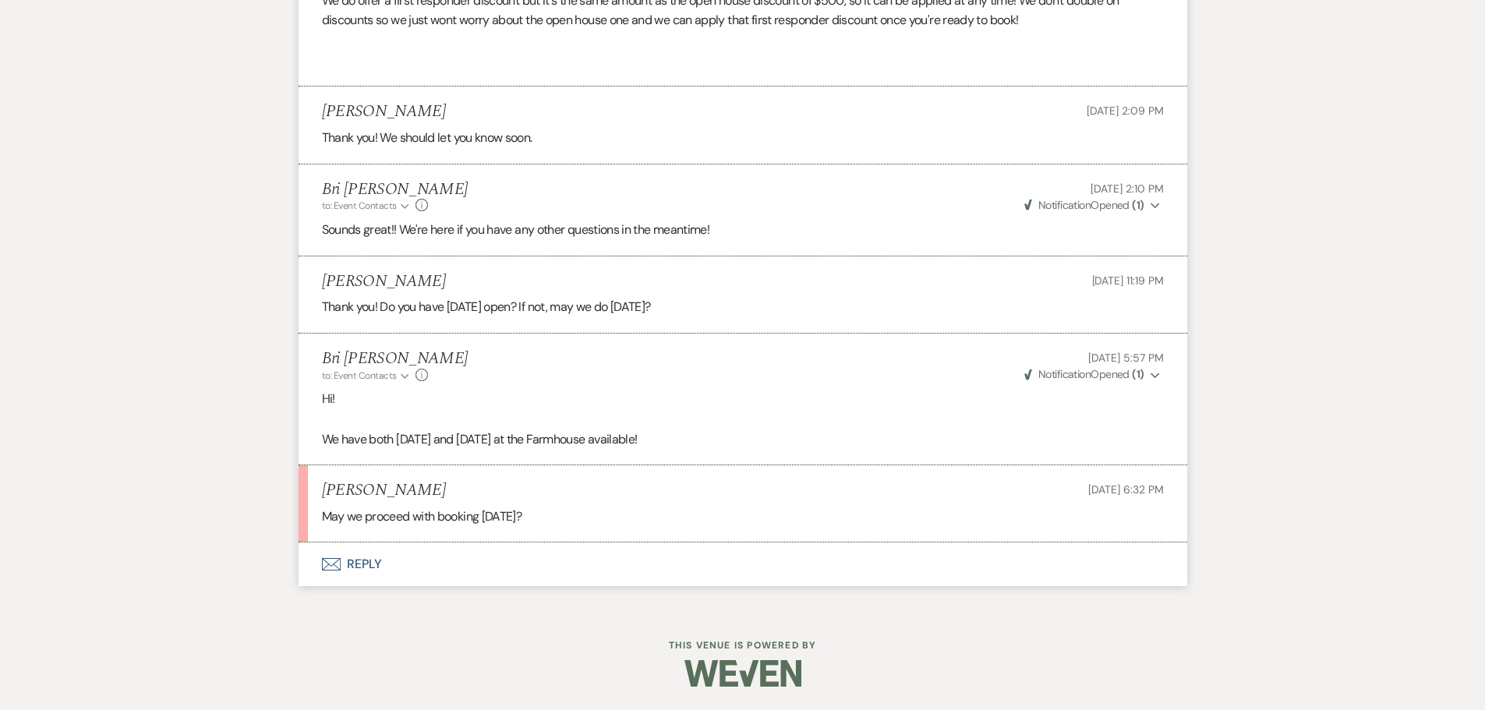
scroll to position [1570, 0]
click at [464, 557] on button "Envelope Reply" at bounding box center [742, 564] width 888 height 44
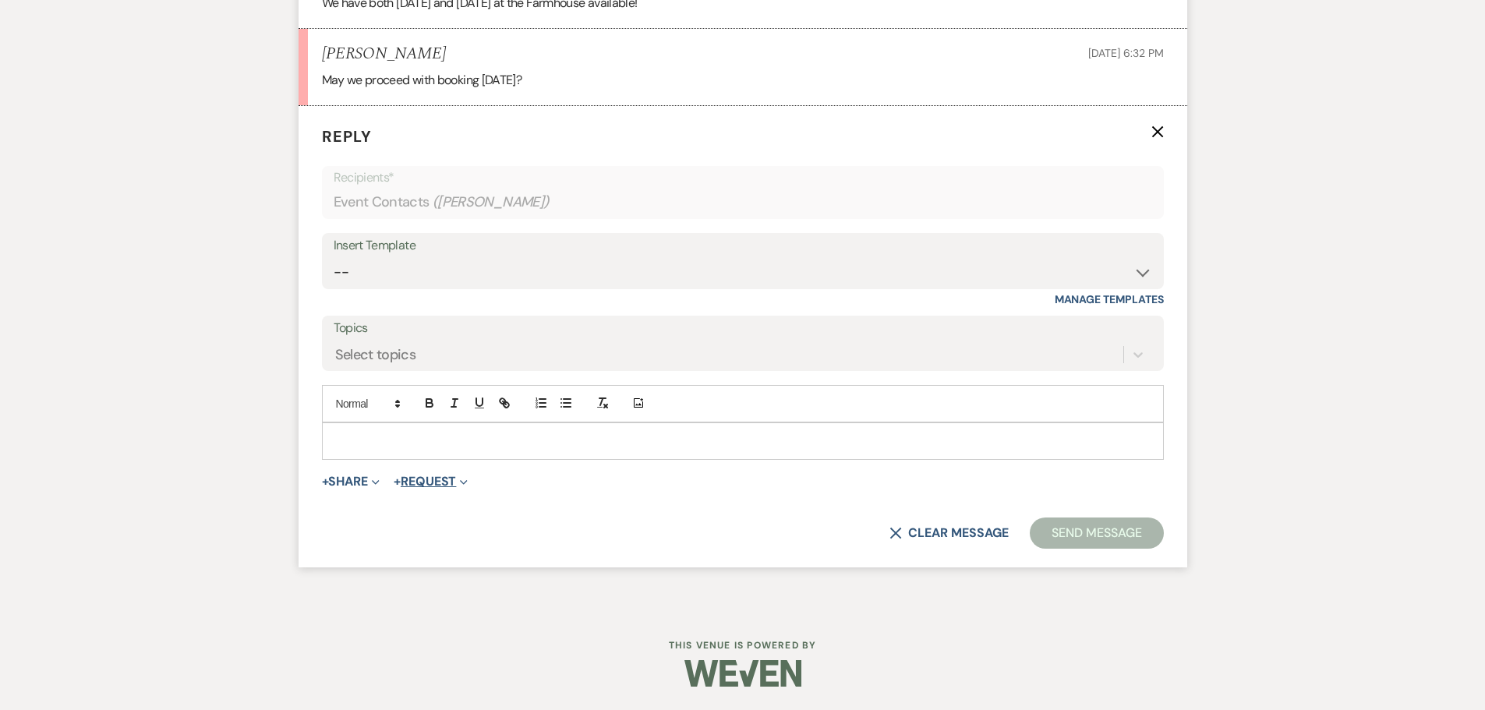
scroll to position [1989, 0]
click at [424, 450] on p at bounding box center [742, 441] width 817 height 17
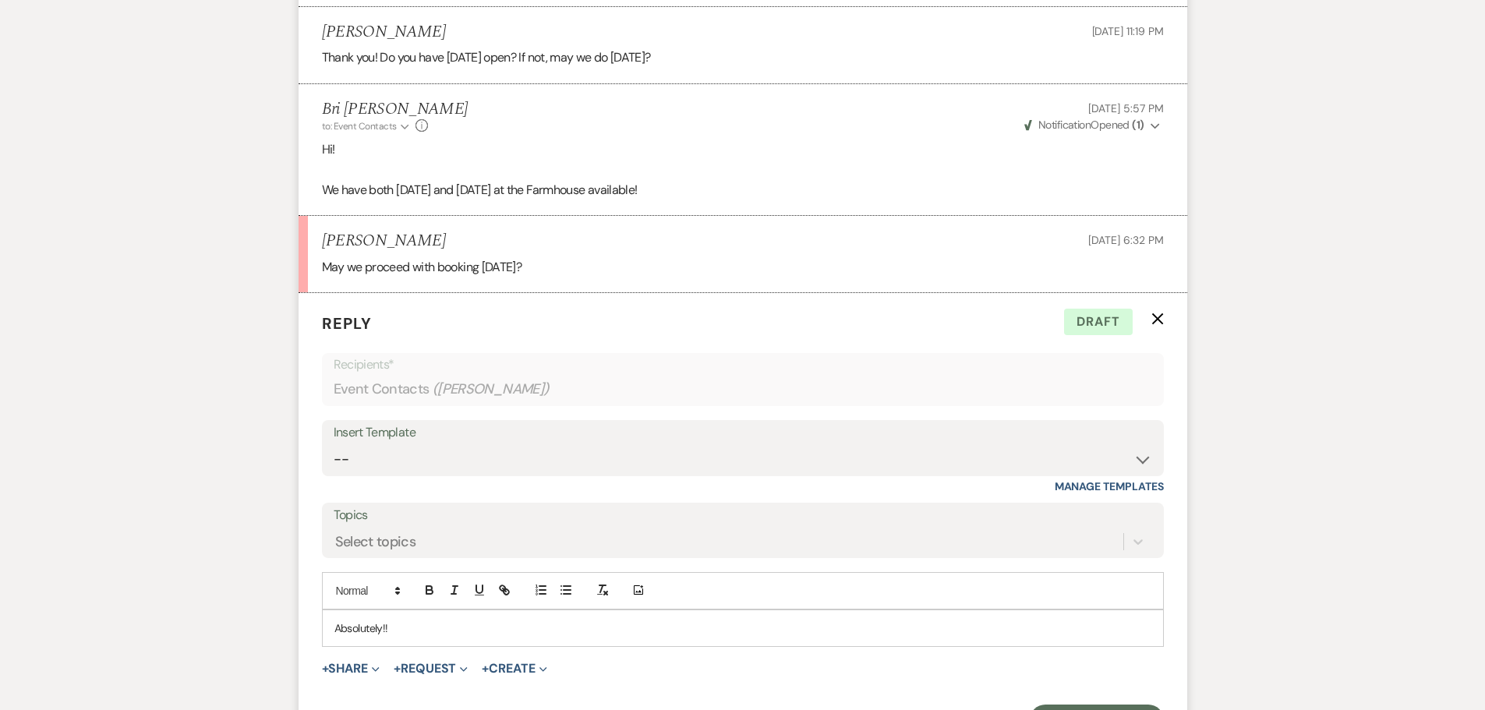
scroll to position [2007, 0]
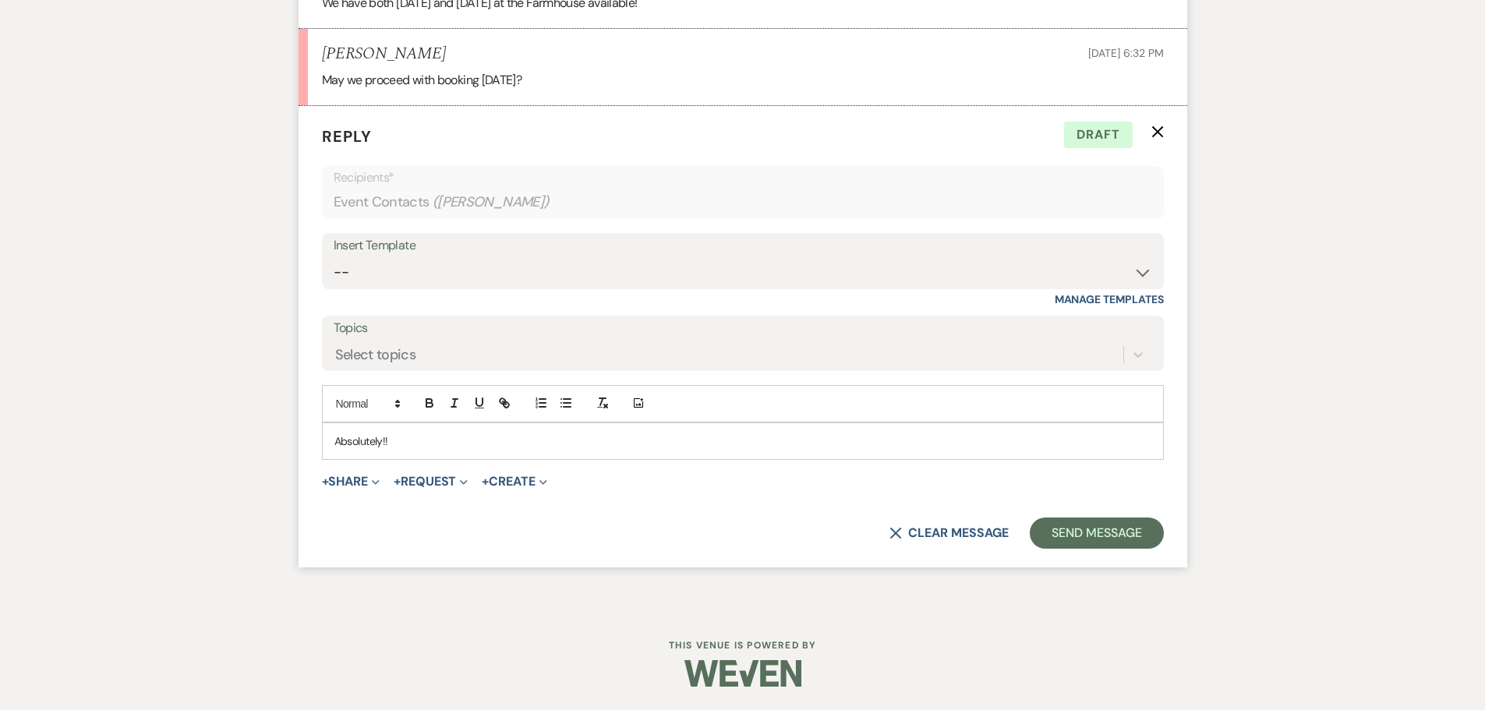
click at [452, 438] on p "Absolutely!!" at bounding box center [742, 441] width 817 height 17
click at [1066, 517] on button "Send Message" at bounding box center [1095, 532] width 133 height 31
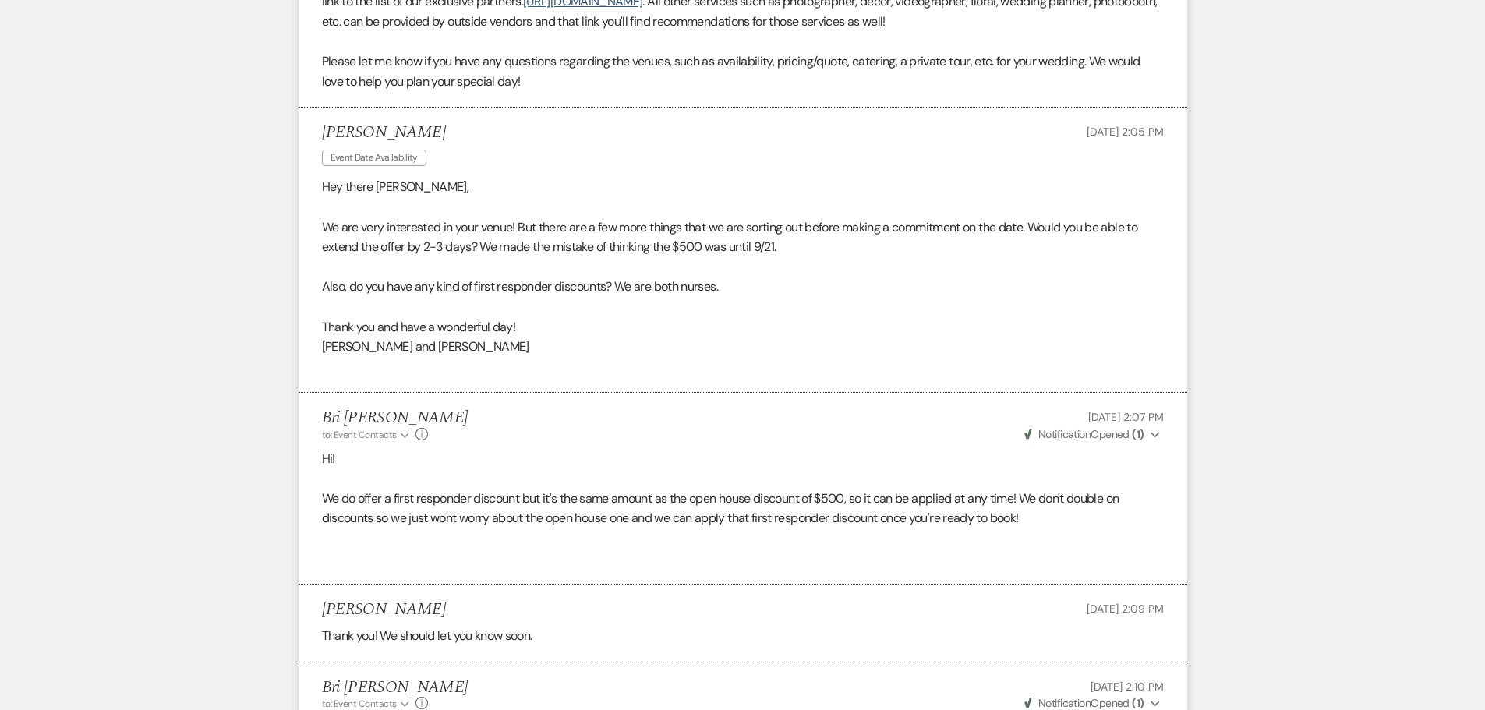
scroll to position [0, 0]
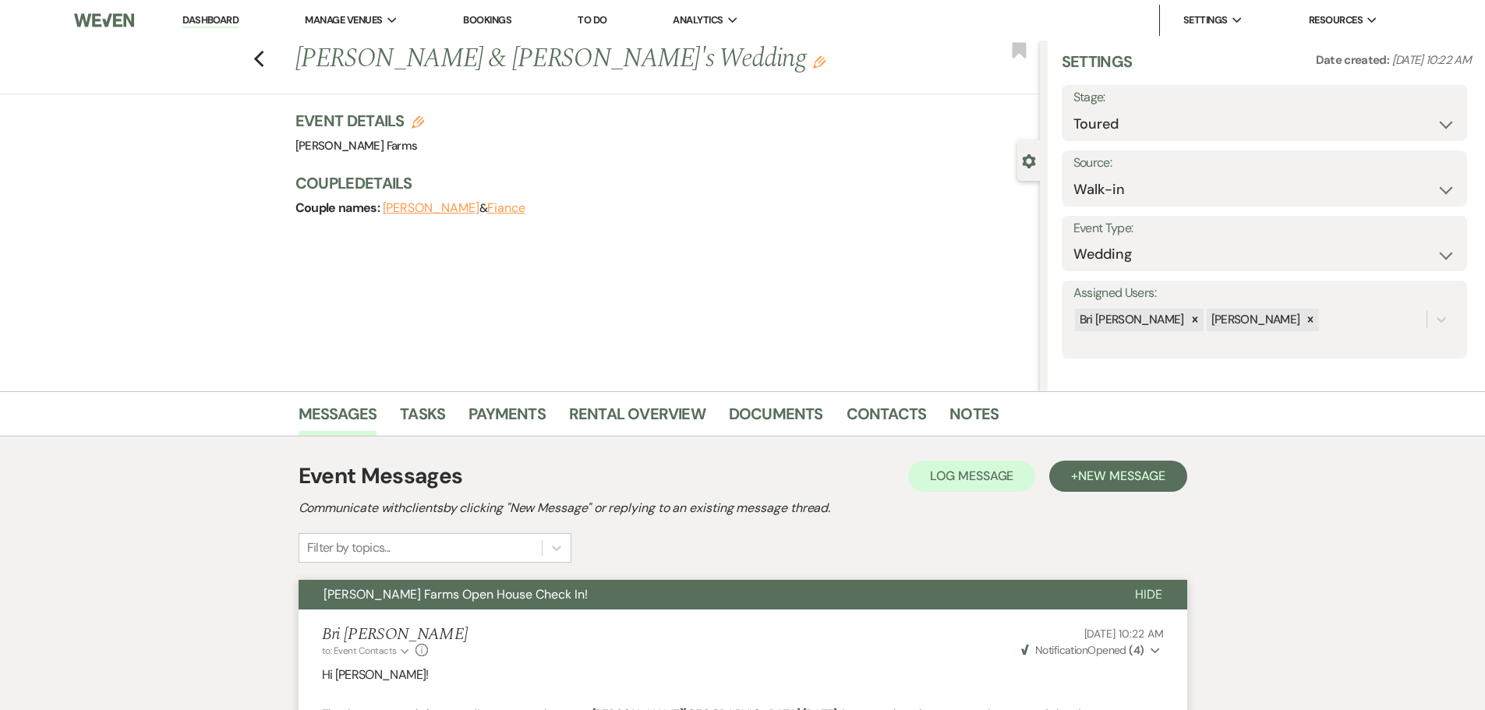
click at [221, 24] on link "Dashboard" at bounding box center [210, 20] width 56 height 15
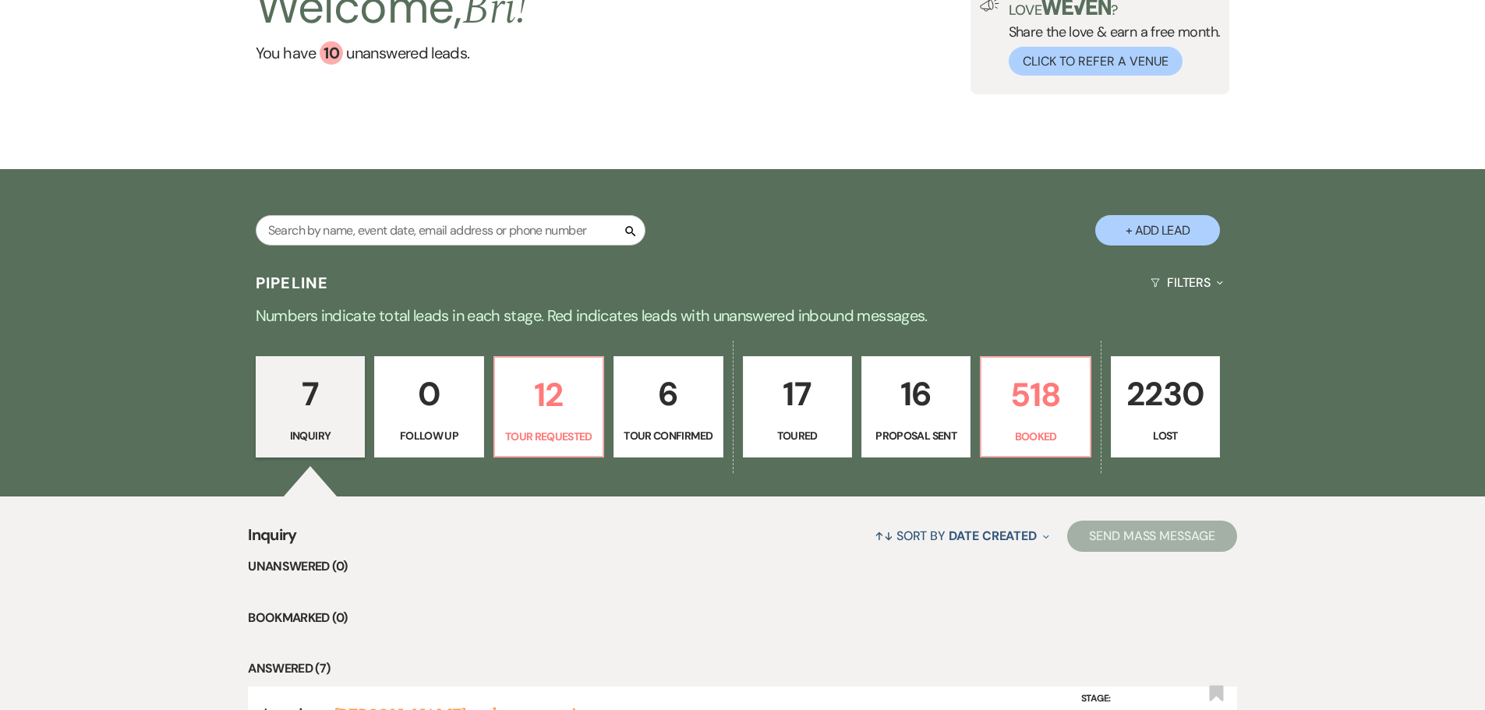
scroll to position [234, 0]
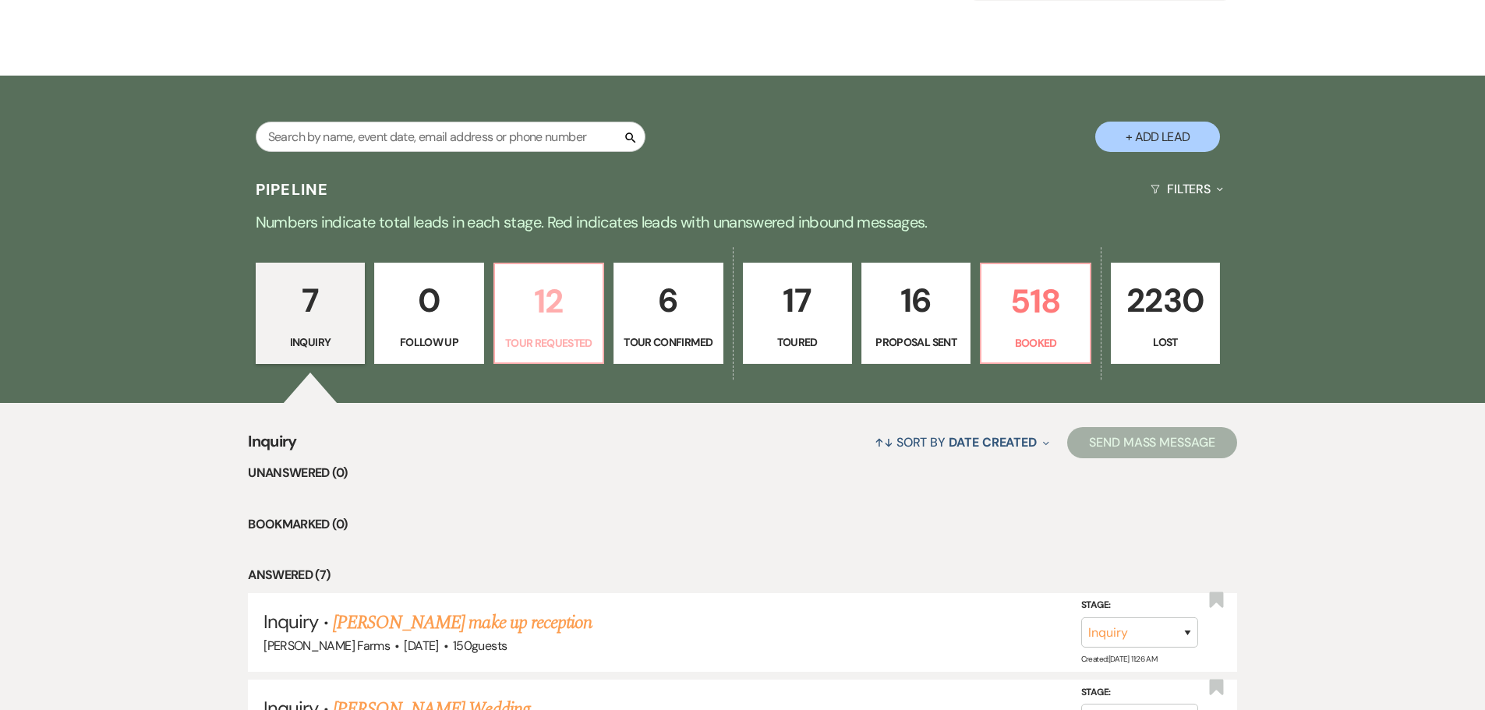
click at [572, 309] on p "12" at bounding box center [548, 301] width 89 height 52
select select "2"
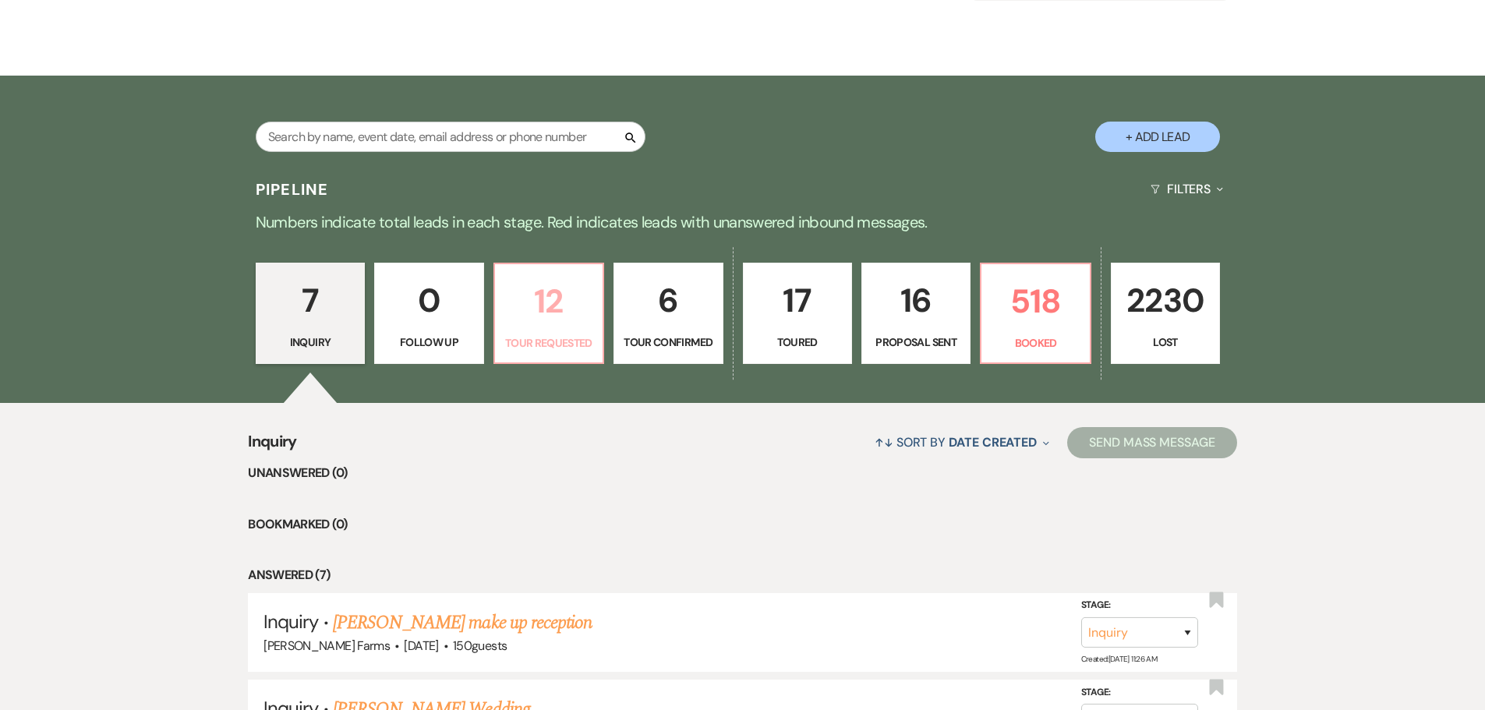
select select "2"
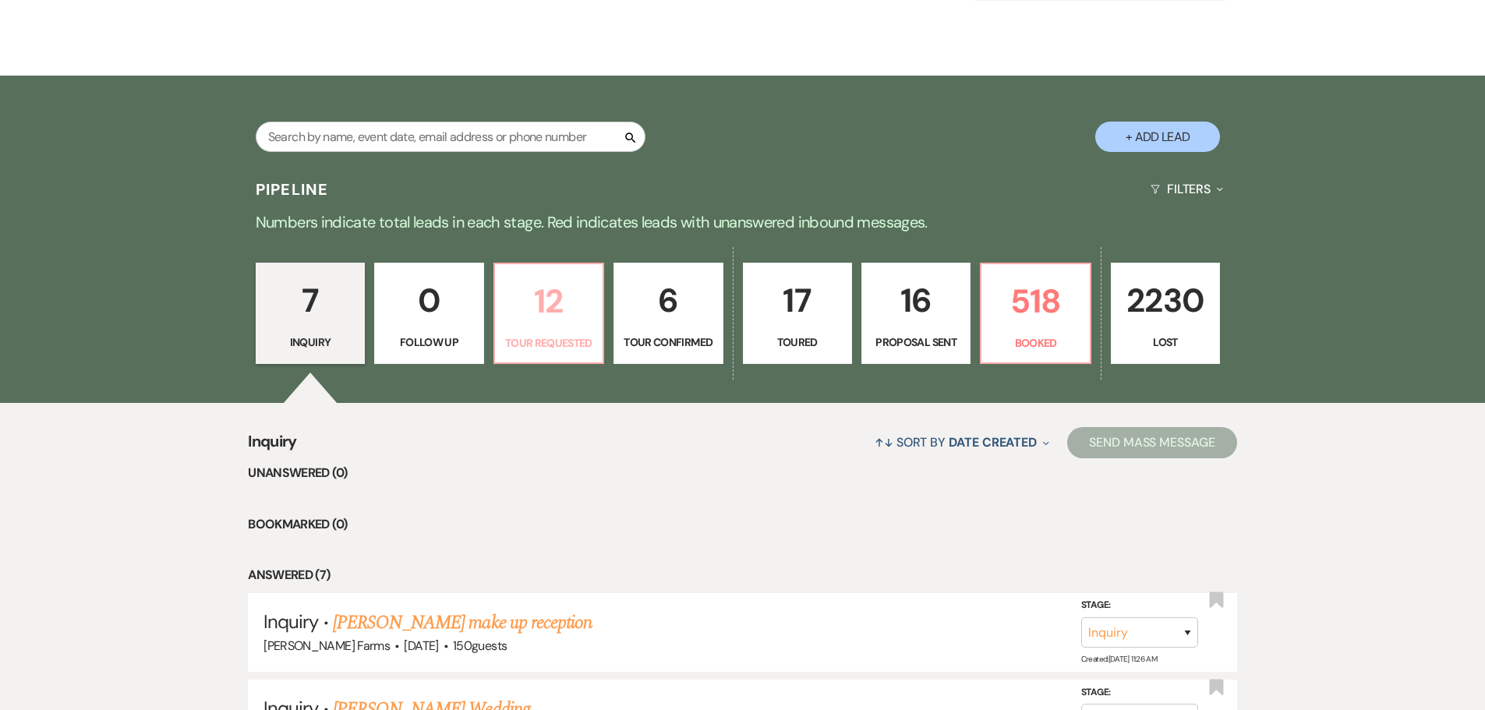
select select "2"
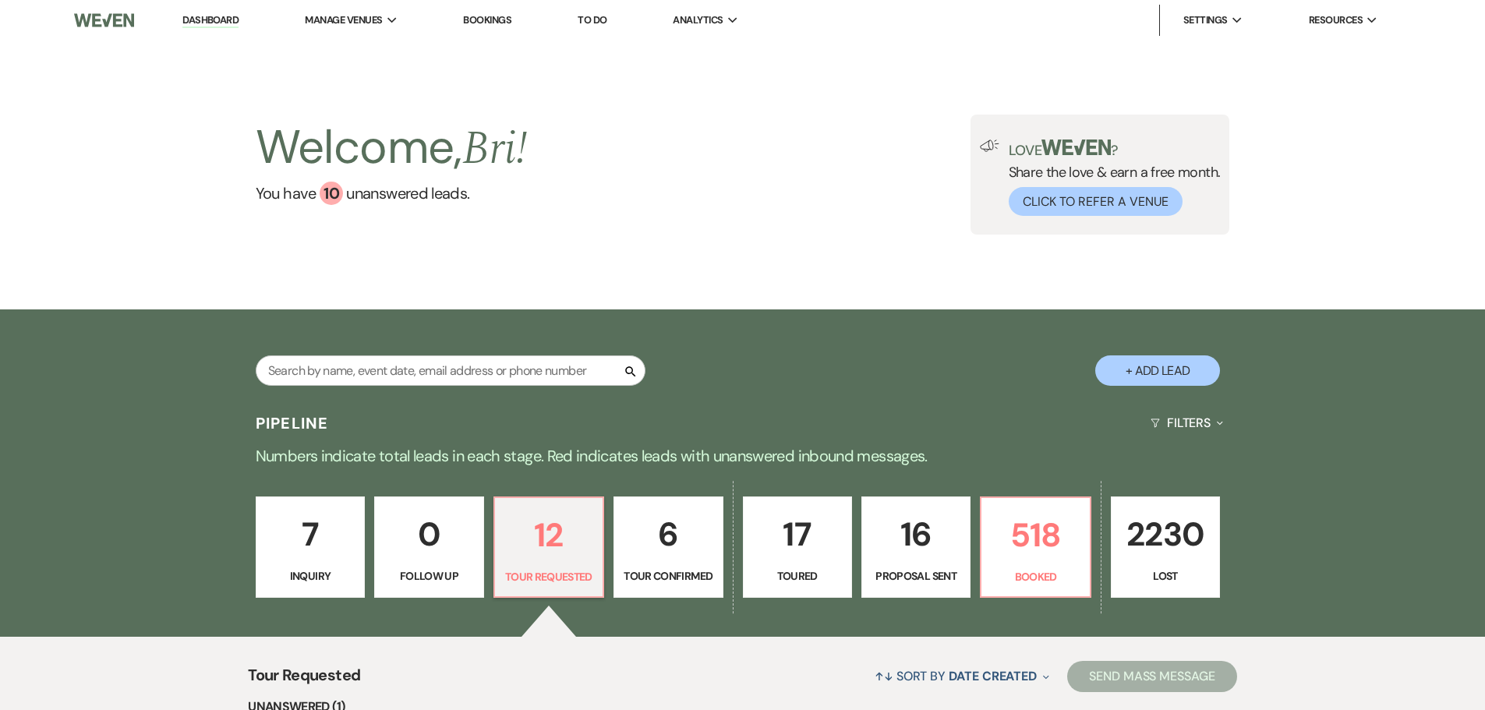
click at [1031, 493] on div "7 Inquiry 0 Follow Up 12 Tour Requested 6 Tour Confirmed 17 Toured 16 Proposal …" at bounding box center [743, 557] width 1122 height 159
click at [1038, 510] on p "518" at bounding box center [1034, 535] width 89 height 52
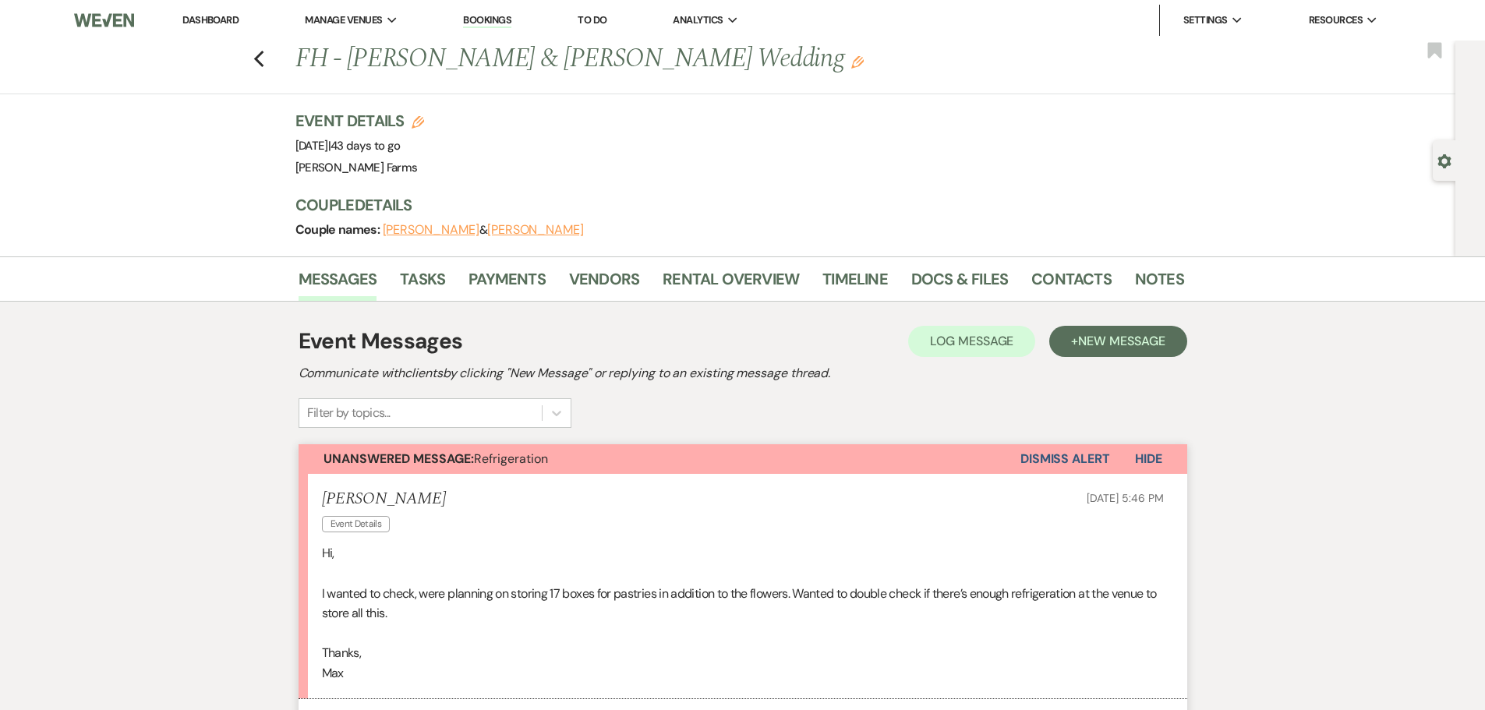
click at [1439, 154] on icon "Gear" at bounding box center [1444, 161] width 14 height 14
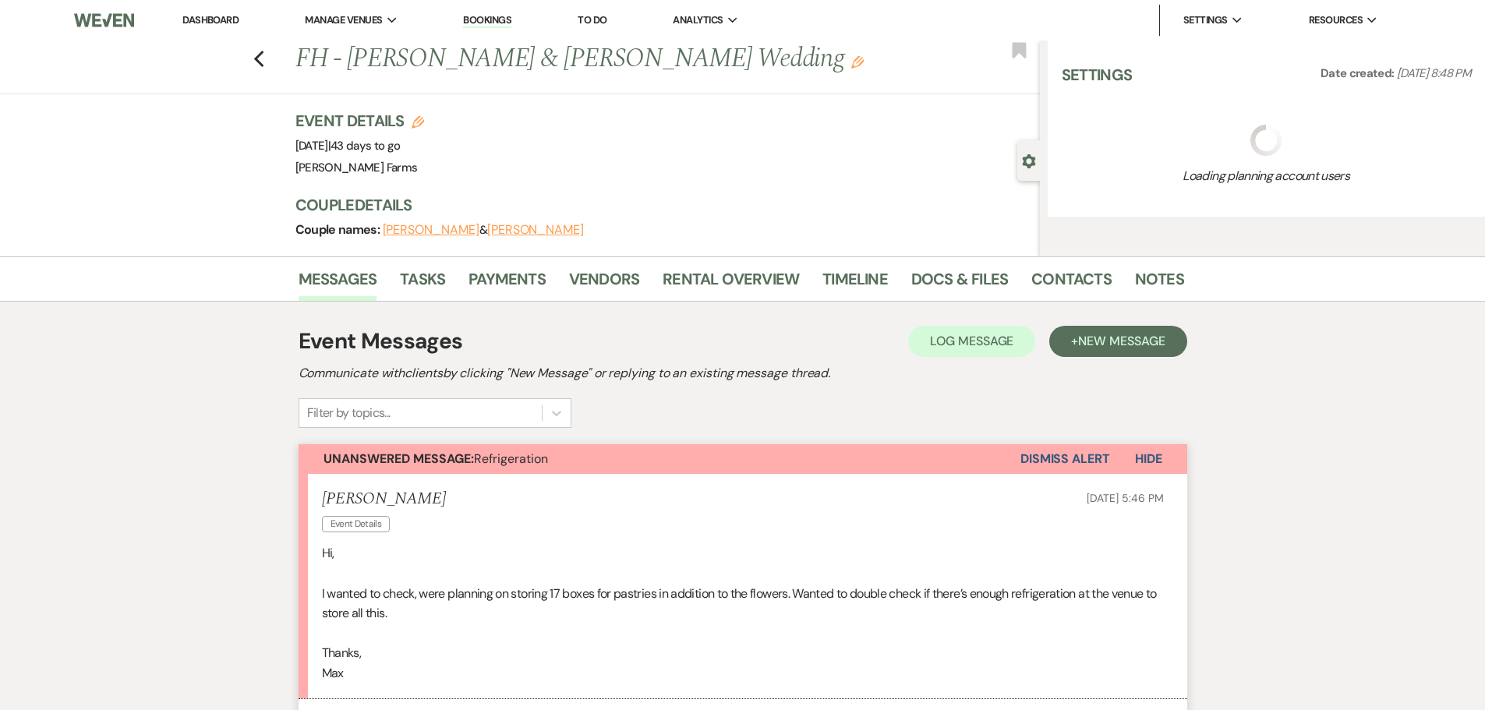
select select "5"
